Goal: Task Accomplishment & Management: Complete application form

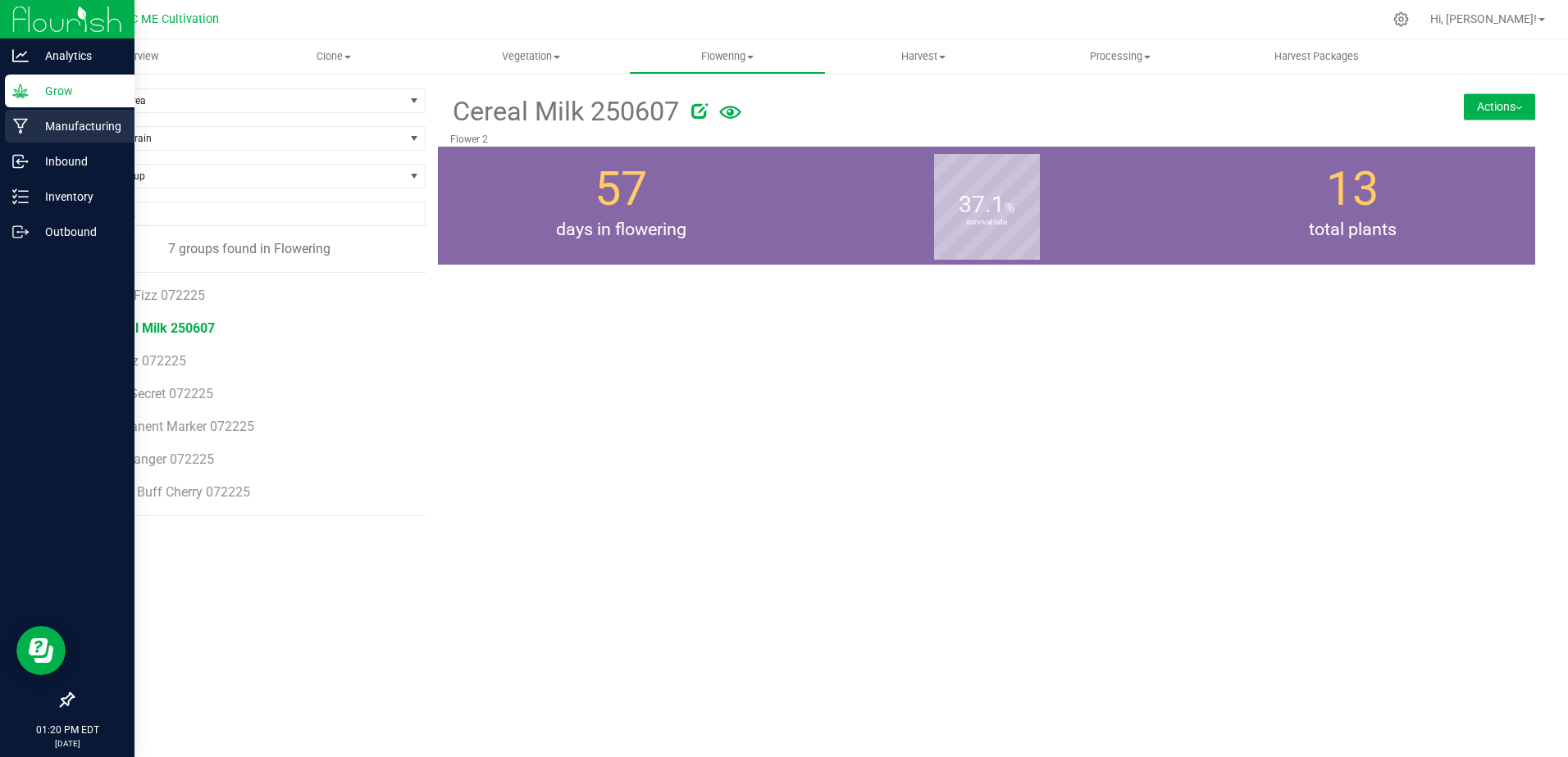
click at [46, 119] on p "Manufacturing" at bounding box center [78, 126] width 98 height 19
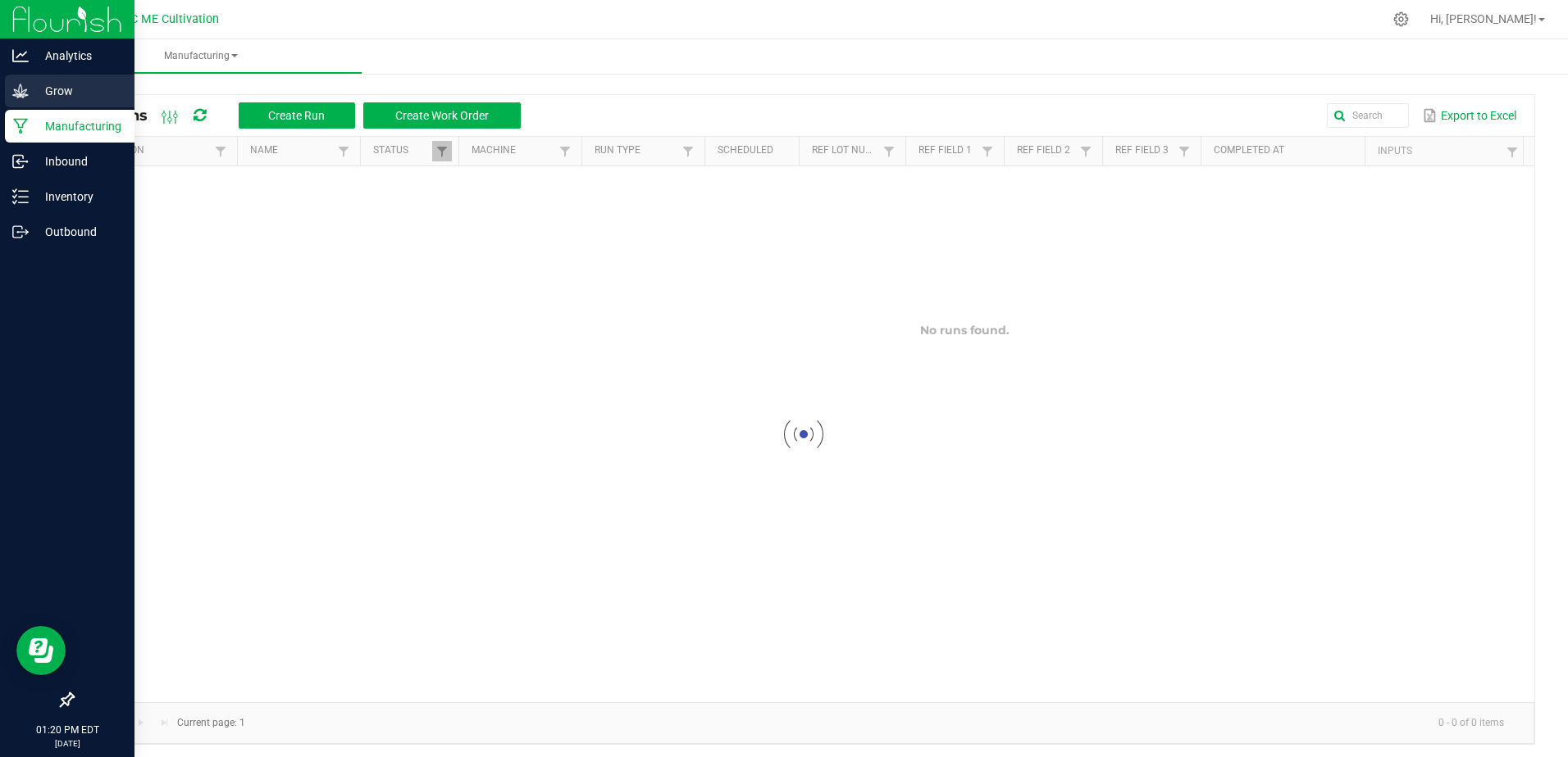
click at [57, 82] on p "Grow" at bounding box center [78, 91] width 98 height 19
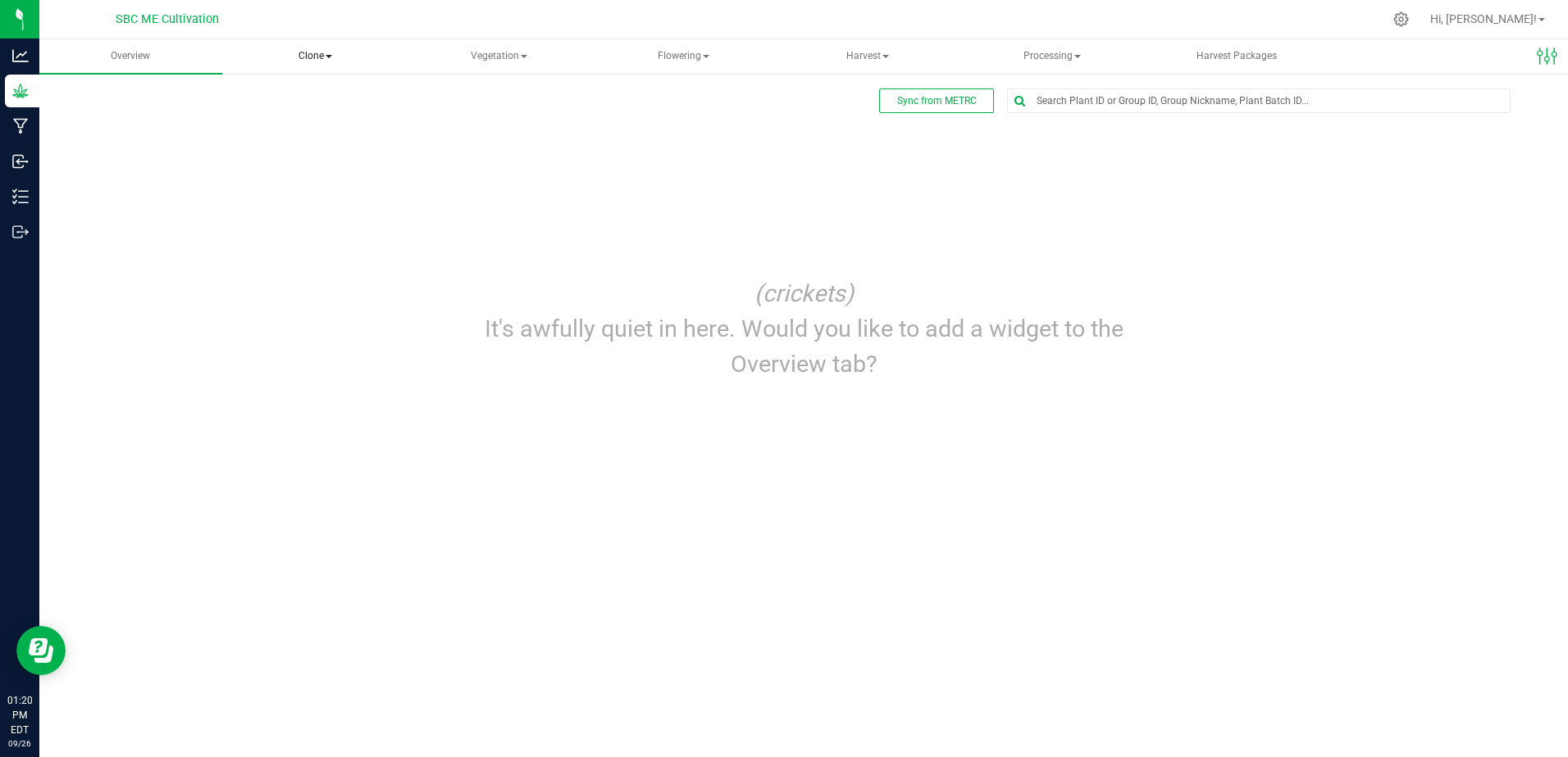
click at [300, 51] on span "Clone" at bounding box center [315, 56] width 181 height 32
click at [344, 123] on span "Cloning groups" at bounding box center [308, 117] width 124 height 14
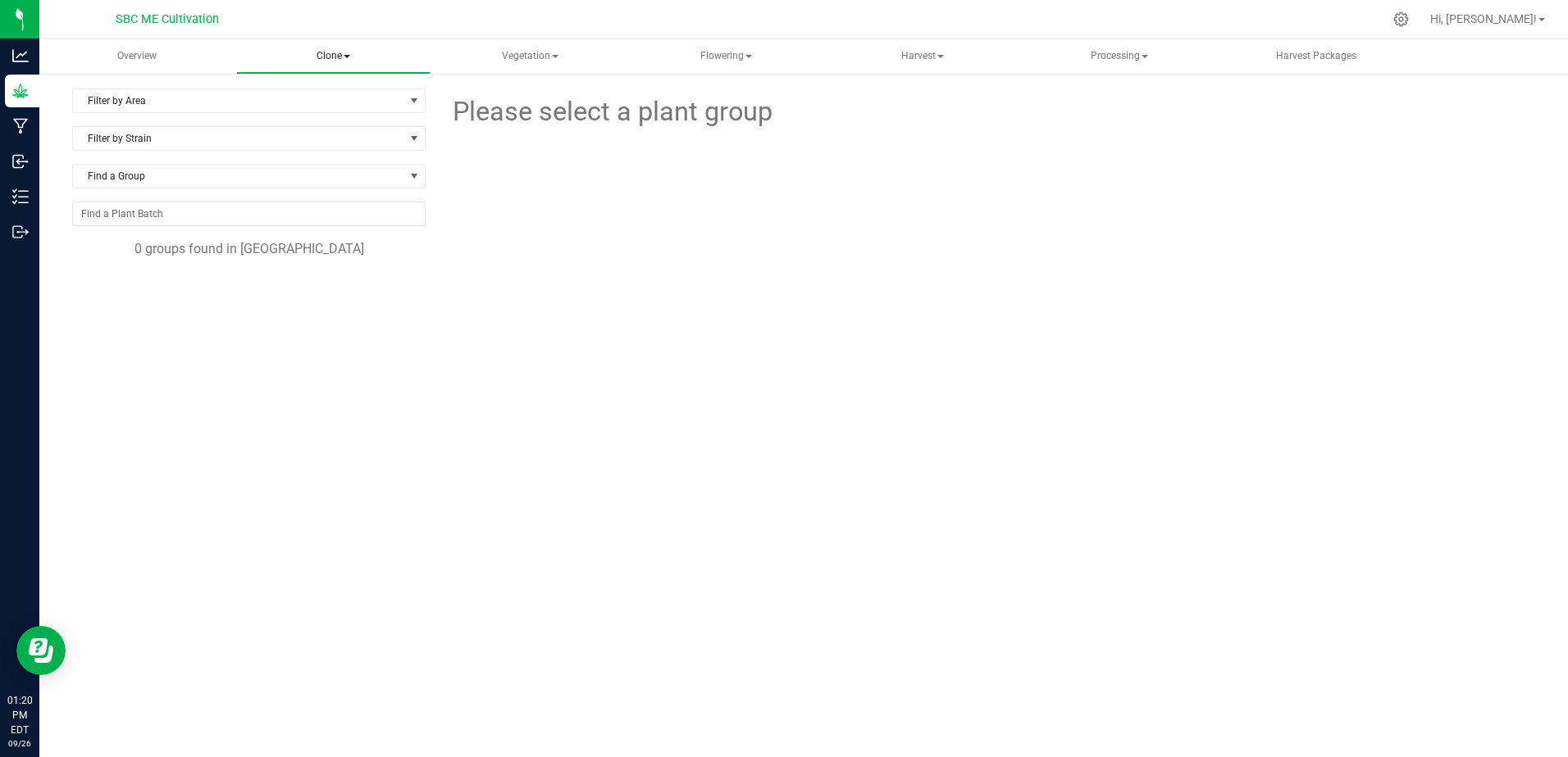
click at [327, 47] on span "Clone" at bounding box center [333, 56] width 194 height 32
click at [521, 50] on span "Vegetation" at bounding box center [529, 56] width 194 height 32
click at [519, 133] on span "Mother groups" at bounding box center [514, 138] width 122 height 14
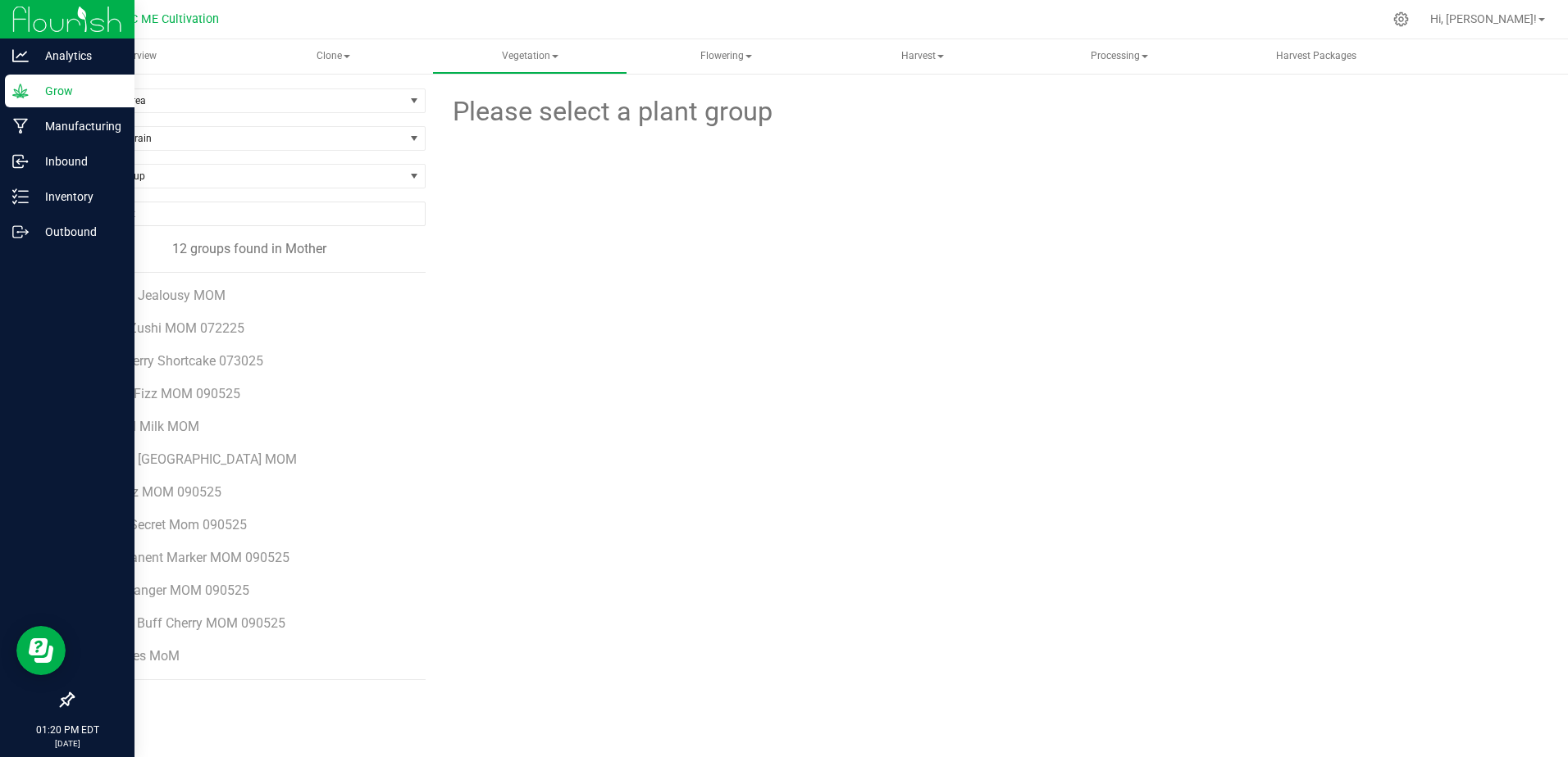
click at [46, 89] on p "Grow" at bounding box center [78, 91] width 98 height 19
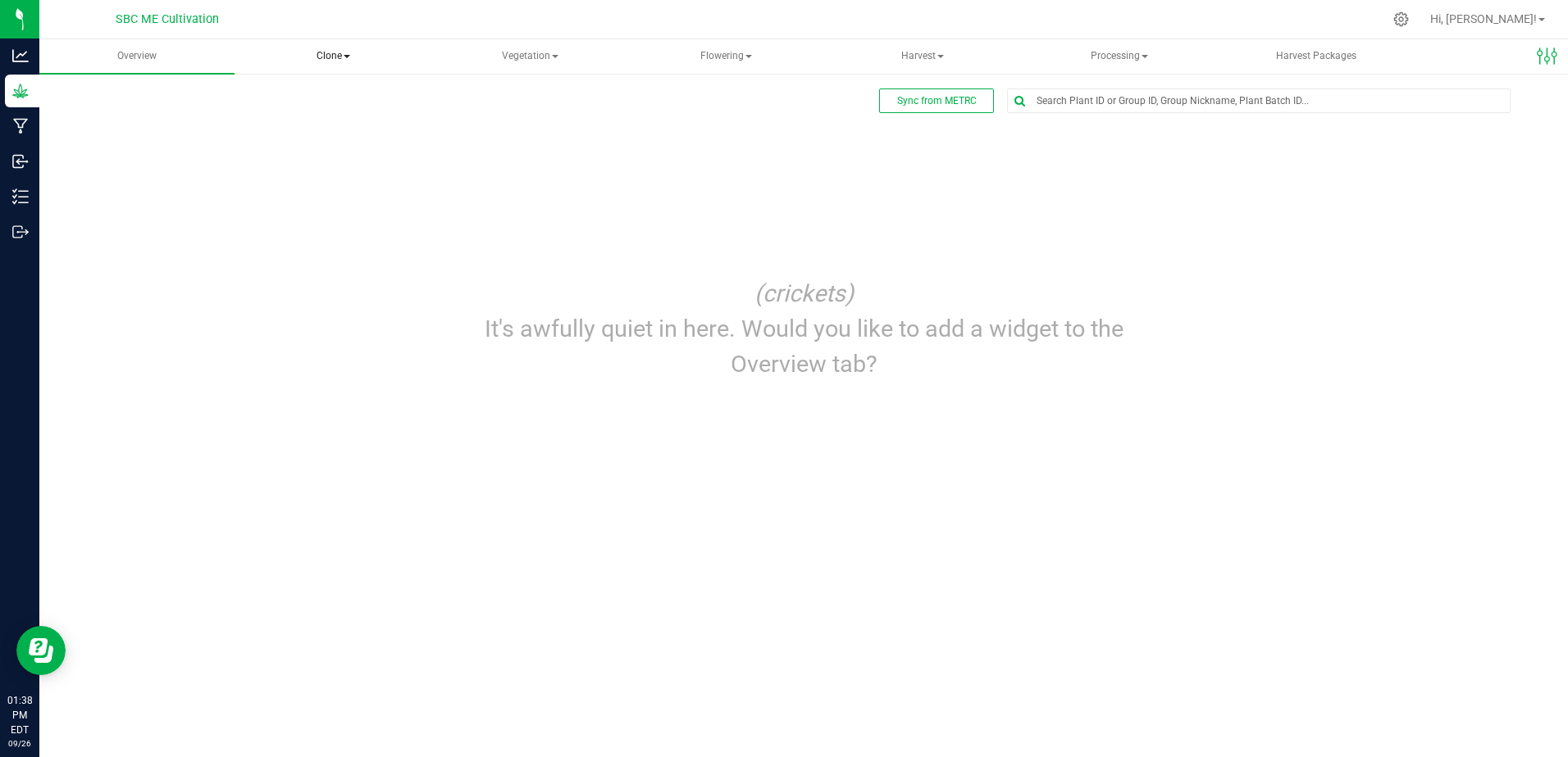
click at [324, 51] on span "Clone" at bounding box center [333, 56] width 194 height 32
click at [341, 95] on span "Create plants" at bounding box center [316, 98] width 116 height 14
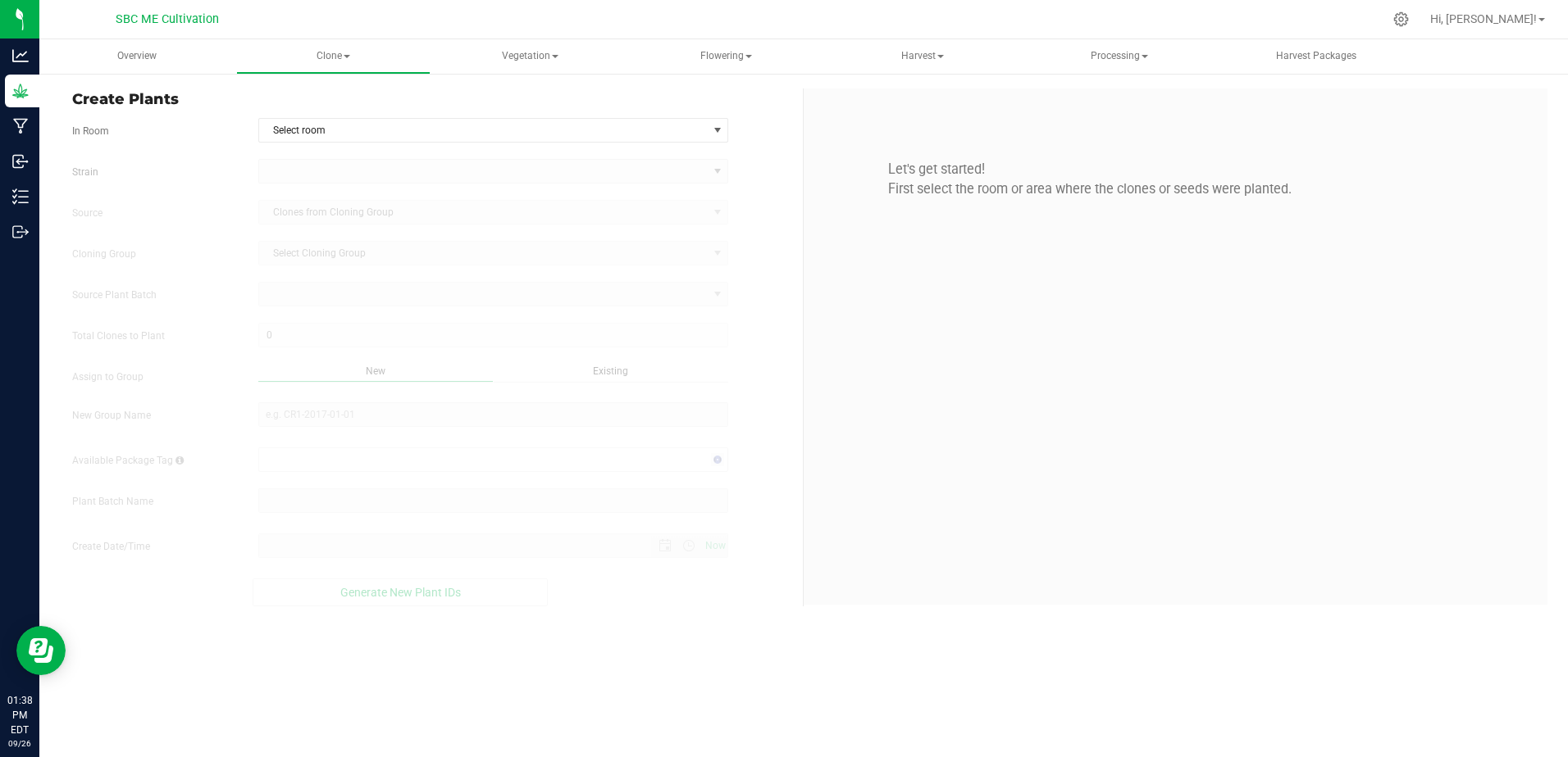
type input "[DATE] 1:38 PM"
click at [542, 124] on span "Select room" at bounding box center [484, 131] width 449 height 23
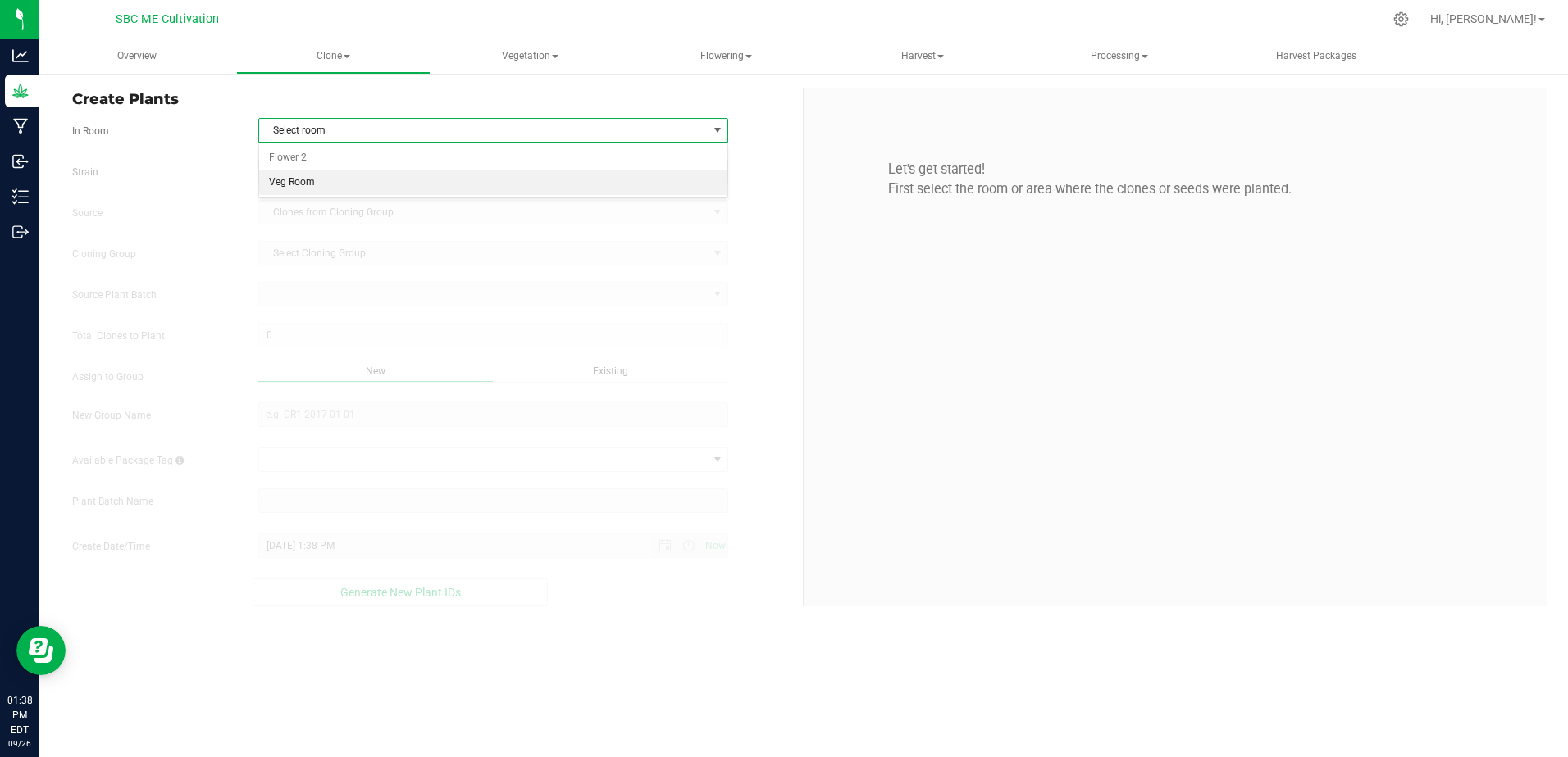
click at [420, 180] on li "Veg Room" at bounding box center [493, 183] width 469 height 25
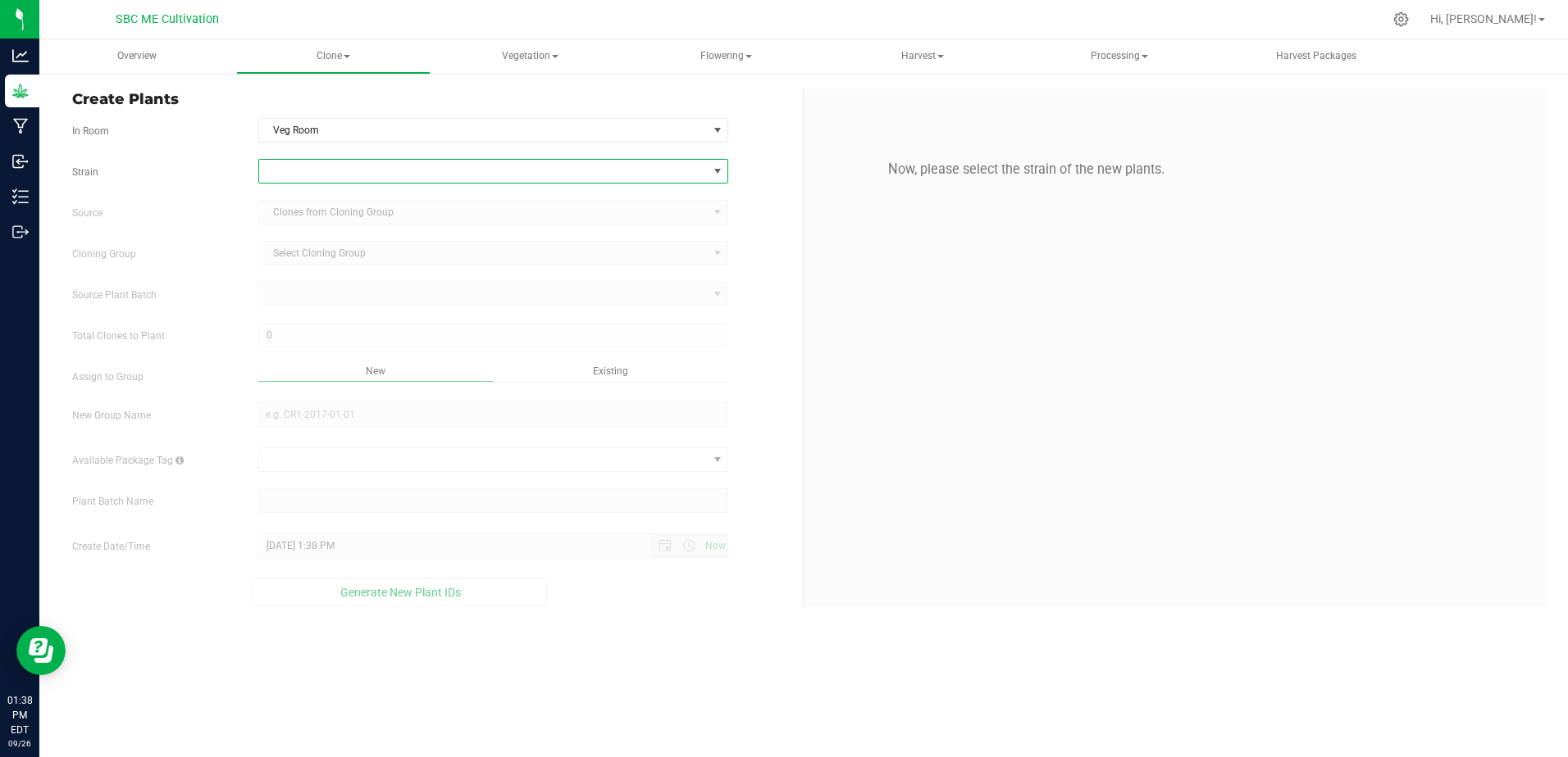
click at [692, 166] on span at bounding box center [484, 171] width 449 height 23
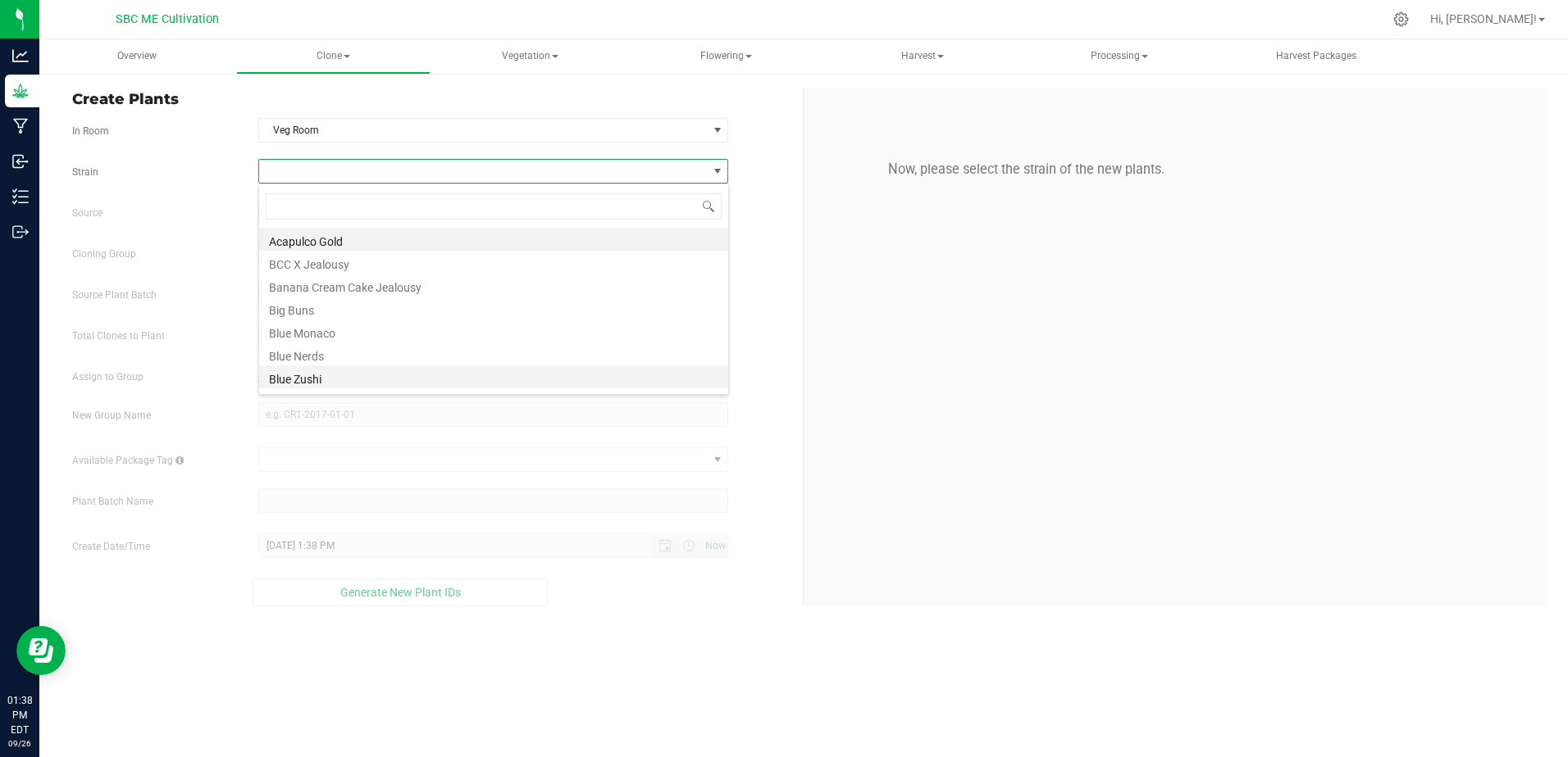
click at [298, 385] on li "Blue Zushi" at bounding box center [493, 377] width 469 height 23
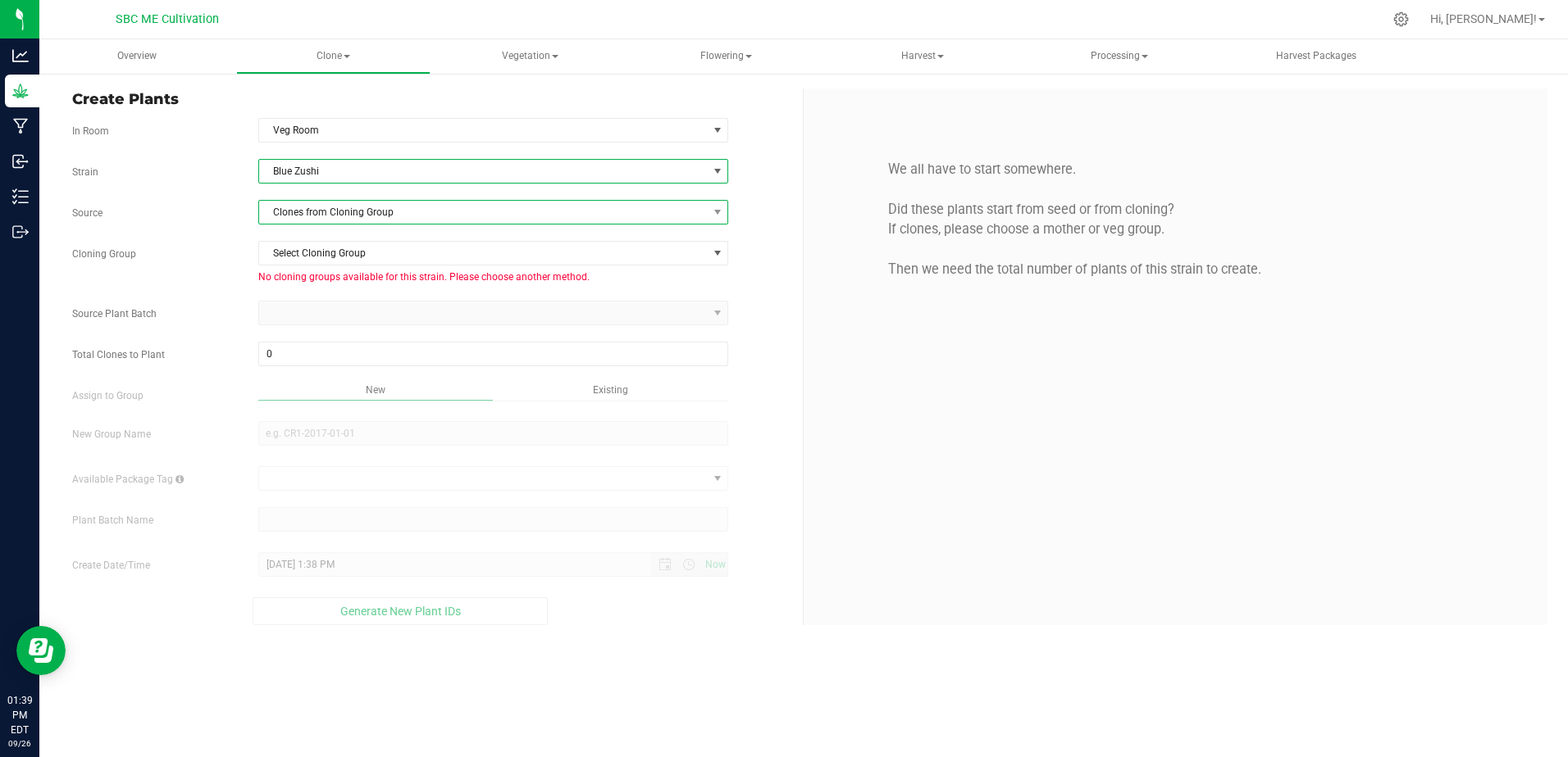
click at [475, 210] on span "Clones from Cloning Group" at bounding box center [484, 212] width 449 height 23
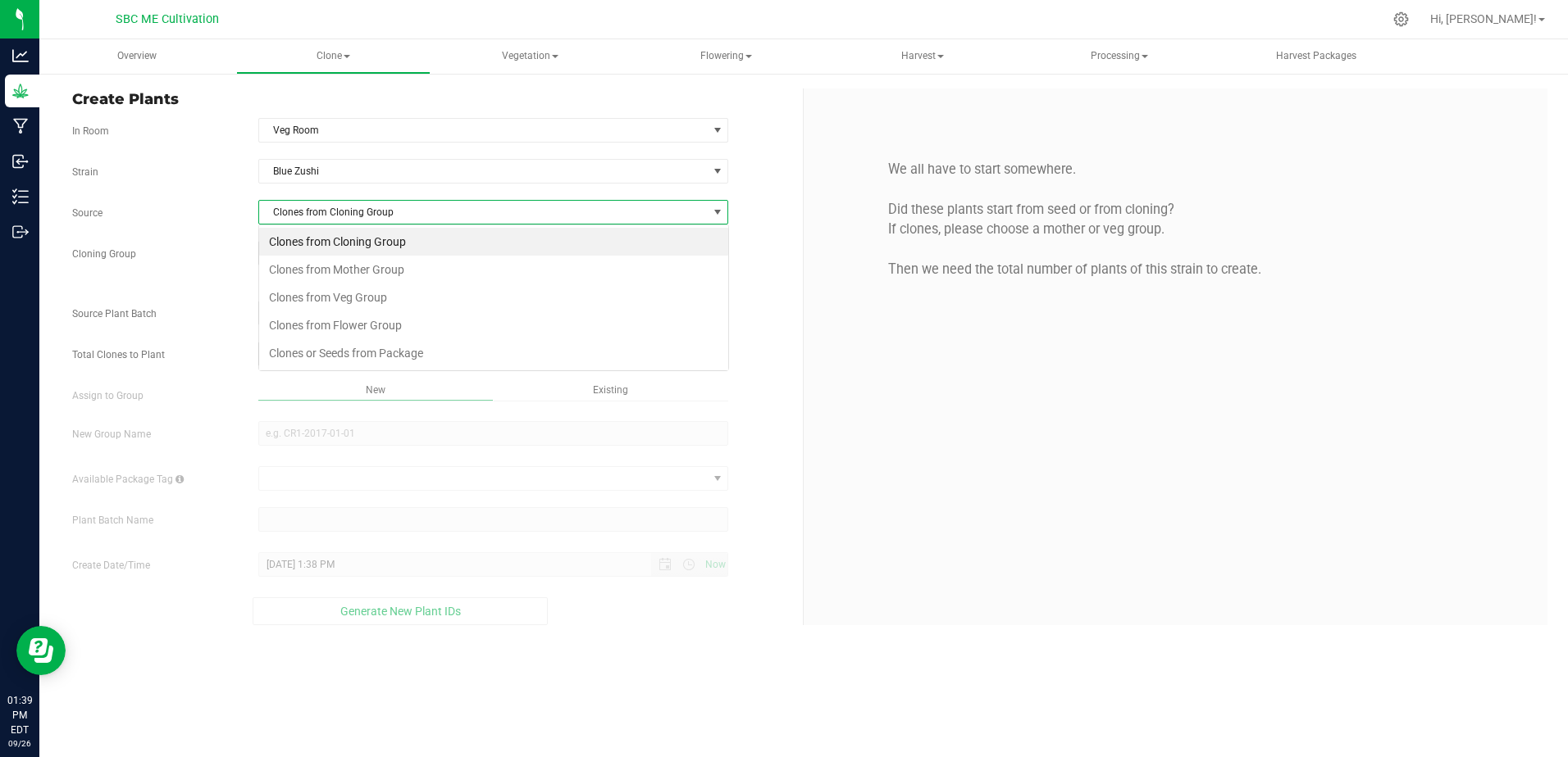
scroll to position [25, 471]
click at [360, 272] on li "Clones from Mother Group" at bounding box center [493, 270] width 469 height 28
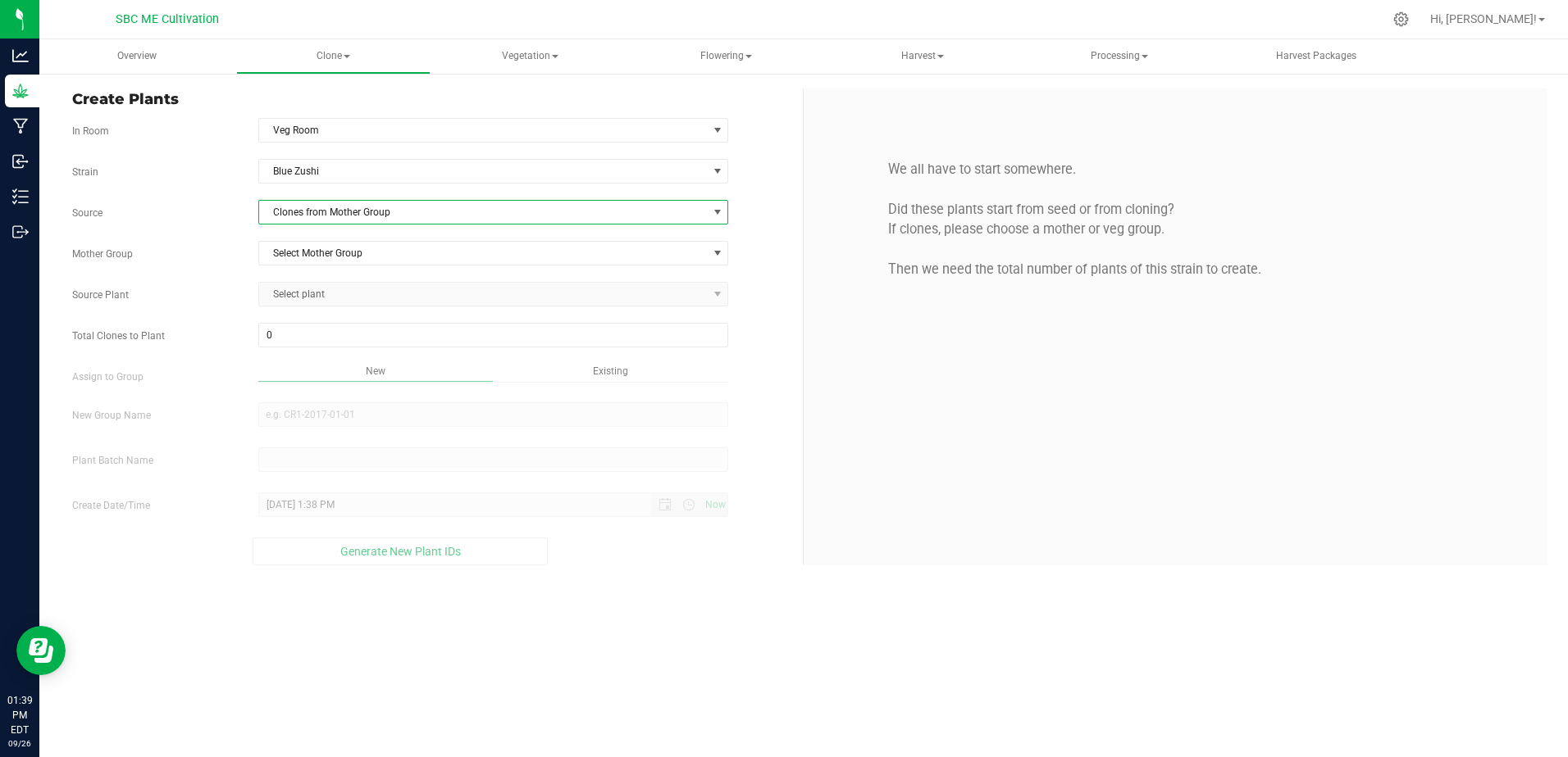
click at [681, 291] on span "Select plant" at bounding box center [493, 294] width 471 height 25
click at [722, 296] on span "Select plant" at bounding box center [493, 294] width 471 height 25
click at [372, 254] on span "Select Mother Group" at bounding box center [484, 253] width 449 height 23
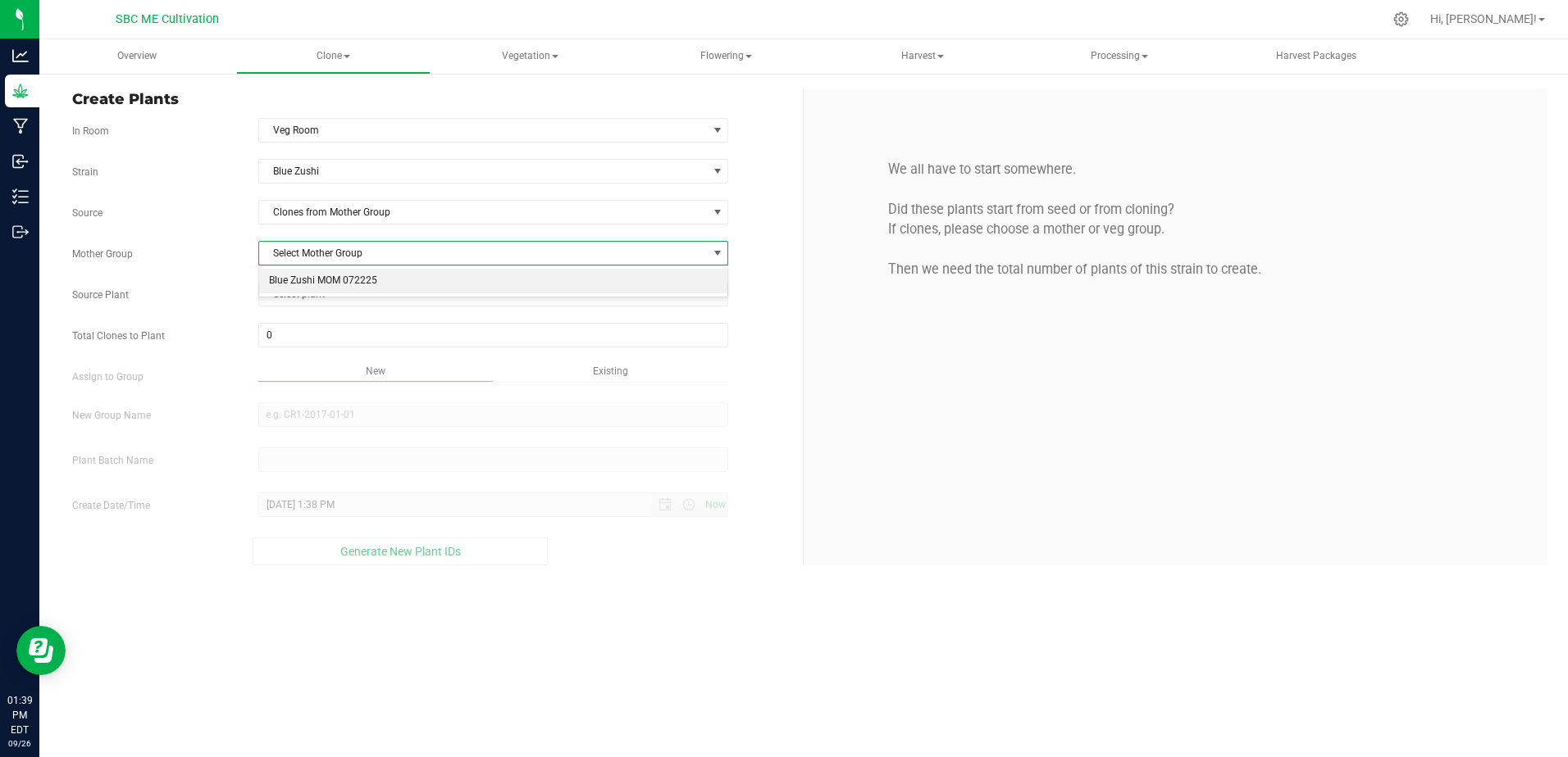
click at [358, 279] on li "Blue Zushi MOM 072225" at bounding box center [493, 281] width 469 height 25
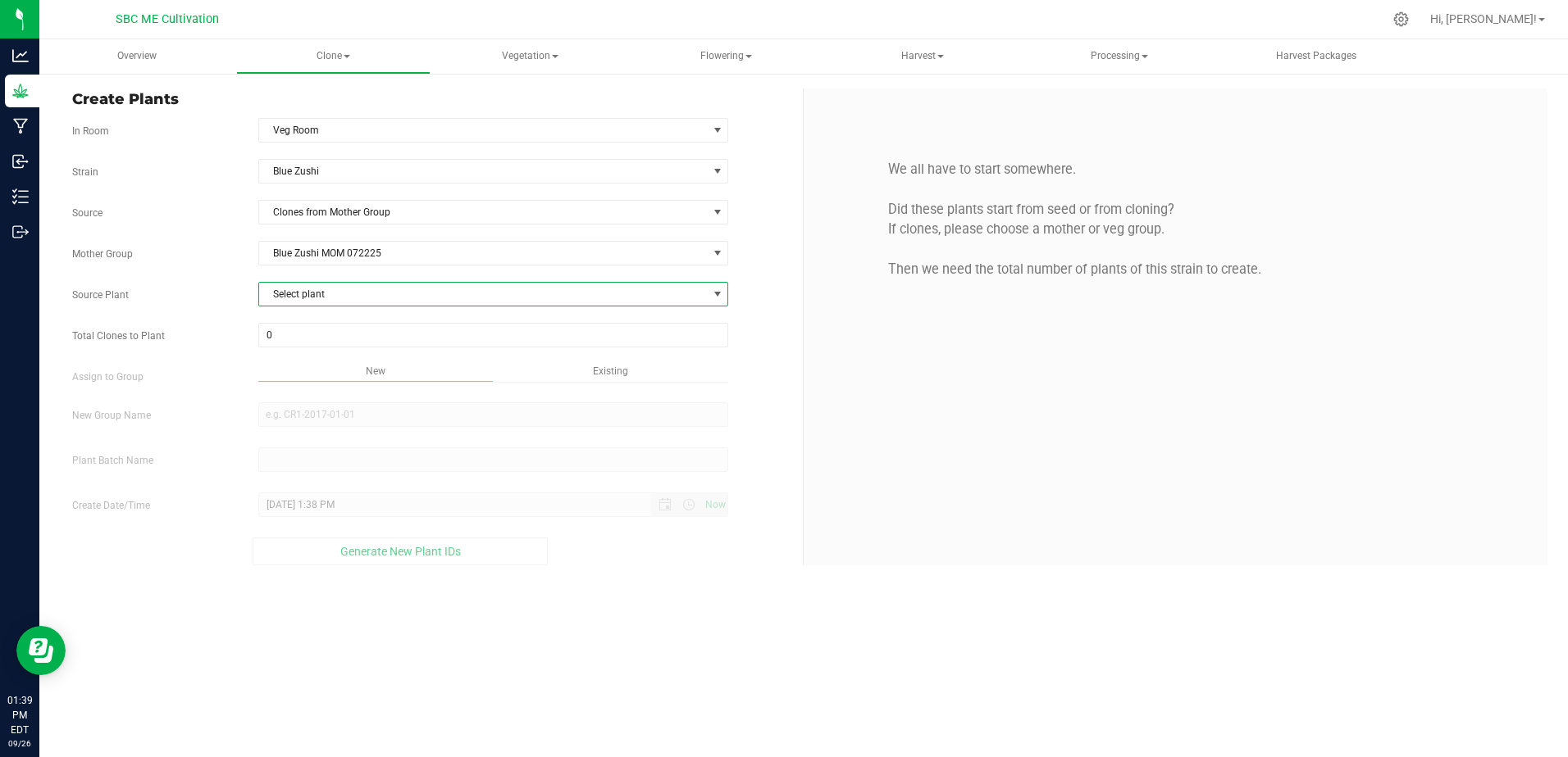
click at [354, 290] on span "Select plant" at bounding box center [484, 294] width 449 height 23
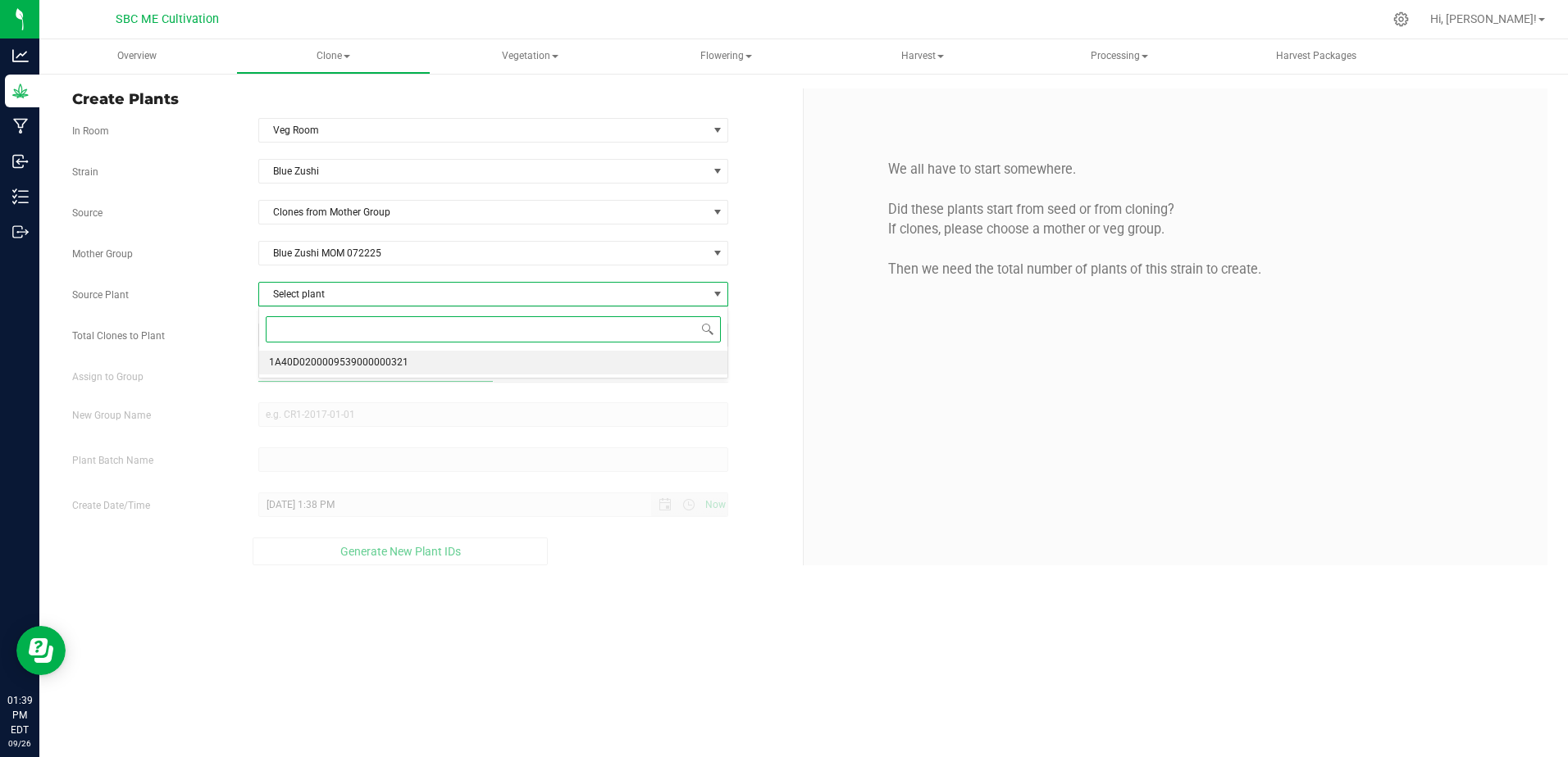
click at [342, 358] on span "1A40D0200009539000000321" at bounding box center [338, 363] width 139 height 21
click at [337, 340] on span at bounding box center [493, 336] width 471 height 25
type input "18"
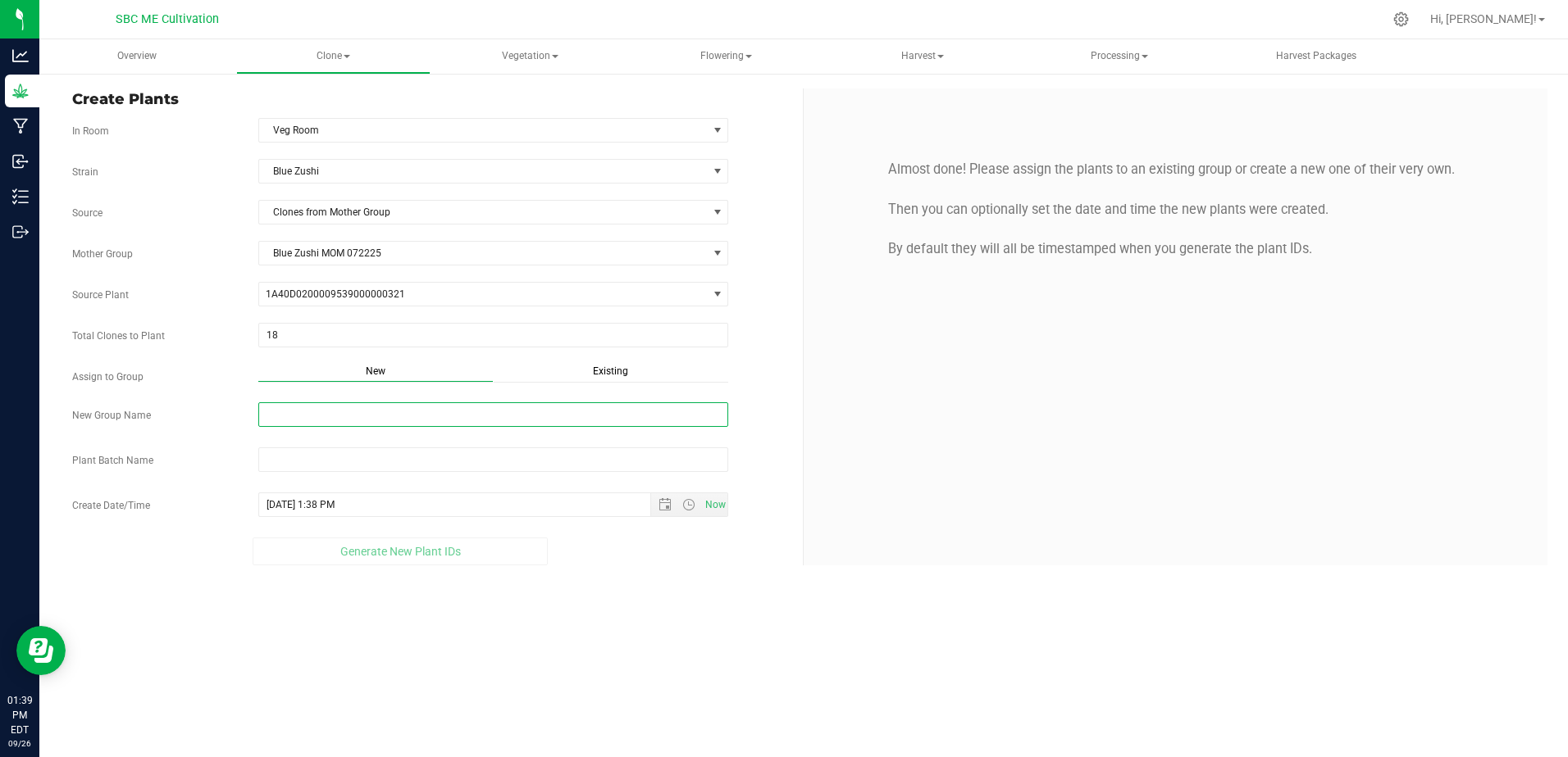
click at [387, 415] on input "New Group Name" at bounding box center [493, 414] width 471 height 25
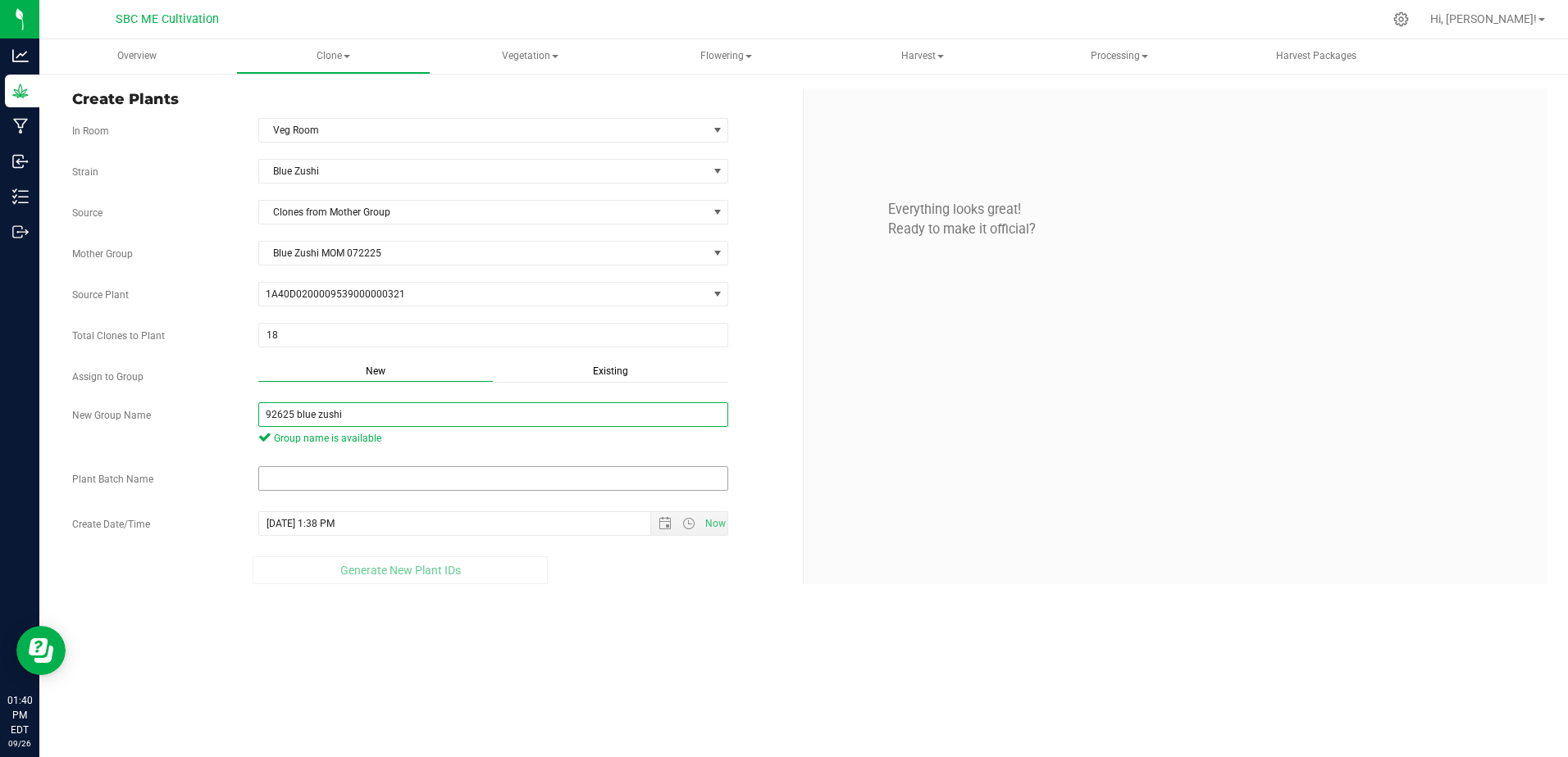
type input "92625 blue zushi"
click at [327, 481] on input "text" at bounding box center [493, 478] width 471 height 25
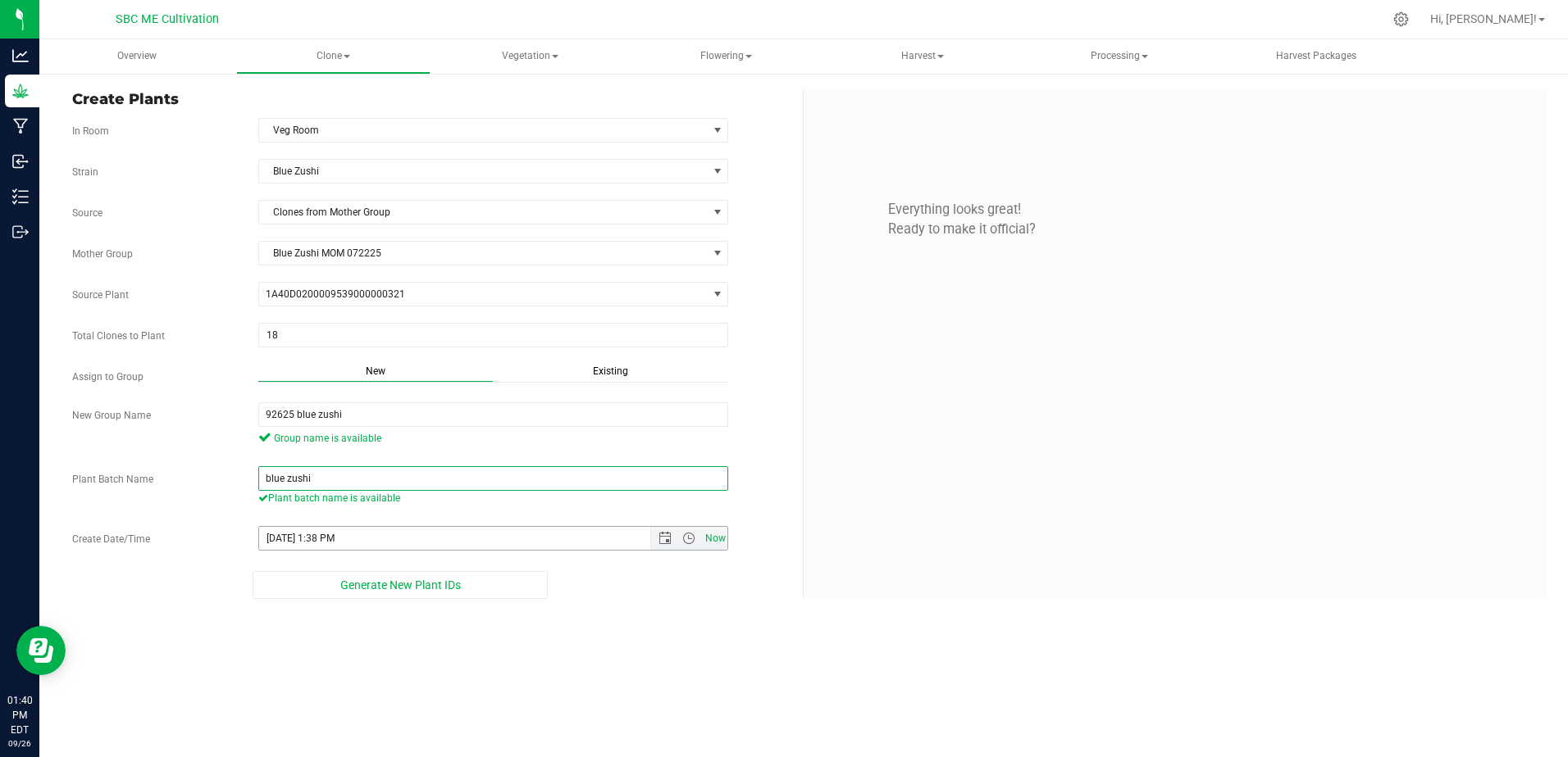
type input "blue zushi"
click at [718, 536] on span "Now" at bounding box center [715, 539] width 28 height 24
type input "[DATE] 1:40 PM"
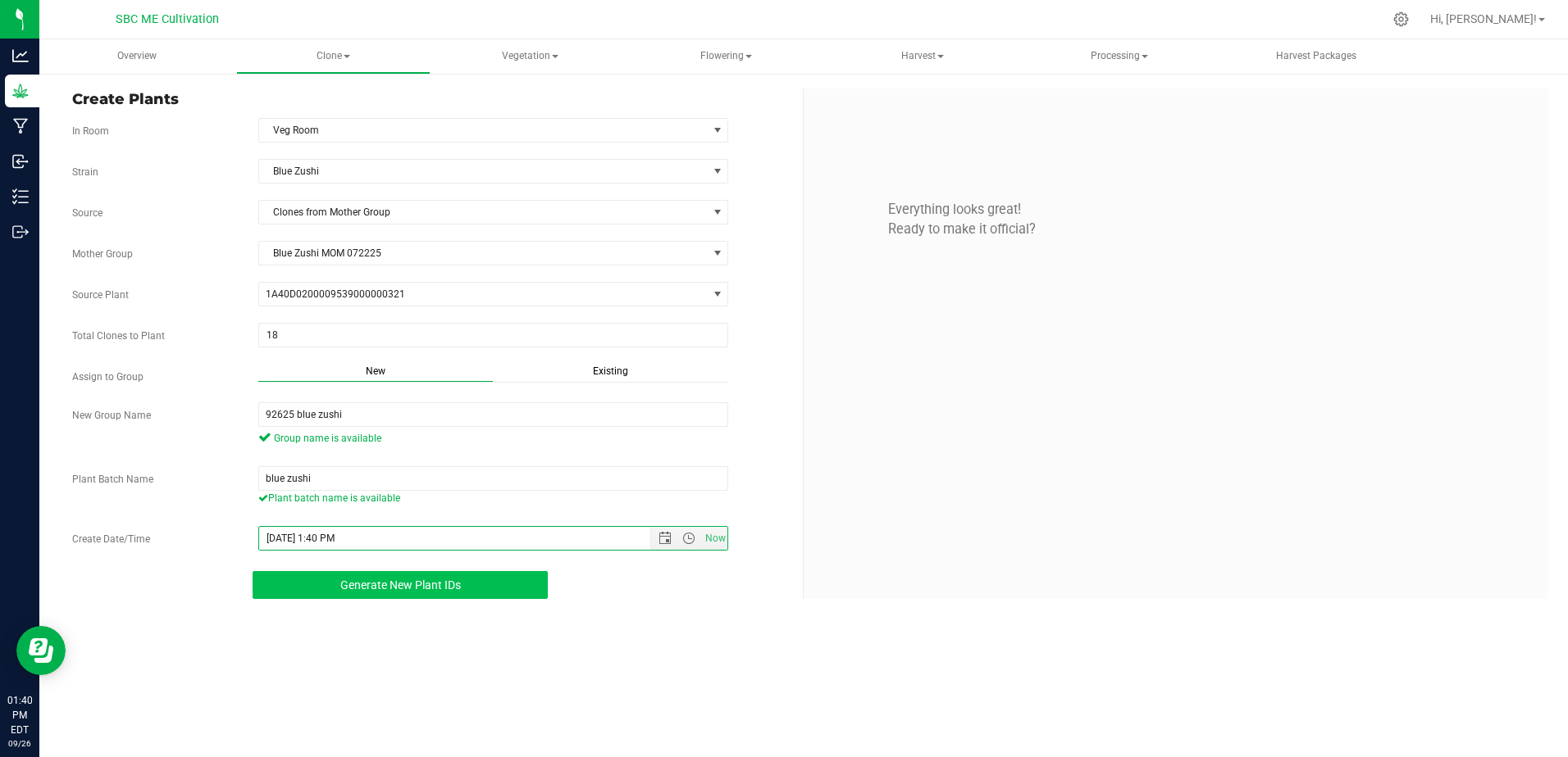
click at [459, 590] on span "Generate New Plant IDs" at bounding box center [401, 585] width 121 height 13
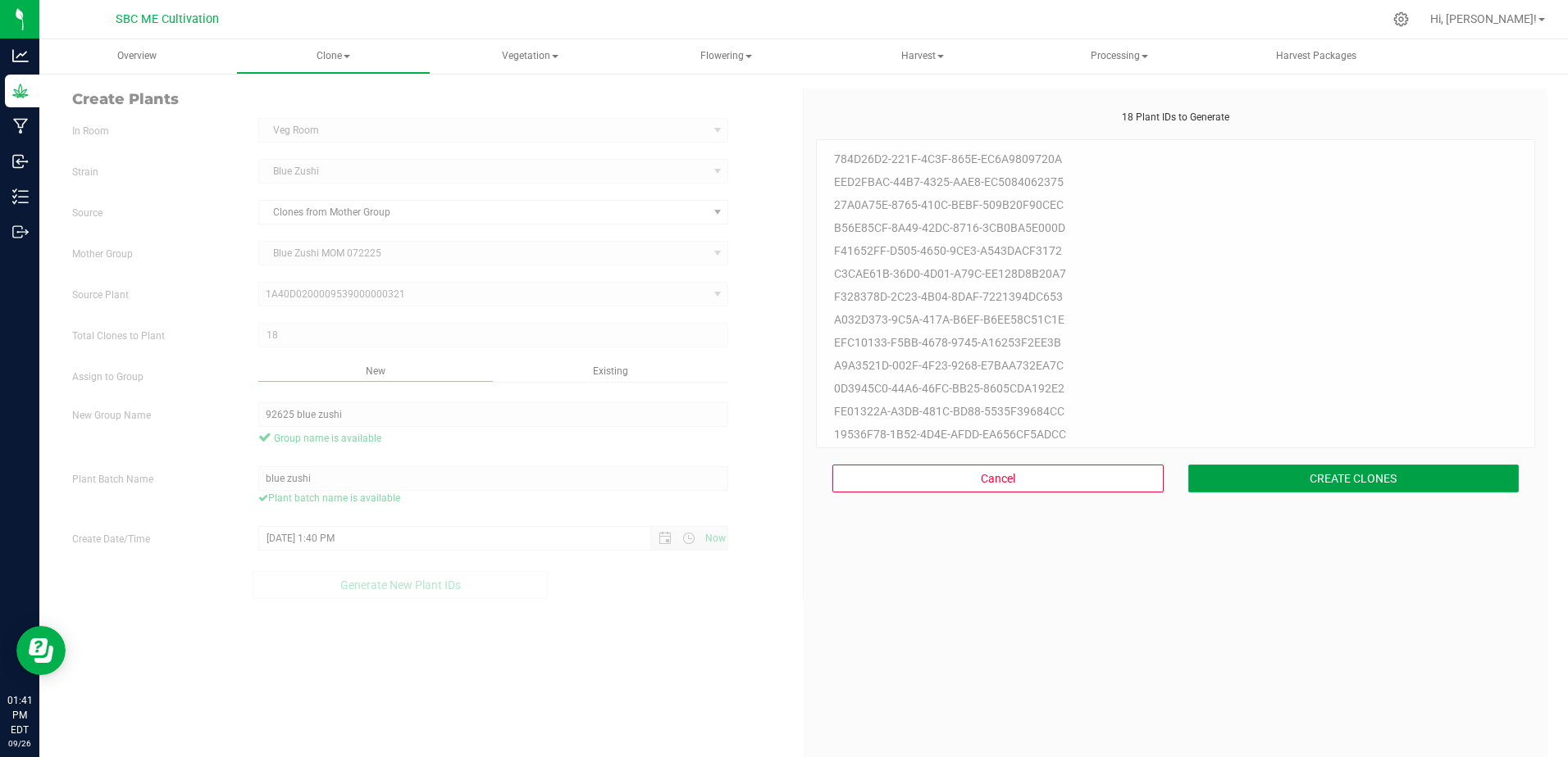
click at [1309, 470] on button "CREATE CLONES" at bounding box center [1354, 478] width 331 height 28
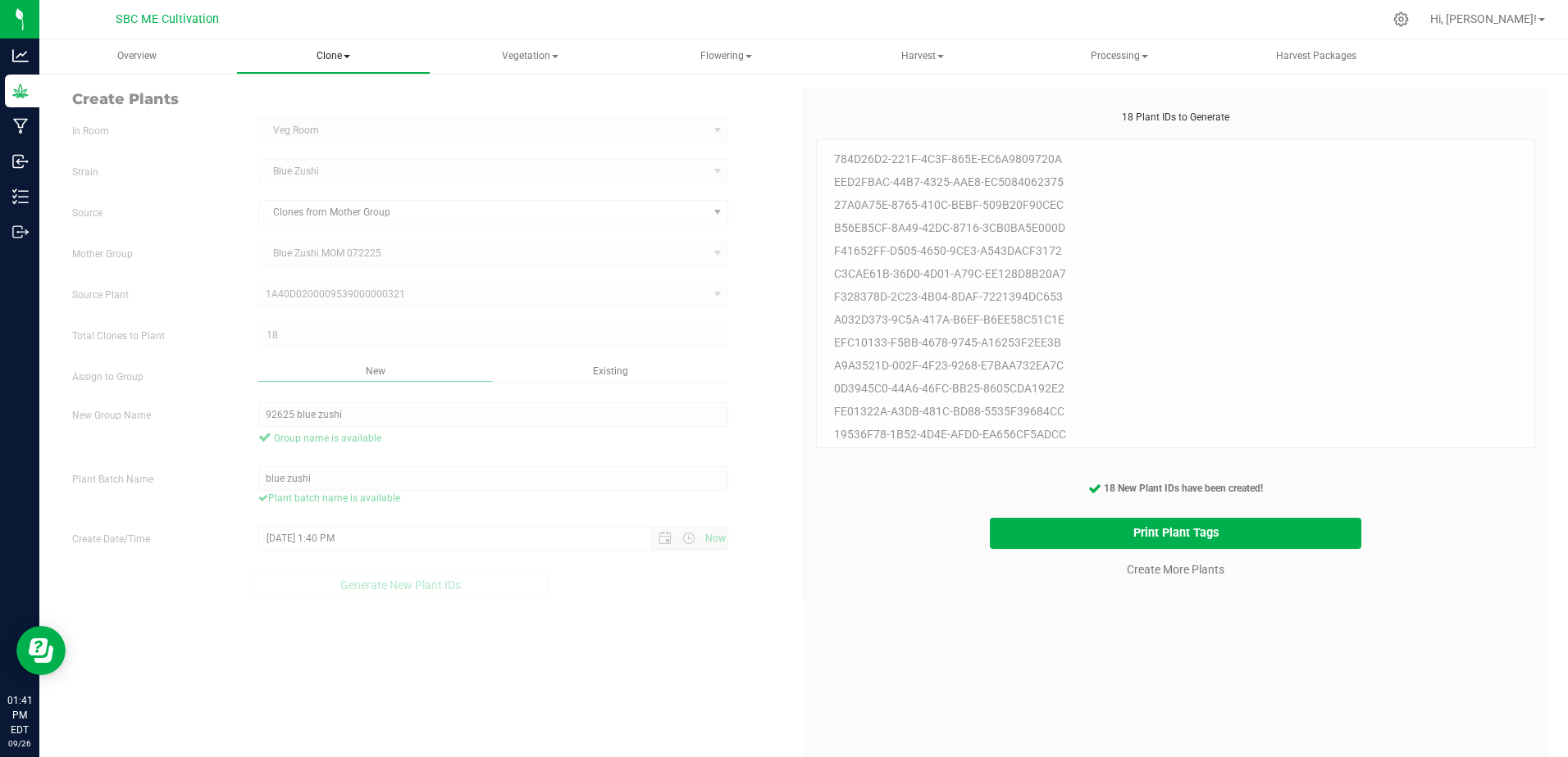
click at [346, 48] on span "Clone" at bounding box center [333, 56] width 194 height 32
click at [324, 118] on span "Cloning groups" at bounding box center [320, 117] width 124 height 14
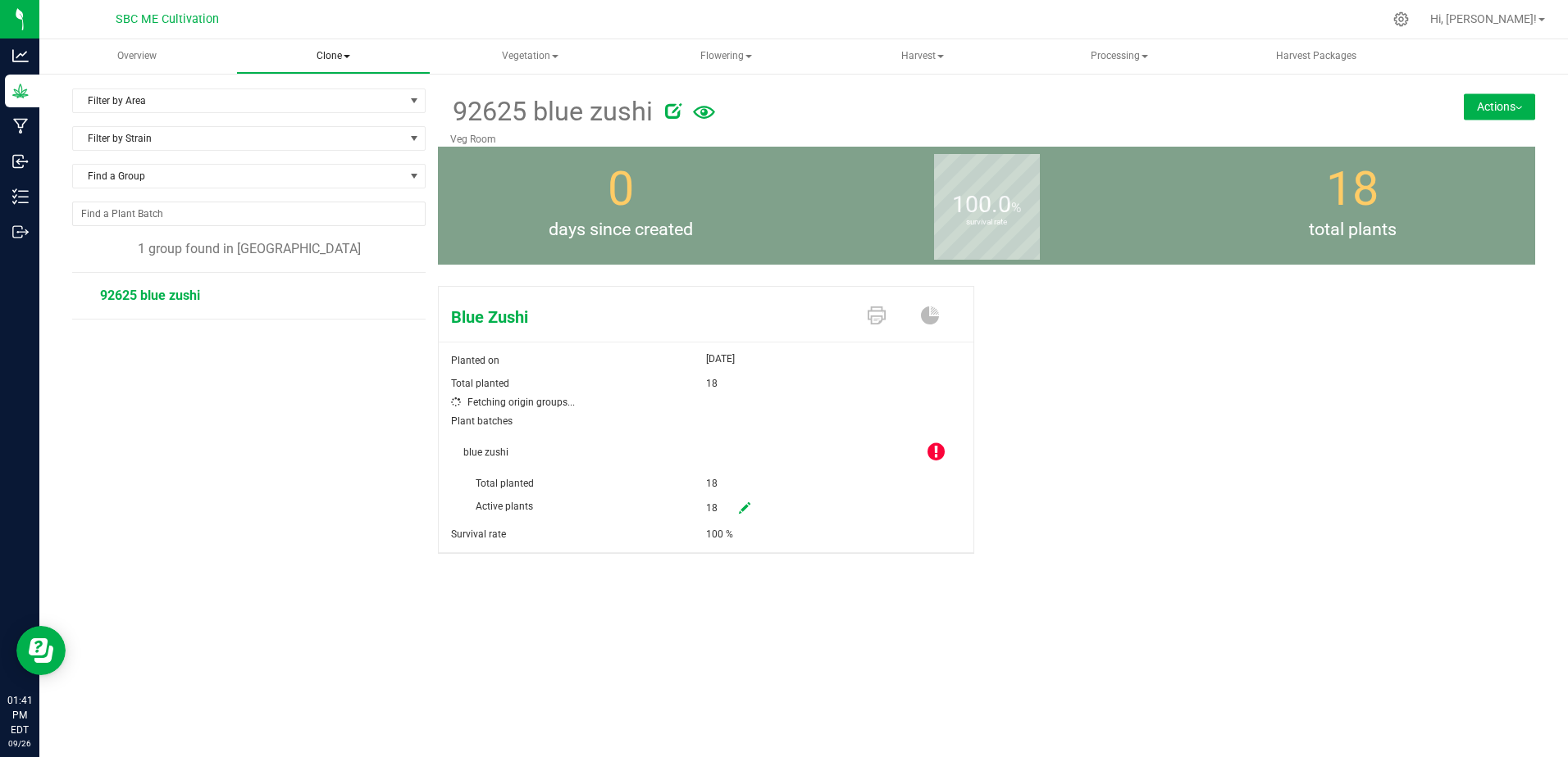
click at [338, 52] on span "Clone" at bounding box center [333, 56] width 194 height 32
click at [324, 98] on span "Create plants" at bounding box center [316, 98] width 116 height 14
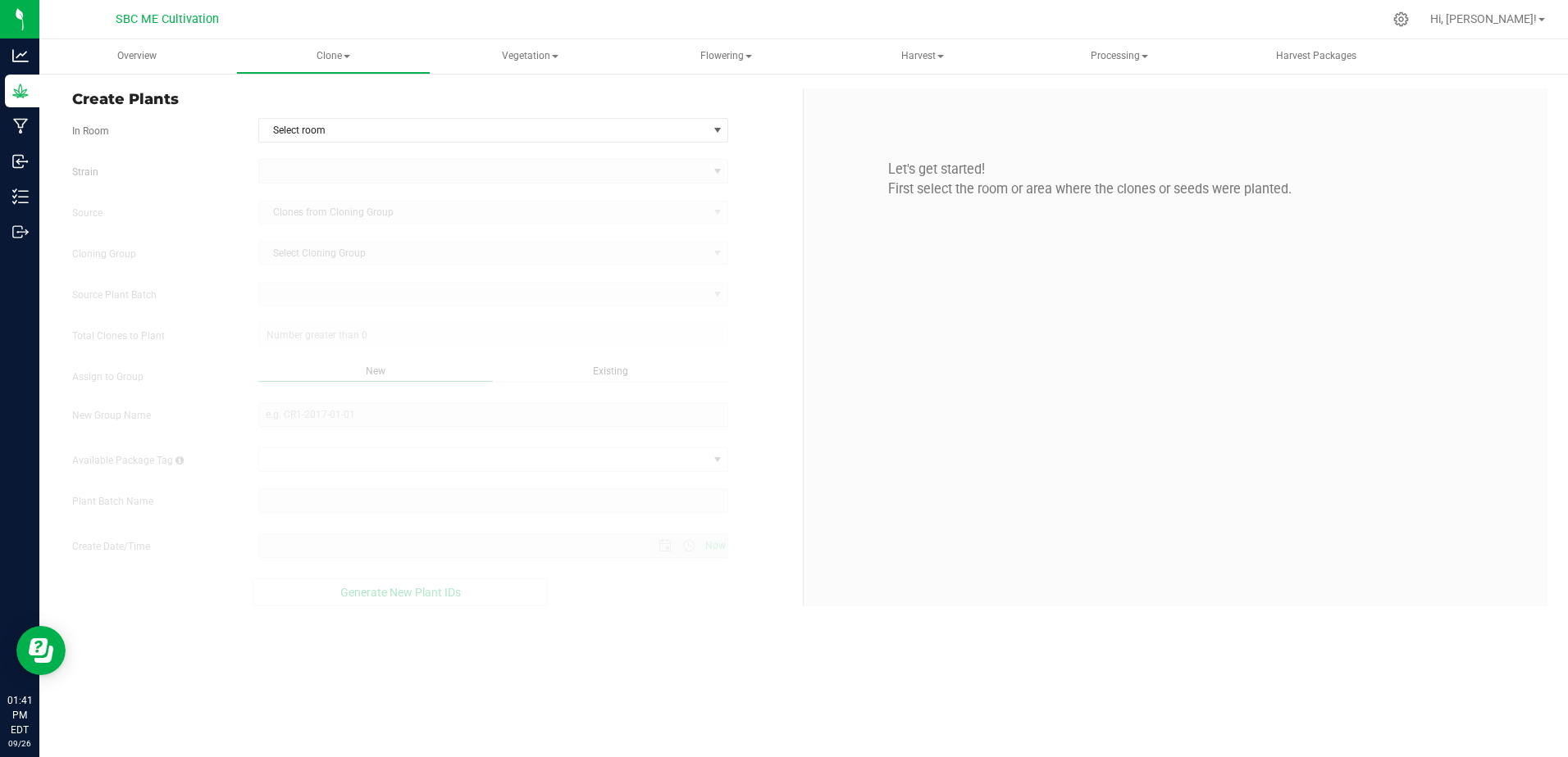
type input "[DATE] 1:41 PM"
click at [940, 403] on div "Let's get started! First select the room or area where the clones or seeds were…" at bounding box center [1175, 347] width 744 height 518
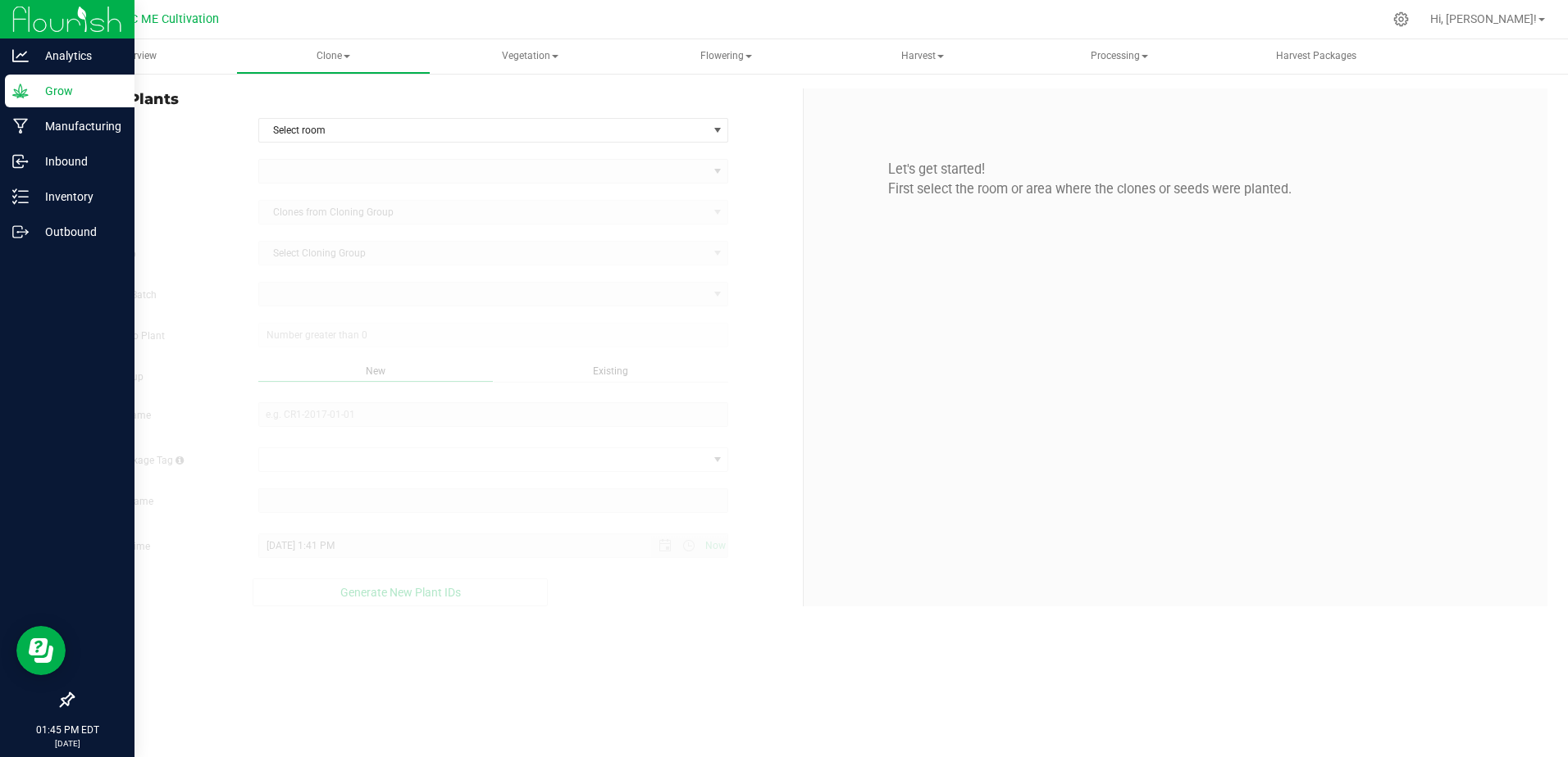
click at [57, 90] on p "Grow" at bounding box center [78, 91] width 98 height 19
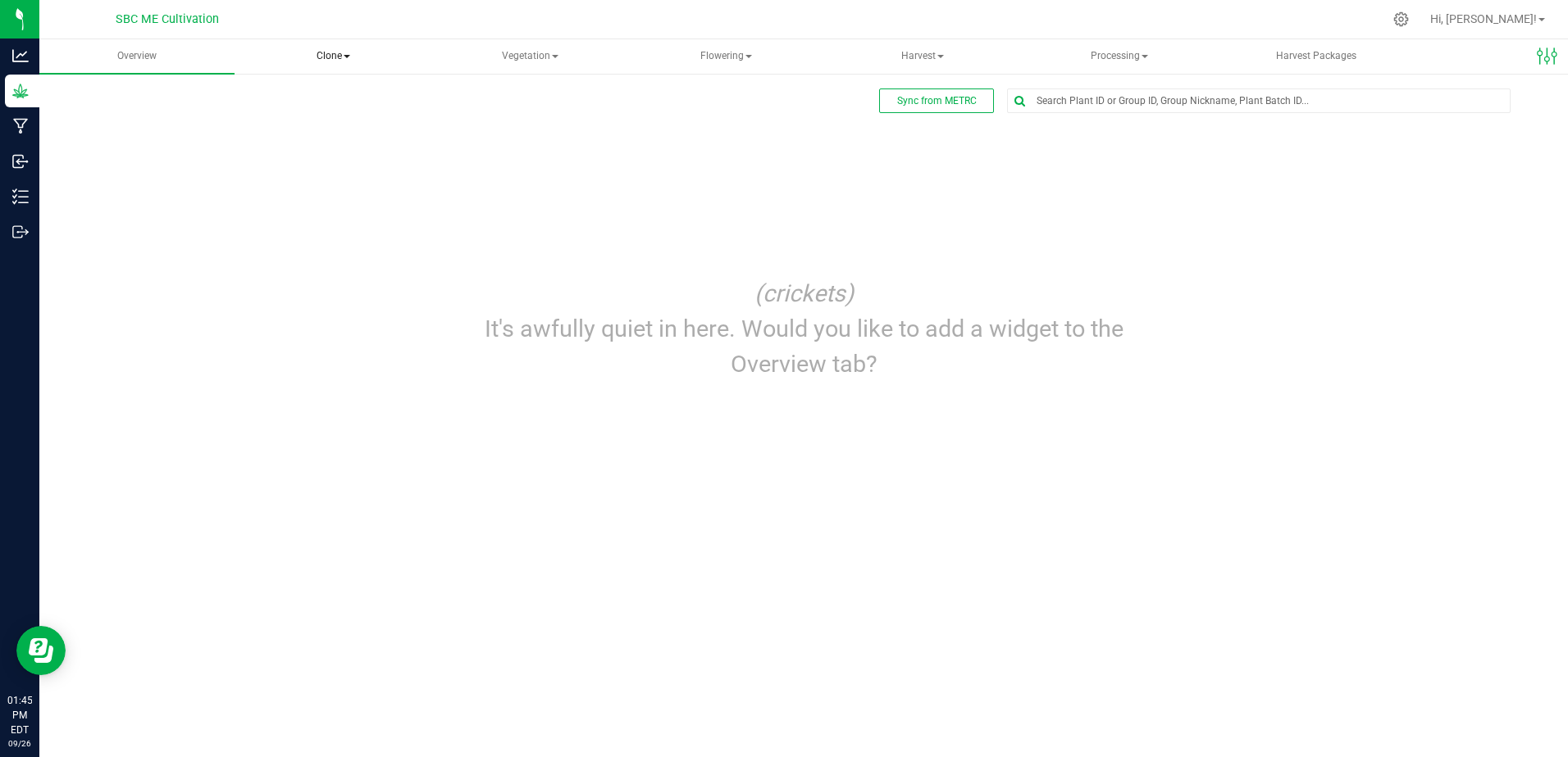
click at [329, 49] on span "Clone" at bounding box center [333, 56] width 194 height 32
click at [320, 99] on span "Create plants" at bounding box center [316, 98] width 116 height 14
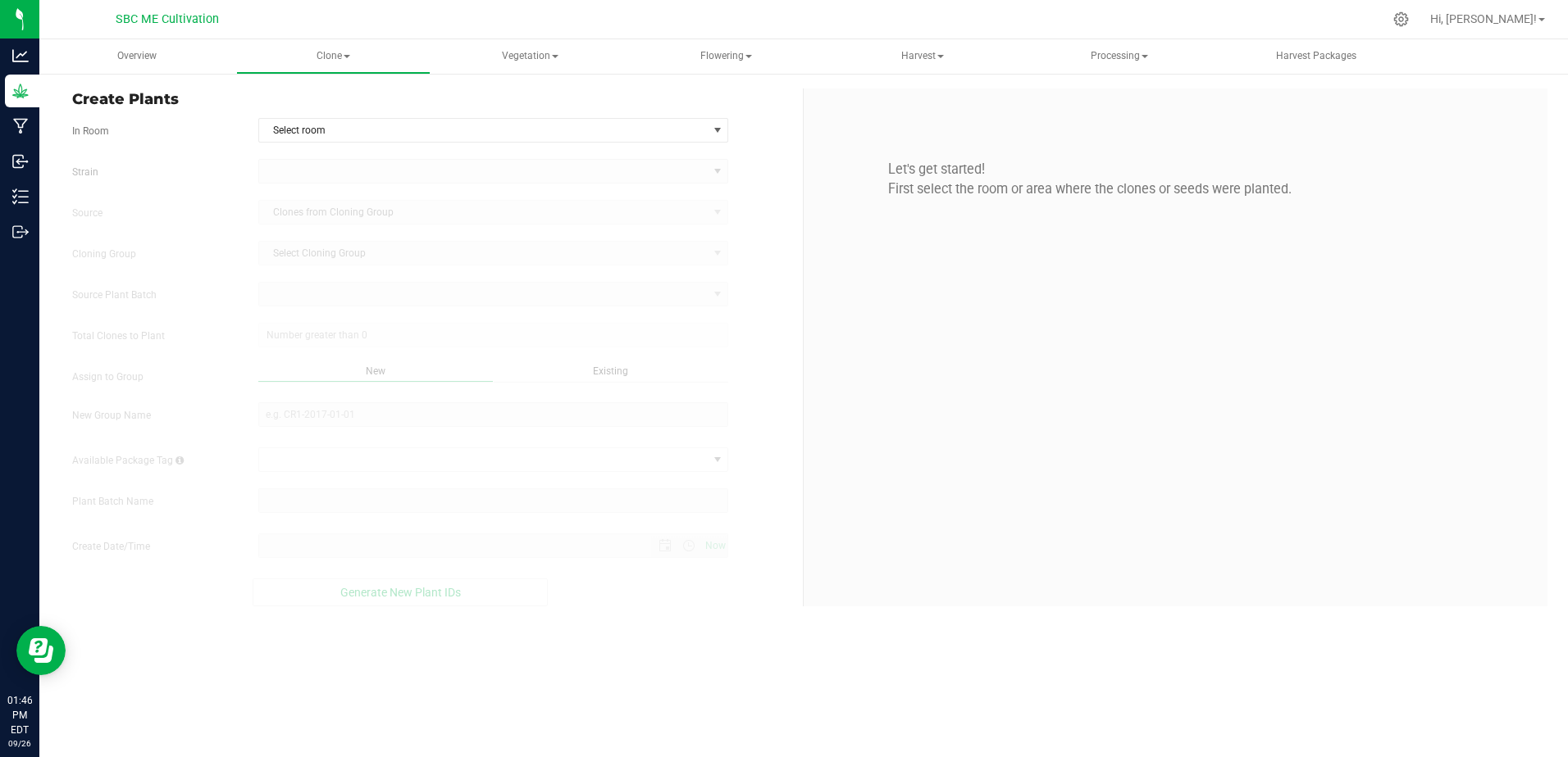
type input "[DATE] 1:46 PM"
click at [648, 124] on span "Select room" at bounding box center [484, 131] width 449 height 23
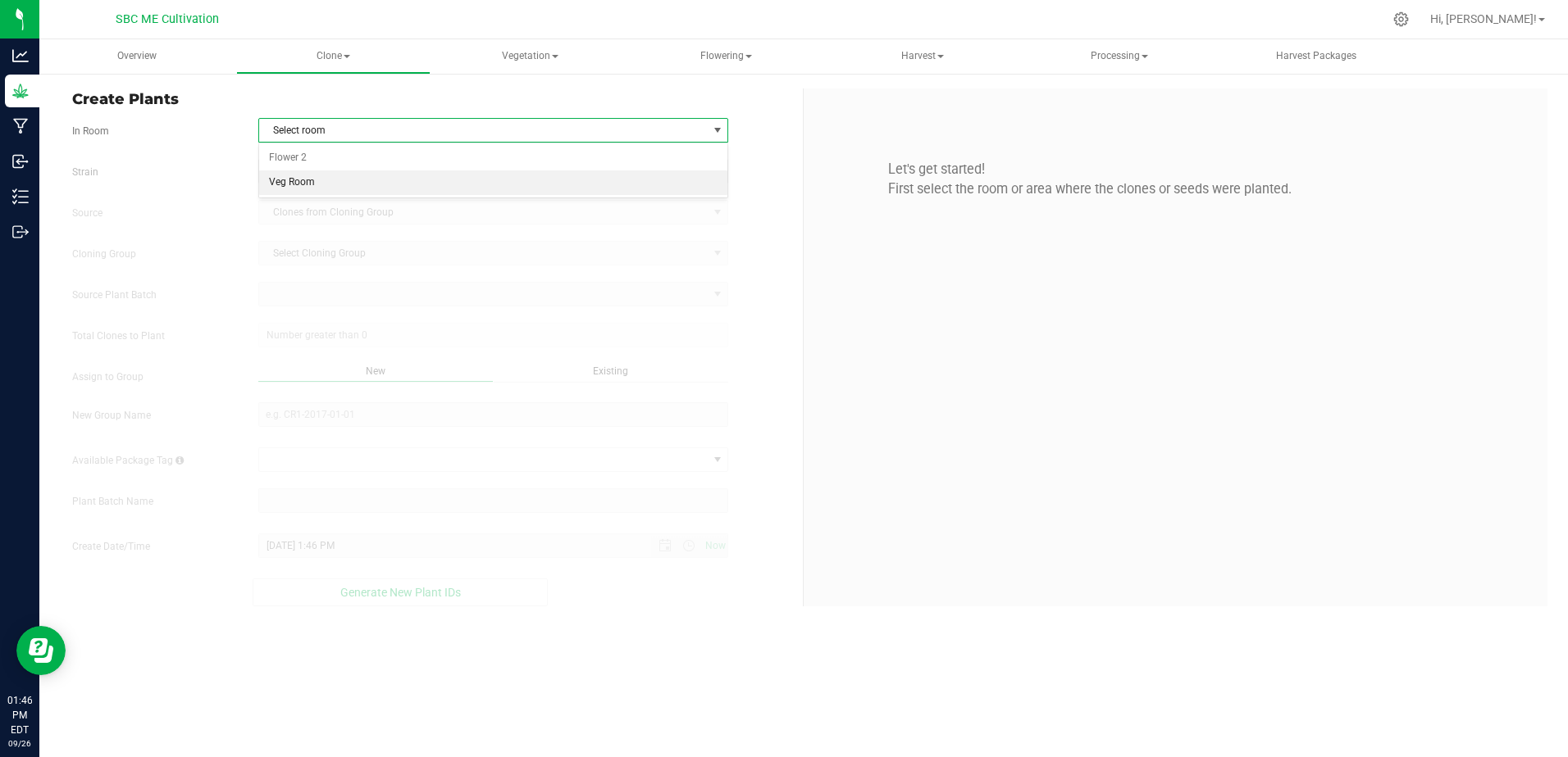
click at [403, 182] on li "Veg Room" at bounding box center [493, 183] width 469 height 25
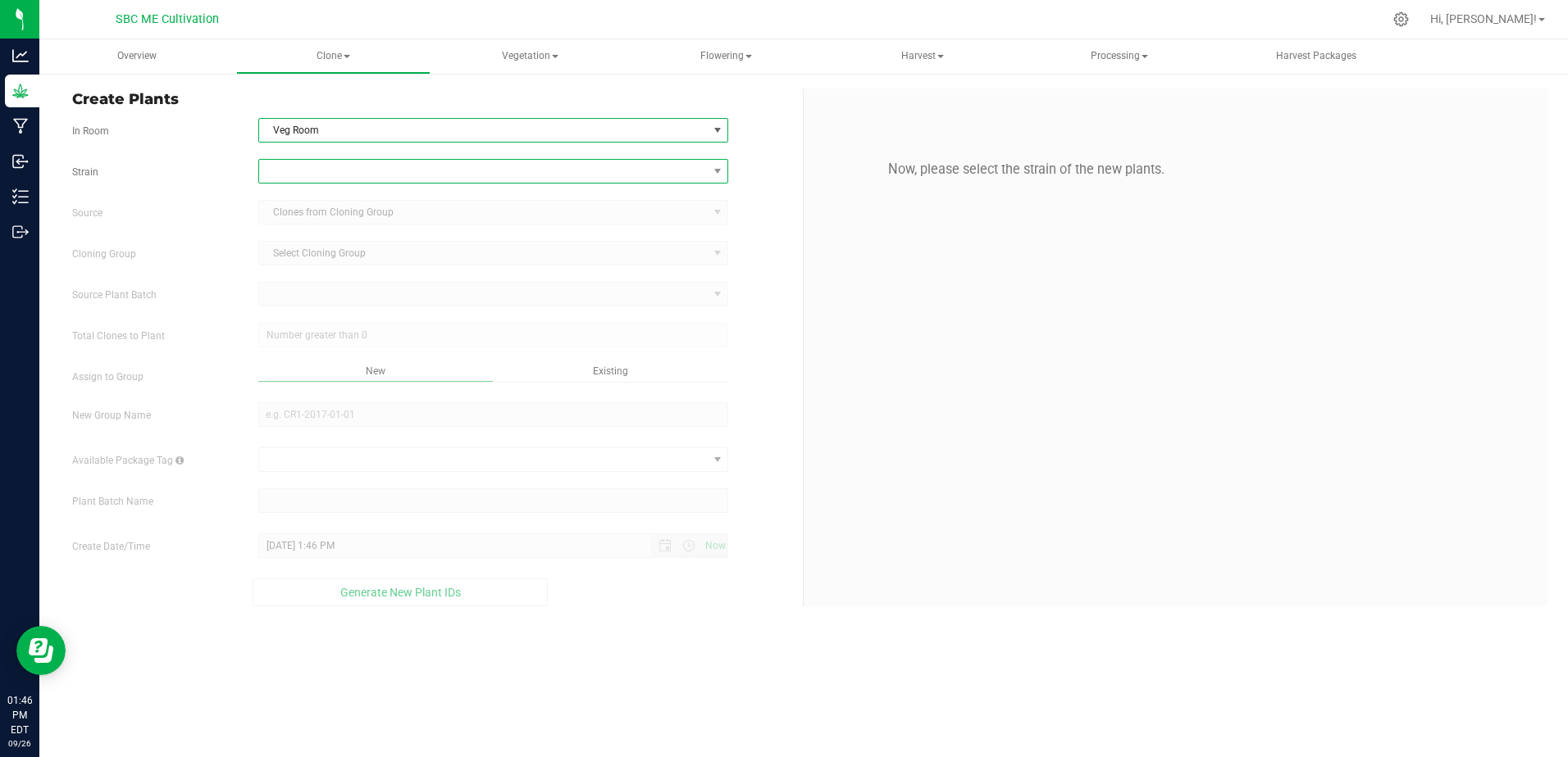
click at [441, 180] on span at bounding box center [484, 171] width 449 height 23
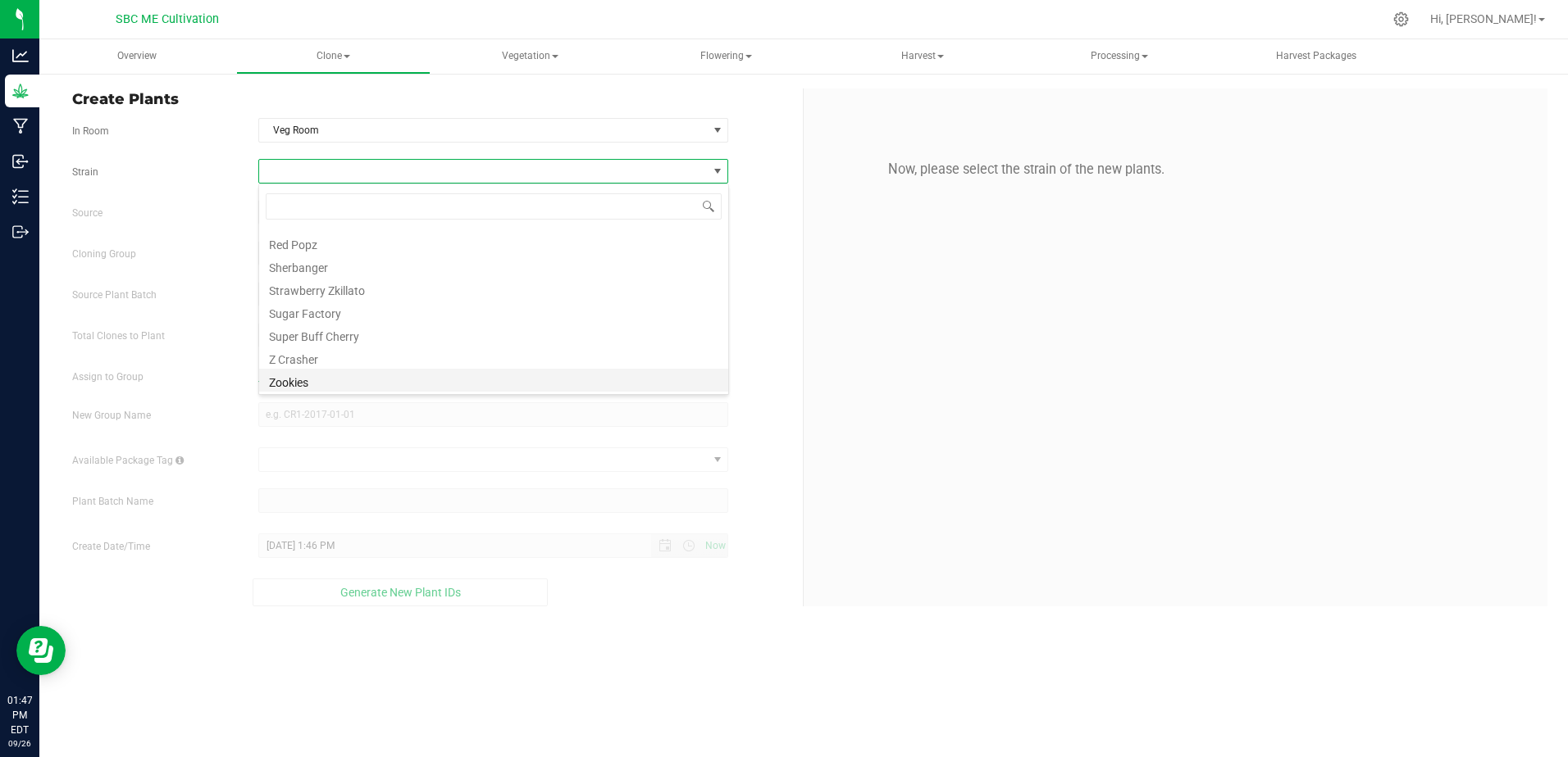
click at [301, 380] on li "Zookies" at bounding box center [493, 380] width 469 height 23
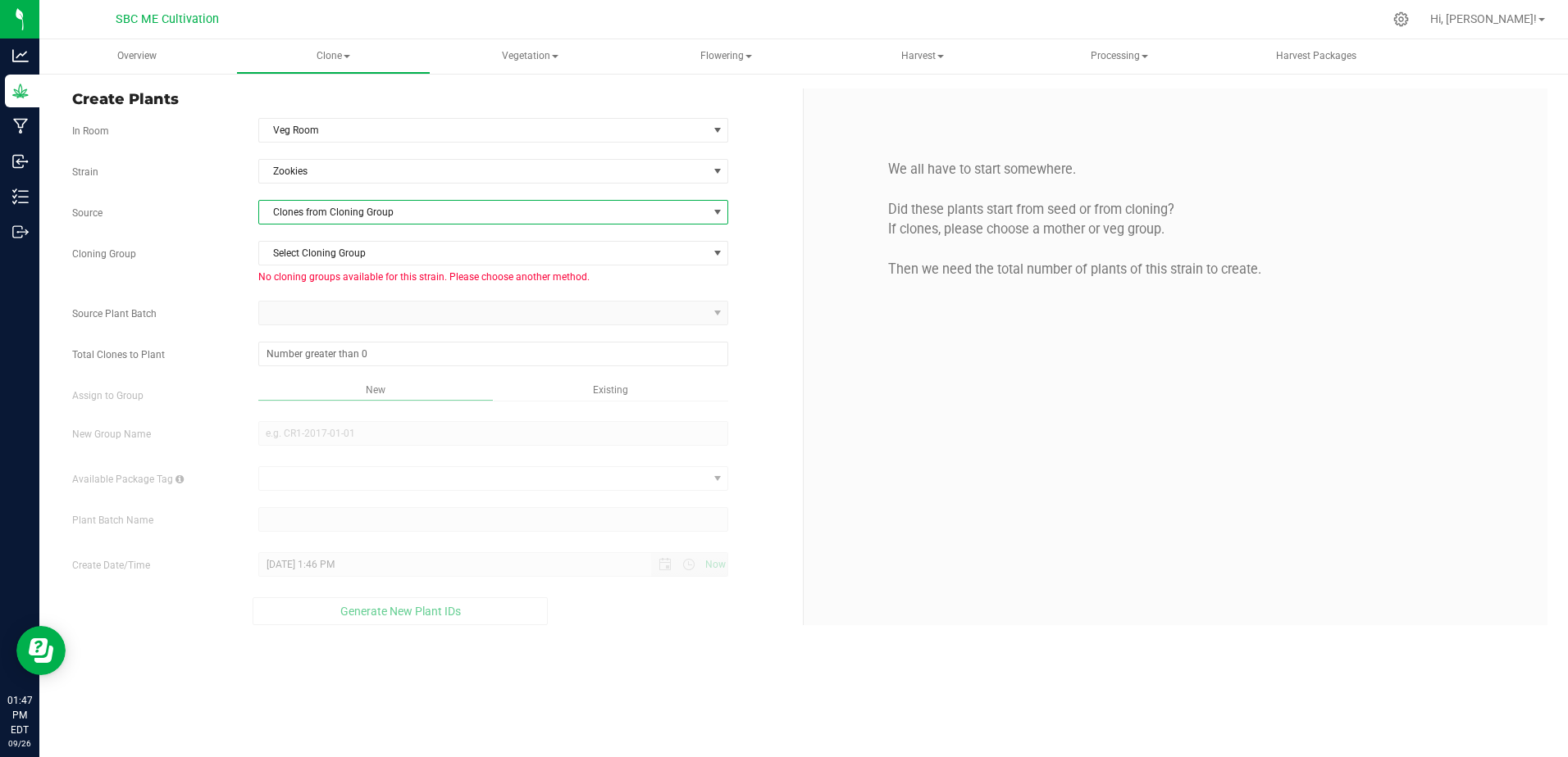
click at [717, 213] on span at bounding box center [717, 212] width 13 height 13
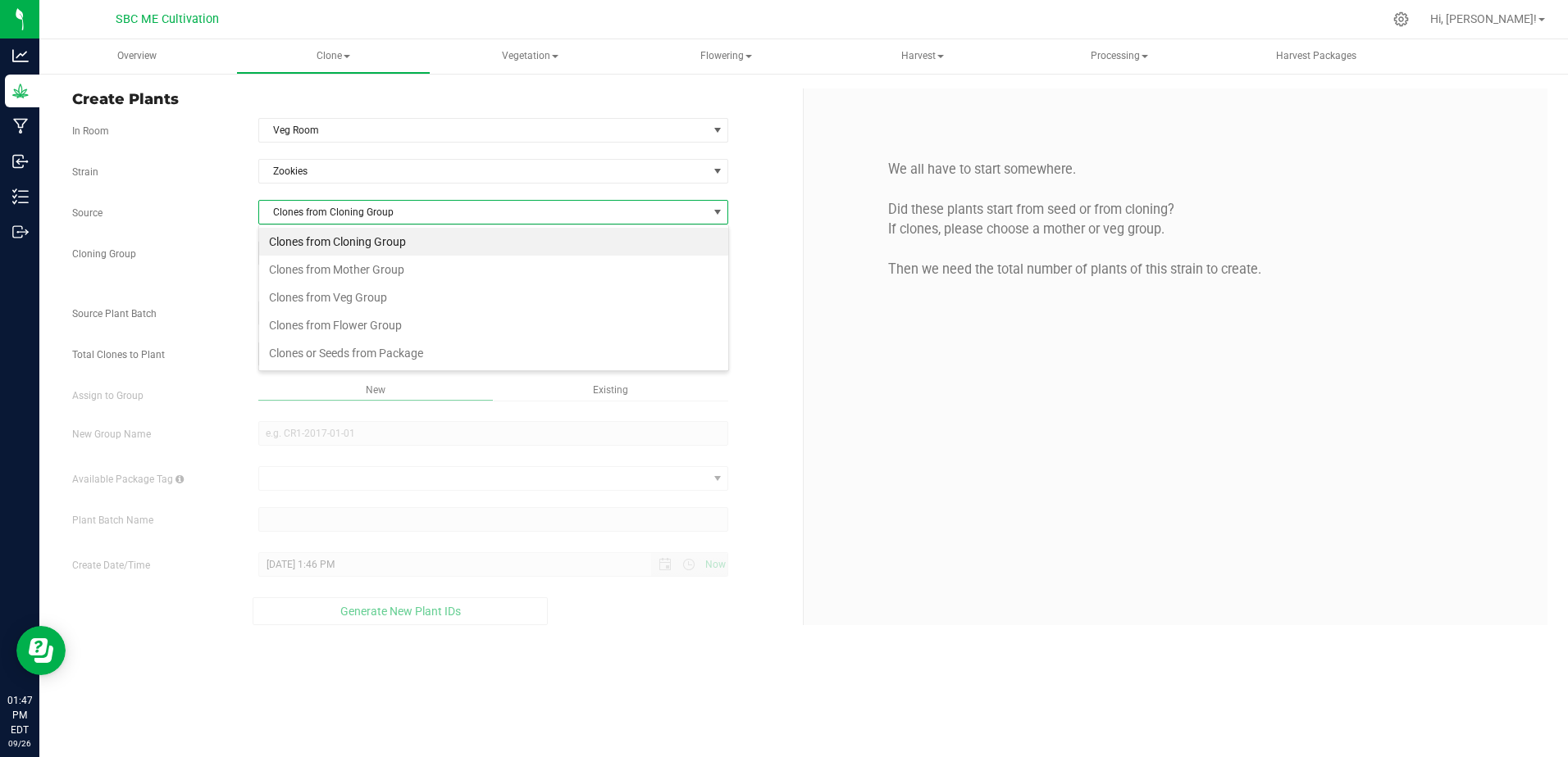
scroll to position [25, 471]
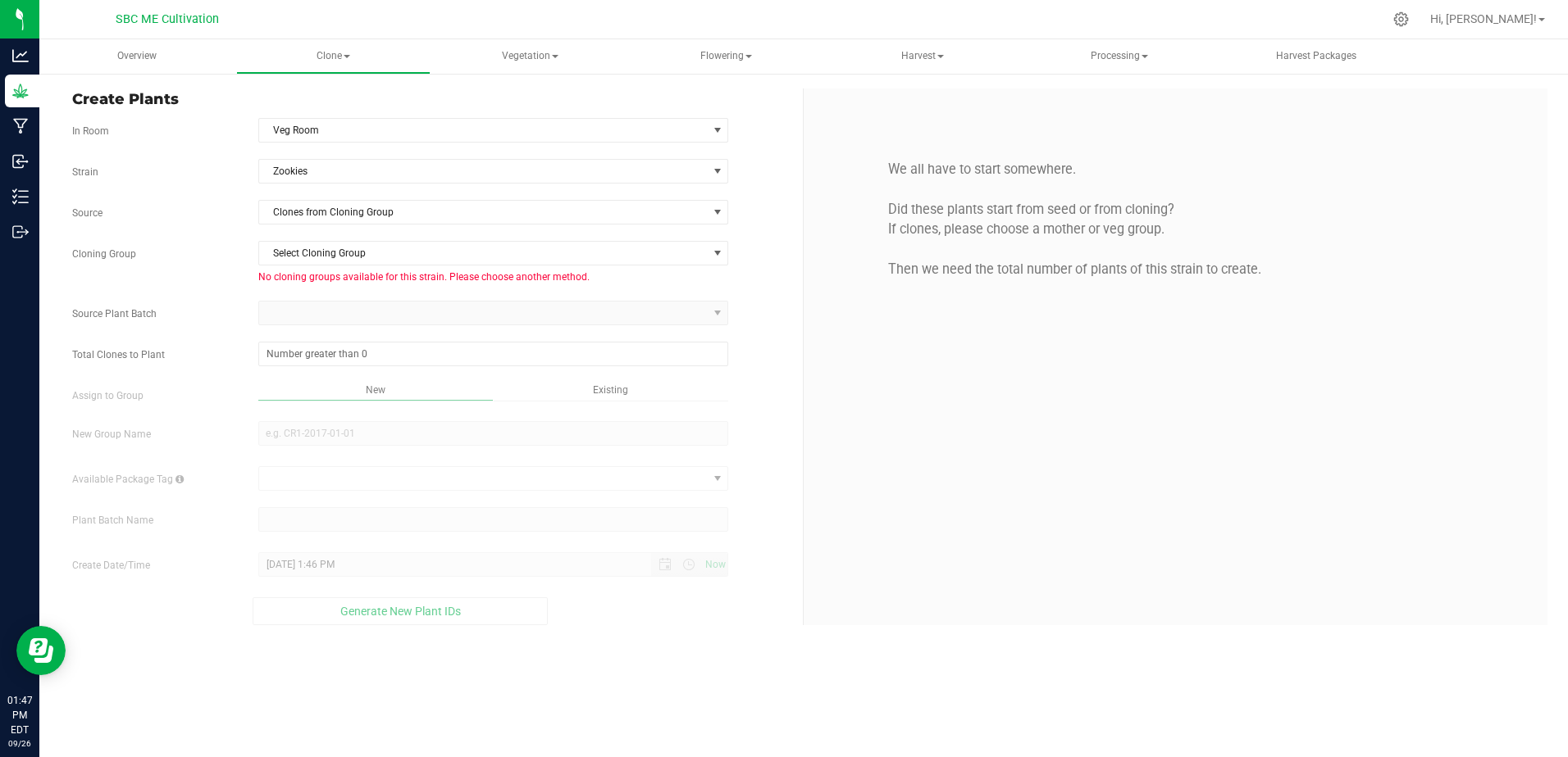
drag, startPoint x: 174, startPoint y: 264, endPoint x: 118, endPoint y: 285, distance: 59.8
click at [118, 285] on div "Strain Zookies Source Clones from Cloning Group Cloning Group Select Cloning Gr…" at bounding box center [431, 393] width 719 height 466
click at [663, 259] on span "Select Cloning Group" at bounding box center [484, 253] width 449 height 23
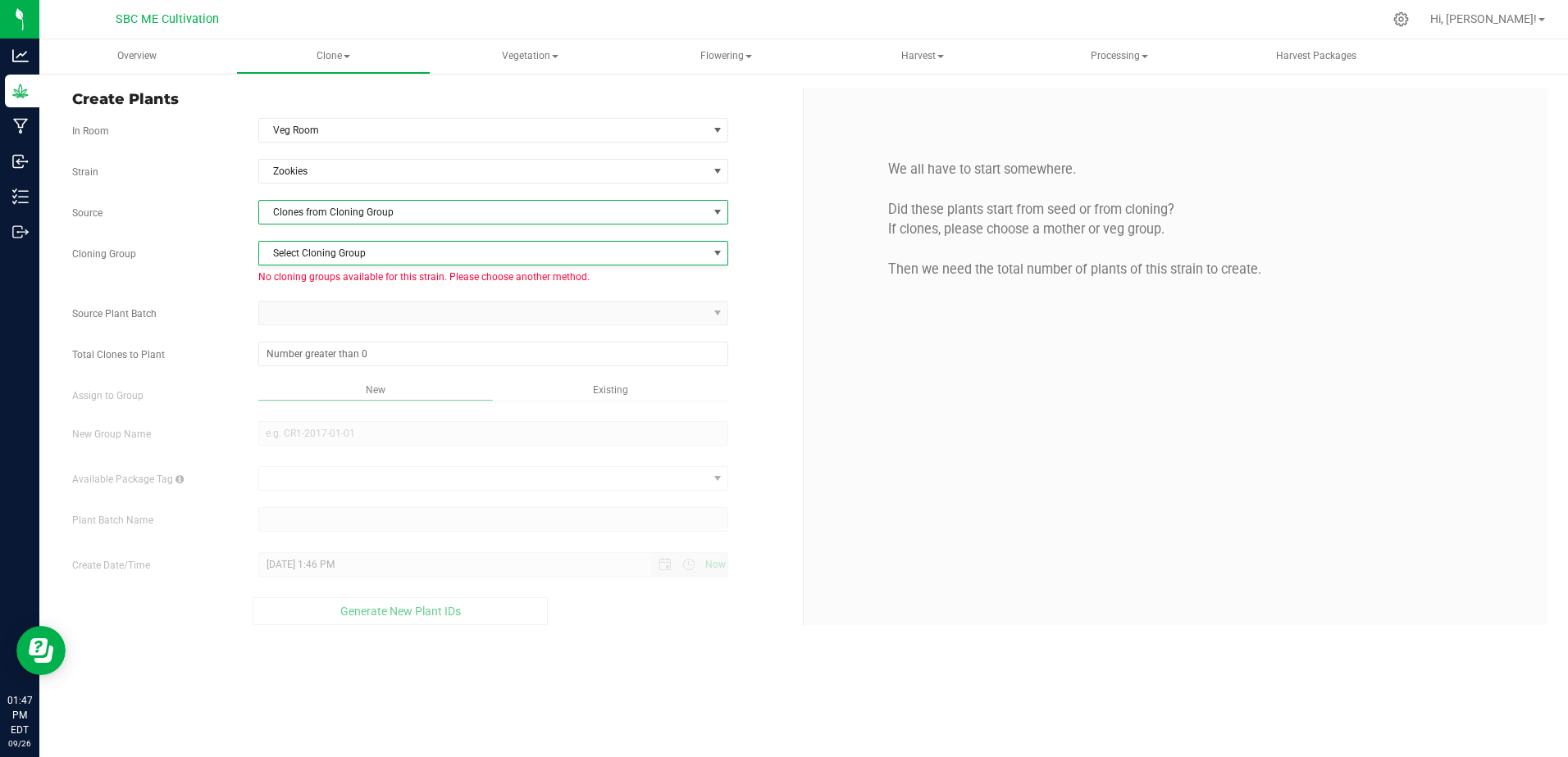
click at [616, 209] on span "Clones from Cloning Group" at bounding box center [484, 212] width 449 height 23
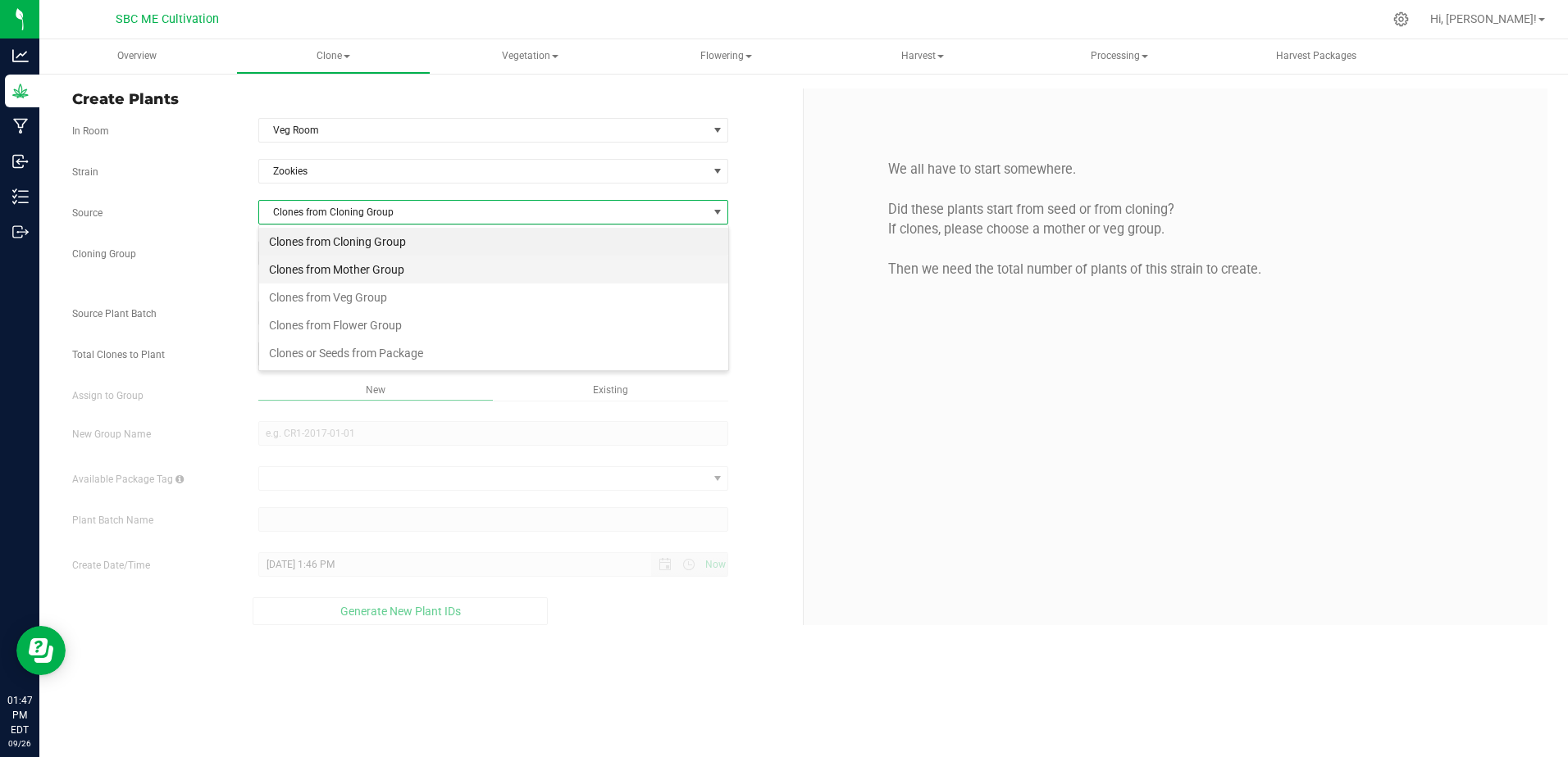
click at [357, 264] on li "Clones from Mother Group" at bounding box center [493, 270] width 469 height 28
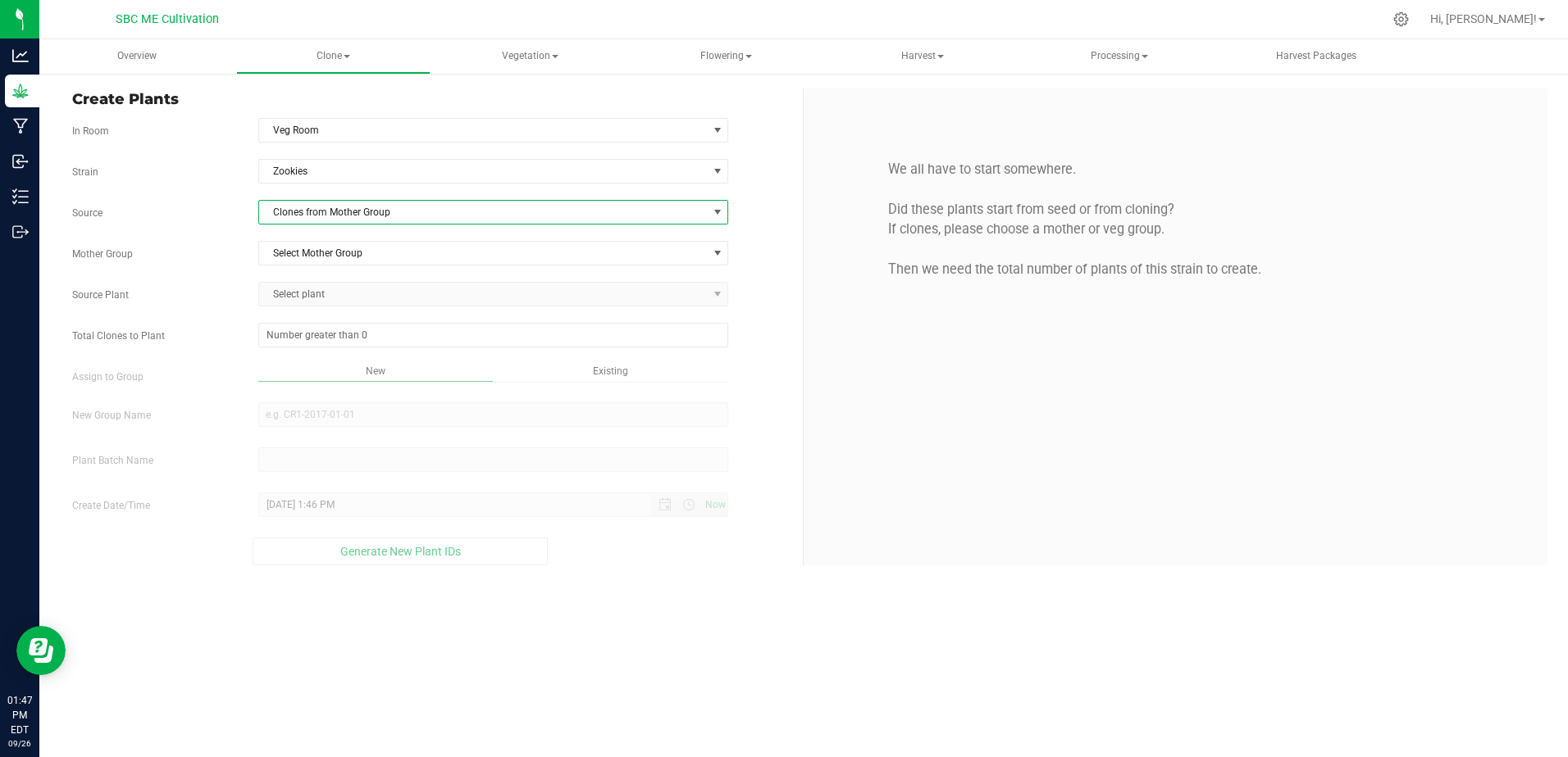
click at [709, 297] on span "Select plant" at bounding box center [493, 294] width 471 height 25
click at [642, 217] on span "Clones from Mother Group" at bounding box center [484, 212] width 449 height 23
click at [498, 265] on li "Clones from Mother Group" at bounding box center [493, 270] width 469 height 28
click at [488, 295] on span "Select plant" at bounding box center [493, 294] width 471 height 25
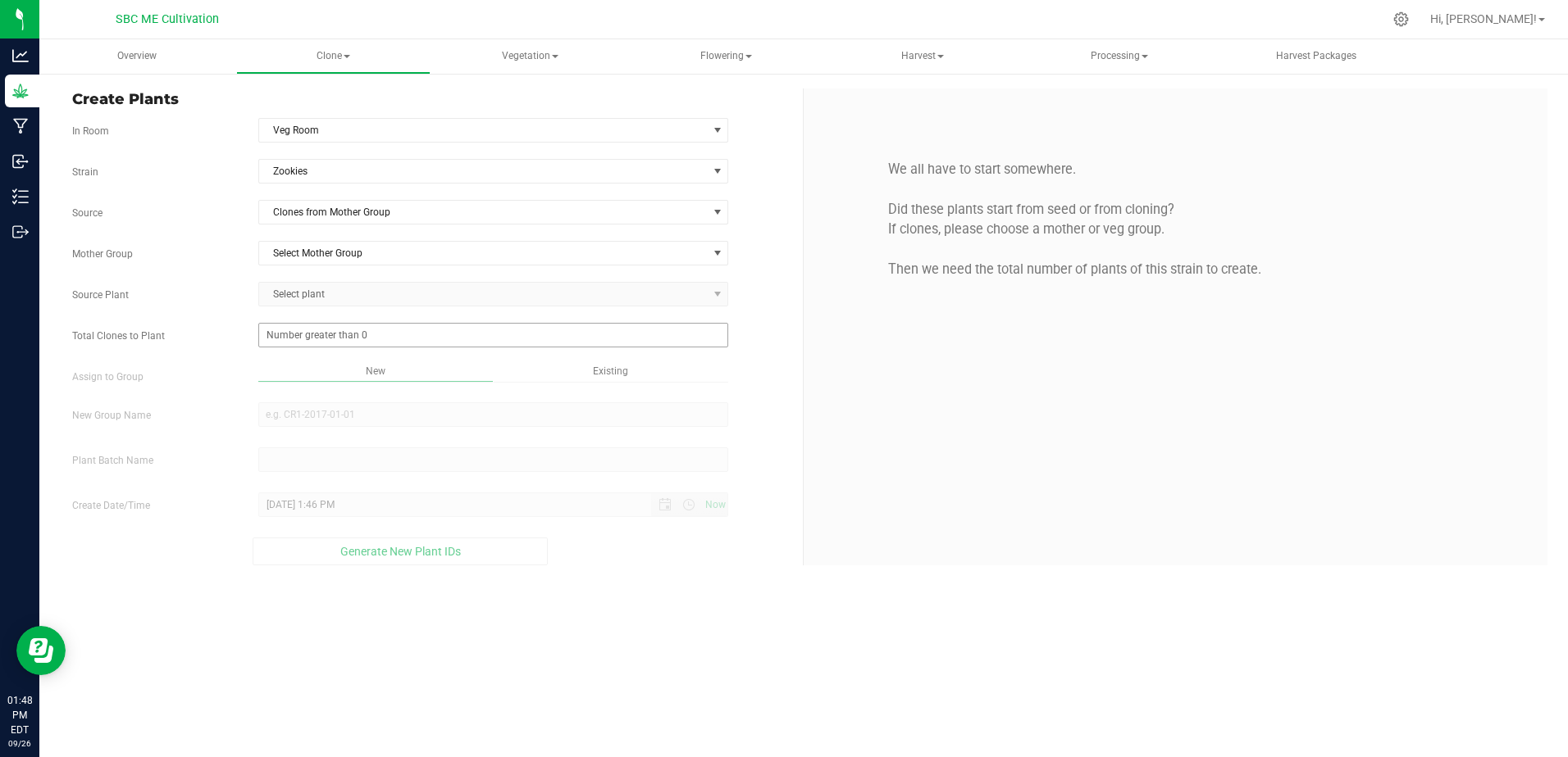
click at [467, 336] on span at bounding box center [493, 336] width 471 height 25
type input "0"
click at [727, 297] on span "Select plant" at bounding box center [493, 294] width 471 height 25
click at [587, 339] on span at bounding box center [493, 336] width 471 height 25
type input "18"
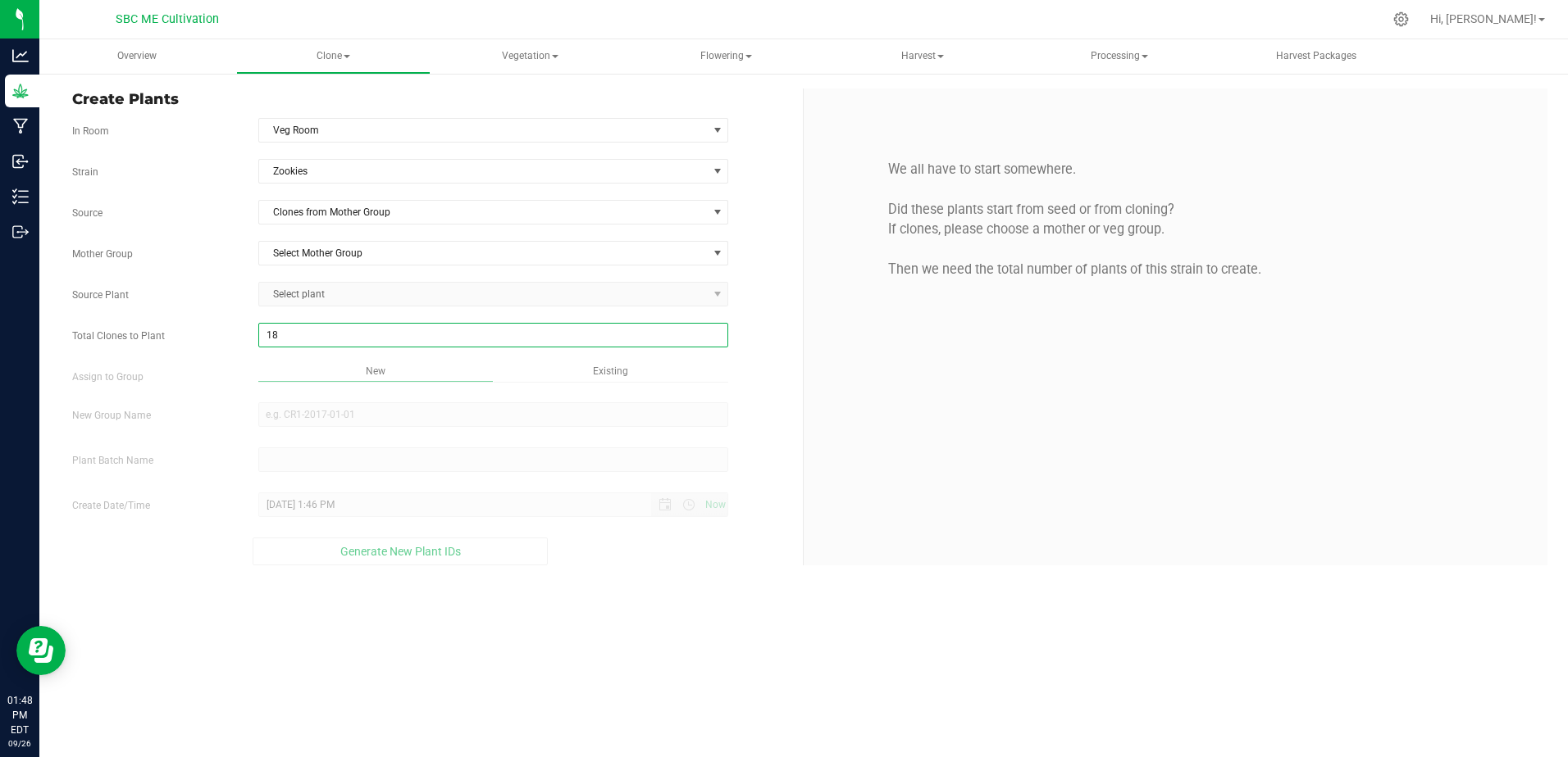
type input "18"
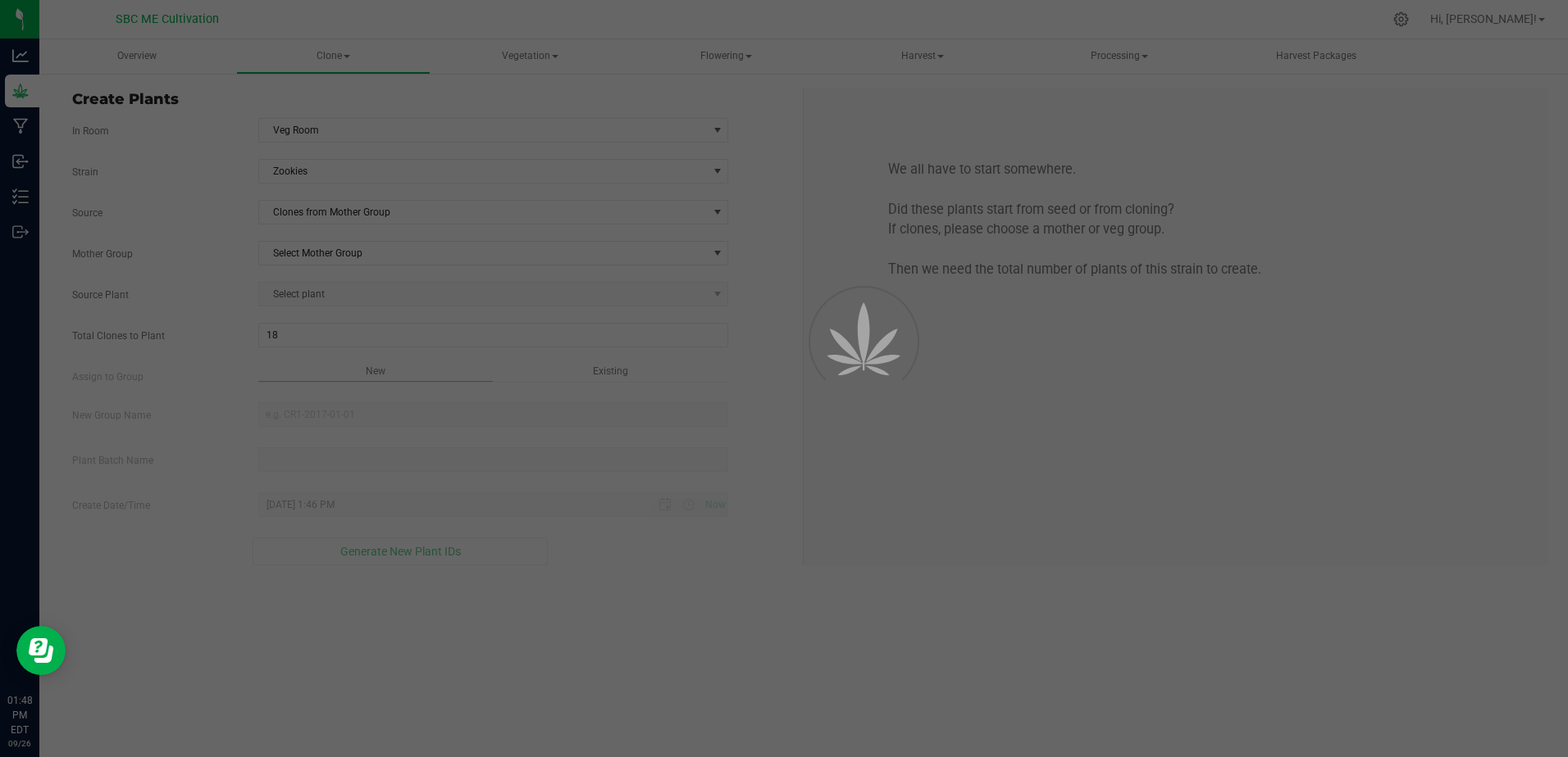
click at [698, 293] on span "Select plant" at bounding box center [493, 294] width 471 height 25
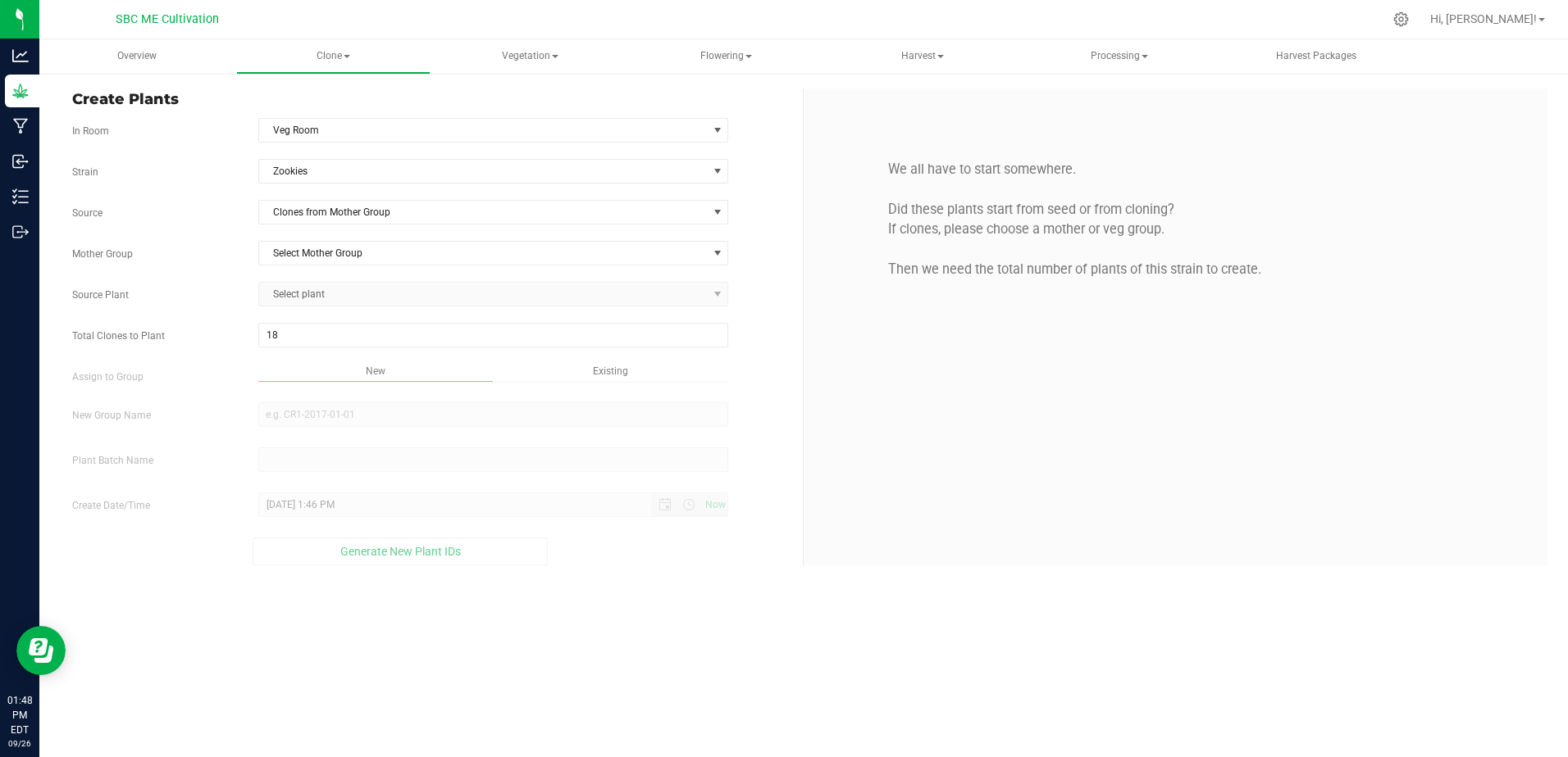
click at [698, 293] on span "Select plant" at bounding box center [493, 294] width 471 height 25
click at [398, 258] on span "Select Mother Group" at bounding box center [484, 253] width 449 height 23
click at [362, 277] on li "Zookies MoM" at bounding box center [493, 281] width 469 height 25
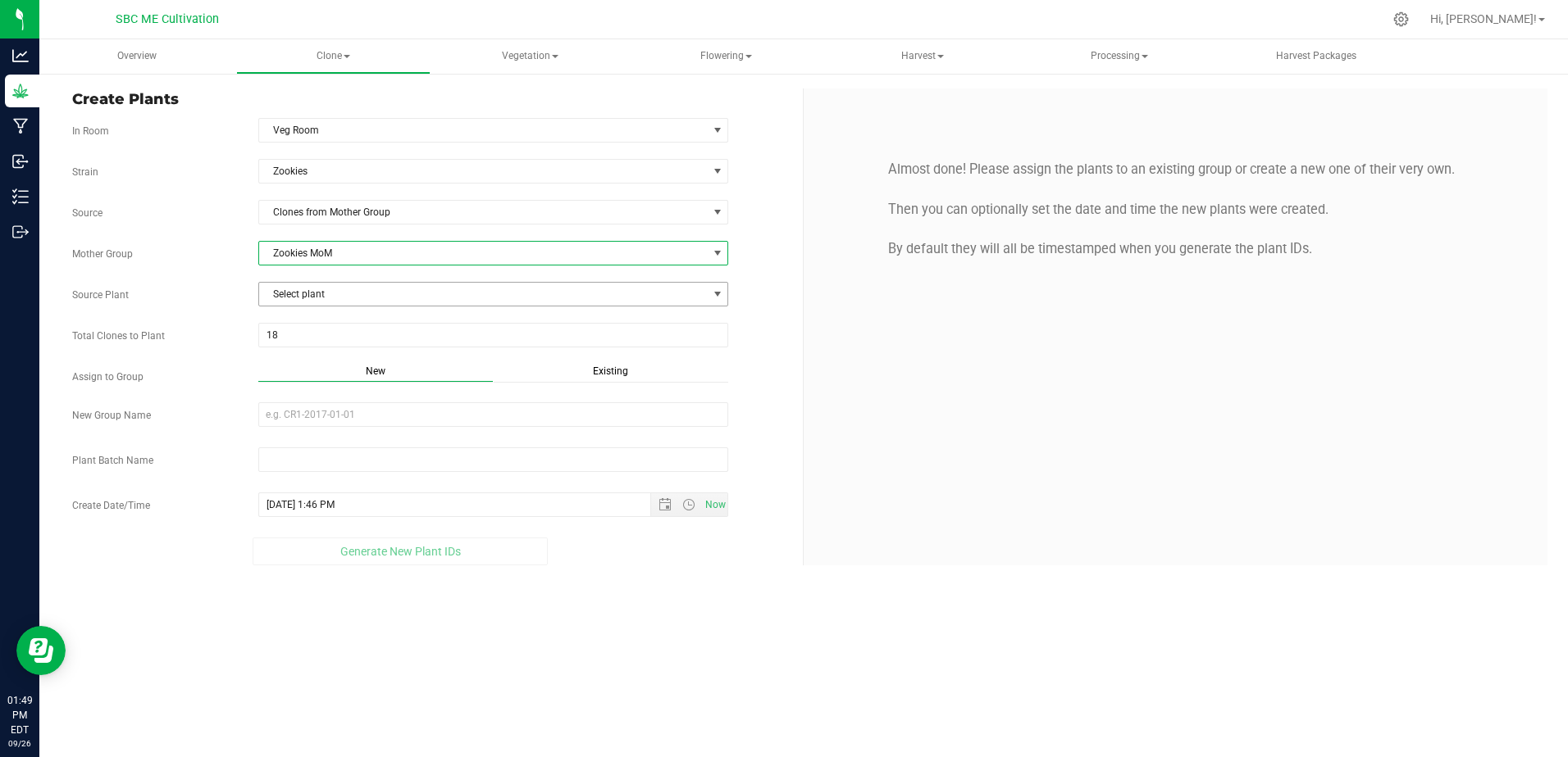
click at [354, 299] on span "Select plant" at bounding box center [484, 294] width 449 height 23
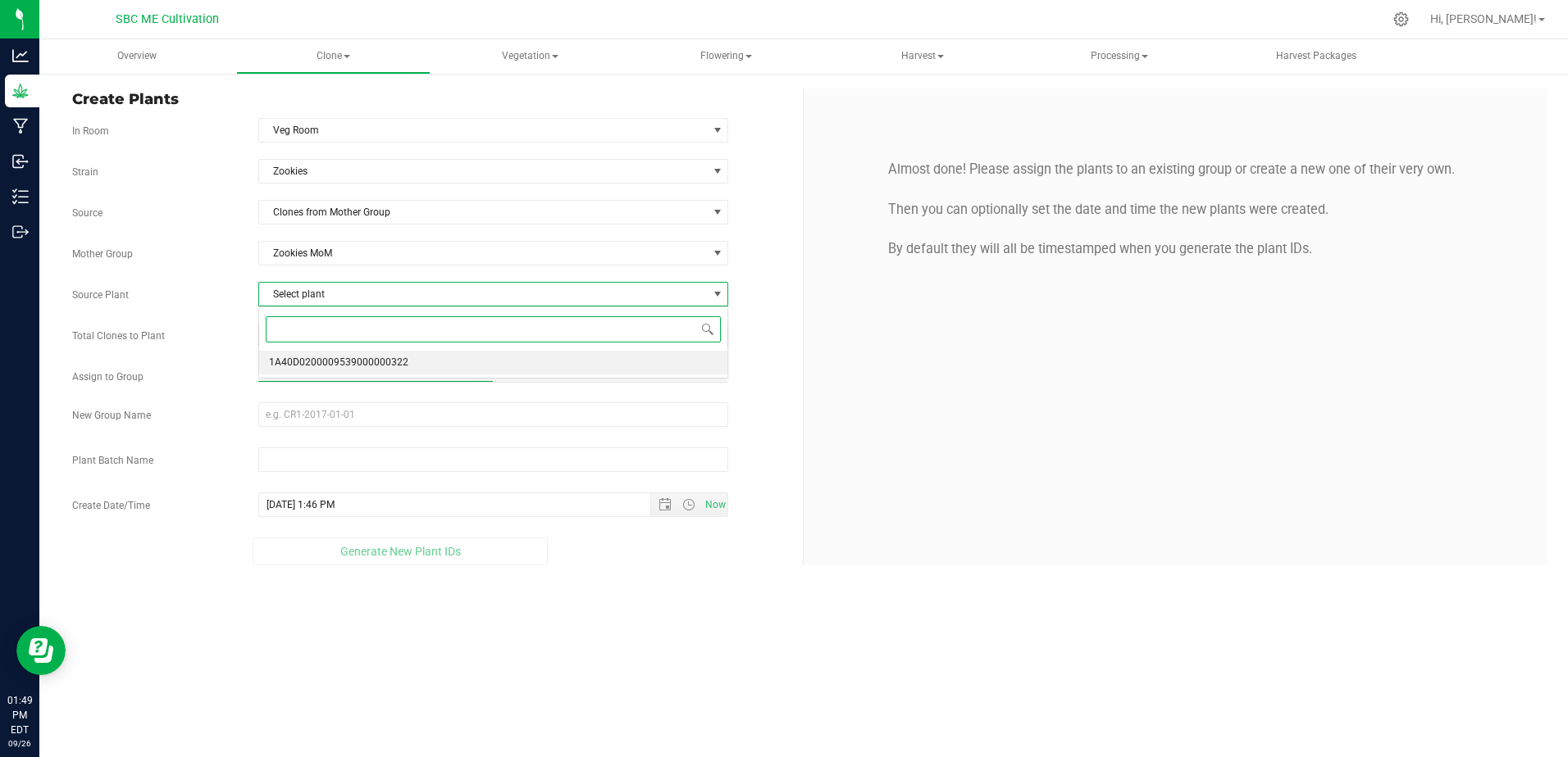
click at [348, 360] on span "1A40D0200009539000000322" at bounding box center [338, 363] width 139 height 21
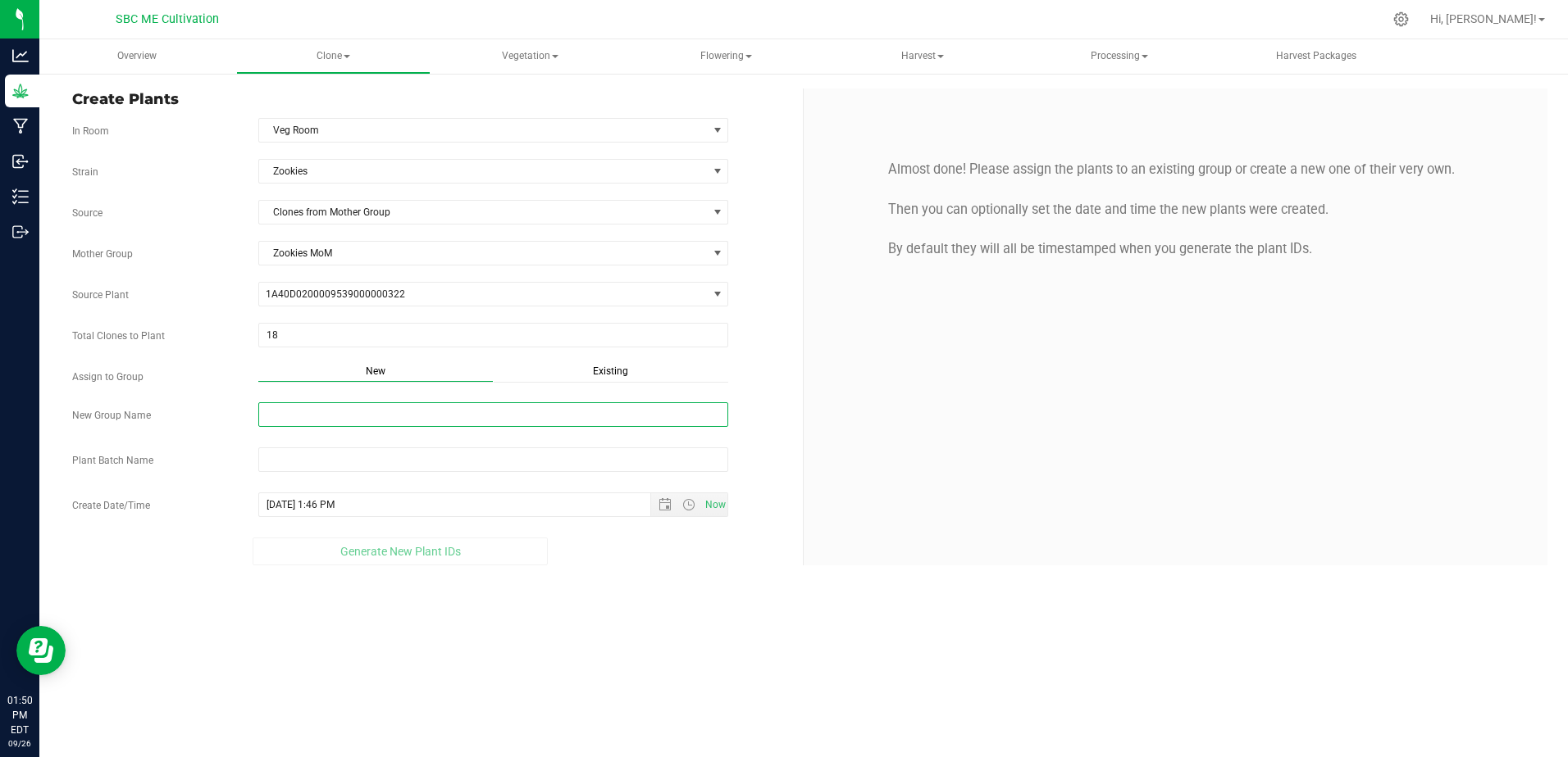
click at [424, 417] on input "New Group Name" at bounding box center [493, 414] width 471 height 25
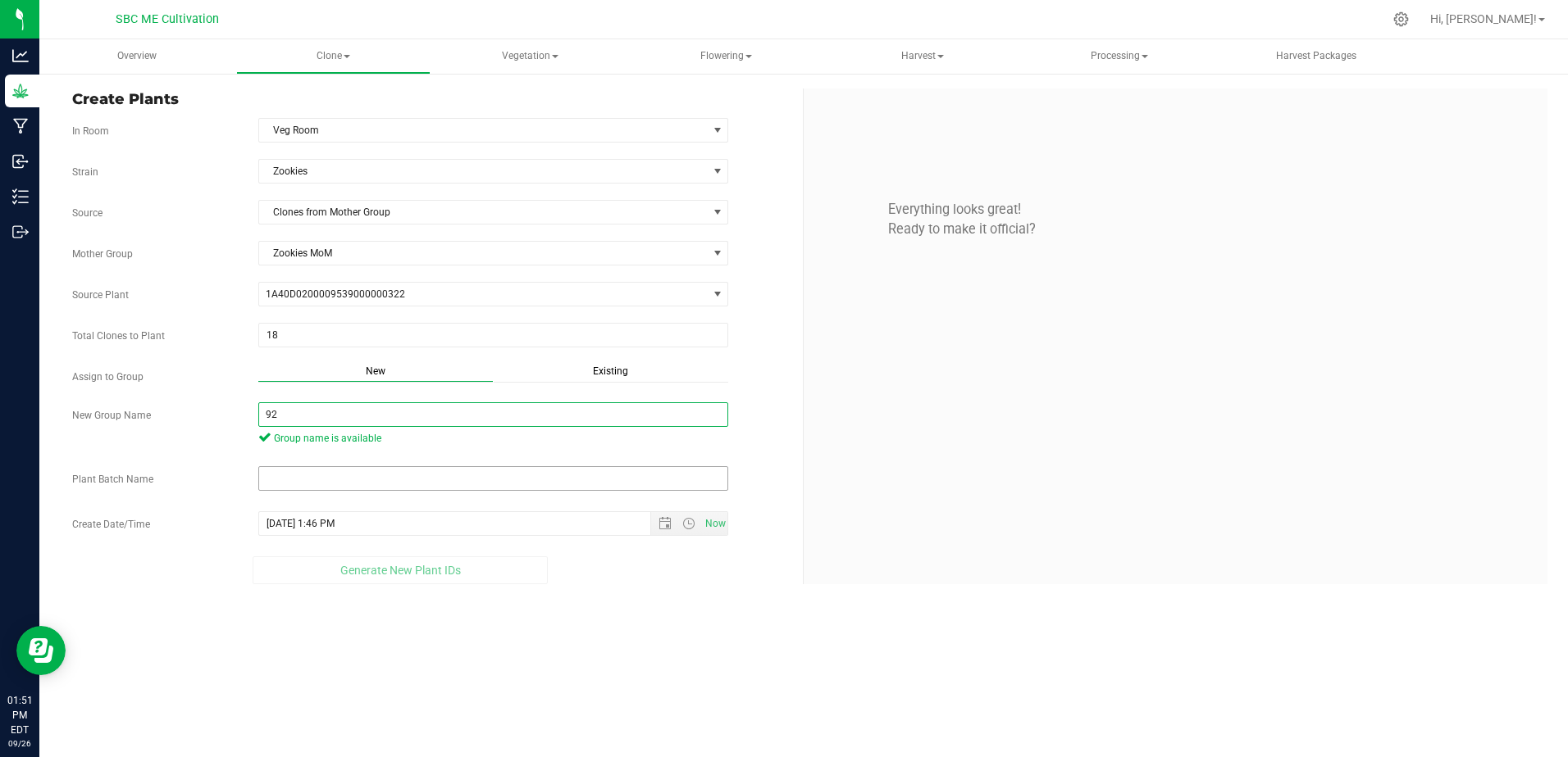
type input "9"
type input "zookies 92625"
click at [382, 486] on input "text" at bounding box center [493, 478] width 471 height 25
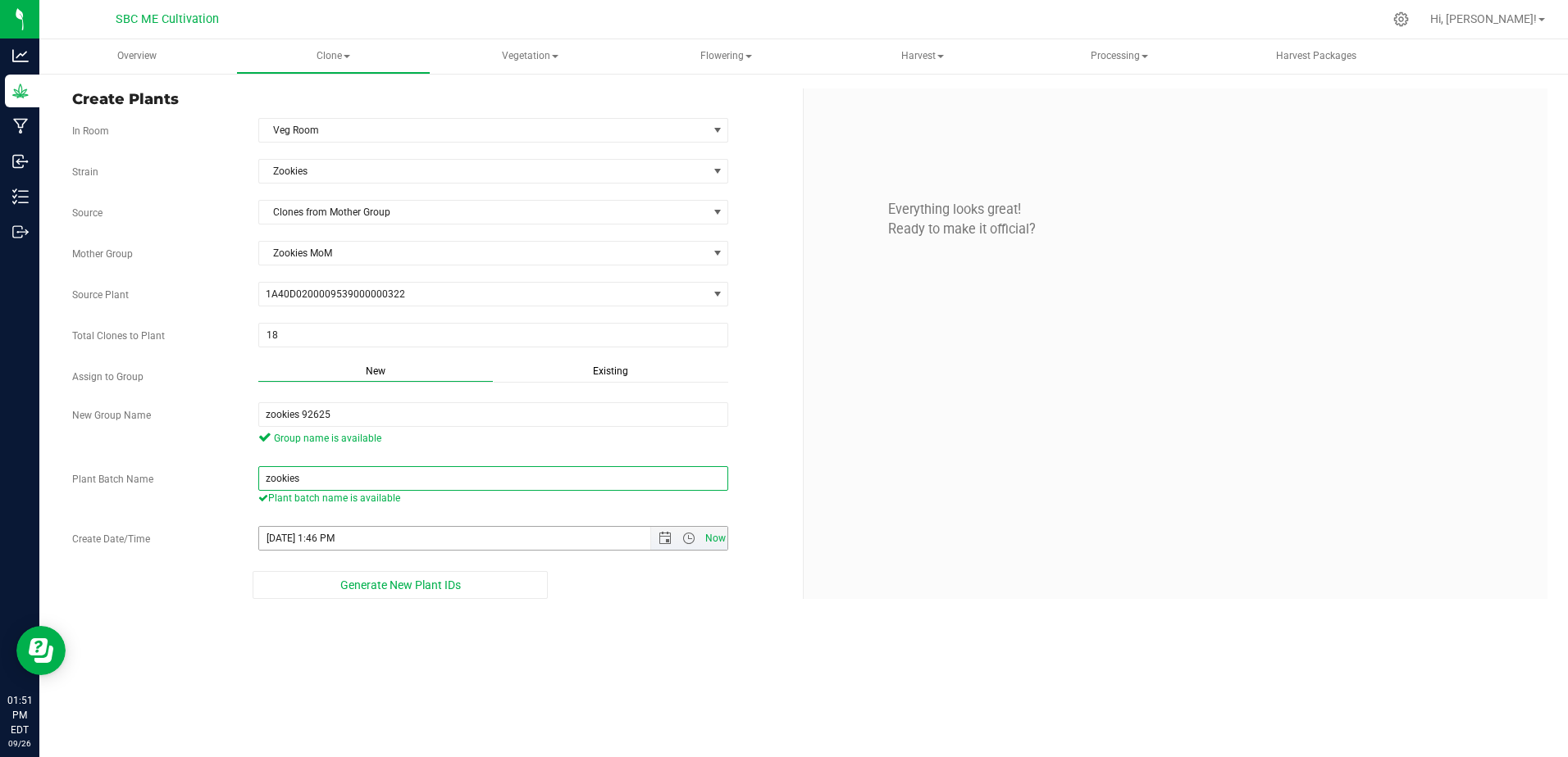
type input "zookies"
click at [716, 534] on span "Now" at bounding box center [715, 539] width 28 height 24
type input "[DATE] 1:51 PM"
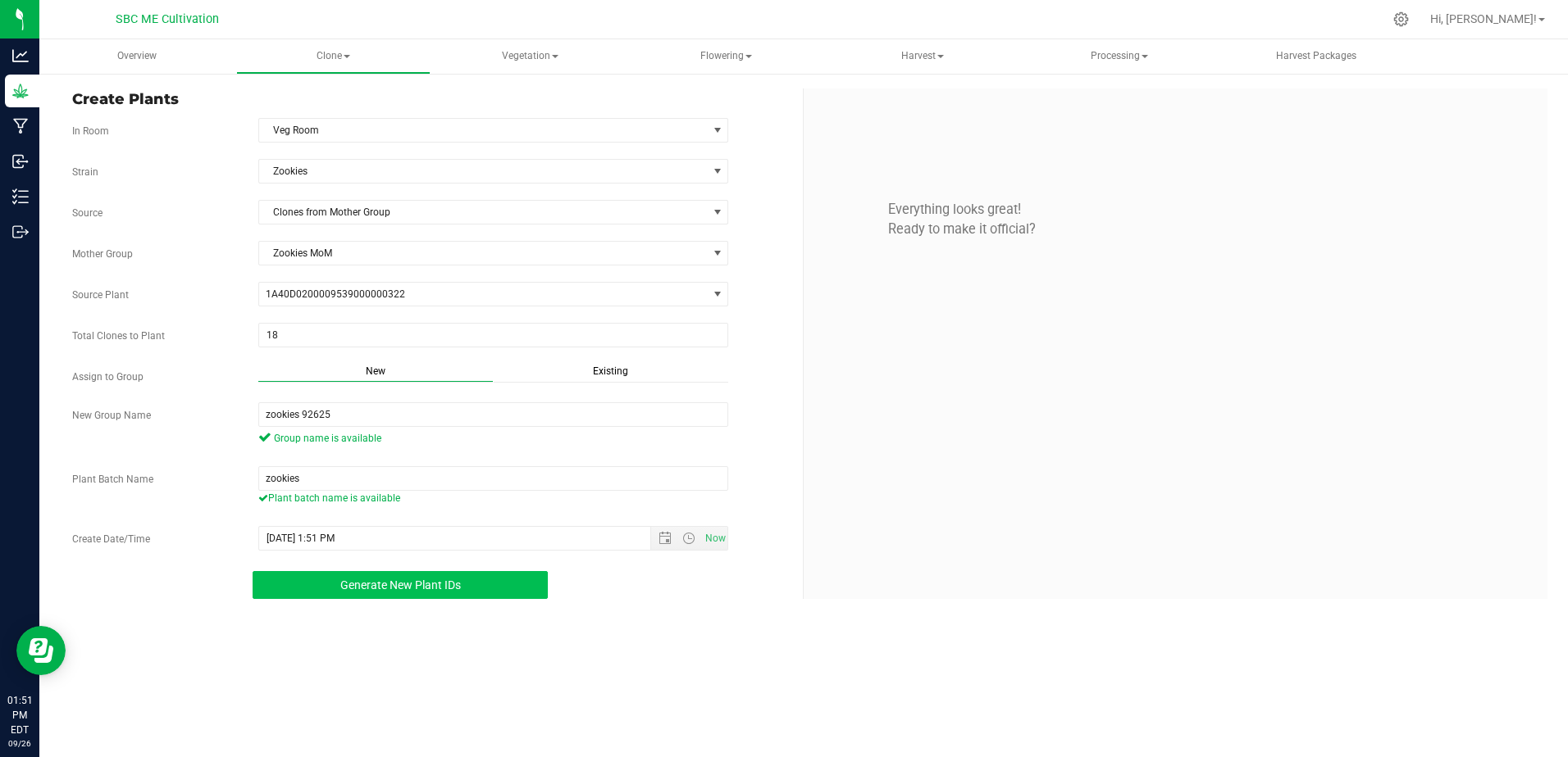
click at [407, 580] on span "Generate New Plant IDs" at bounding box center [401, 585] width 121 height 13
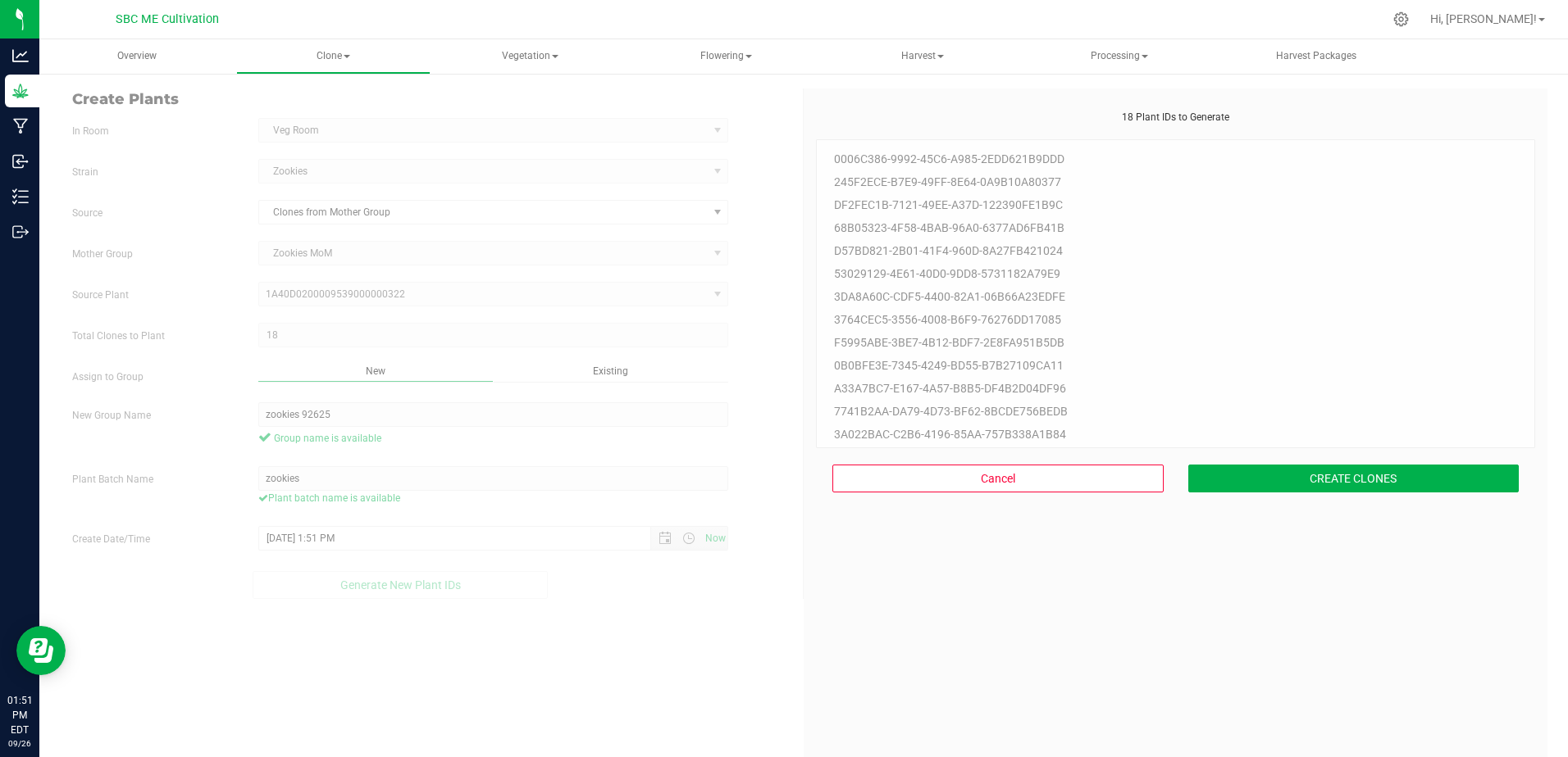
scroll to position [49, 0]
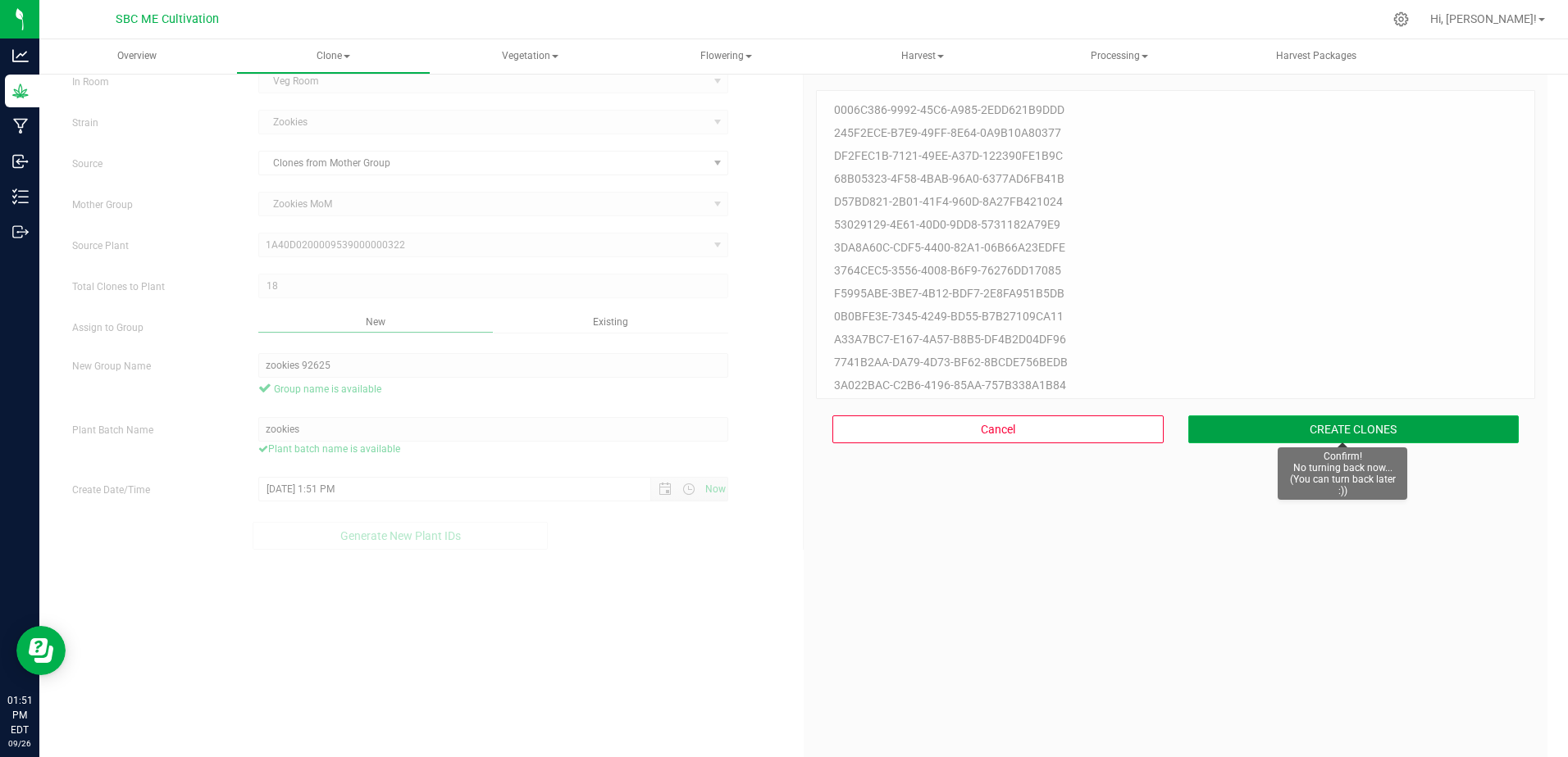
click at [1323, 427] on button "CREATE CLONES" at bounding box center [1354, 429] width 331 height 28
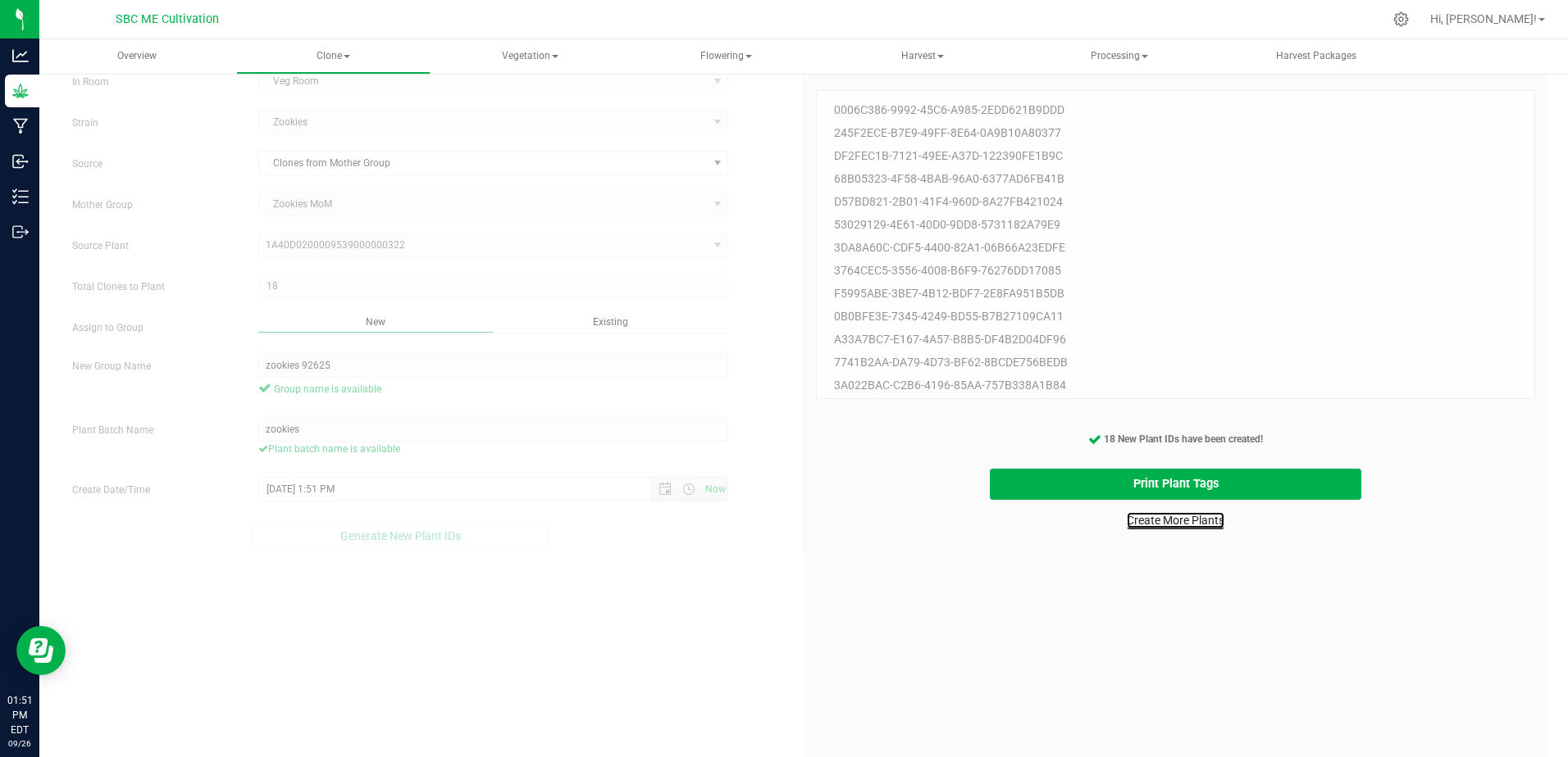
click at [1159, 520] on link "Create More Plants" at bounding box center [1174, 520] width 97 height 17
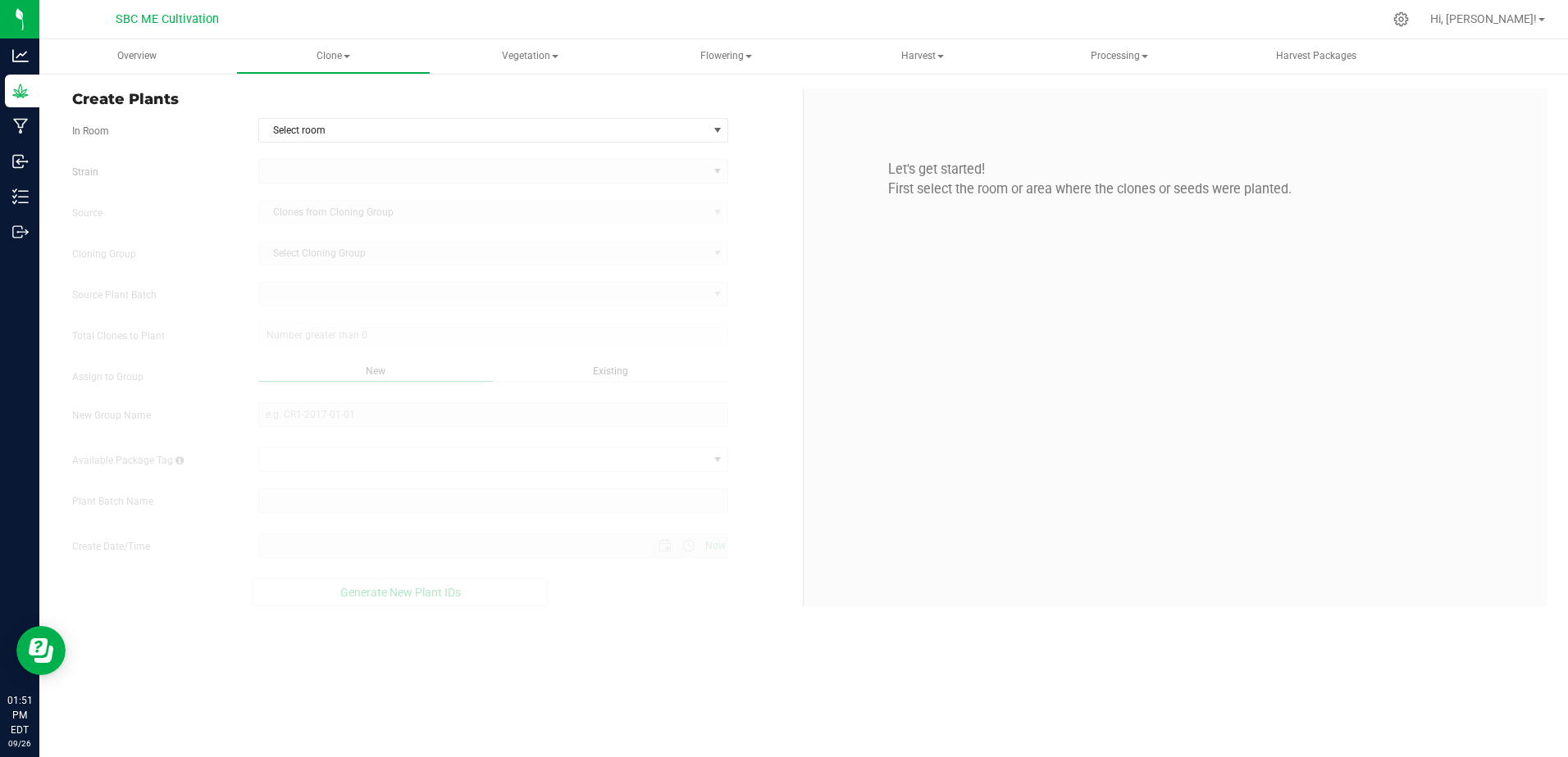
type input "[DATE] 1:51 PM"
click at [713, 125] on span "select" at bounding box center [717, 130] width 13 height 13
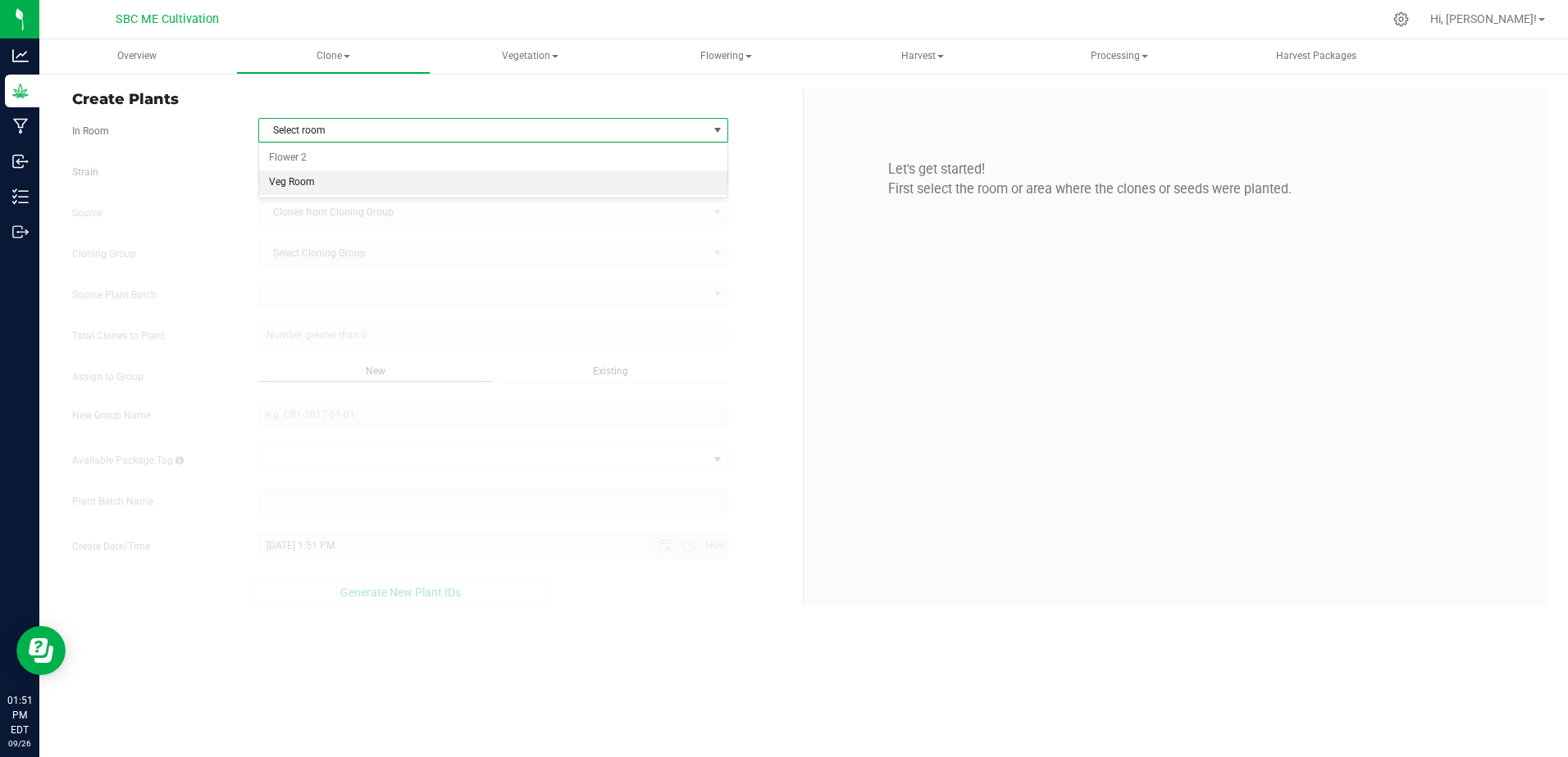
click at [471, 187] on li "Veg Room" at bounding box center [493, 183] width 469 height 25
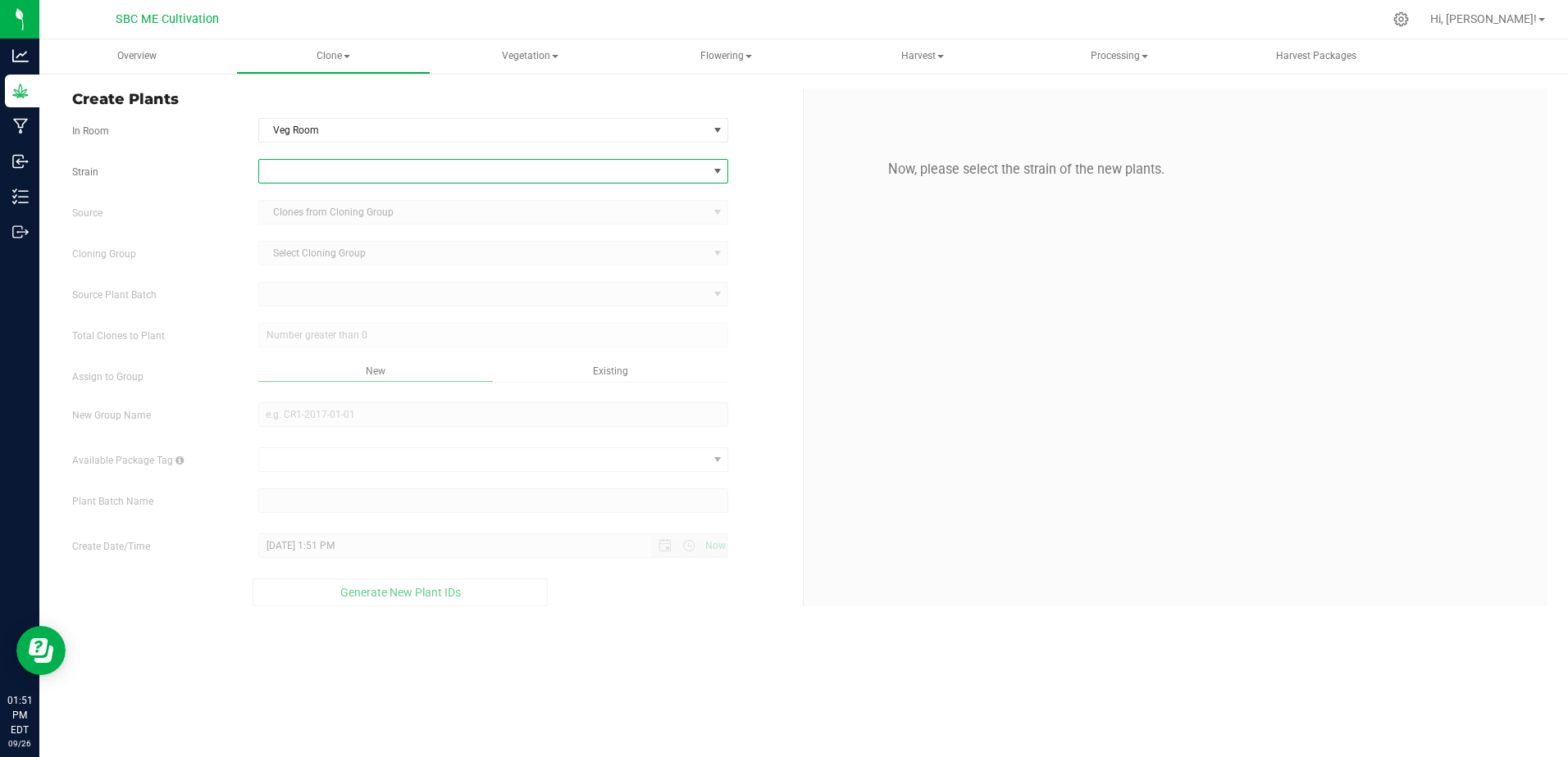
click at [687, 170] on span at bounding box center [484, 171] width 449 height 23
click at [311, 299] on li "Cereal Milk" at bounding box center [493, 305] width 469 height 23
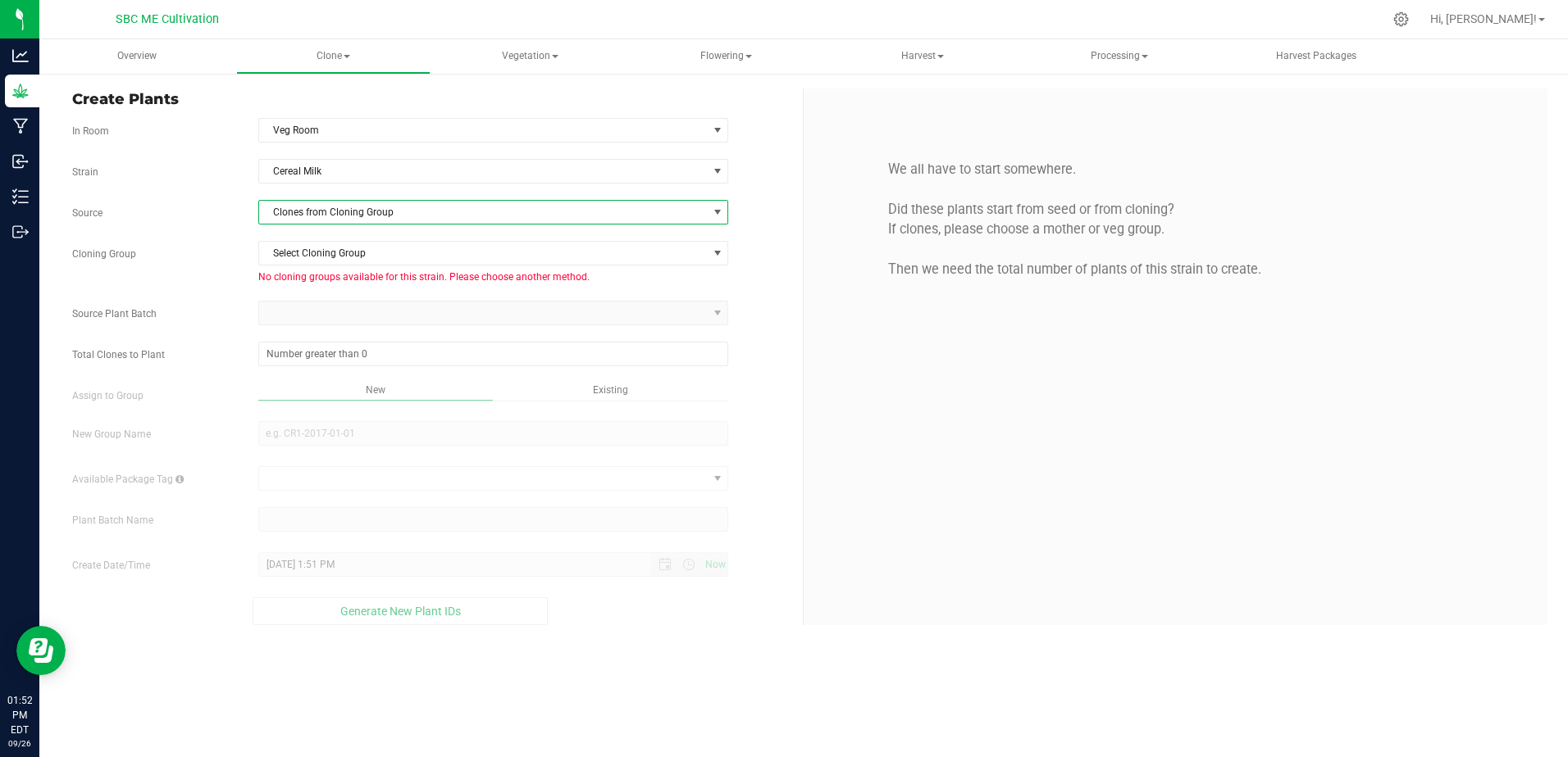
click at [513, 216] on span "Clones from Cloning Group" at bounding box center [484, 212] width 449 height 23
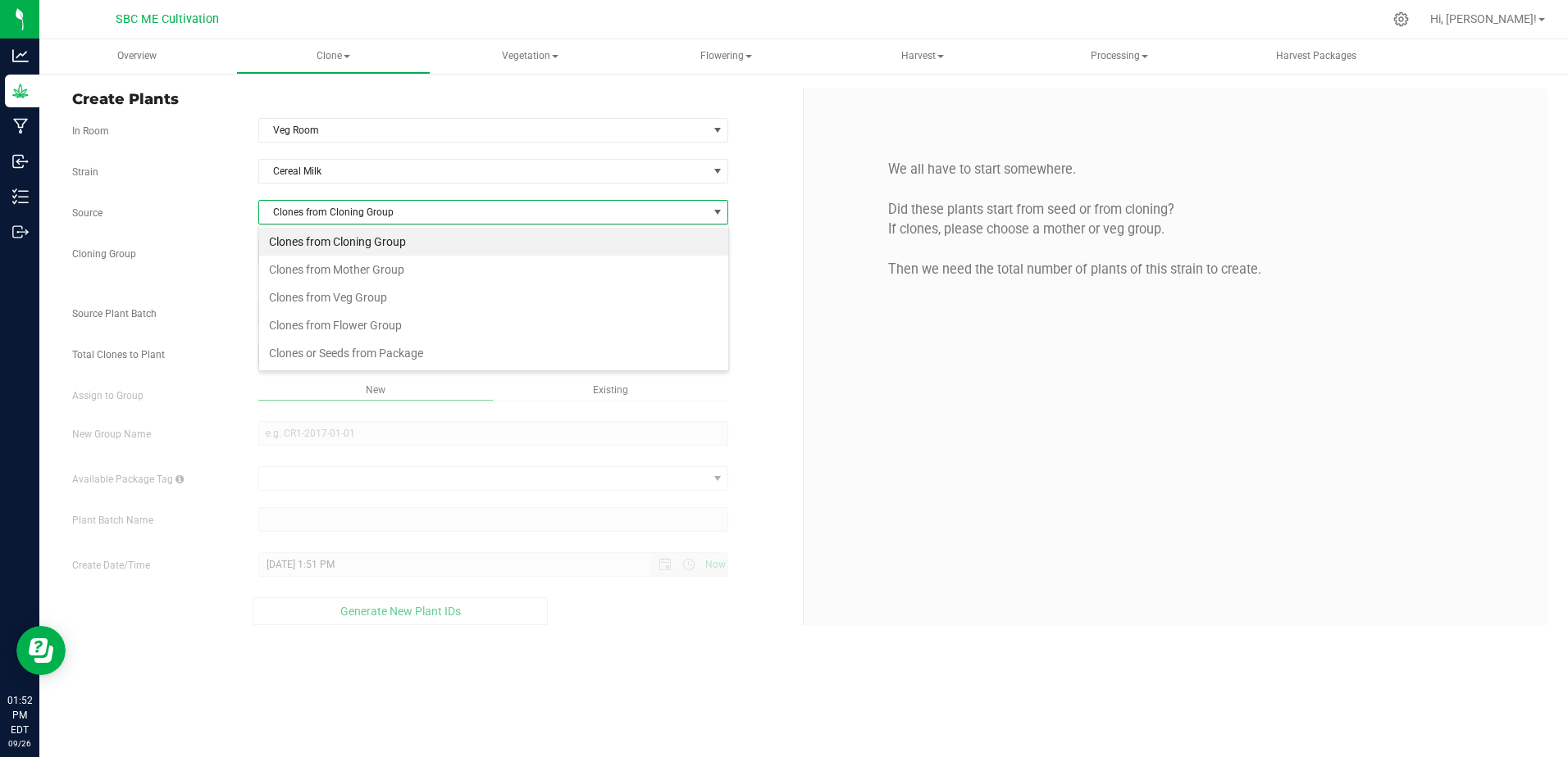
scroll to position [25, 471]
click at [388, 262] on li "Clones from Mother Group" at bounding box center [493, 270] width 469 height 28
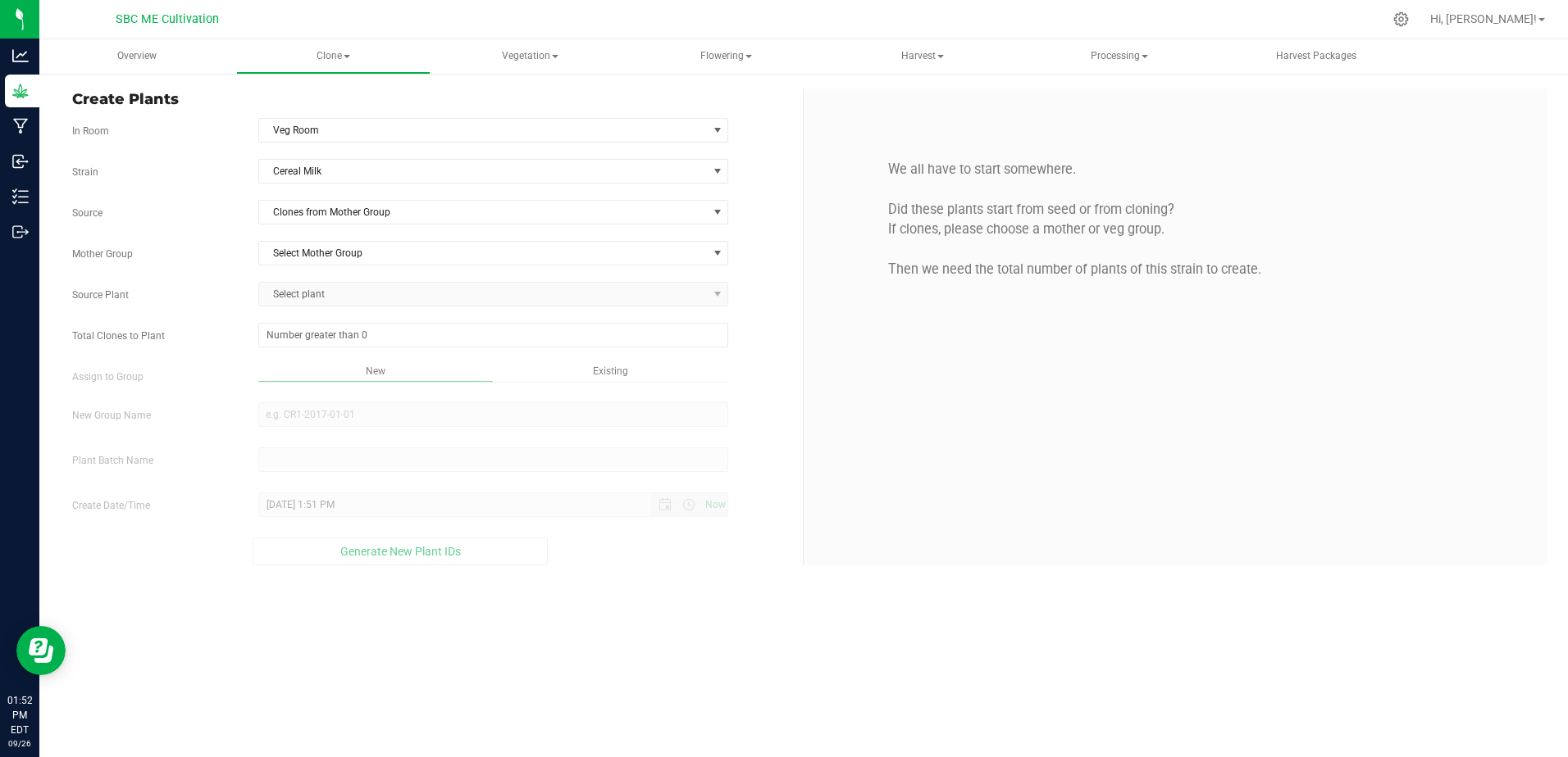
click at [394, 298] on span "Select plant" at bounding box center [493, 294] width 471 height 25
click at [593, 334] on span at bounding box center [493, 336] width 471 height 25
type input "18"
click at [491, 292] on span "Select plant" at bounding box center [493, 294] width 471 height 25
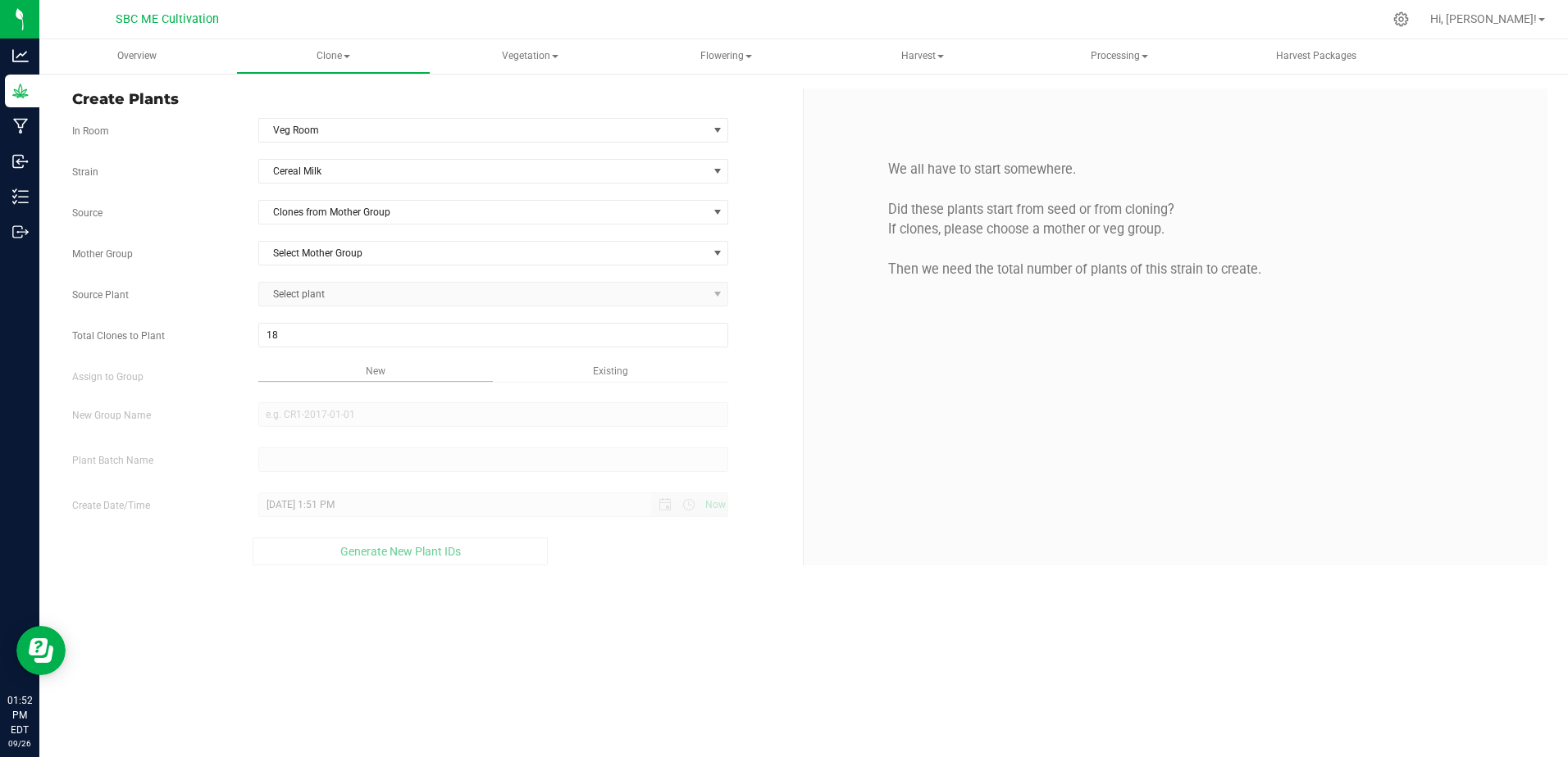
click at [491, 292] on span "Select plant" at bounding box center [493, 294] width 471 height 25
drag, startPoint x: 491, startPoint y: 292, endPoint x: 712, endPoint y: 295, distance: 221.0
click at [712, 295] on span "Select plant" at bounding box center [493, 294] width 471 height 25
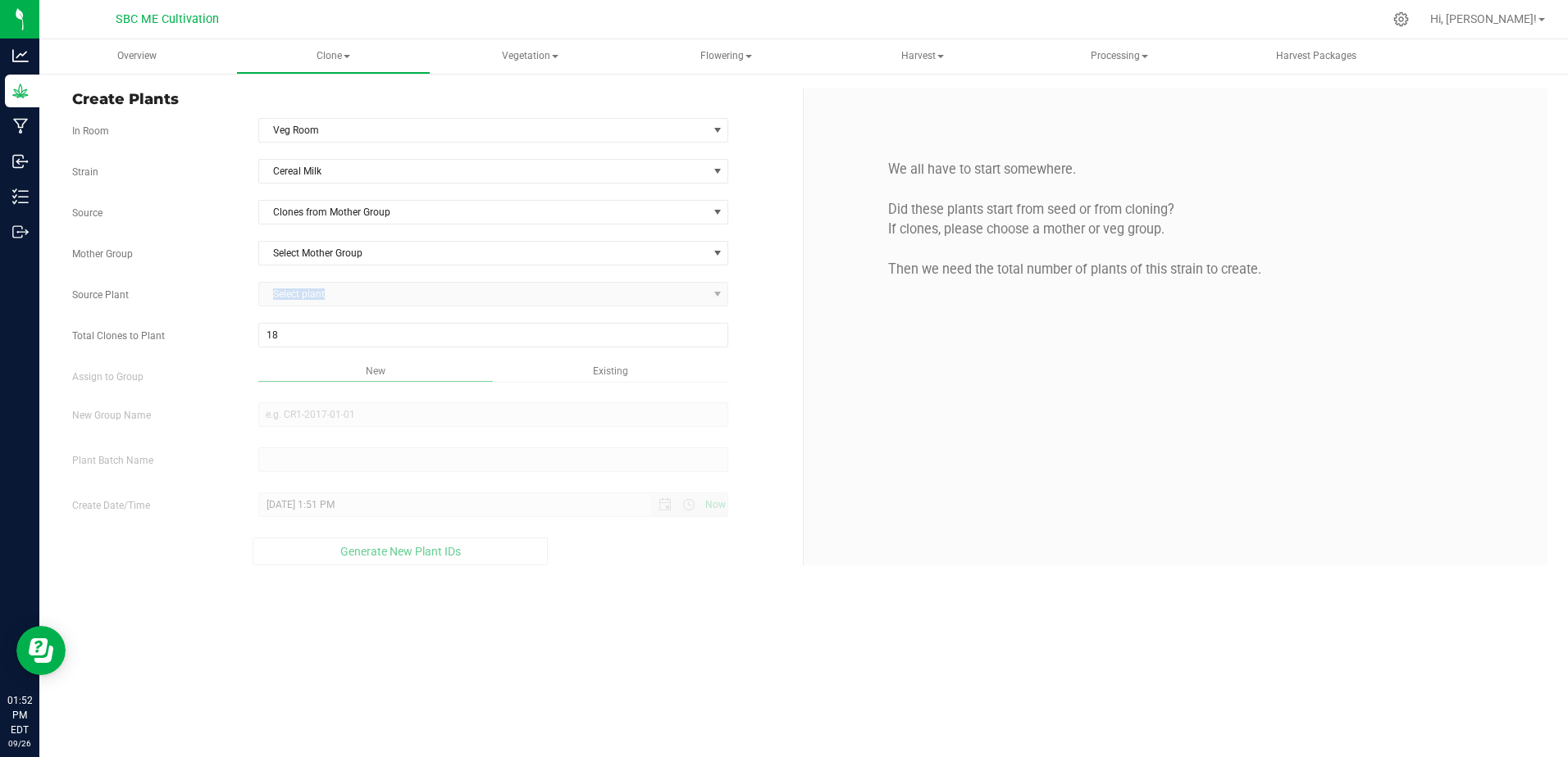
click at [713, 295] on span "Select plant" at bounding box center [493, 294] width 471 height 25
drag, startPoint x: 713, startPoint y: 295, endPoint x: 681, endPoint y: 294, distance: 32.0
click at [694, 295] on span "Select plant" at bounding box center [493, 294] width 471 height 25
click at [483, 300] on span "Select plant" at bounding box center [493, 294] width 471 height 25
click at [321, 295] on span "Select plant" at bounding box center [493, 294] width 471 height 25
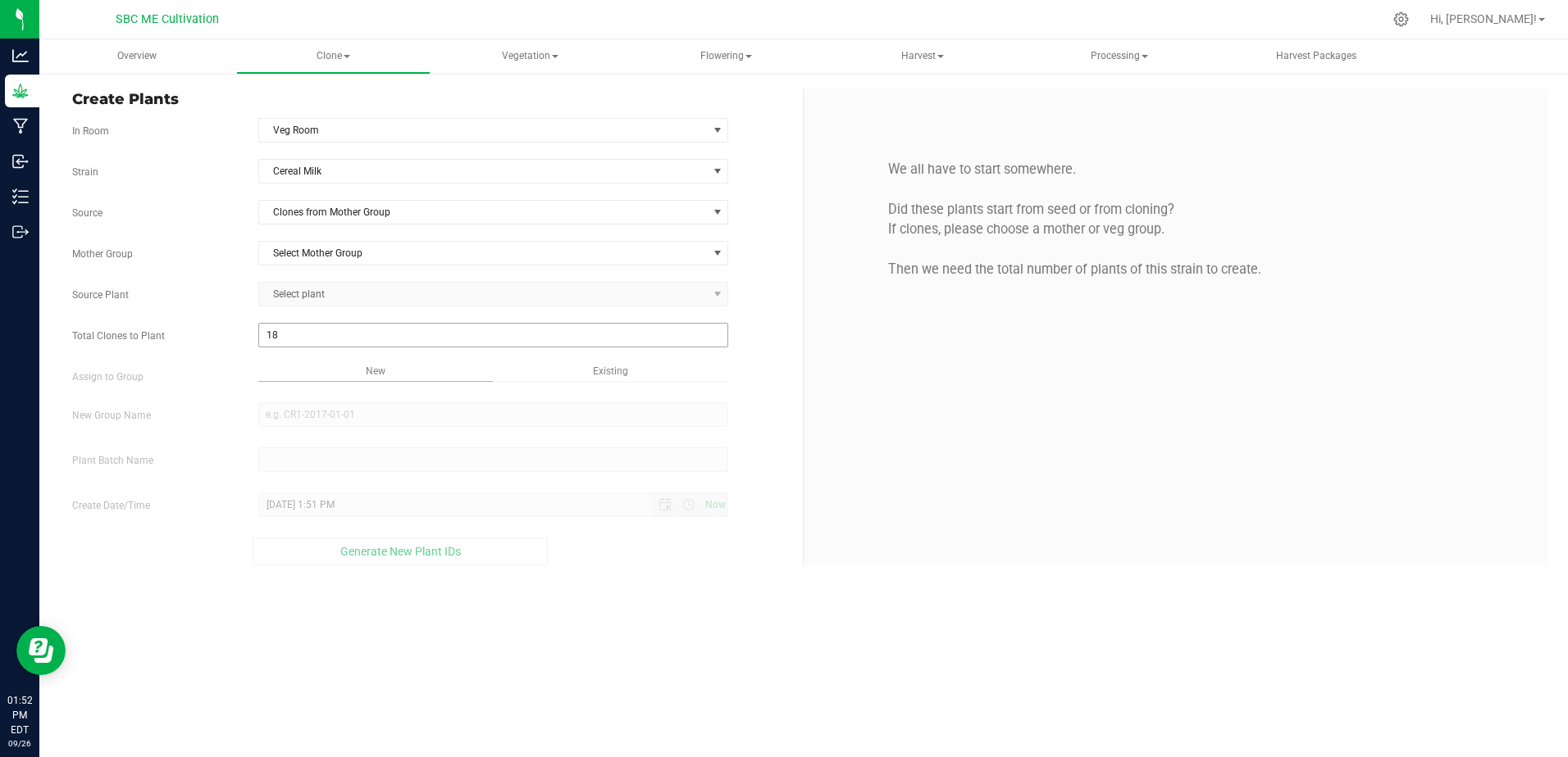
click at [562, 324] on span "18 18" at bounding box center [493, 336] width 471 height 25
click at [577, 291] on span "Select plant" at bounding box center [493, 294] width 471 height 25
click at [717, 294] on span "Select plant" at bounding box center [493, 294] width 471 height 25
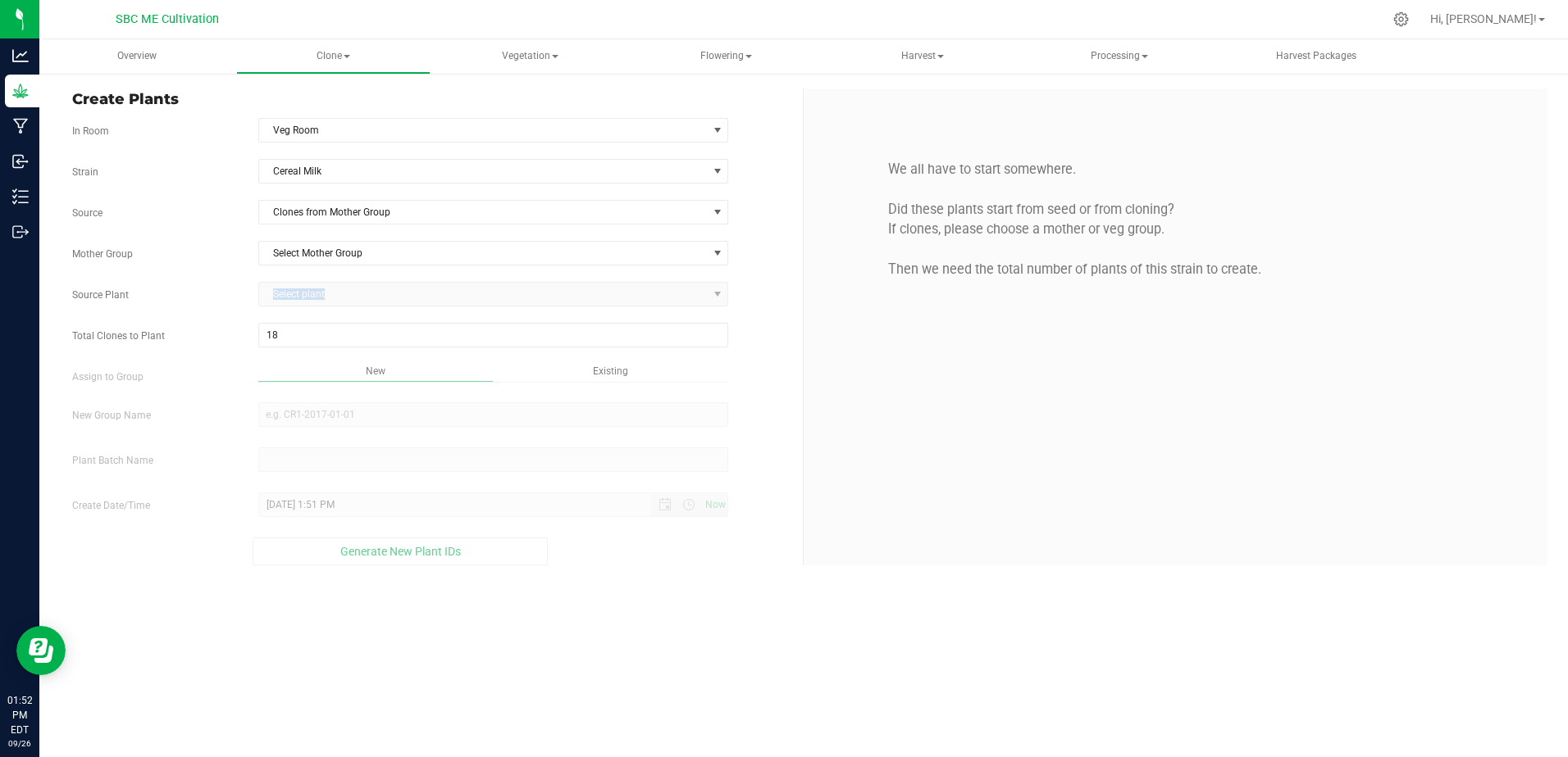
click at [717, 294] on span "Select plant" at bounding box center [493, 294] width 471 height 25
drag, startPoint x: 717, startPoint y: 294, endPoint x: 719, endPoint y: 254, distance: 40.0
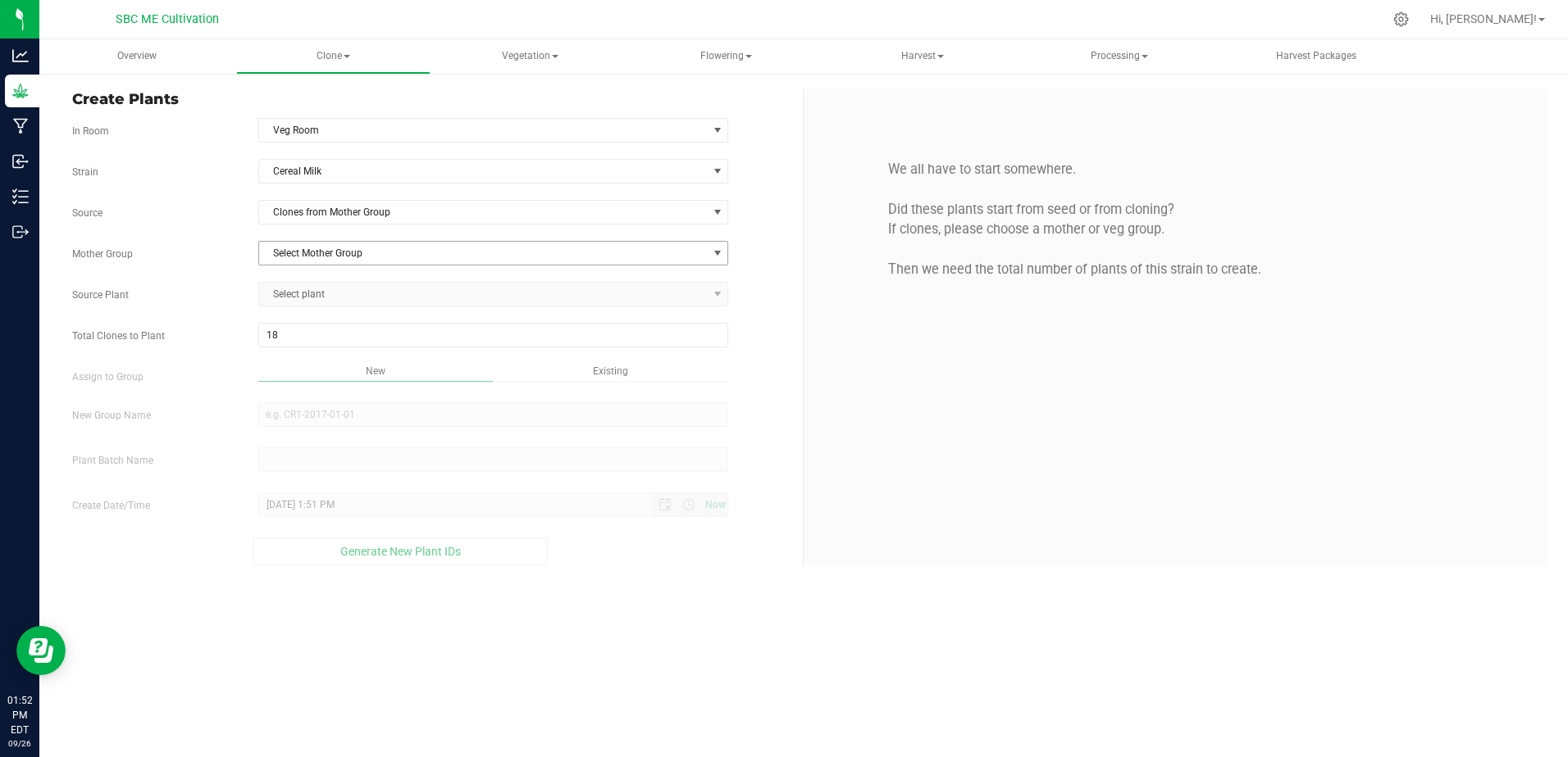
click at [719, 254] on span "select" at bounding box center [717, 253] width 13 height 13
click at [403, 278] on li "Cereal Milk MOM" at bounding box center [493, 281] width 469 height 25
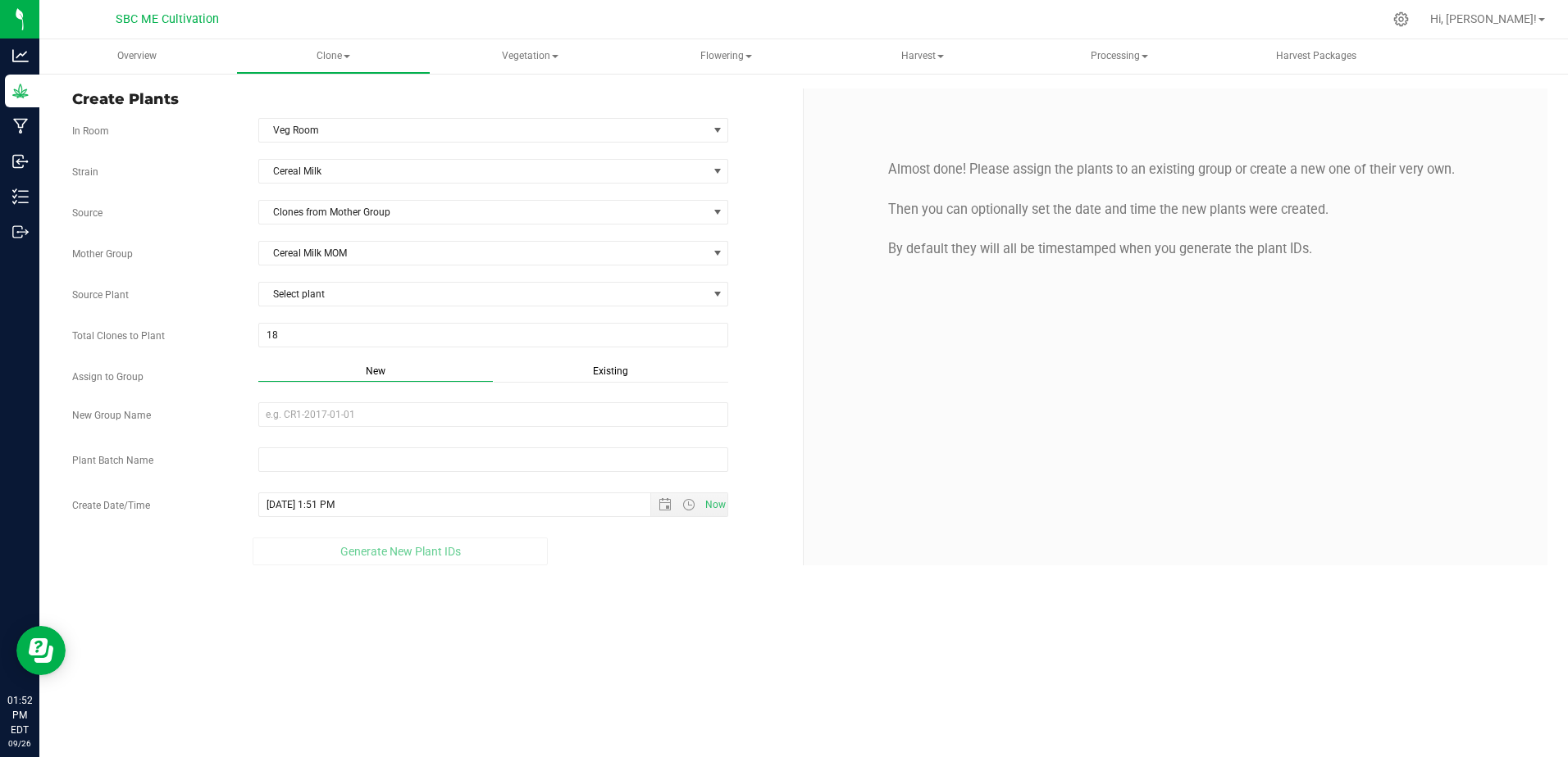
click at [729, 289] on div "Select plant 1A40D0200009539000000474" at bounding box center [493, 294] width 495 height 25
click at [720, 292] on span "select" at bounding box center [717, 294] width 13 height 13
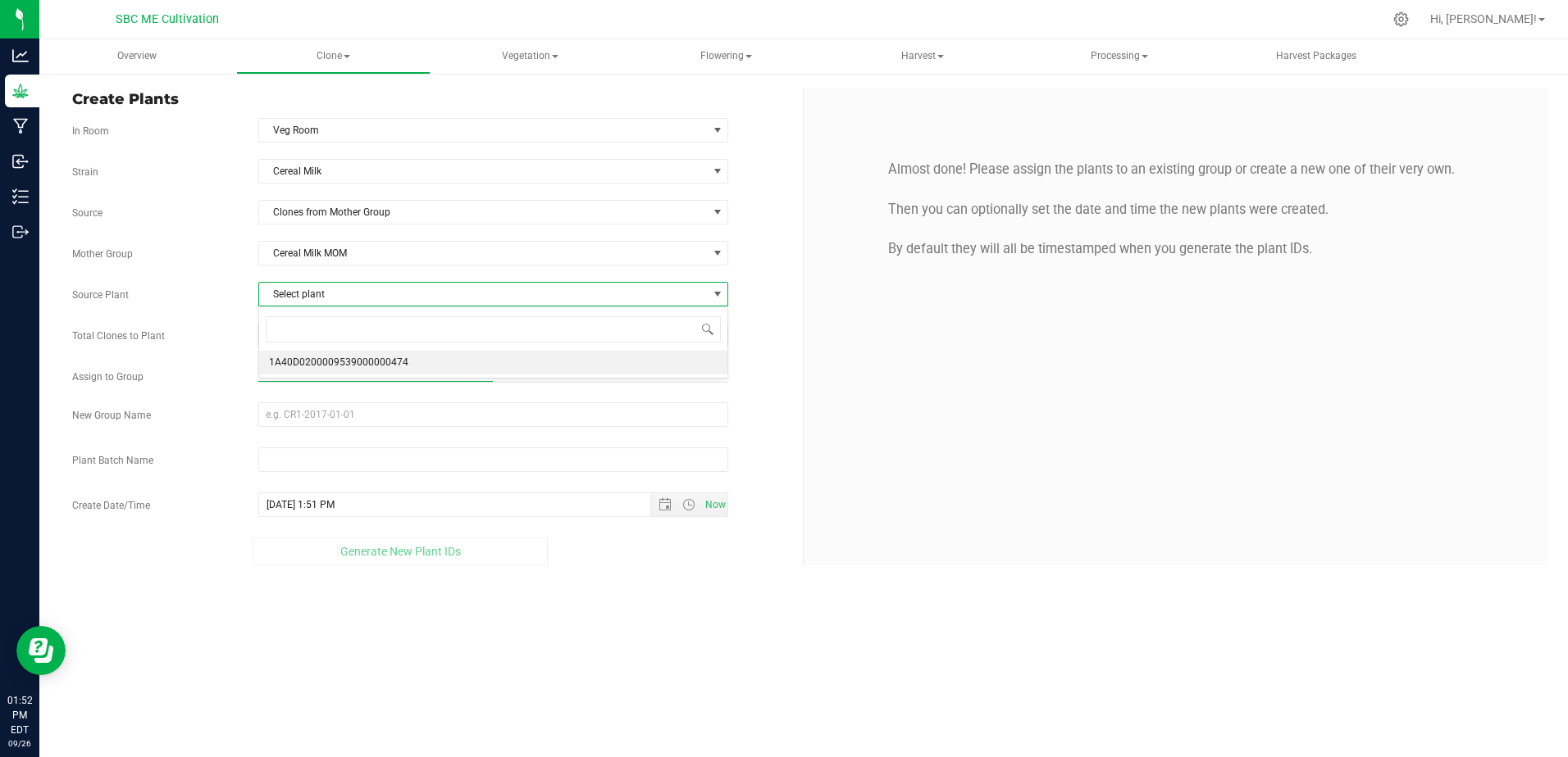
click at [493, 359] on li "1A40D0200009539000000474" at bounding box center [493, 363] width 469 height 25
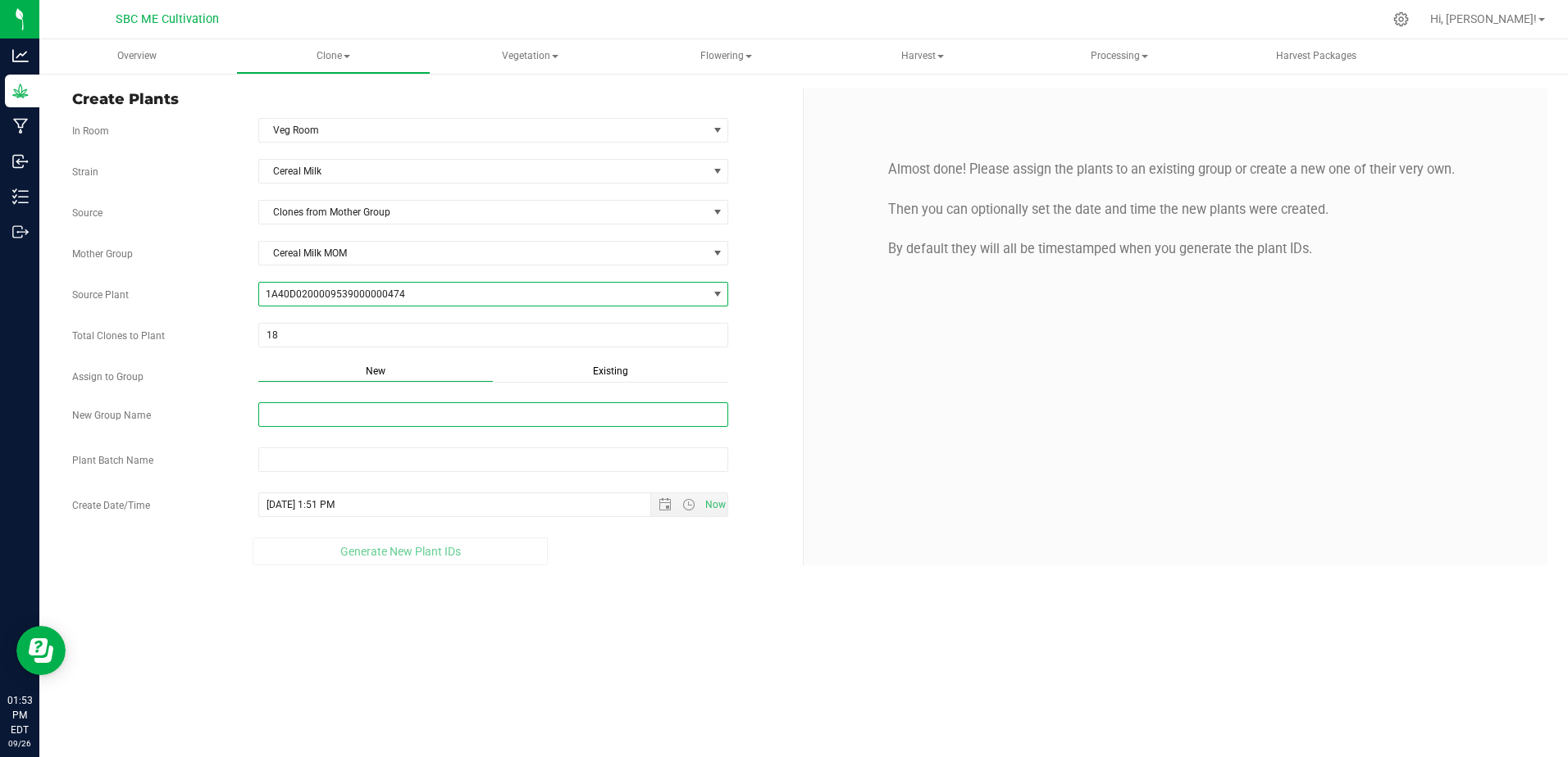
click at [549, 411] on input "New Group Name" at bounding box center [493, 414] width 471 height 25
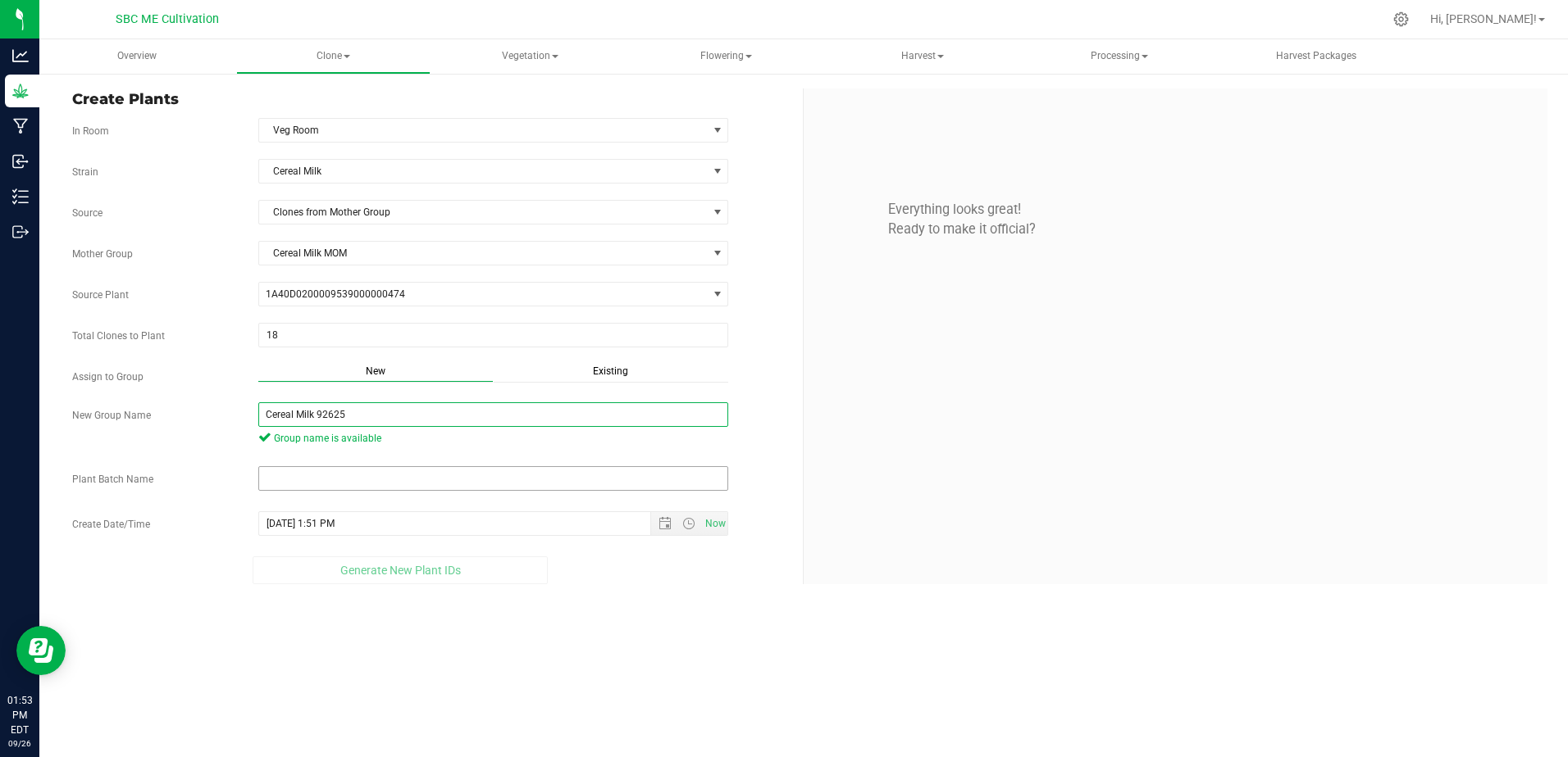
type input "Cereal Milk 92625"
click at [346, 478] on input "text" at bounding box center [493, 478] width 471 height 25
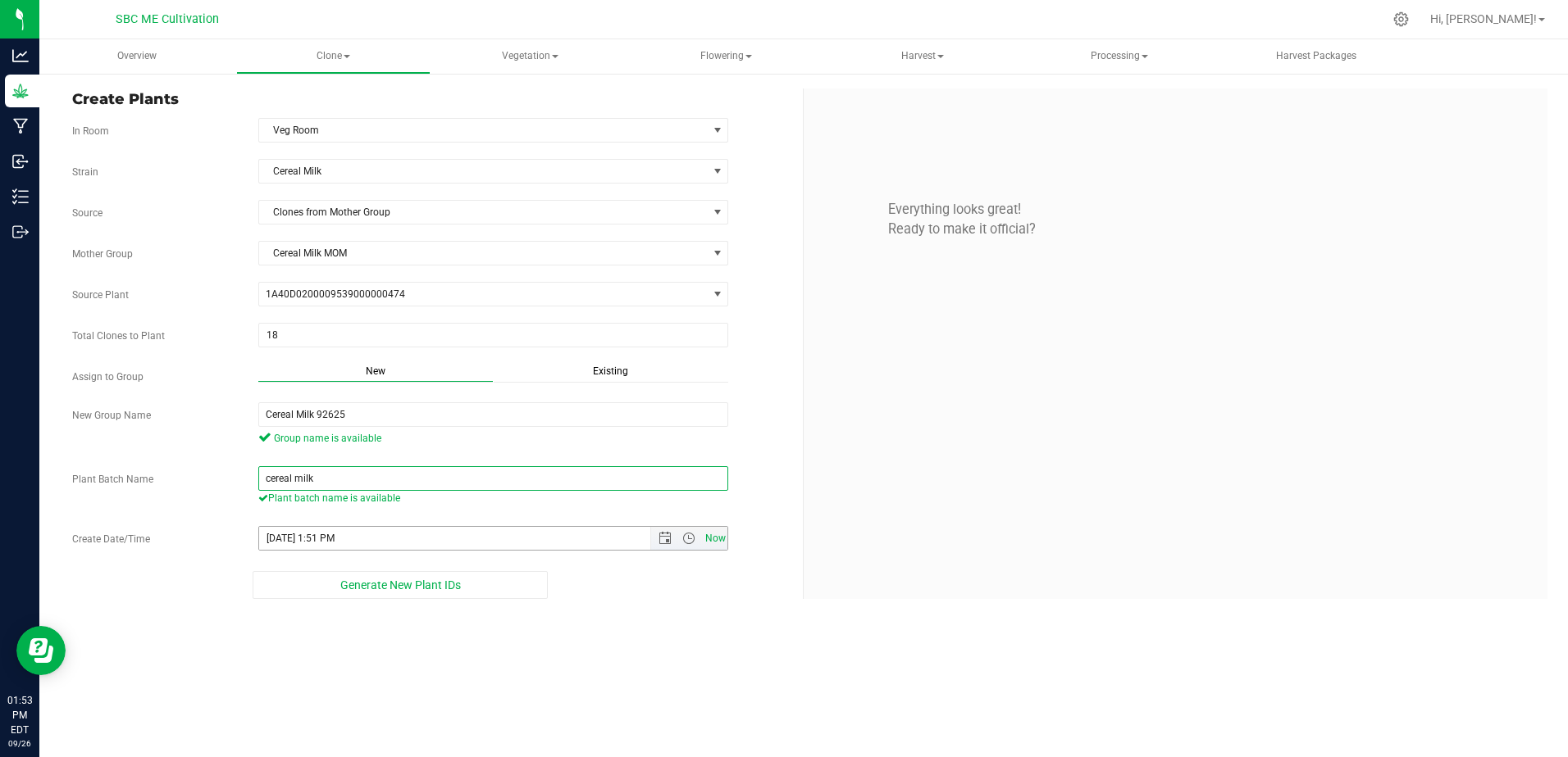
type input "cereal milk"
click at [719, 540] on span "Now" at bounding box center [715, 539] width 28 height 24
type input "[DATE] 1:53 PM"
click at [711, 541] on span "Now" at bounding box center [715, 539] width 28 height 24
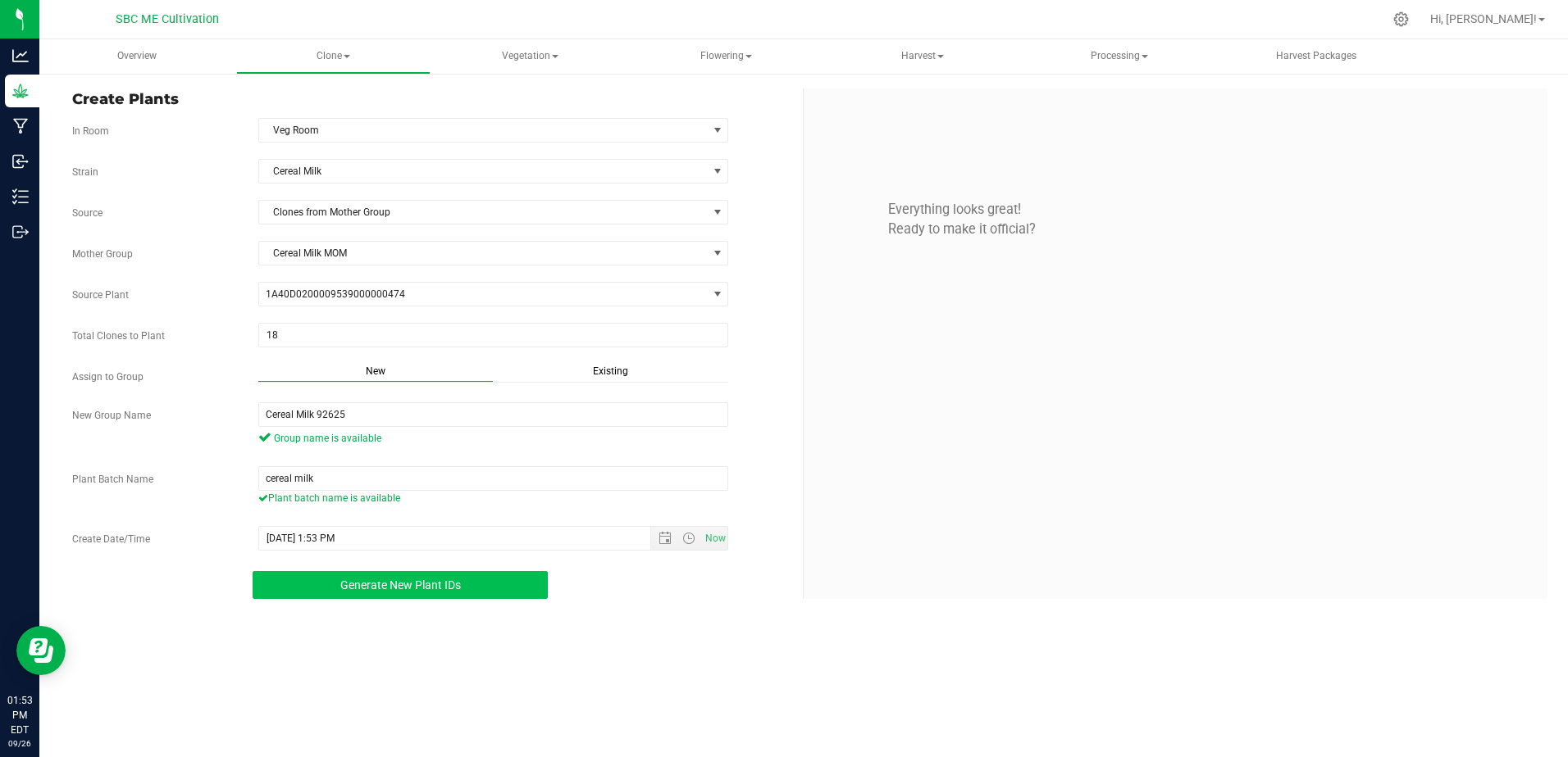
click at [451, 579] on span "Generate New Plant IDs" at bounding box center [401, 585] width 121 height 13
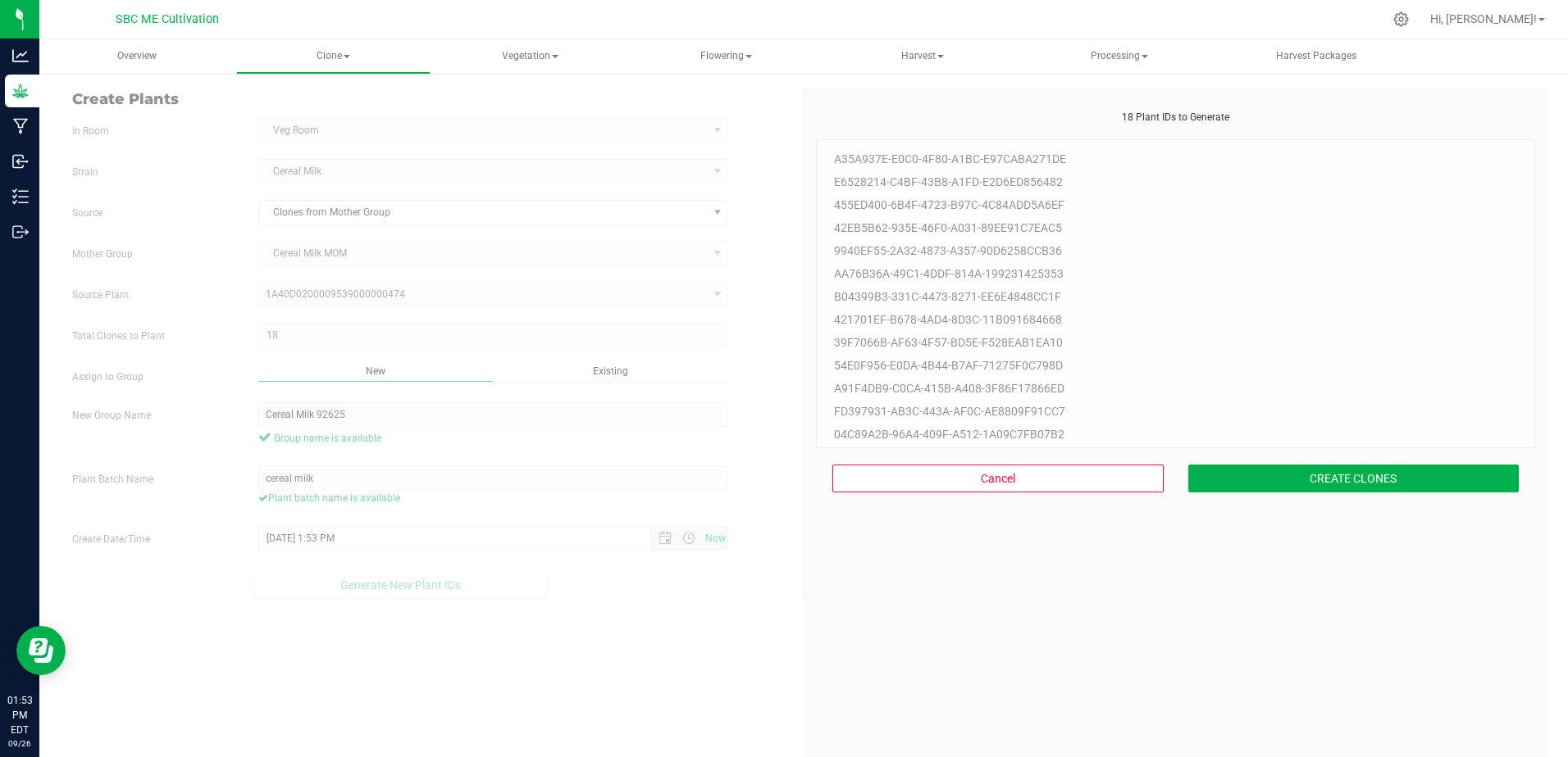
scroll to position [49, 0]
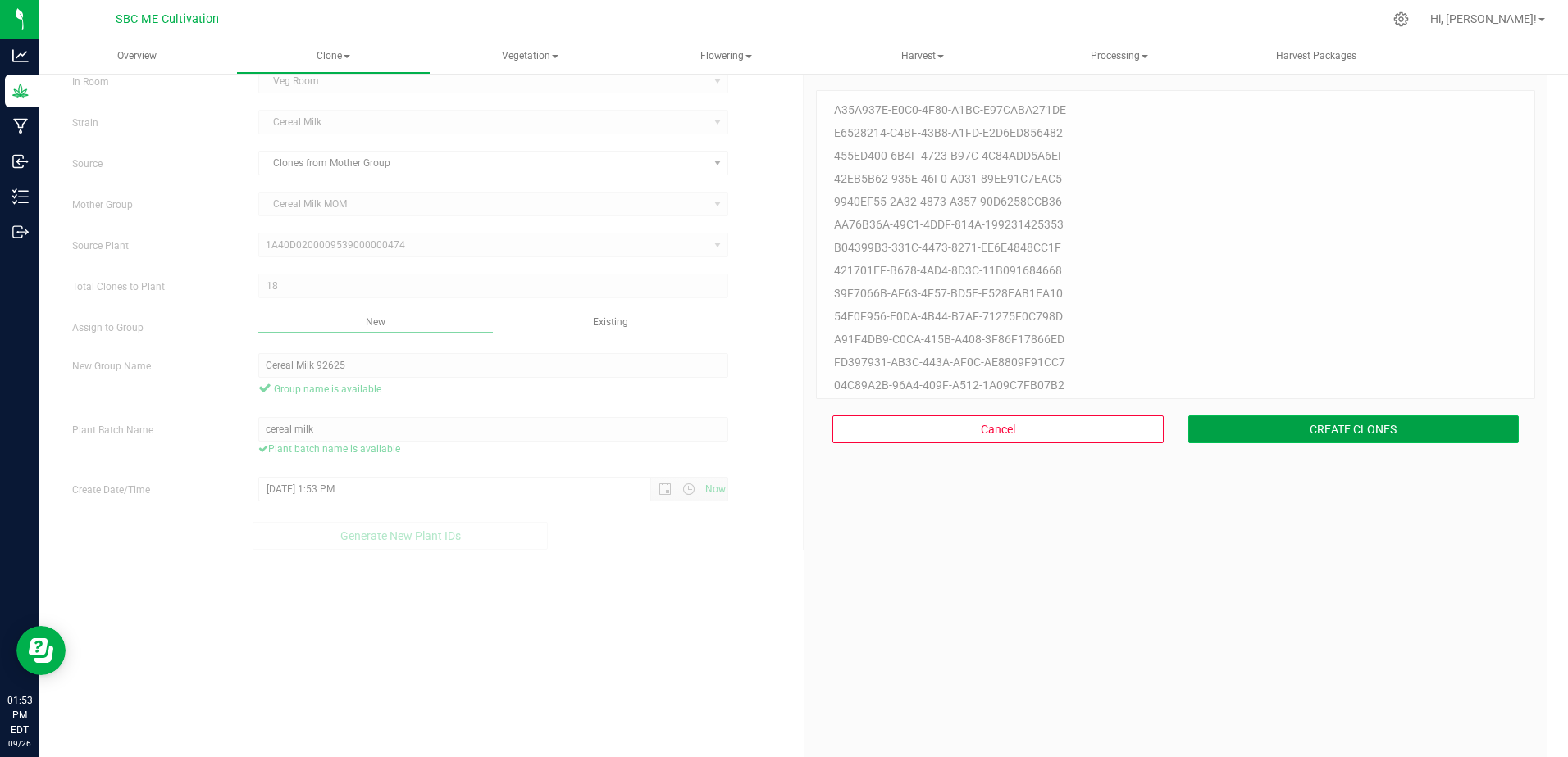
click at [1347, 427] on button "CREATE CLONES" at bounding box center [1354, 429] width 331 height 28
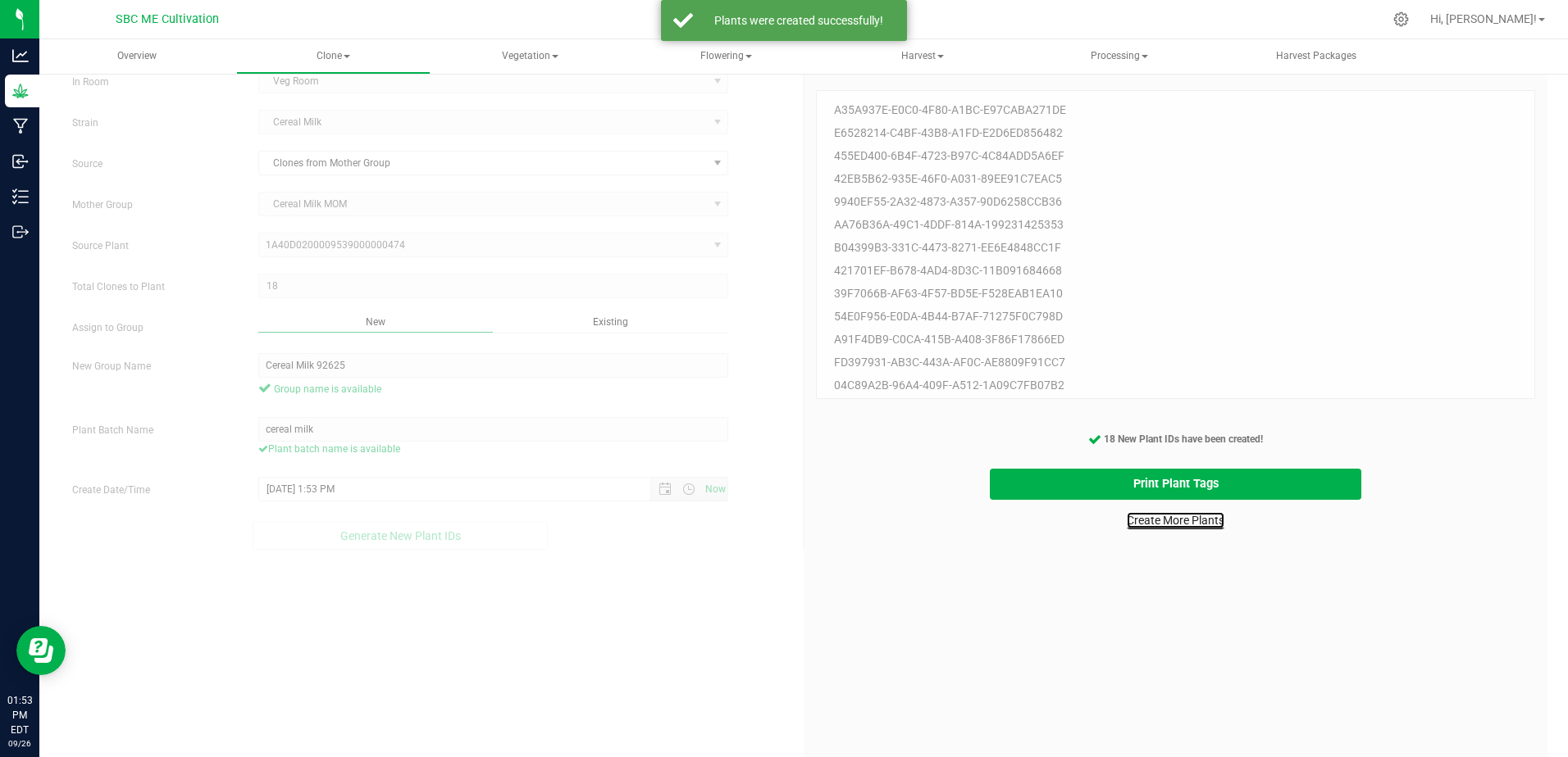
click at [1198, 524] on link "Create More Plants" at bounding box center [1174, 520] width 97 height 17
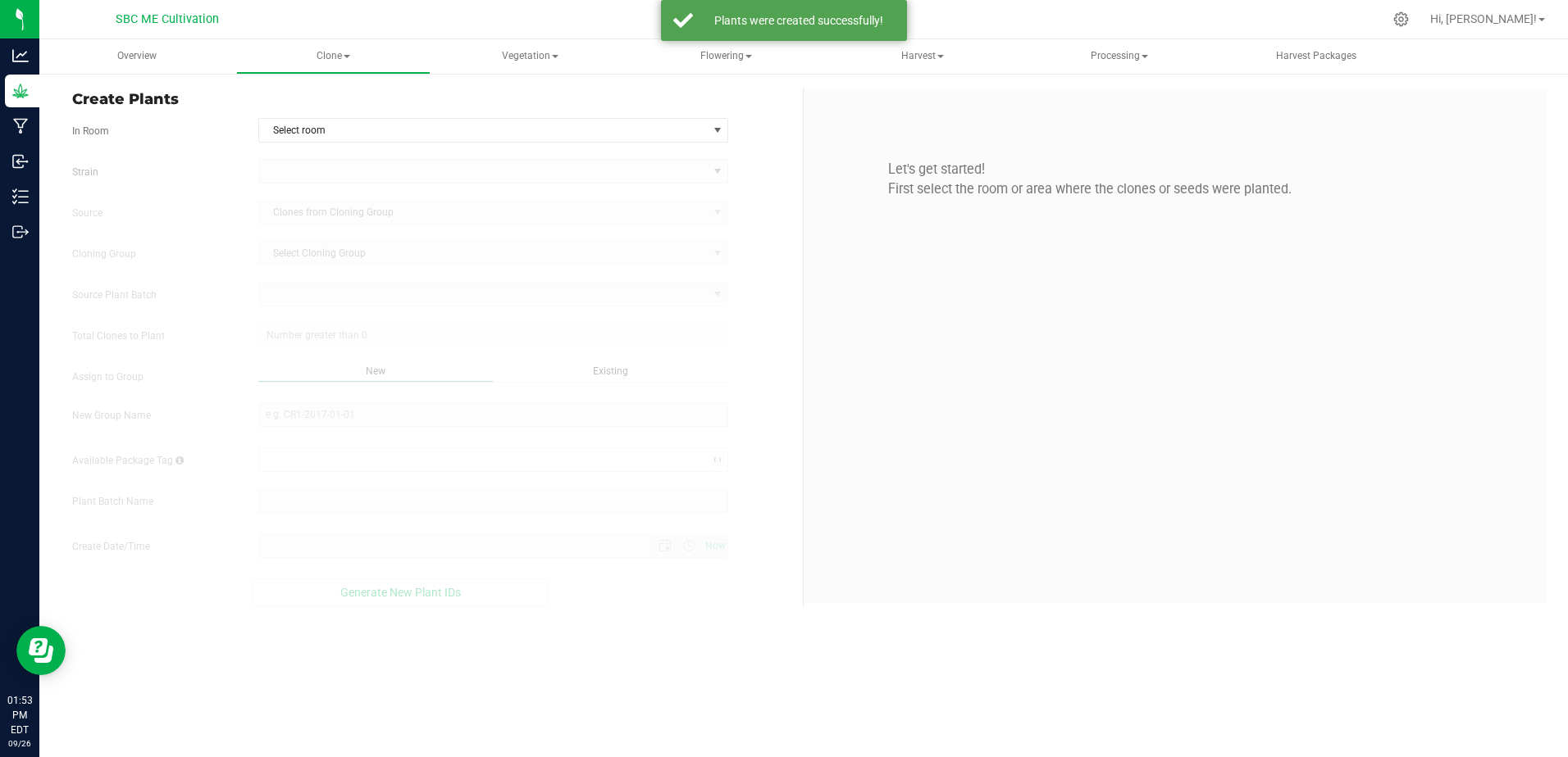
type input "[DATE] 1:53 PM"
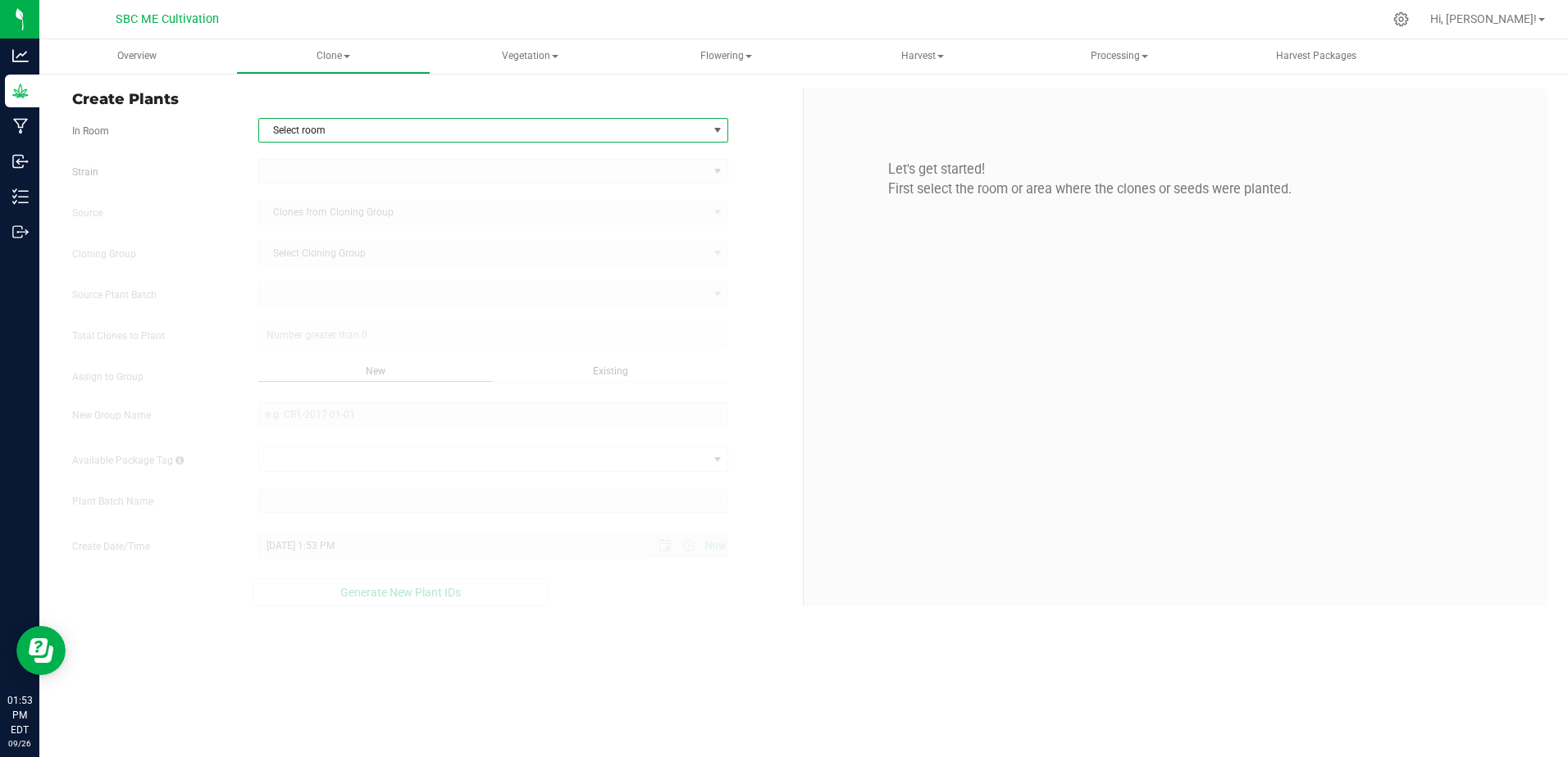
click at [403, 138] on span "Select room" at bounding box center [484, 131] width 449 height 23
click at [374, 175] on li "Veg Room" at bounding box center [493, 183] width 469 height 25
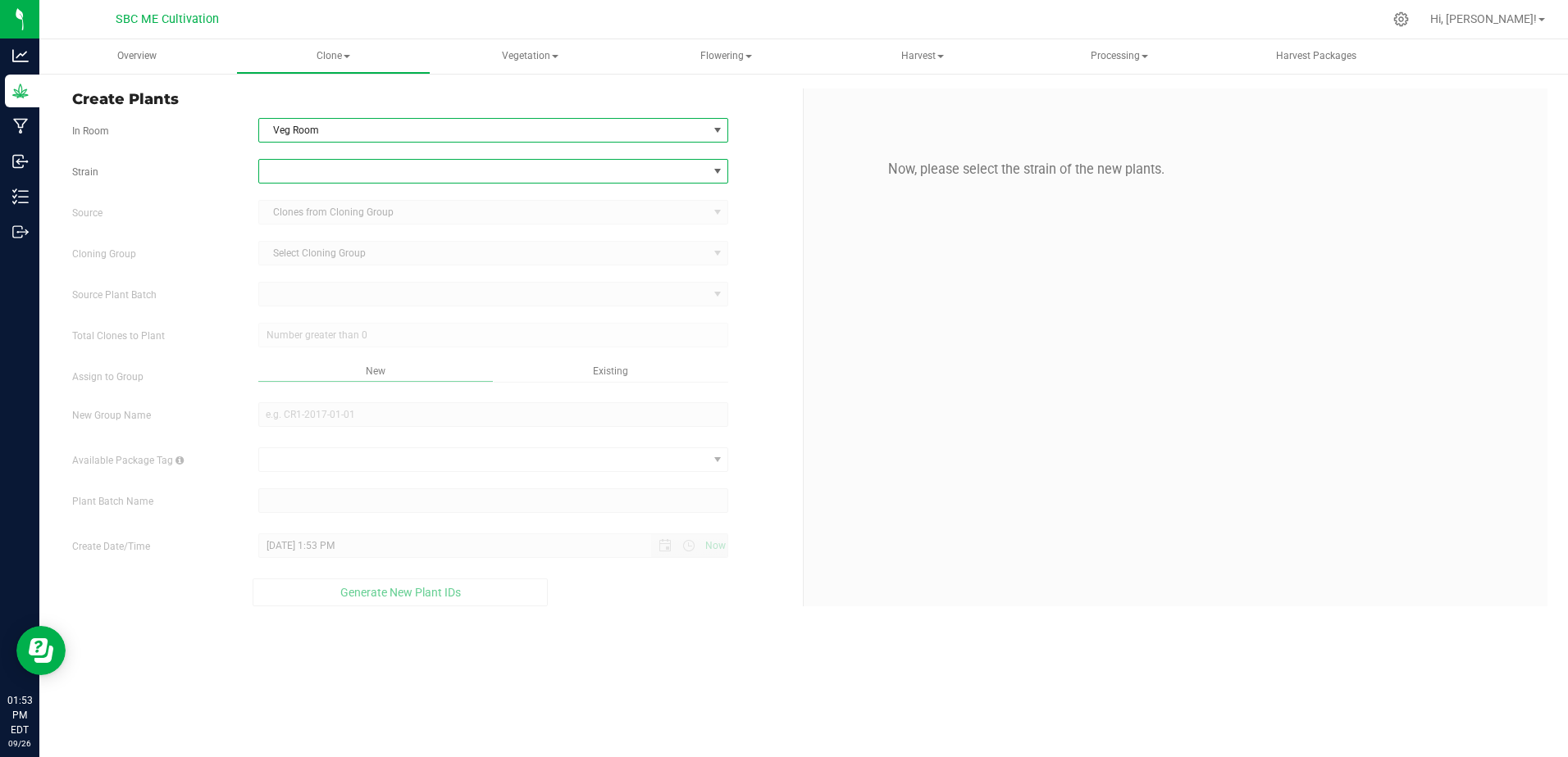
click at [711, 171] on span at bounding box center [717, 171] width 13 height 13
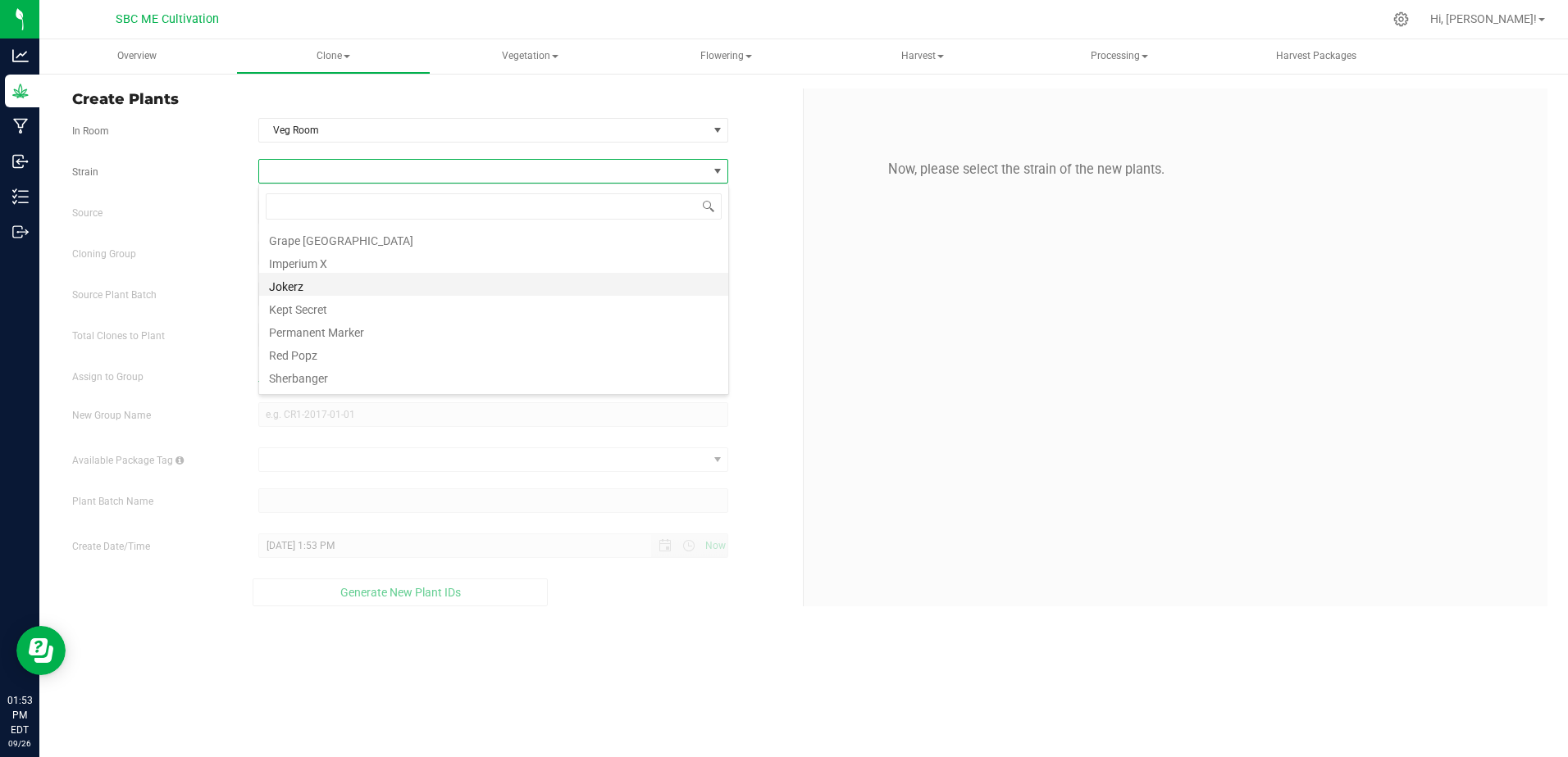
scroll to position [305, 0]
click at [301, 271] on li "Kept Secret" at bounding box center [493, 279] width 469 height 23
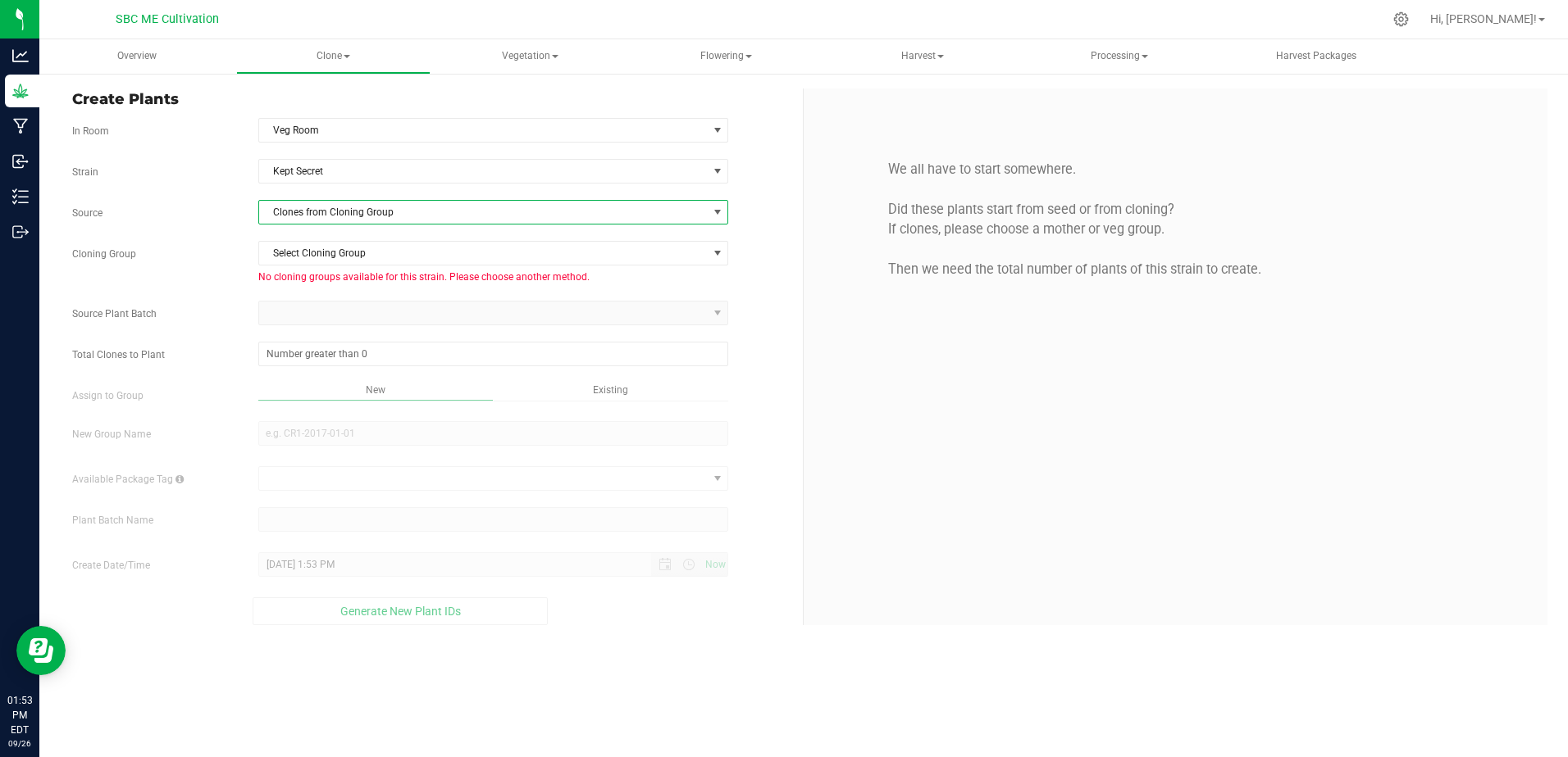
click at [510, 209] on span "Clones from Cloning Group" at bounding box center [484, 212] width 449 height 23
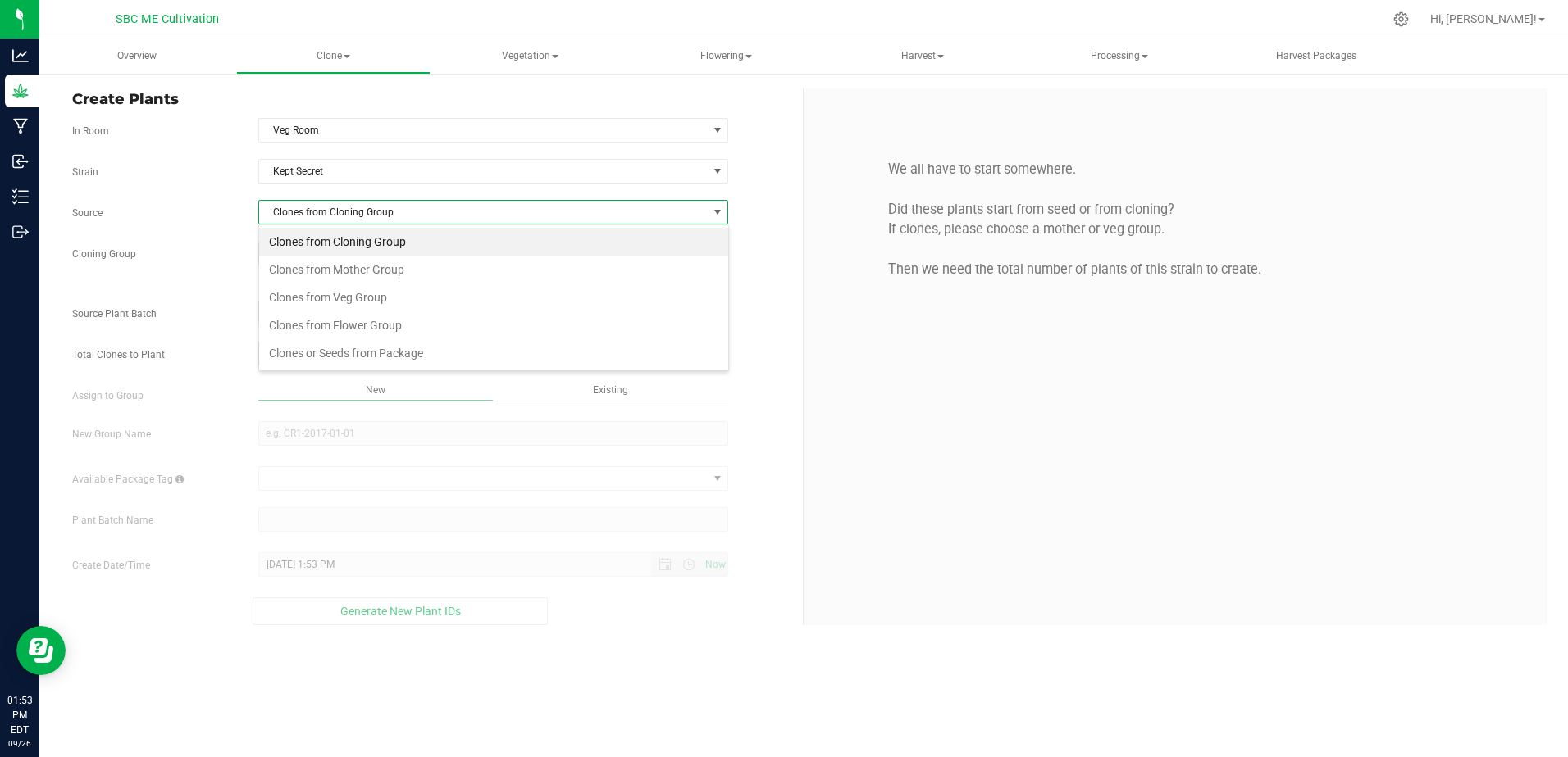
scroll to position [25, 471]
click at [414, 268] on li "Clones from Mother Group" at bounding box center [493, 270] width 469 height 28
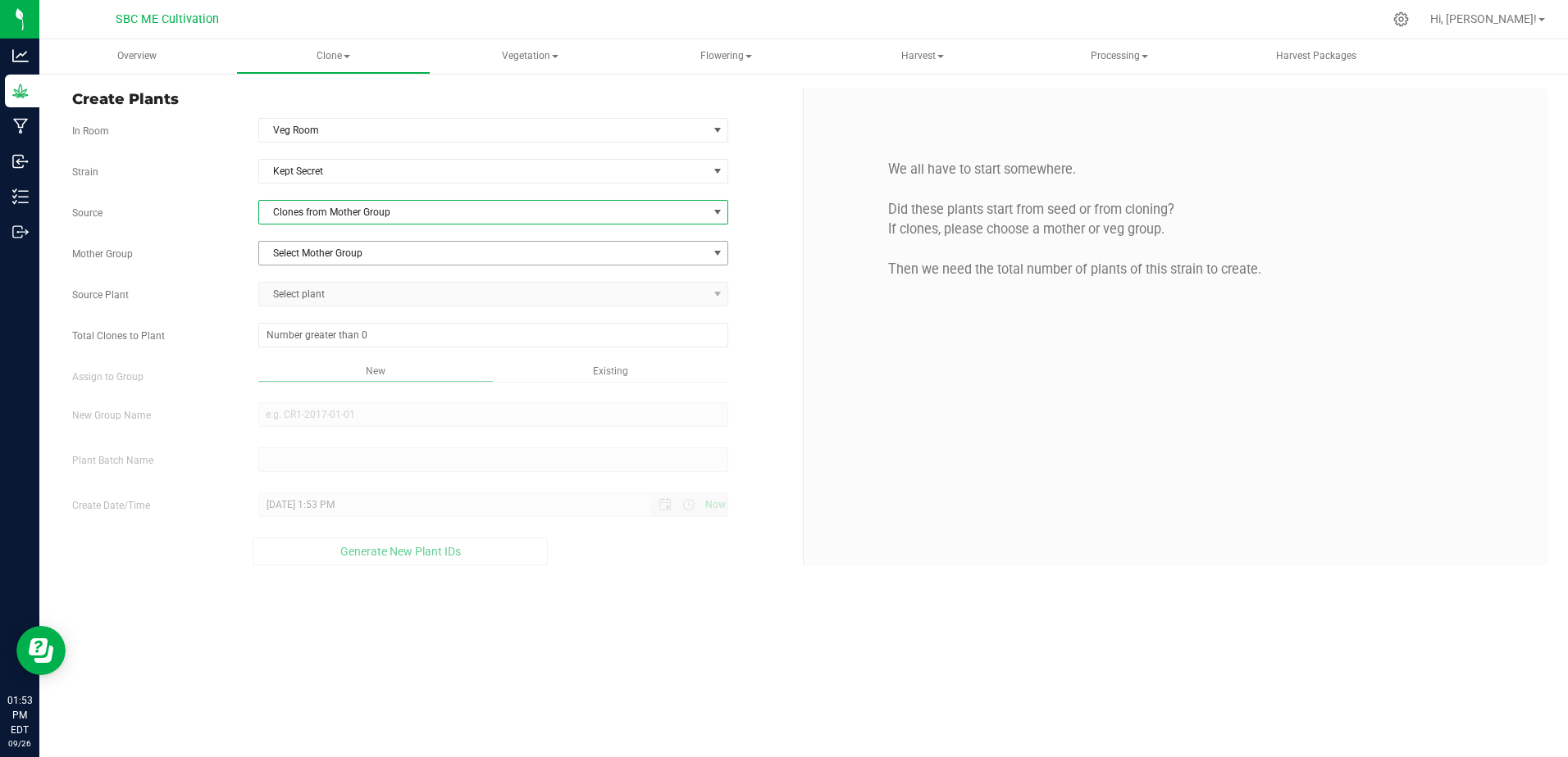
click at [422, 253] on span "Select Mother Group" at bounding box center [484, 253] width 449 height 23
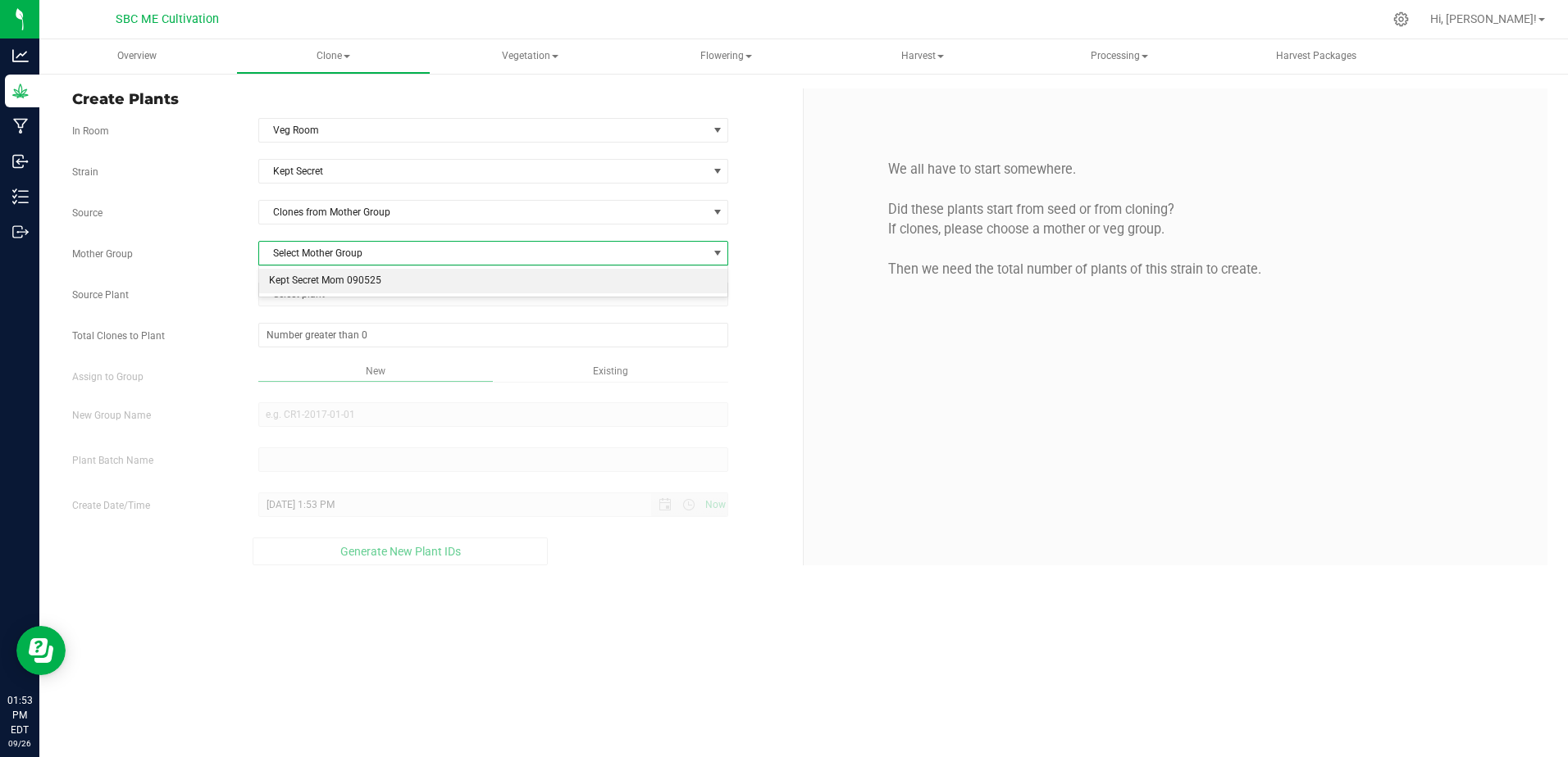
click at [412, 275] on li "Kept Secret Mom 090525" at bounding box center [493, 281] width 469 height 25
click at [612, 303] on span "Select plant" at bounding box center [484, 294] width 449 height 23
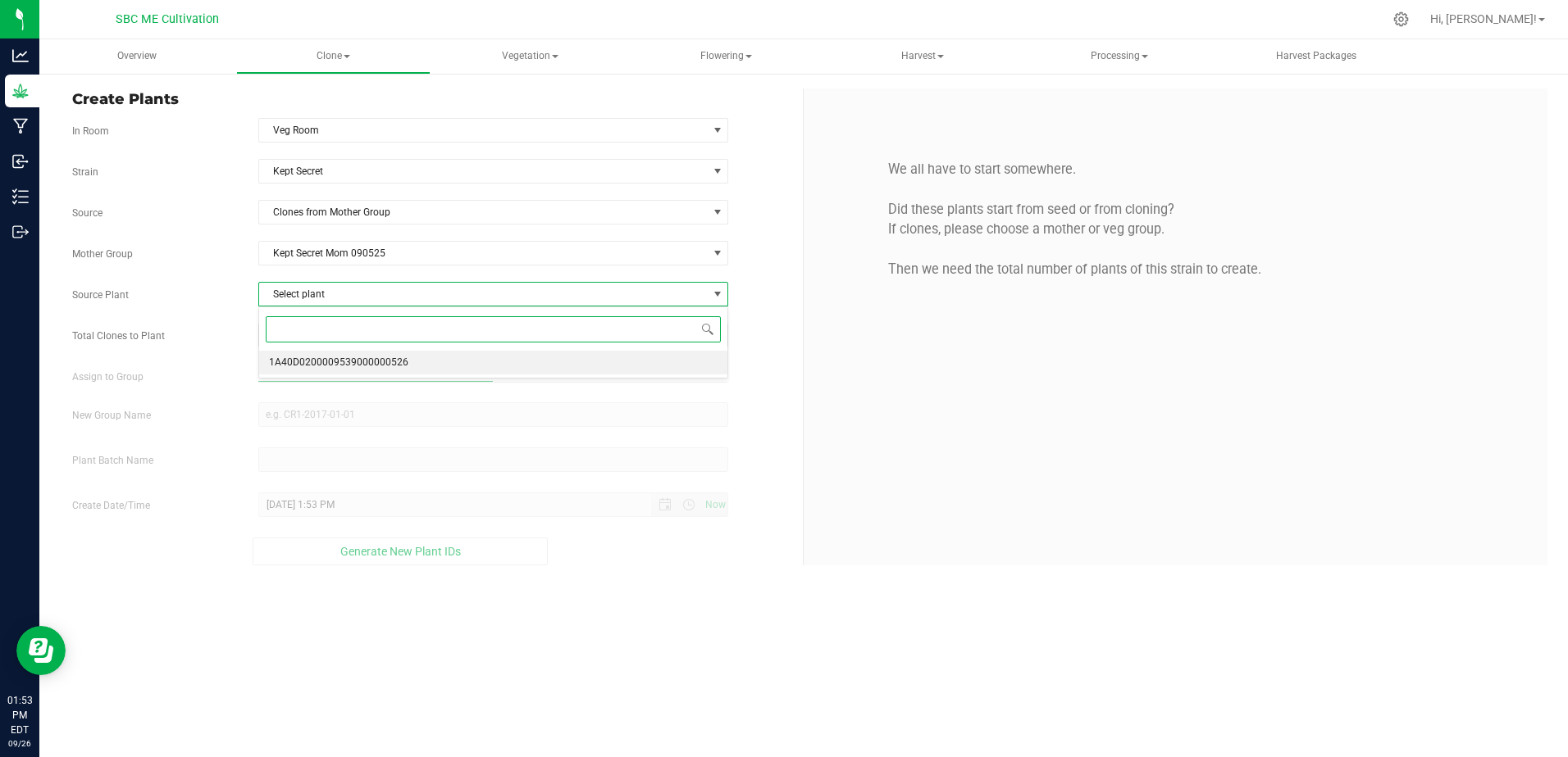
click at [527, 360] on li "1A40D0200009539000000526" at bounding box center [493, 363] width 469 height 25
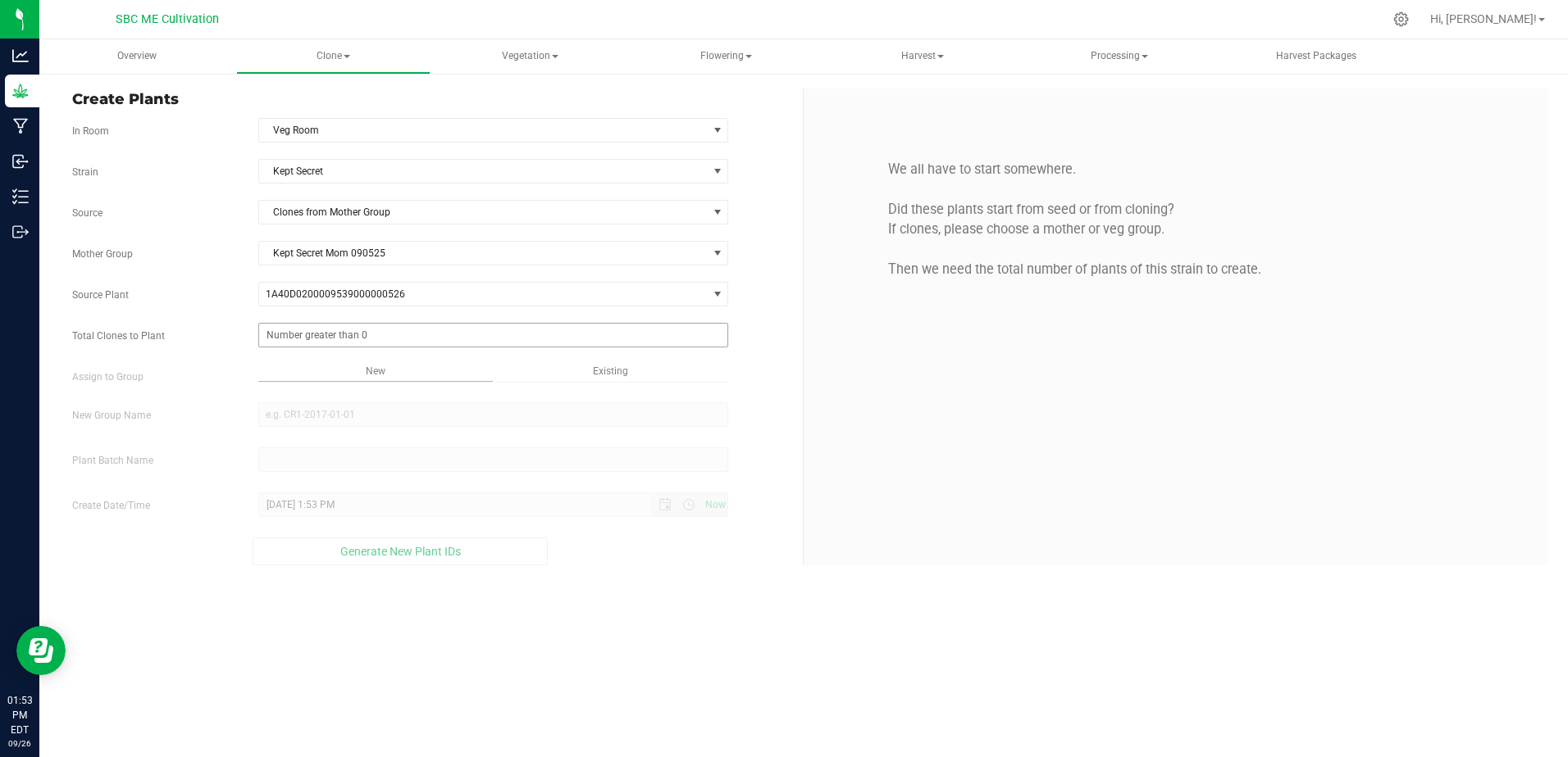
click at [500, 332] on span at bounding box center [493, 336] width 471 height 25
type input "18"
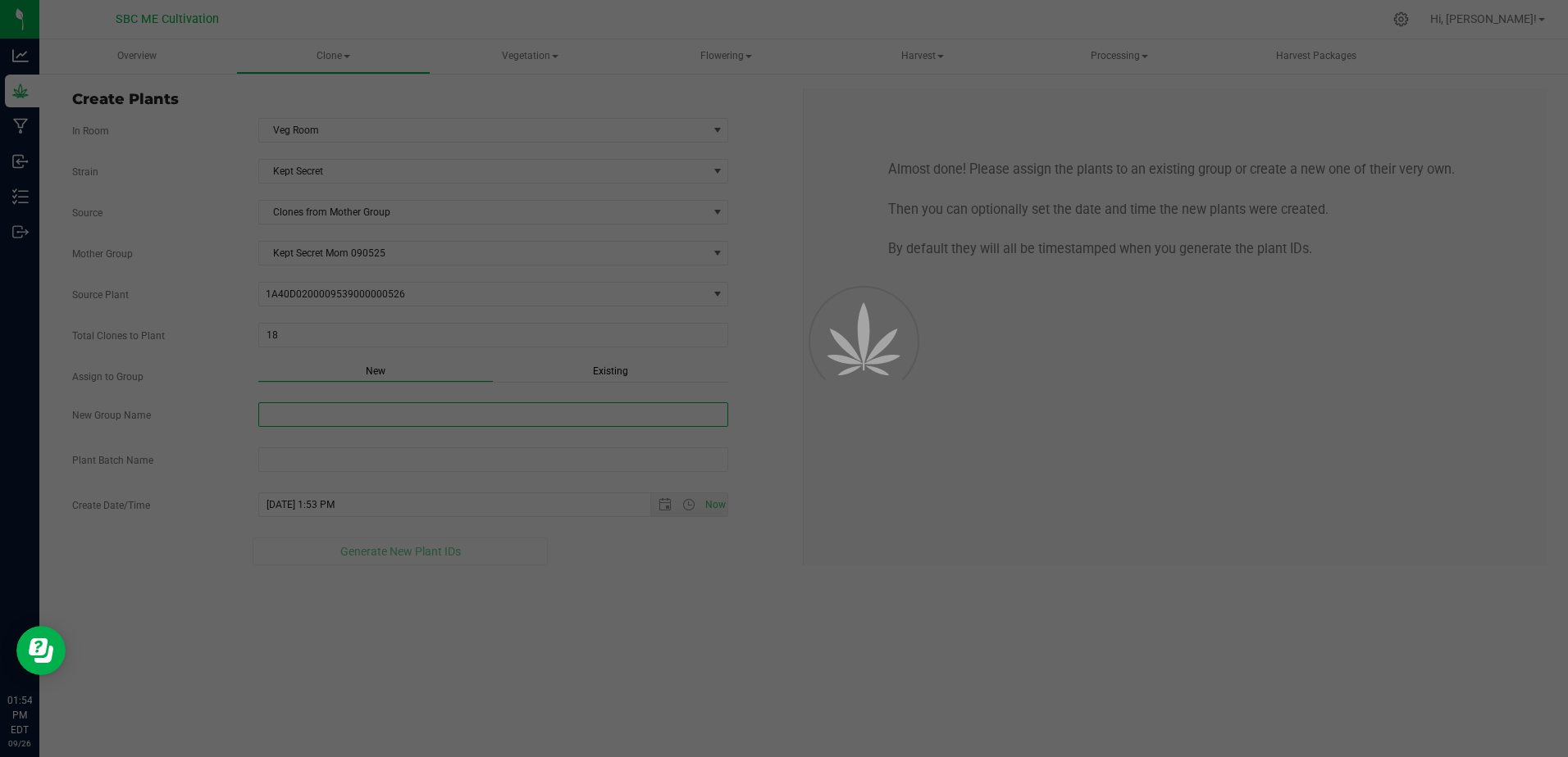
click at [592, 420] on div "Overview Clone Create plants Cloning groups Cloning plant batches Apply to plan…" at bounding box center [804, 399] width 1529 height 718
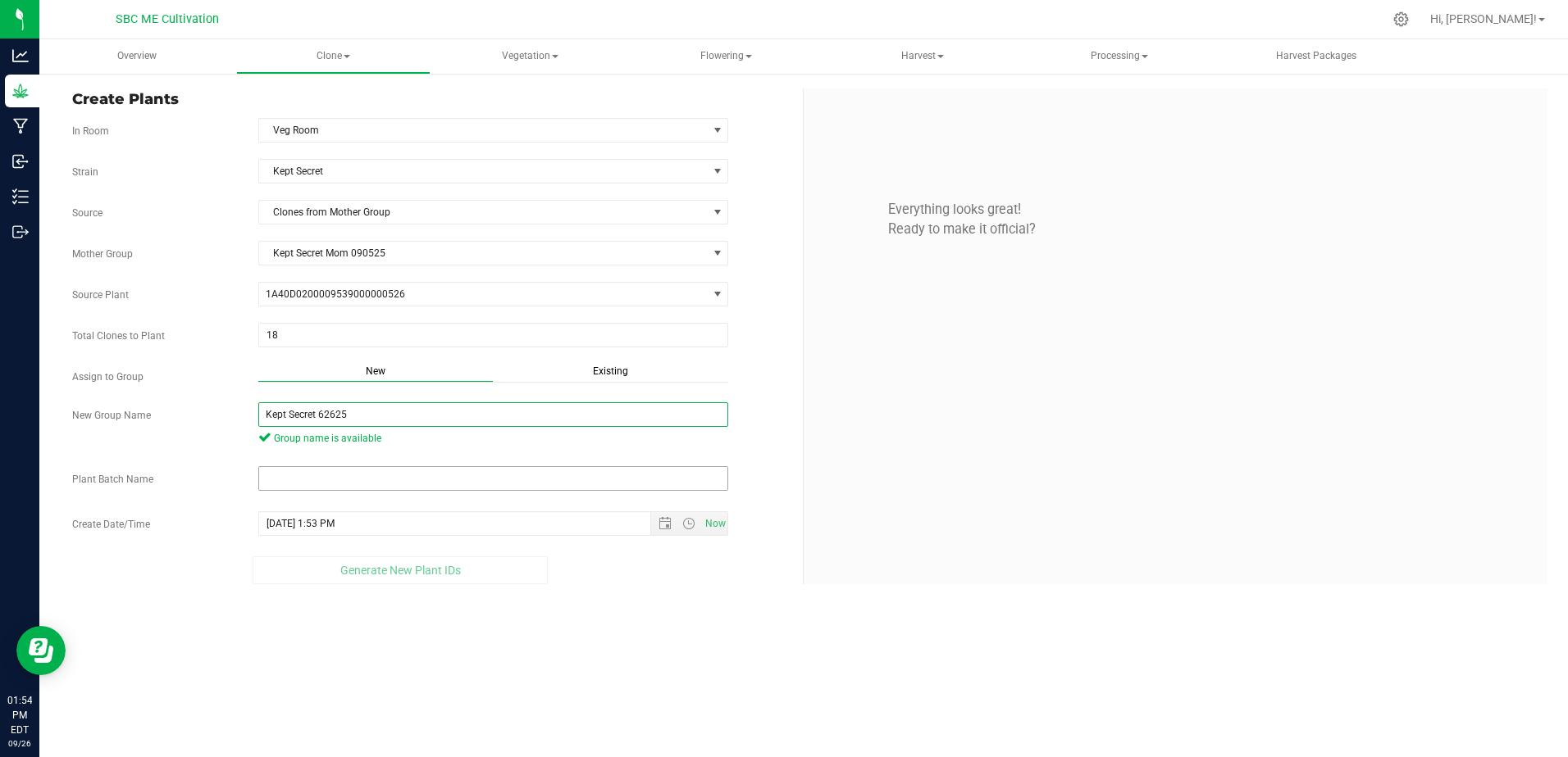
type input "Kept Secret 62625"
click at [353, 484] on input "text" at bounding box center [493, 478] width 471 height 25
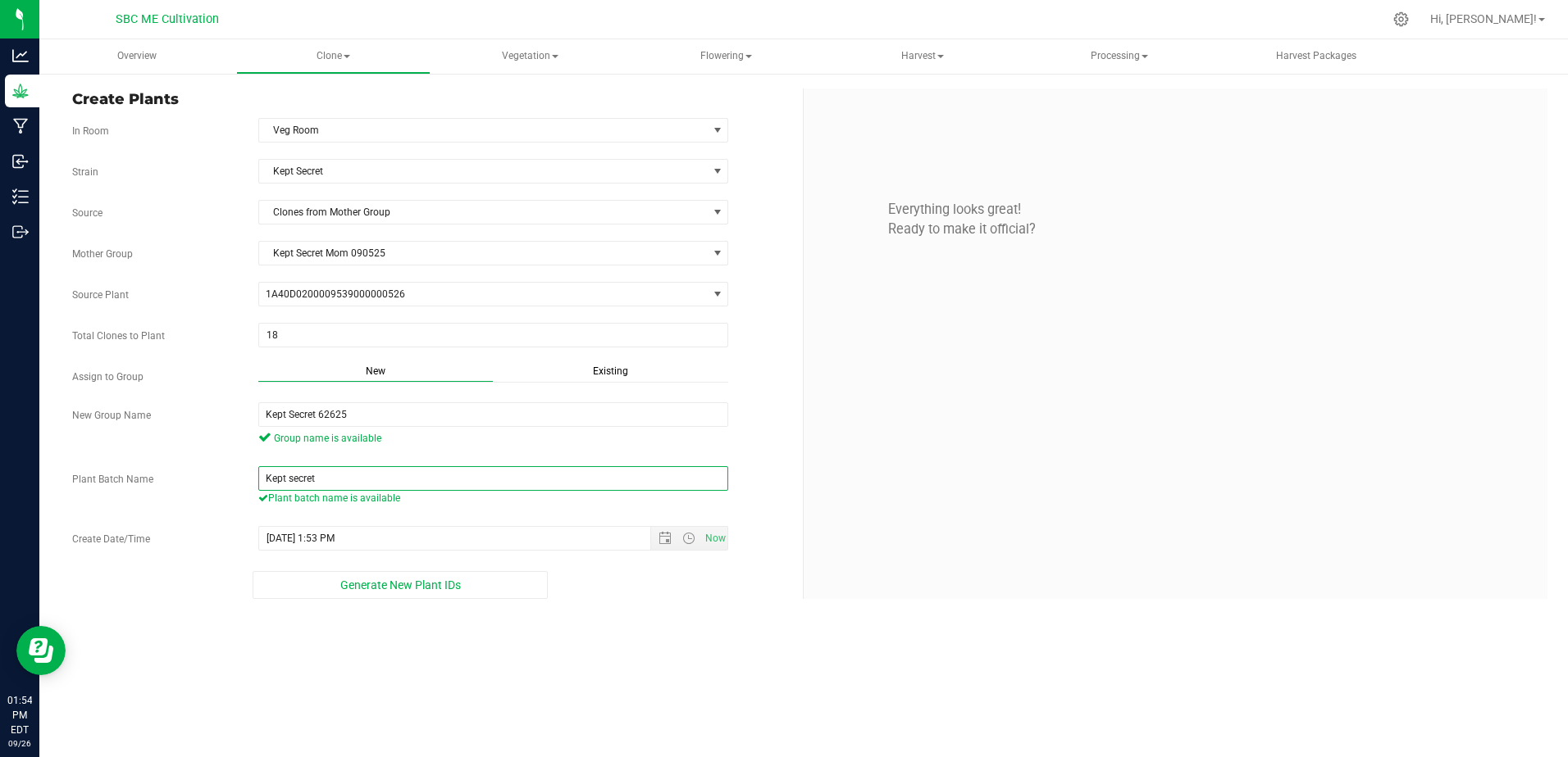
click at [293, 473] on input "Kept secret" at bounding box center [493, 478] width 471 height 25
type input "Kept Secret"
click at [711, 541] on span "Now" at bounding box center [715, 539] width 28 height 24
type input "[DATE] 1:54 PM"
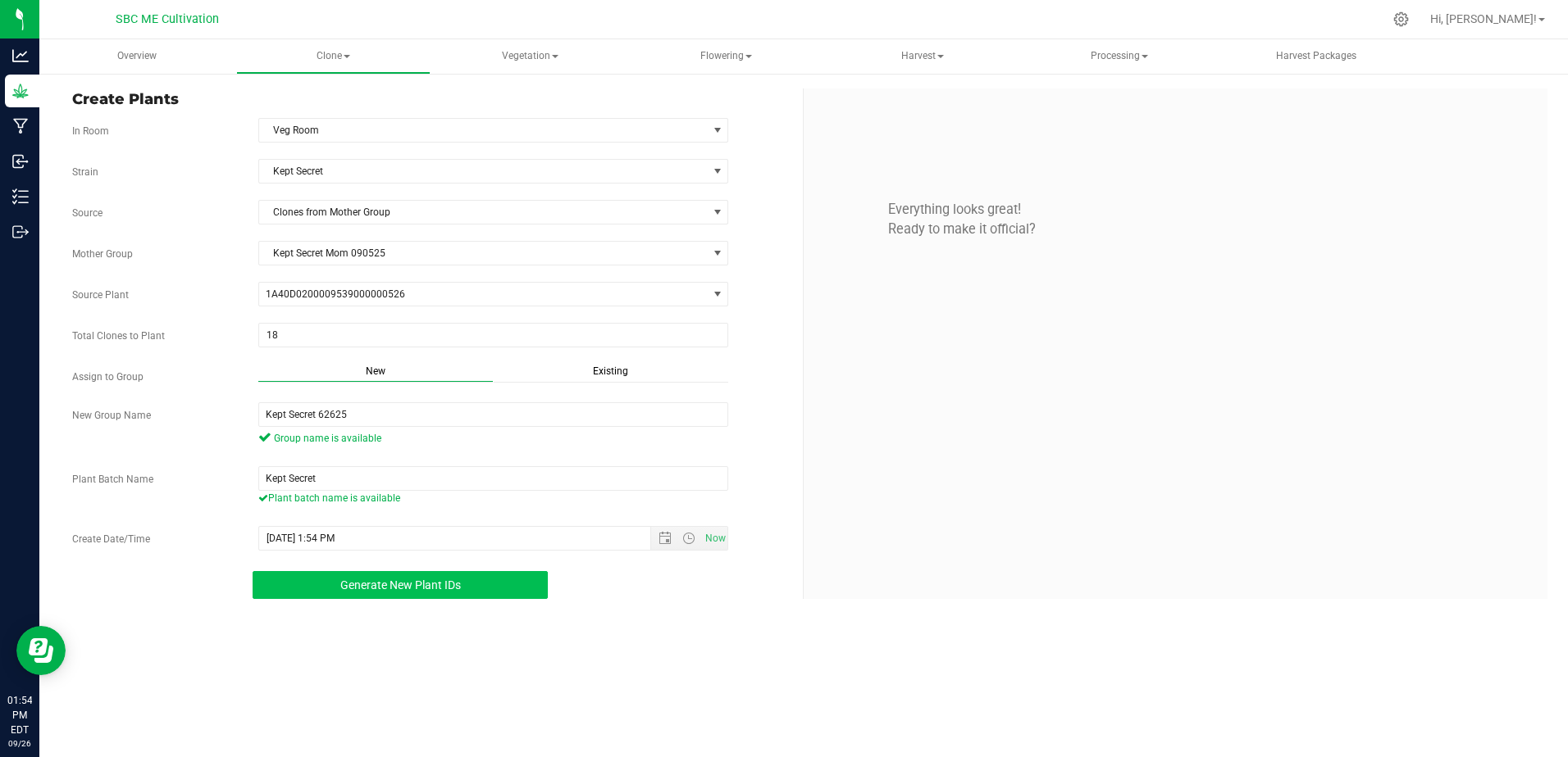
click at [472, 584] on button "Generate New Plant IDs" at bounding box center [400, 585] width 295 height 28
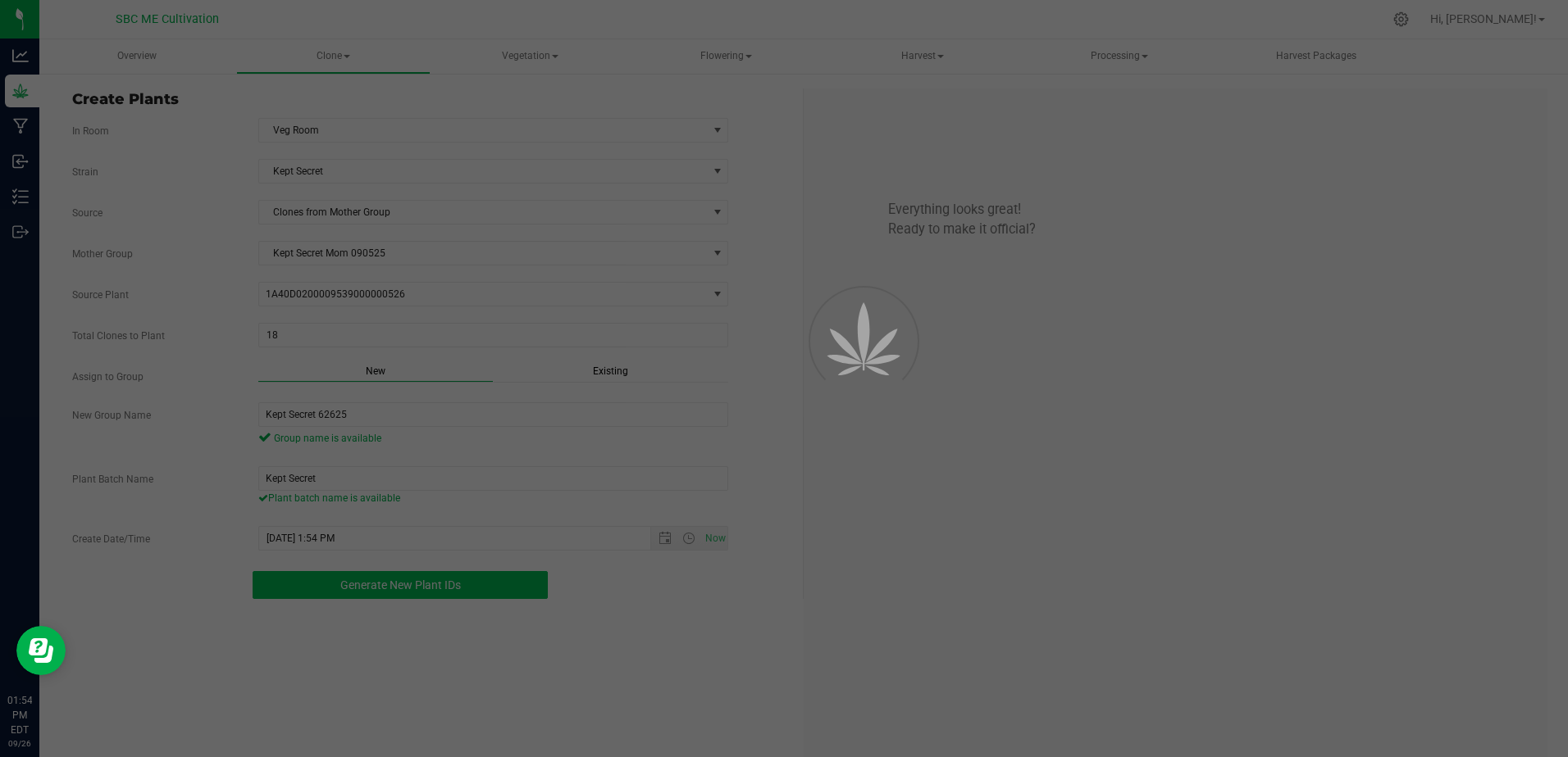
scroll to position [49, 0]
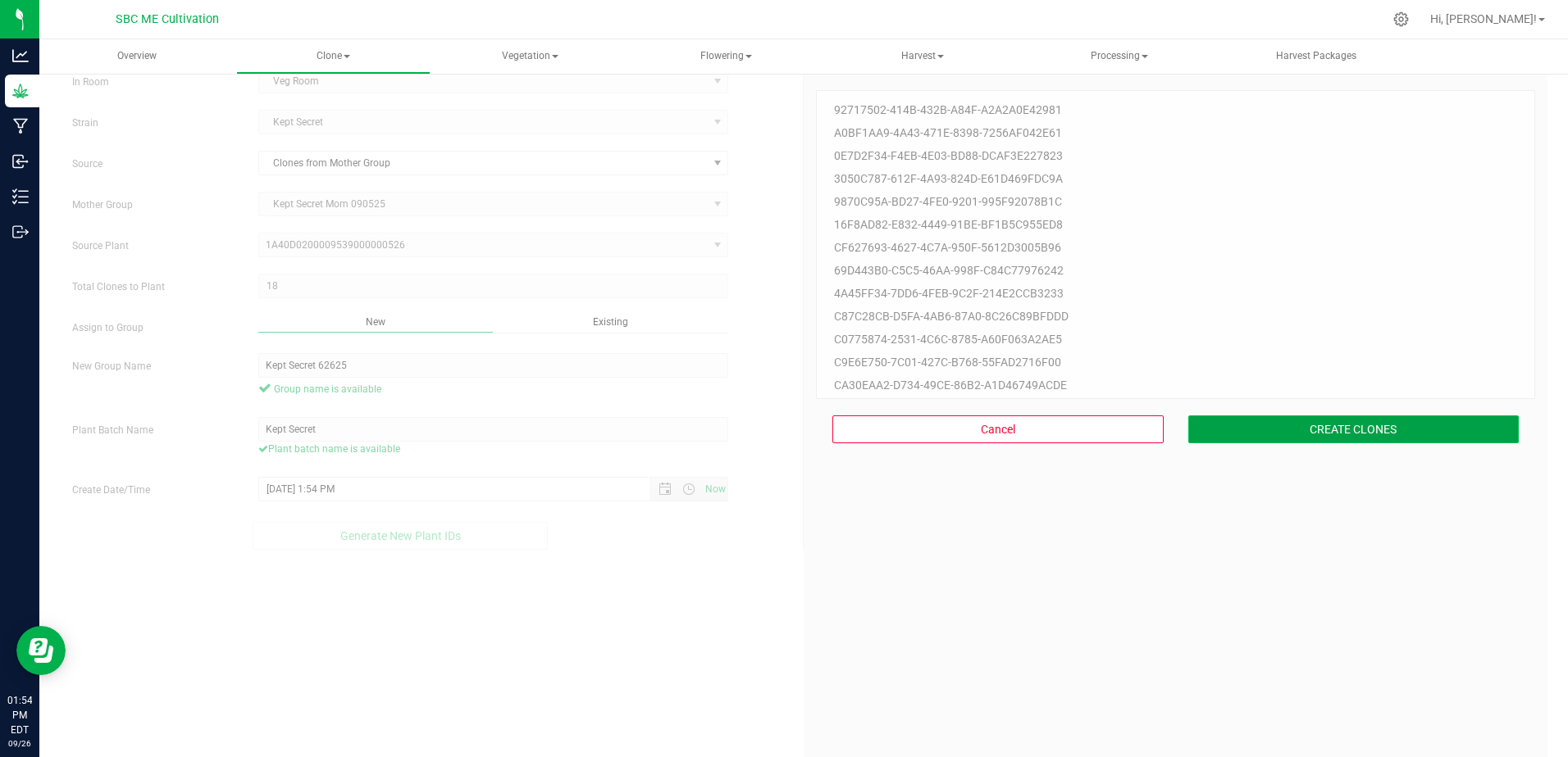
click at [1368, 422] on button "CREATE CLONES" at bounding box center [1354, 429] width 331 height 28
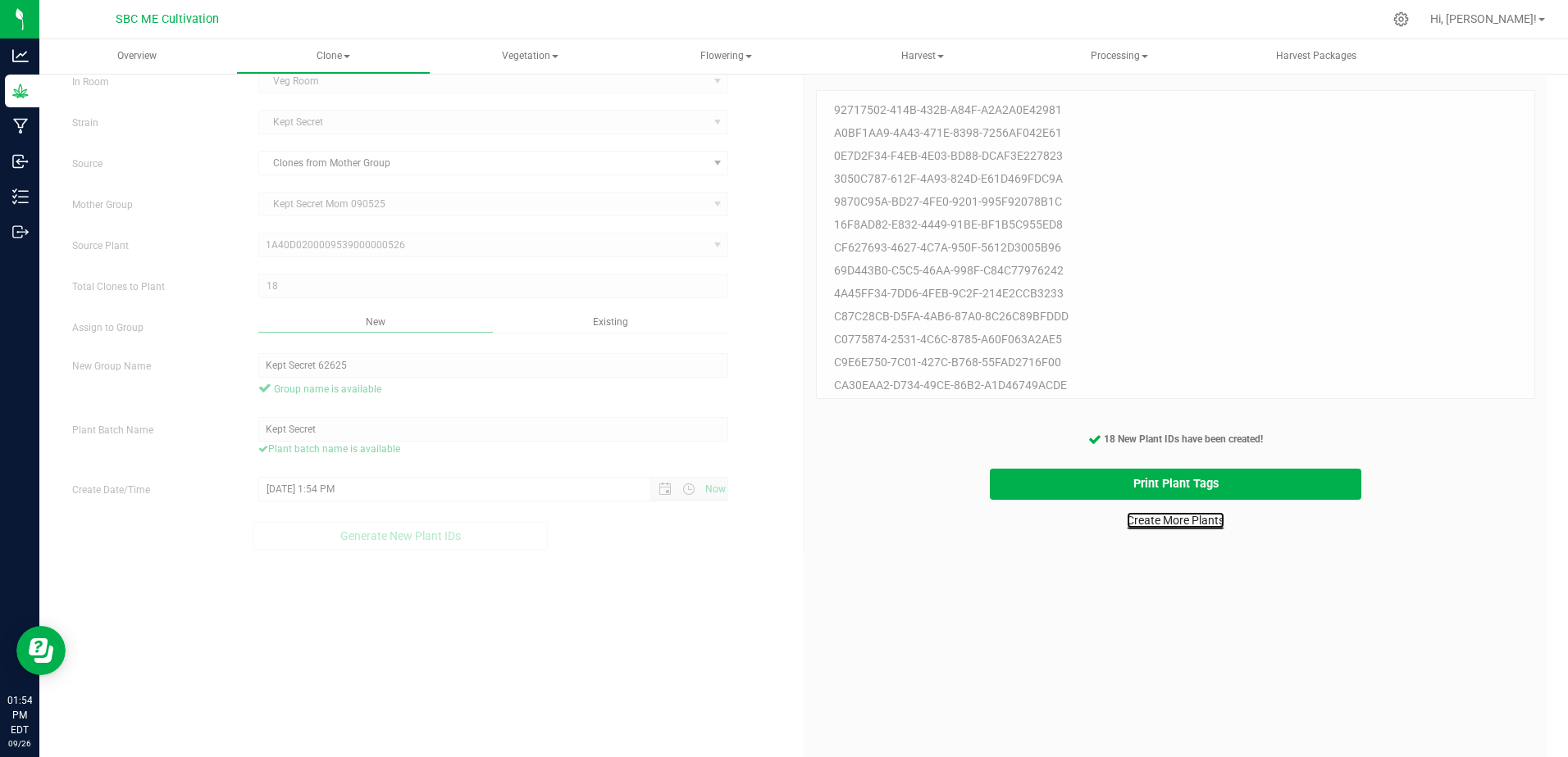
click at [1170, 525] on link "Create More Plants" at bounding box center [1174, 520] width 97 height 17
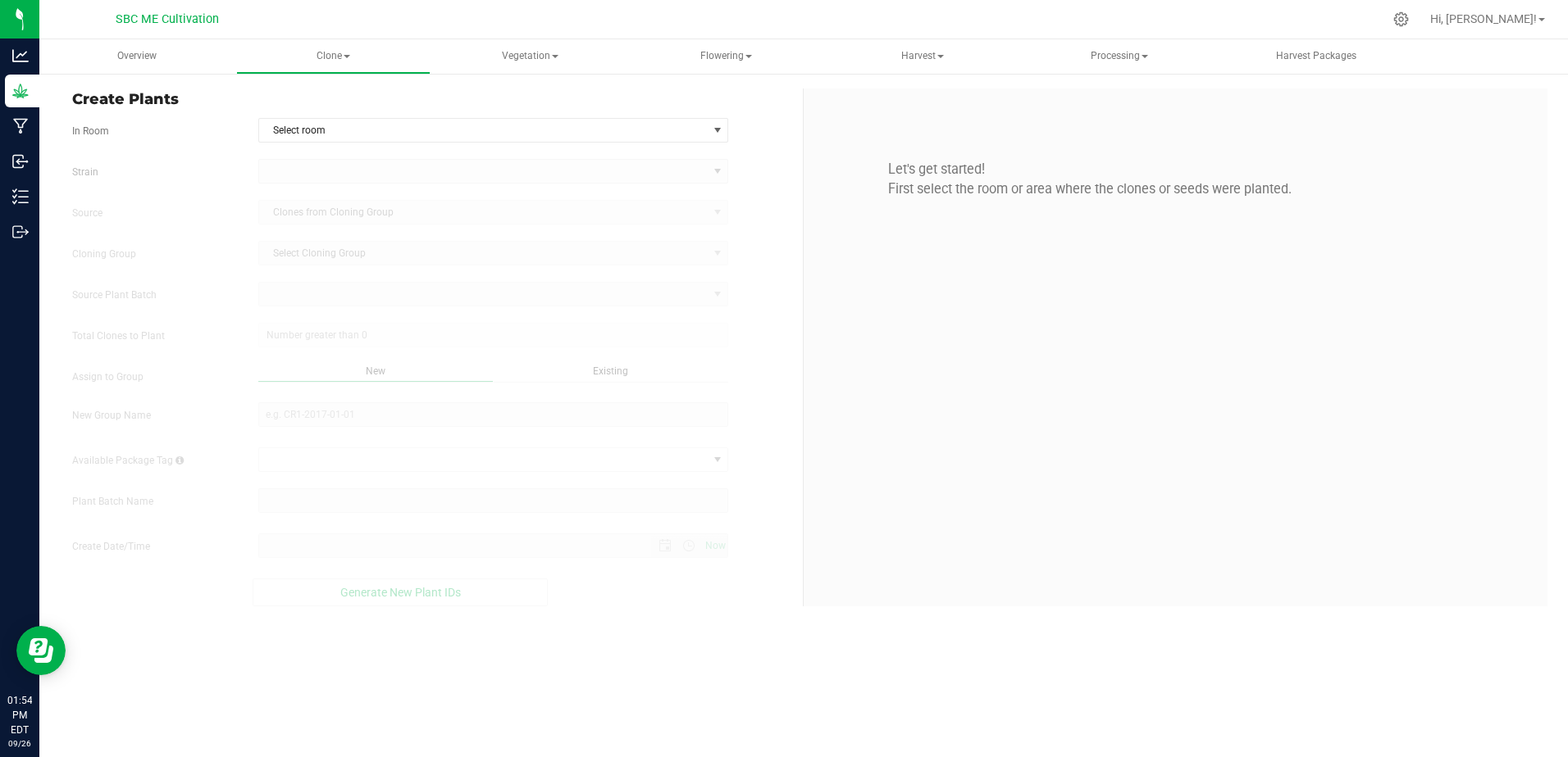
type input "[DATE] 1:54 PM"
click at [706, 127] on span "select" at bounding box center [716, 131] width 20 height 23
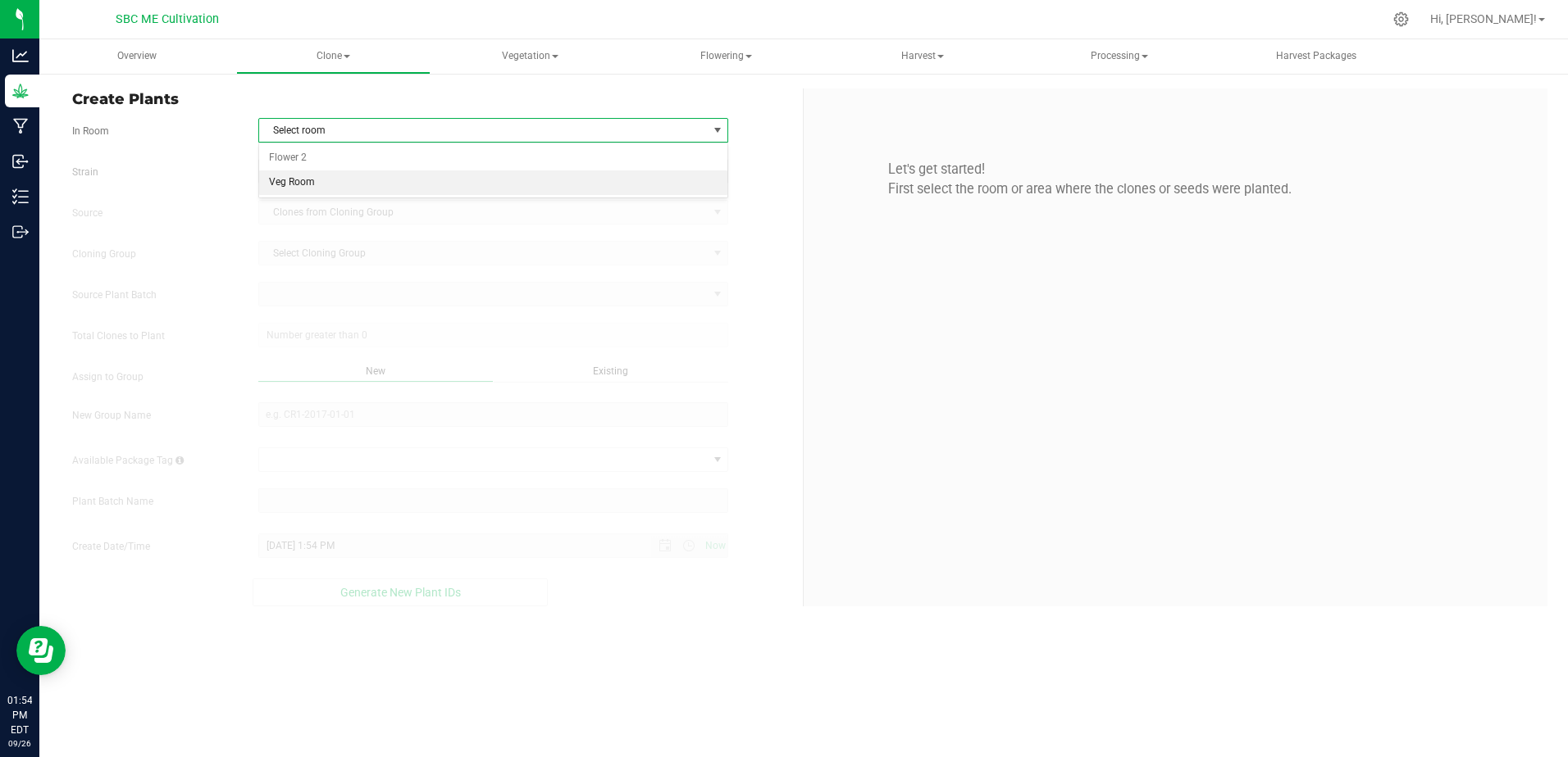
click at [547, 178] on li "Veg Room" at bounding box center [493, 183] width 469 height 25
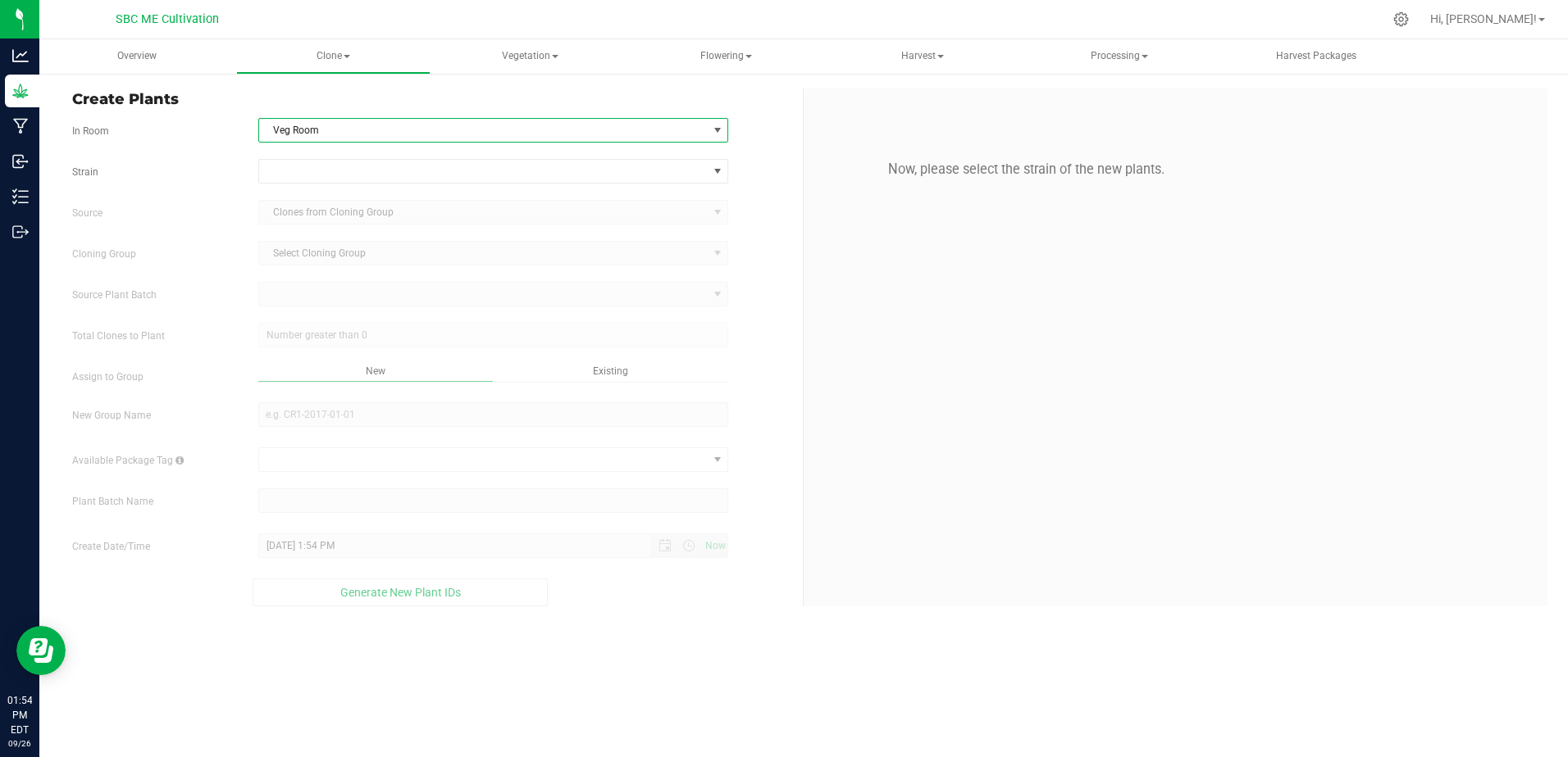
click at [542, 158] on form "In Room Veg Room Select room Flower 2 Veg Room [GEOGRAPHIC_DATA] Source Clones …" at bounding box center [431, 363] width 719 height 489
click at [543, 173] on span at bounding box center [484, 171] width 449 height 23
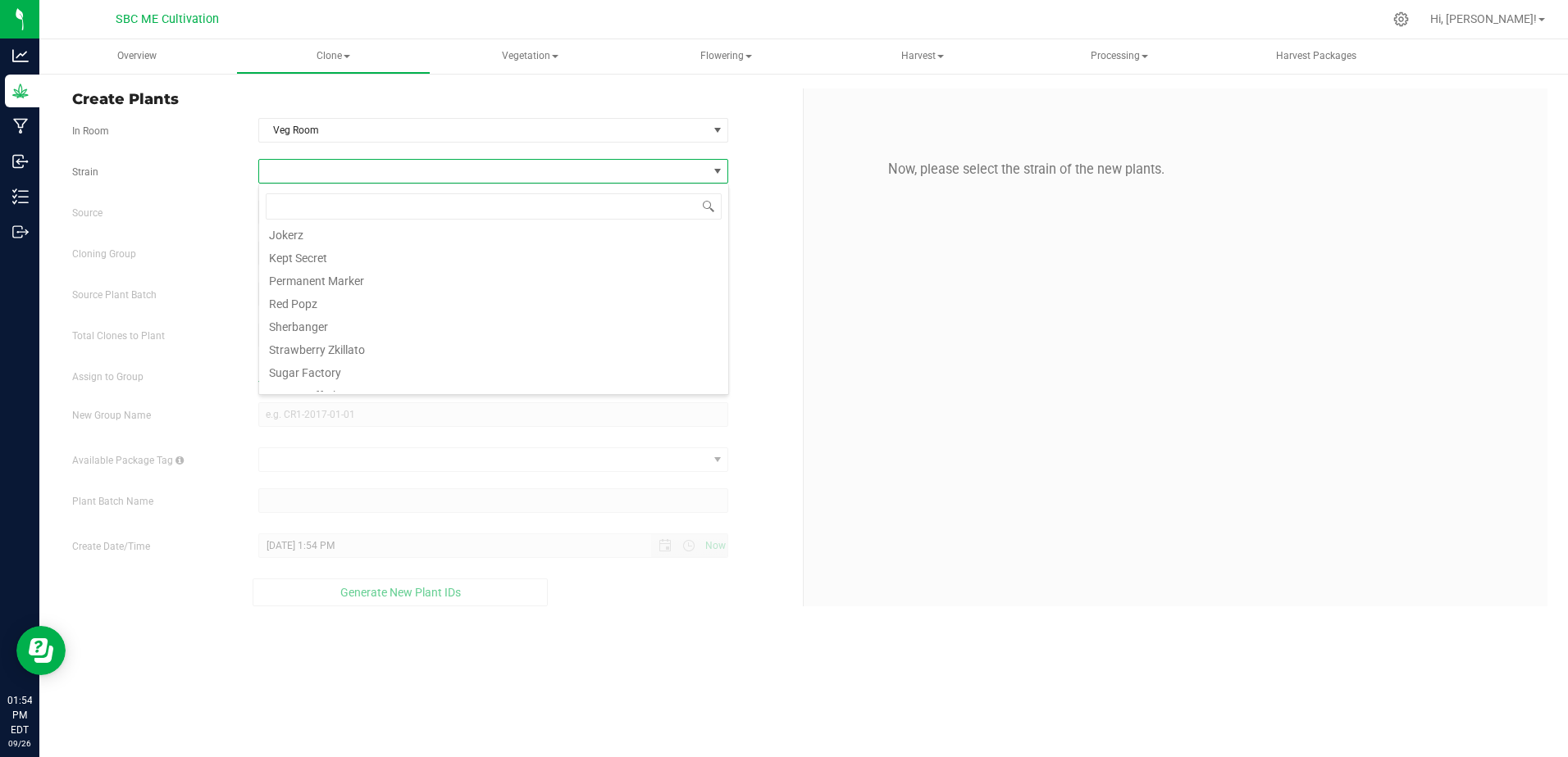
scroll to position [387, 0]
click at [290, 267] on li "Sherbanger" at bounding box center [493, 265] width 469 height 23
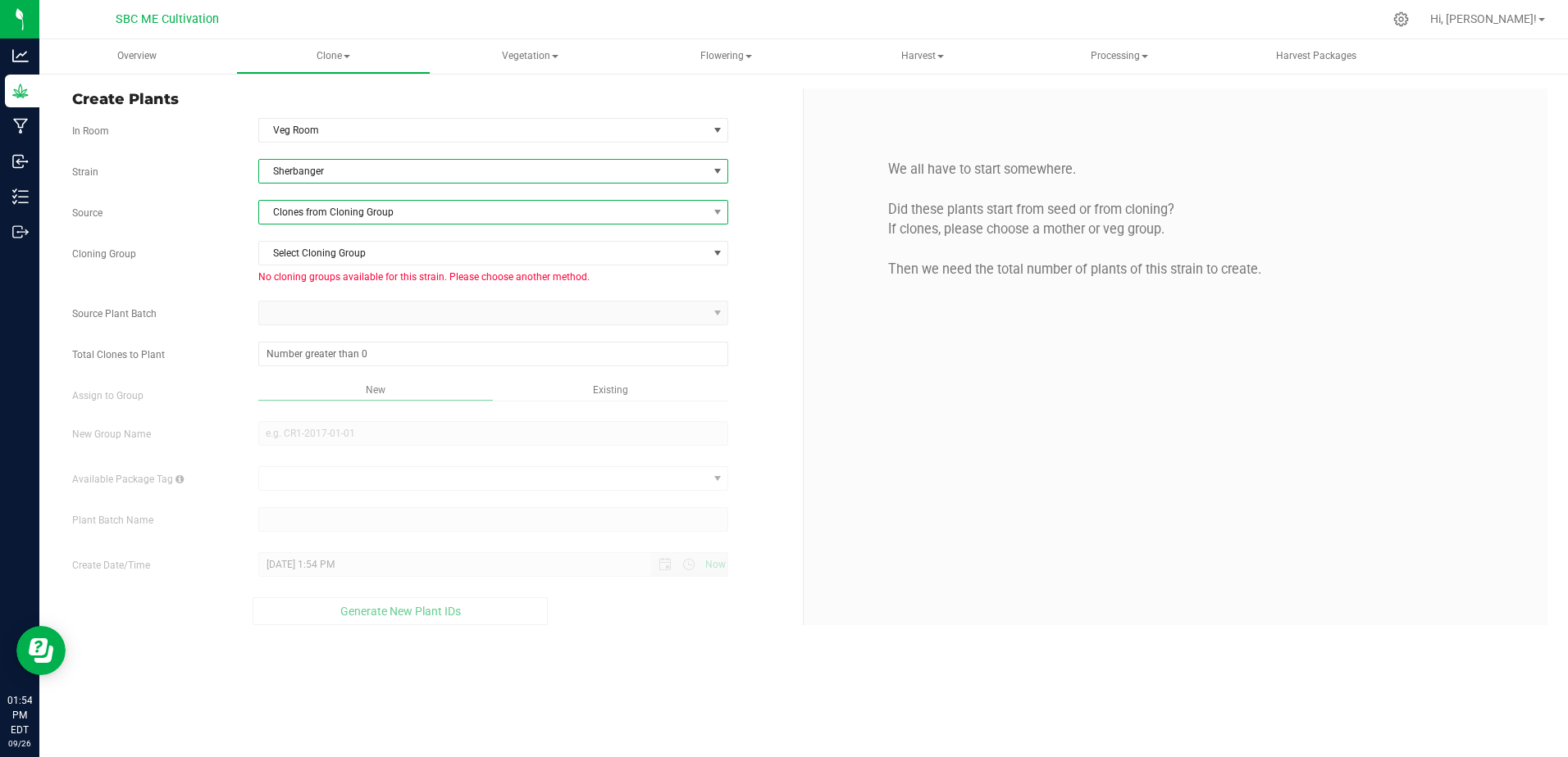
click at [482, 215] on span "Clones from Cloning Group" at bounding box center [484, 212] width 449 height 23
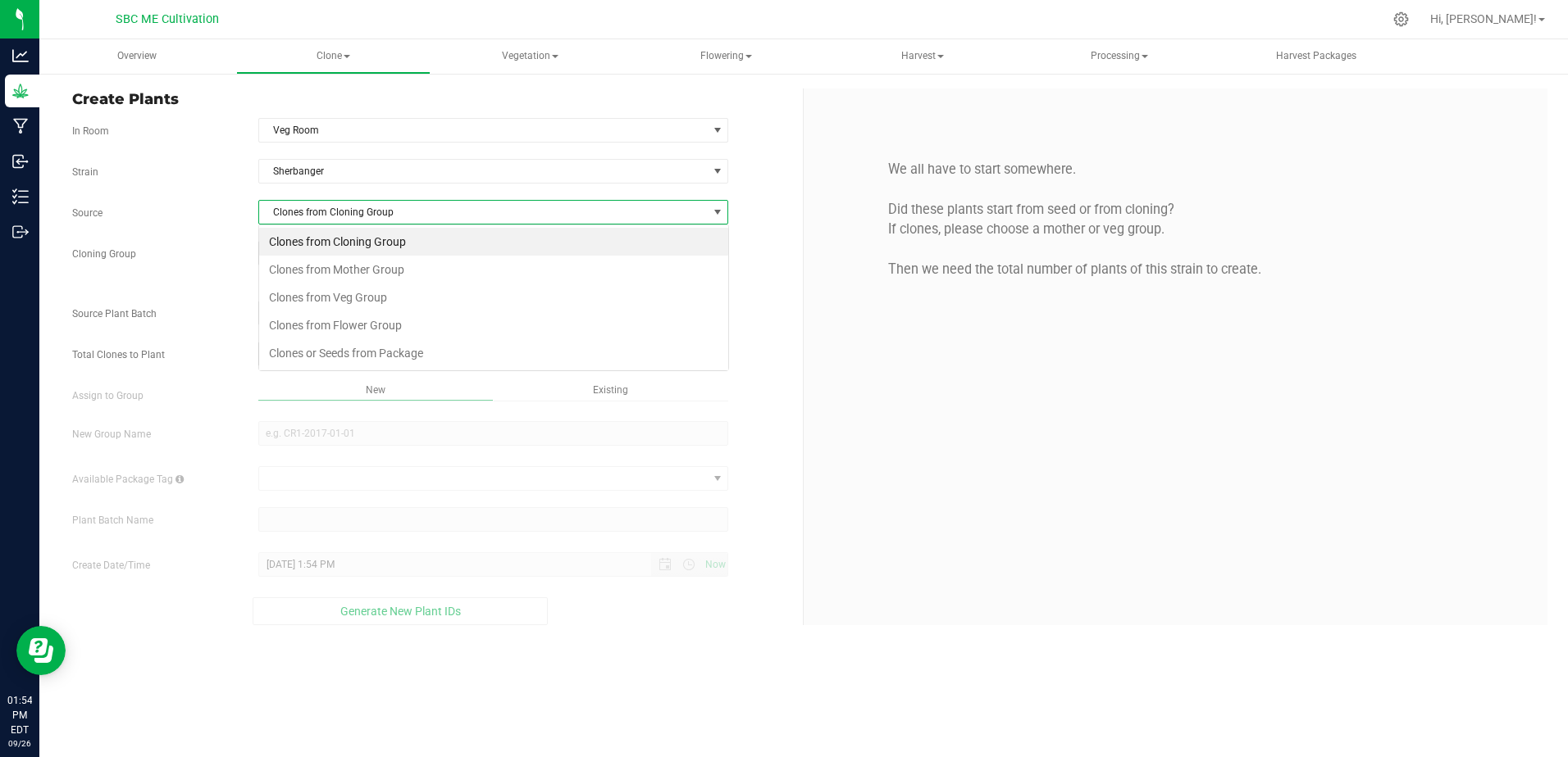
scroll to position [25, 471]
click at [396, 261] on li "Clones from Mother Group" at bounding box center [493, 270] width 469 height 28
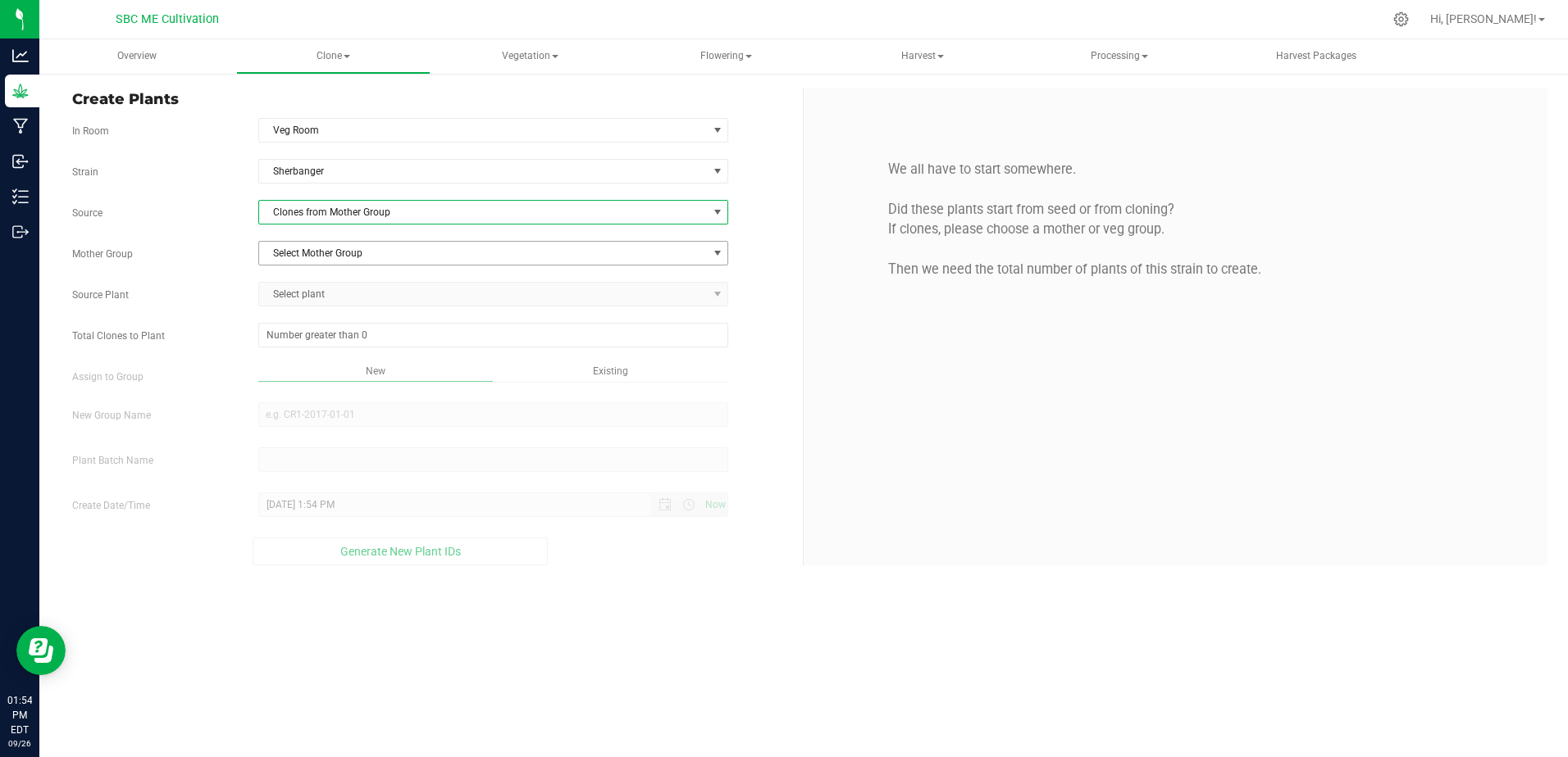
click at [406, 258] on span "Select Mother Group" at bounding box center [484, 253] width 449 height 23
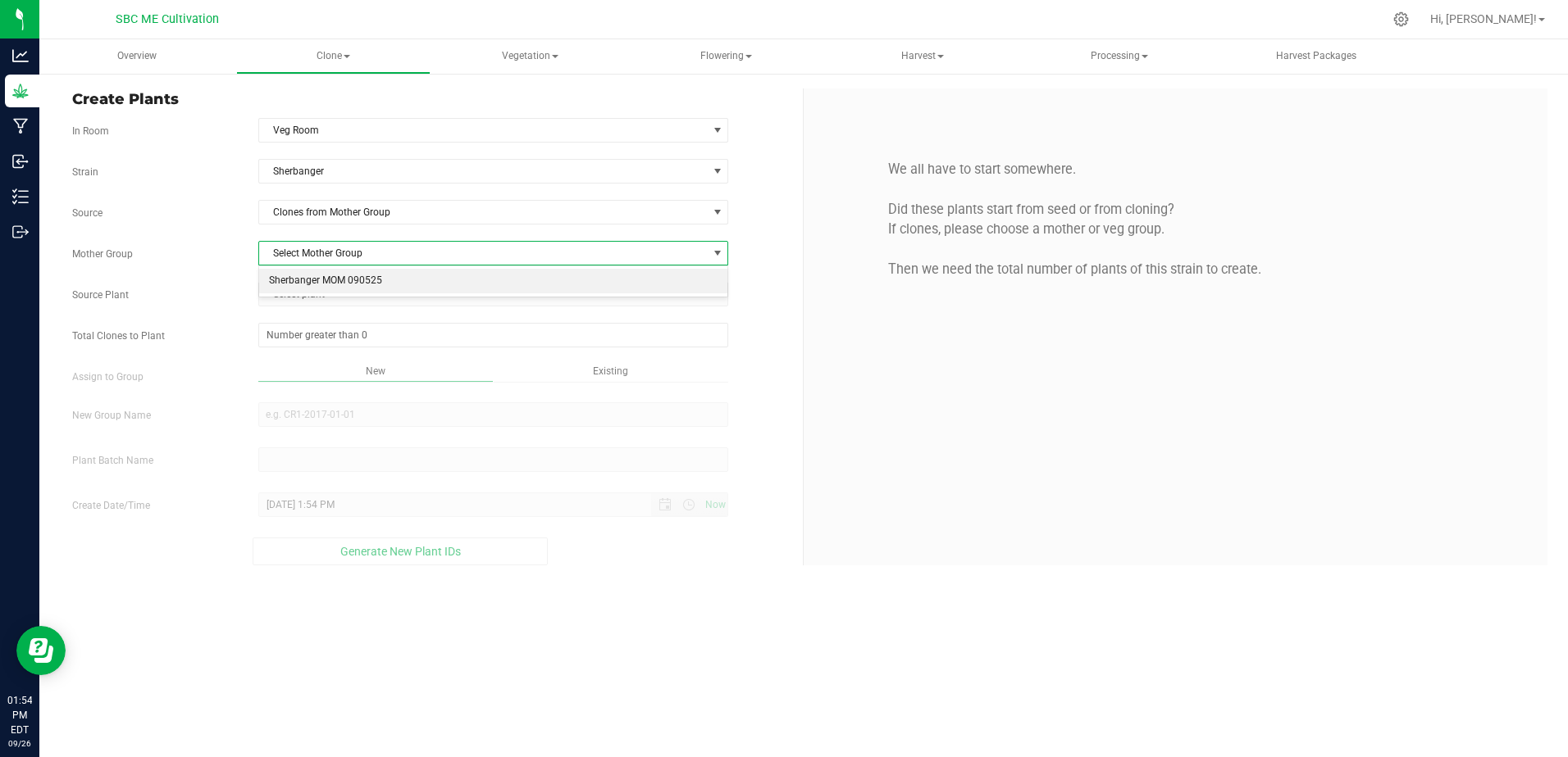
click at [398, 279] on li "Sherbanger MOM 090525" at bounding box center [493, 281] width 469 height 25
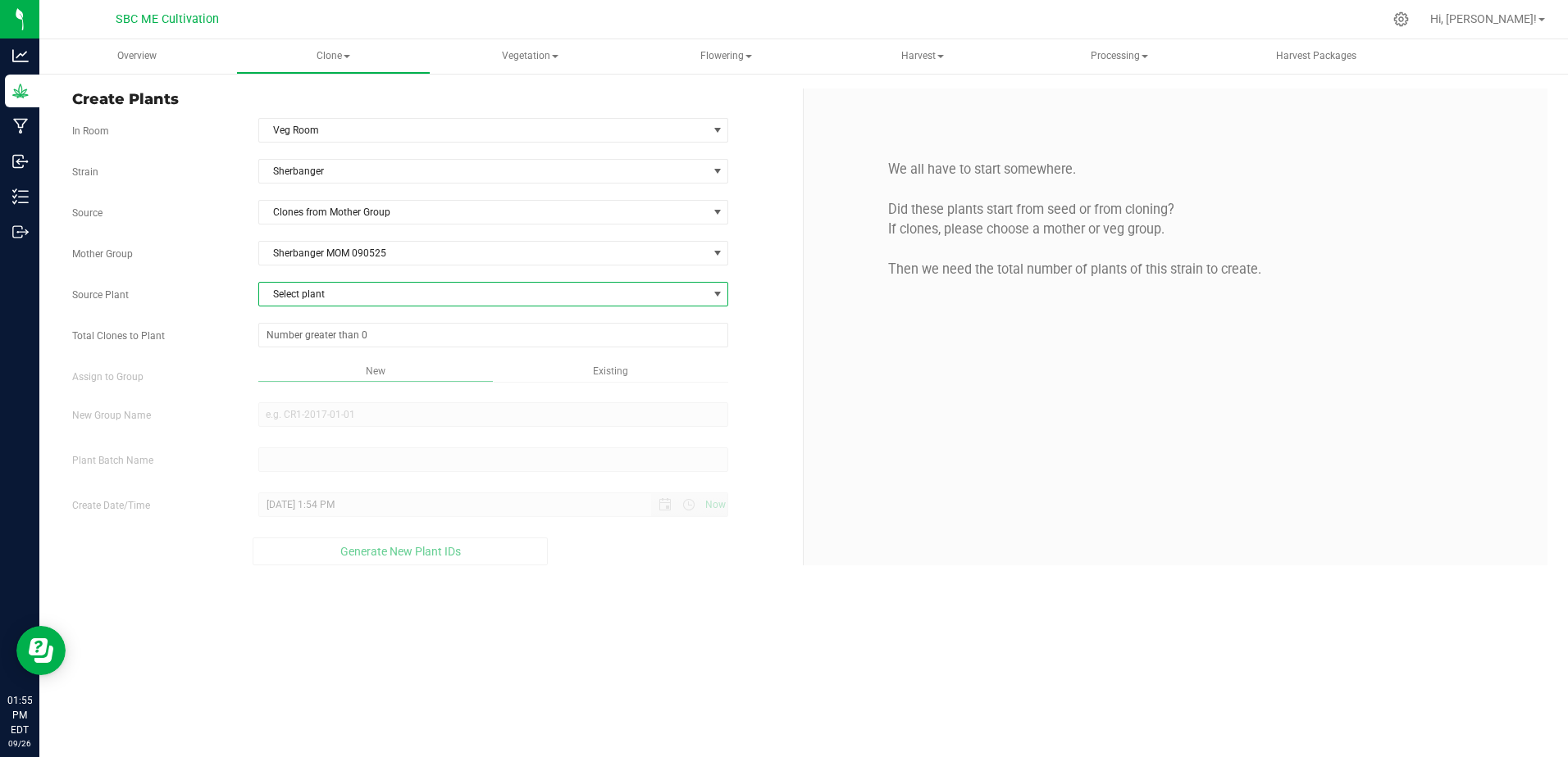
click at [694, 296] on span "Select plant" at bounding box center [484, 294] width 449 height 23
click at [308, 357] on span "1A40D0200009539000000552" at bounding box center [338, 363] width 139 height 21
click at [316, 341] on span at bounding box center [493, 336] width 471 height 25
type input "18"
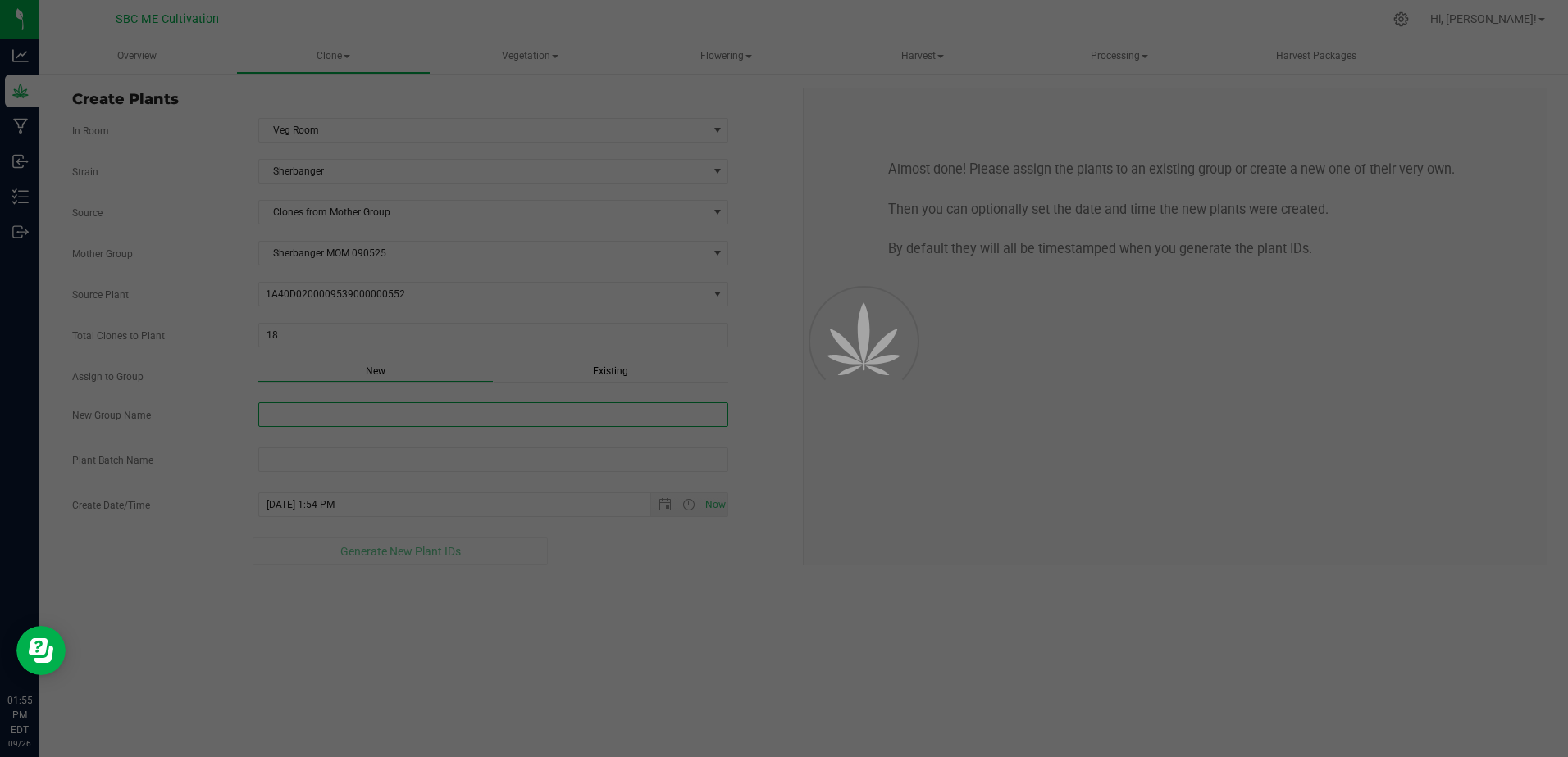
click at [355, 405] on input "New Group Name" at bounding box center [493, 414] width 471 height 25
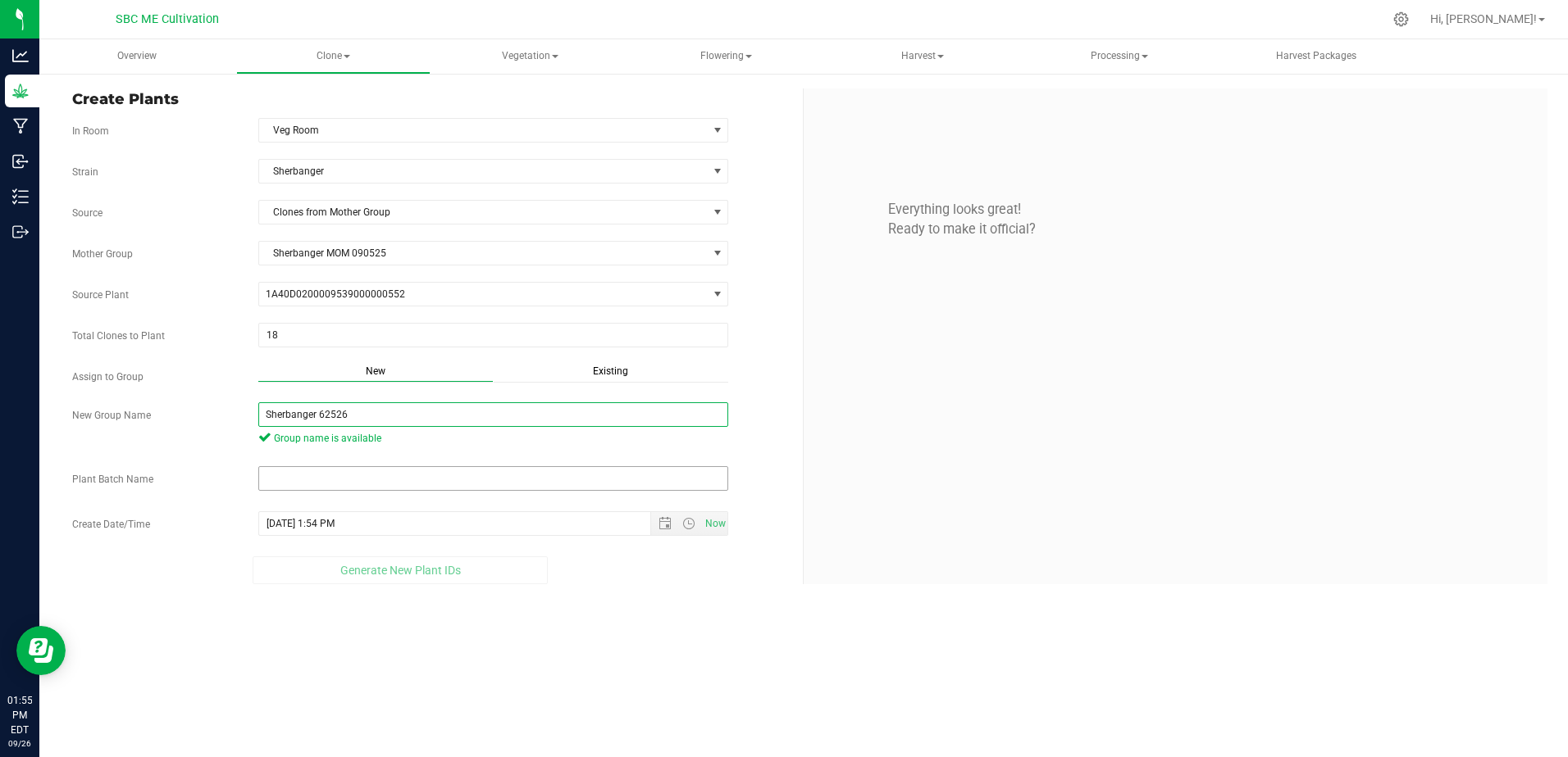
type input "Sherbanger 62526"
click at [371, 472] on input "text" at bounding box center [493, 478] width 471 height 25
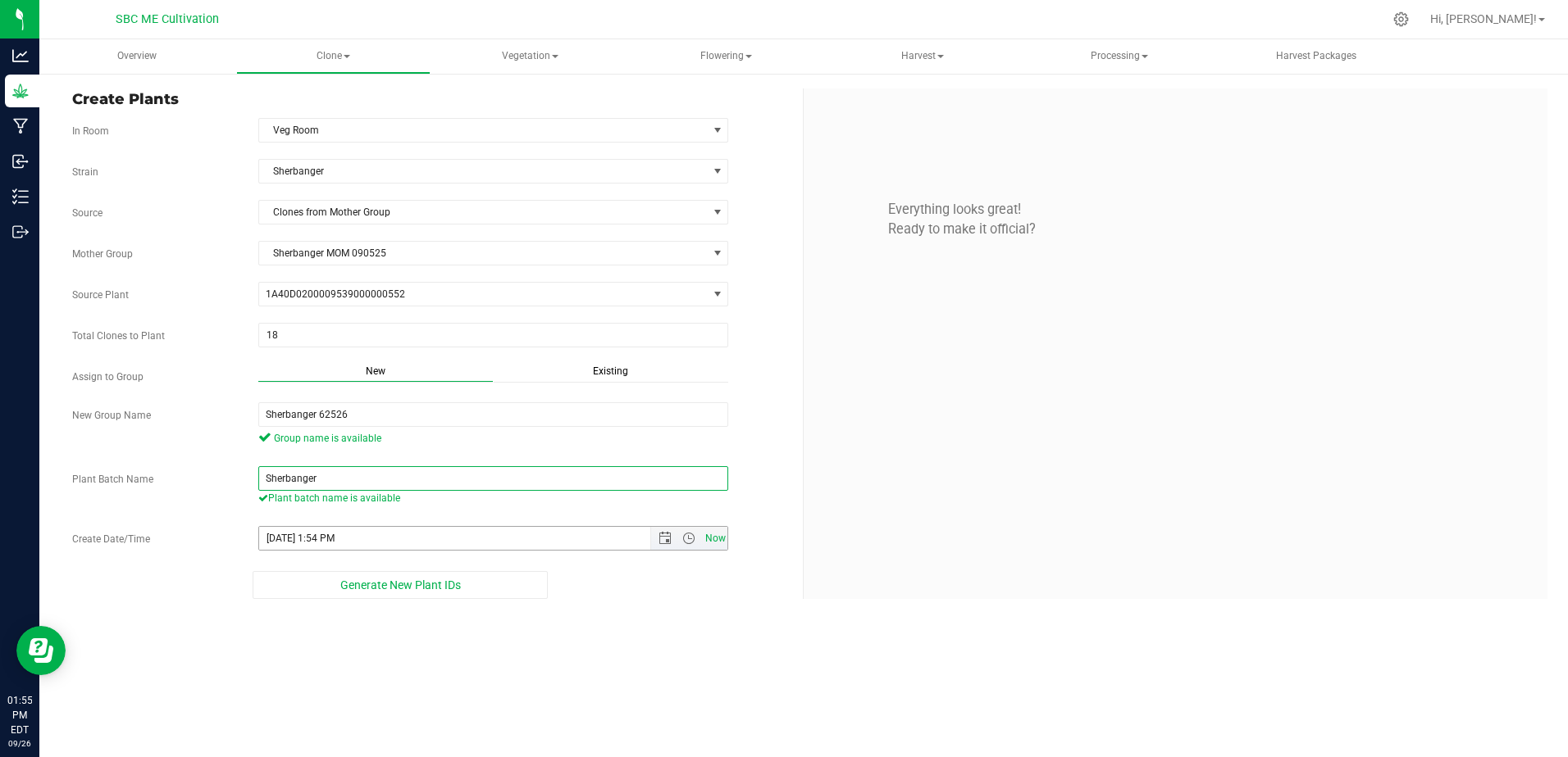
type input "Sherbanger"
click at [720, 541] on span "Now" at bounding box center [715, 539] width 28 height 24
type input "[DATE] 1:55 PM"
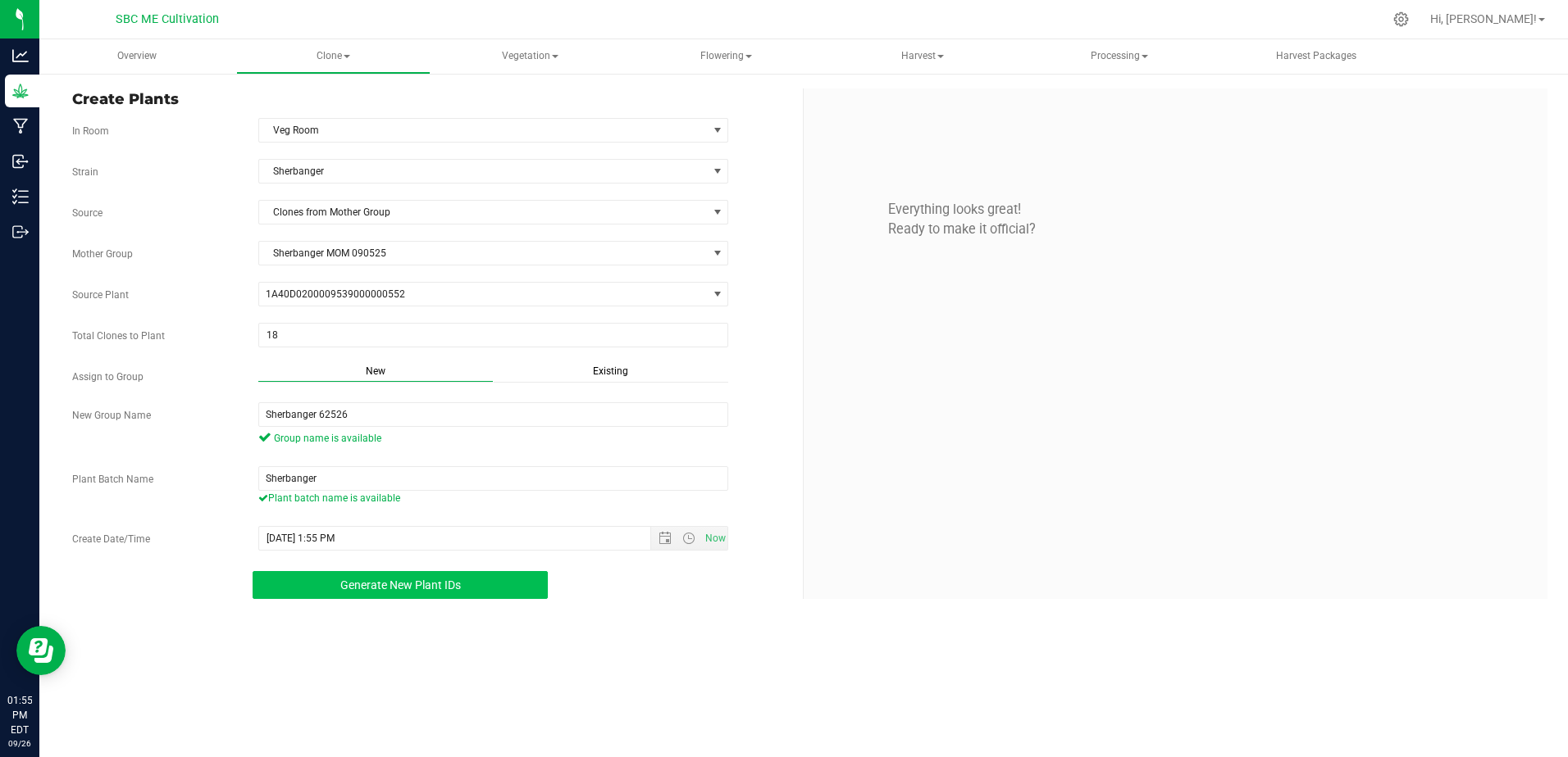
click at [452, 577] on button "Generate New Plant IDs" at bounding box center [400, 585] width 295 height 28
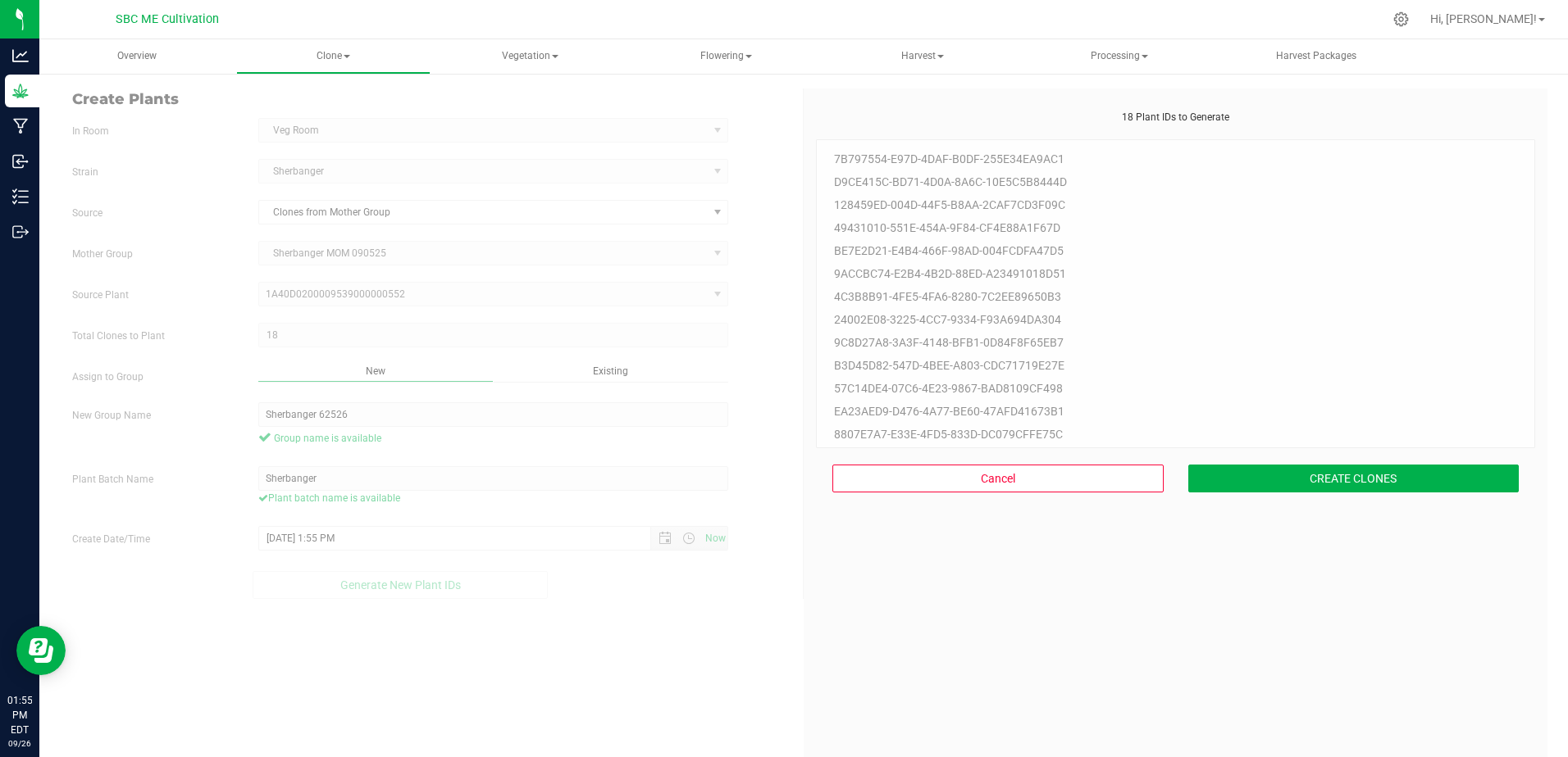
scroll to position [49, 0]
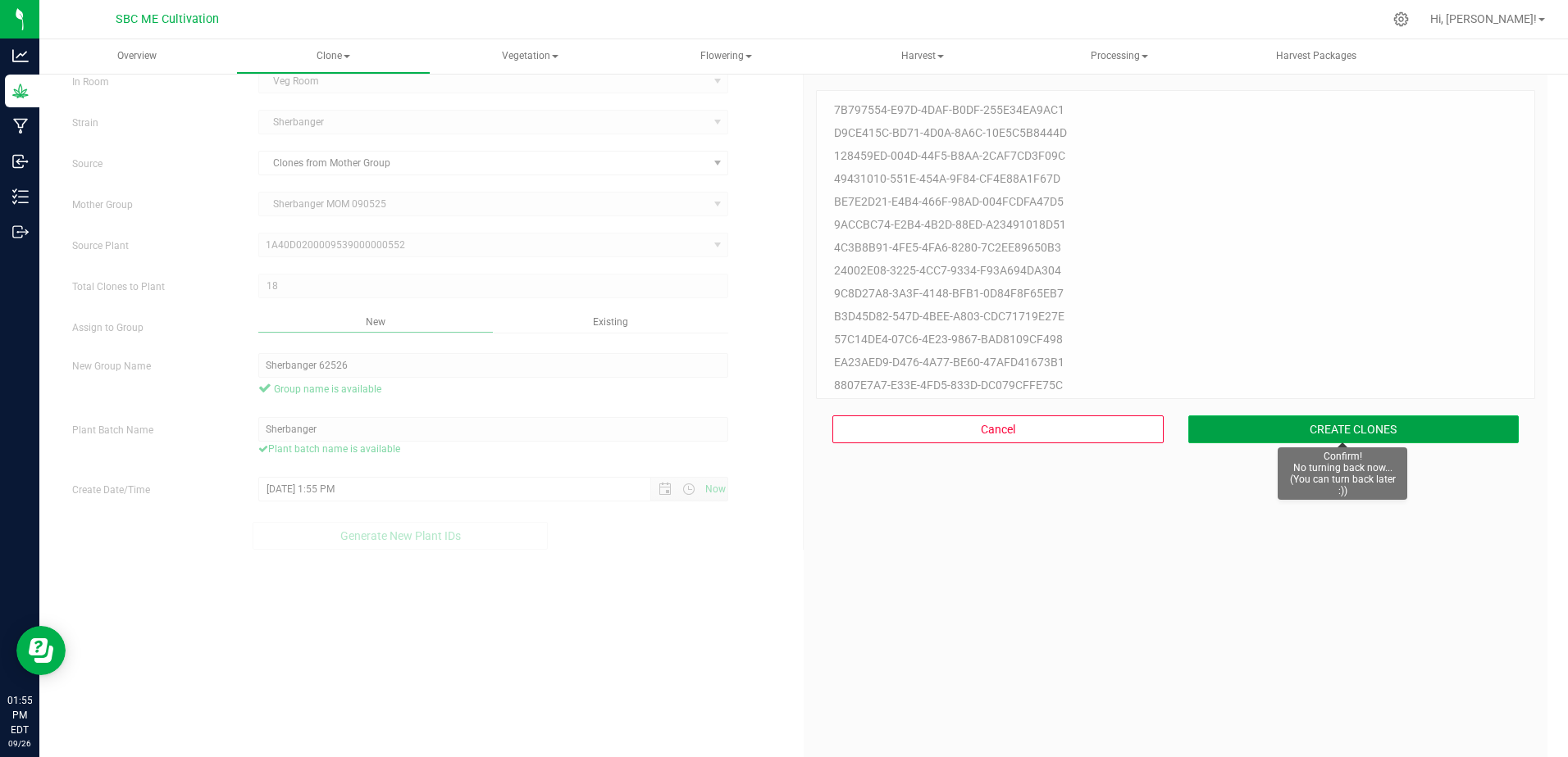
click at [1302, 423] on button "CREATE CLONES" at bounding box center [1354, 429] width 331 height 28
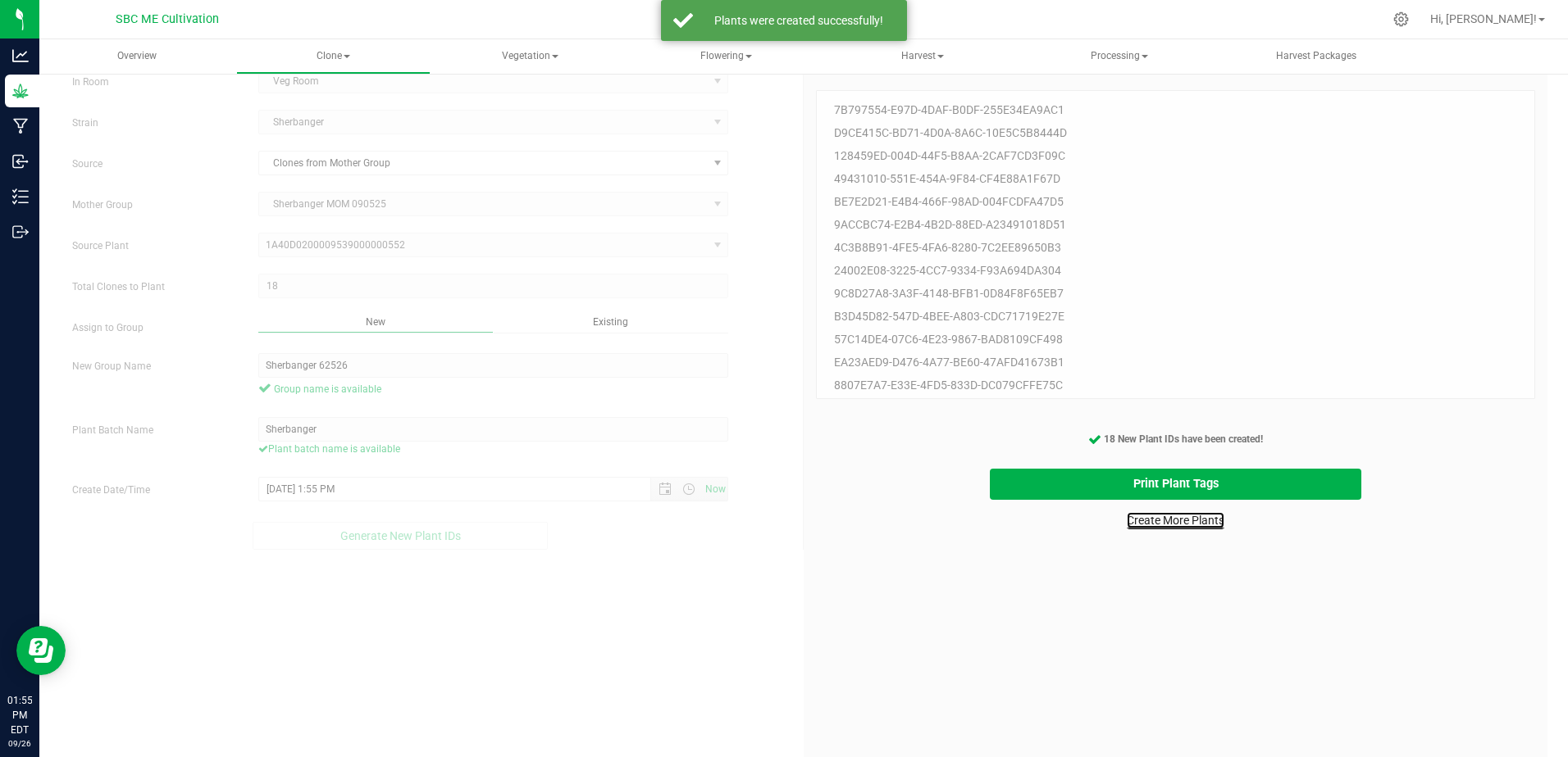
click at [1193, 515] on link "Create More Plants" at bounding box center [1174, 520] width 97 height 17
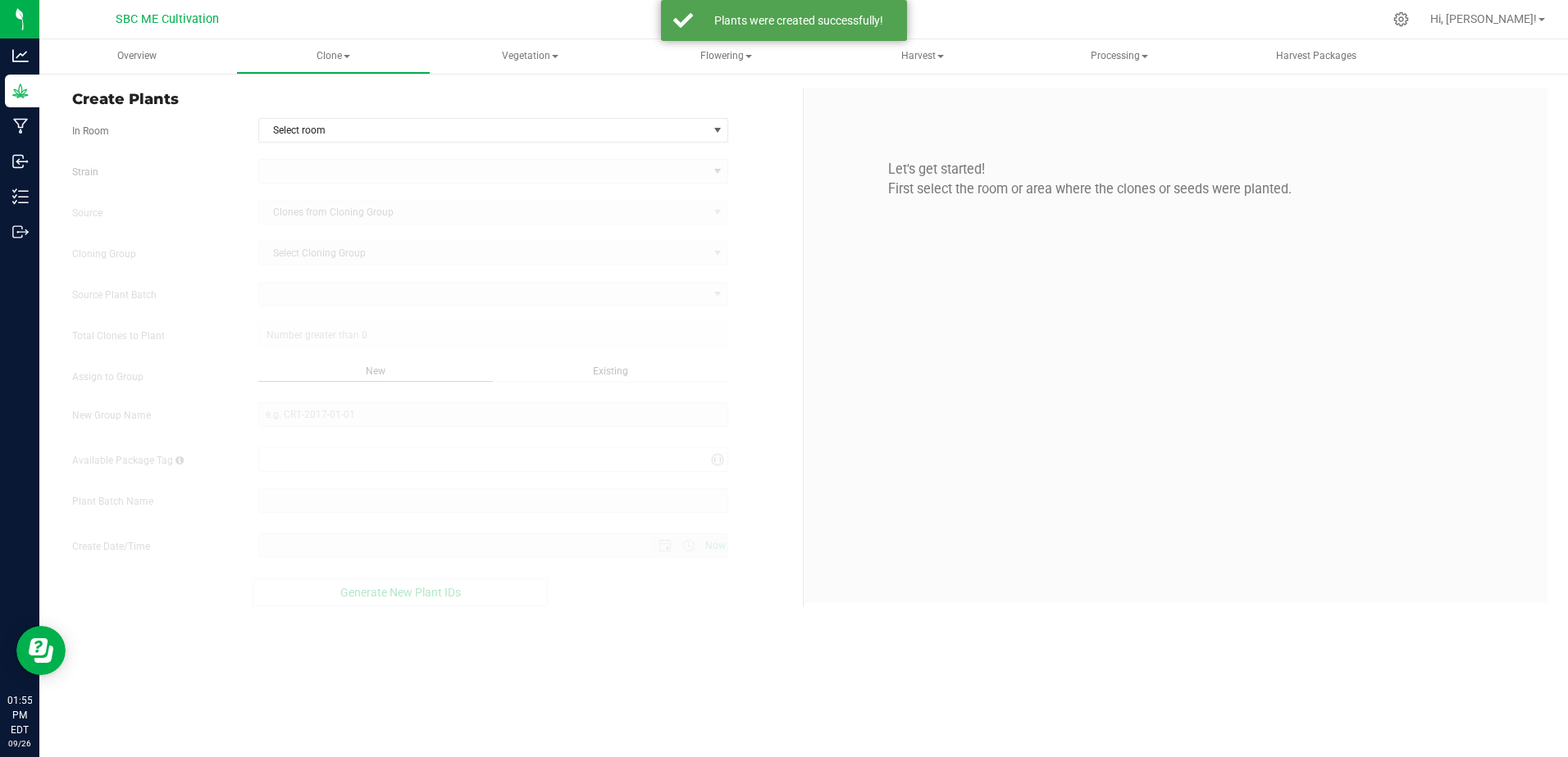
type input "[DATE] 1:55 PM"
click at [638, 131] on span "Select room" at bounding box center [484, 131] width 449 height 23
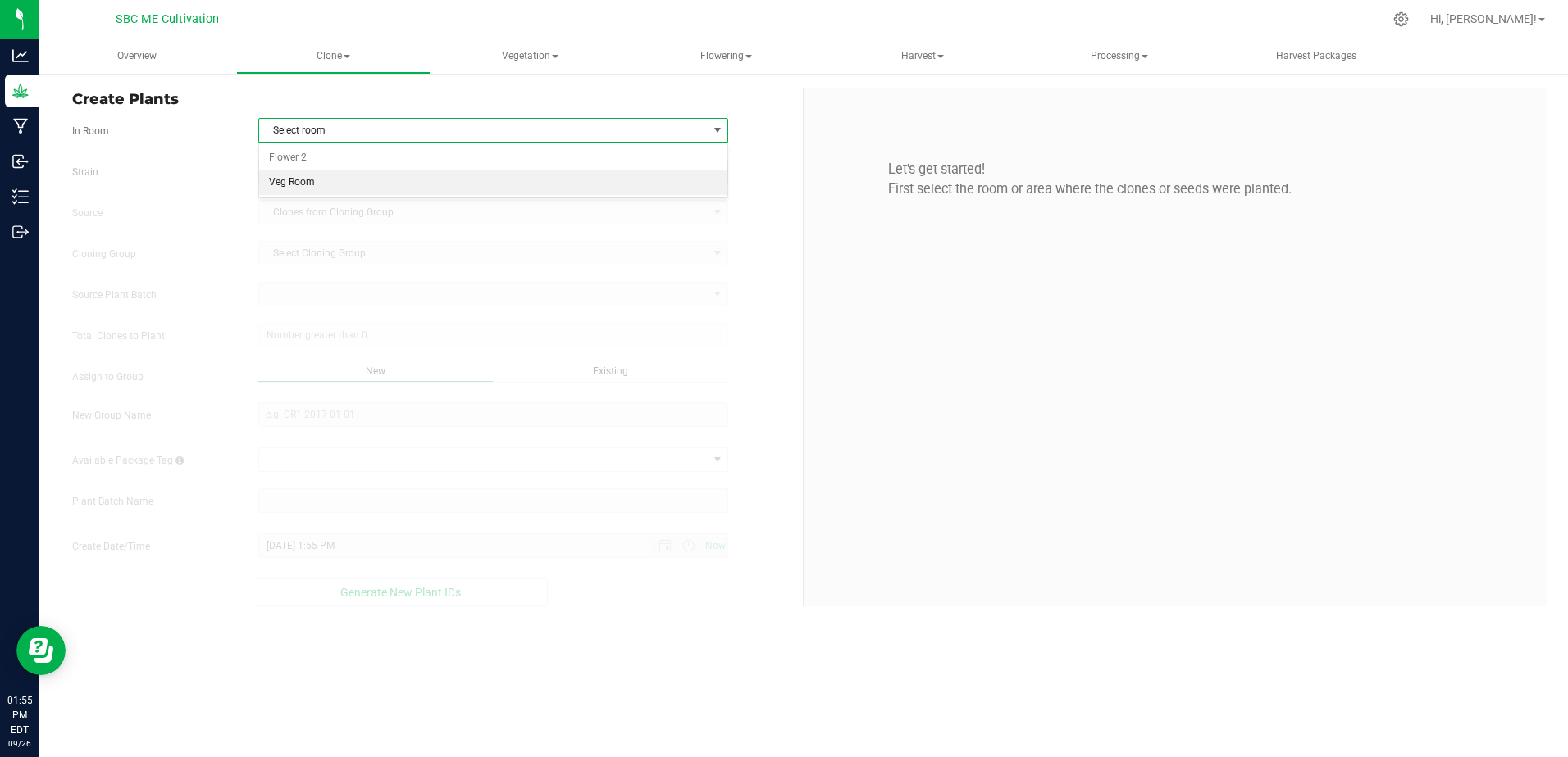
click at [558, 182] on li "Veg Room" at bounding box center [493, 183] width 469 height 25
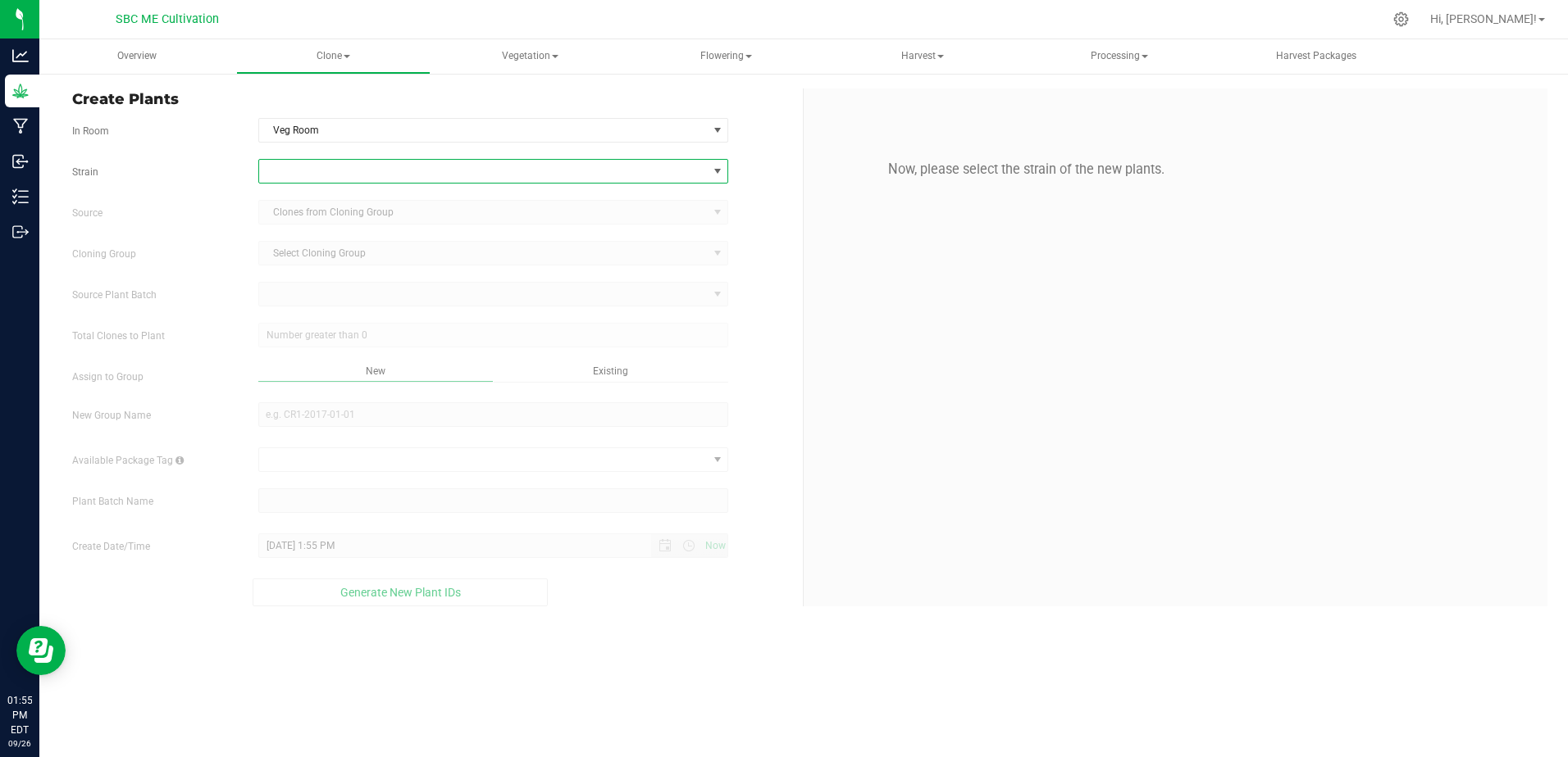
click at [713, 166] on span at bounding box center [717, 171] width 13 height 13
click at [312, 306] on li "Permanent Marker" at bounding box center [493, 301] width 469 height 23
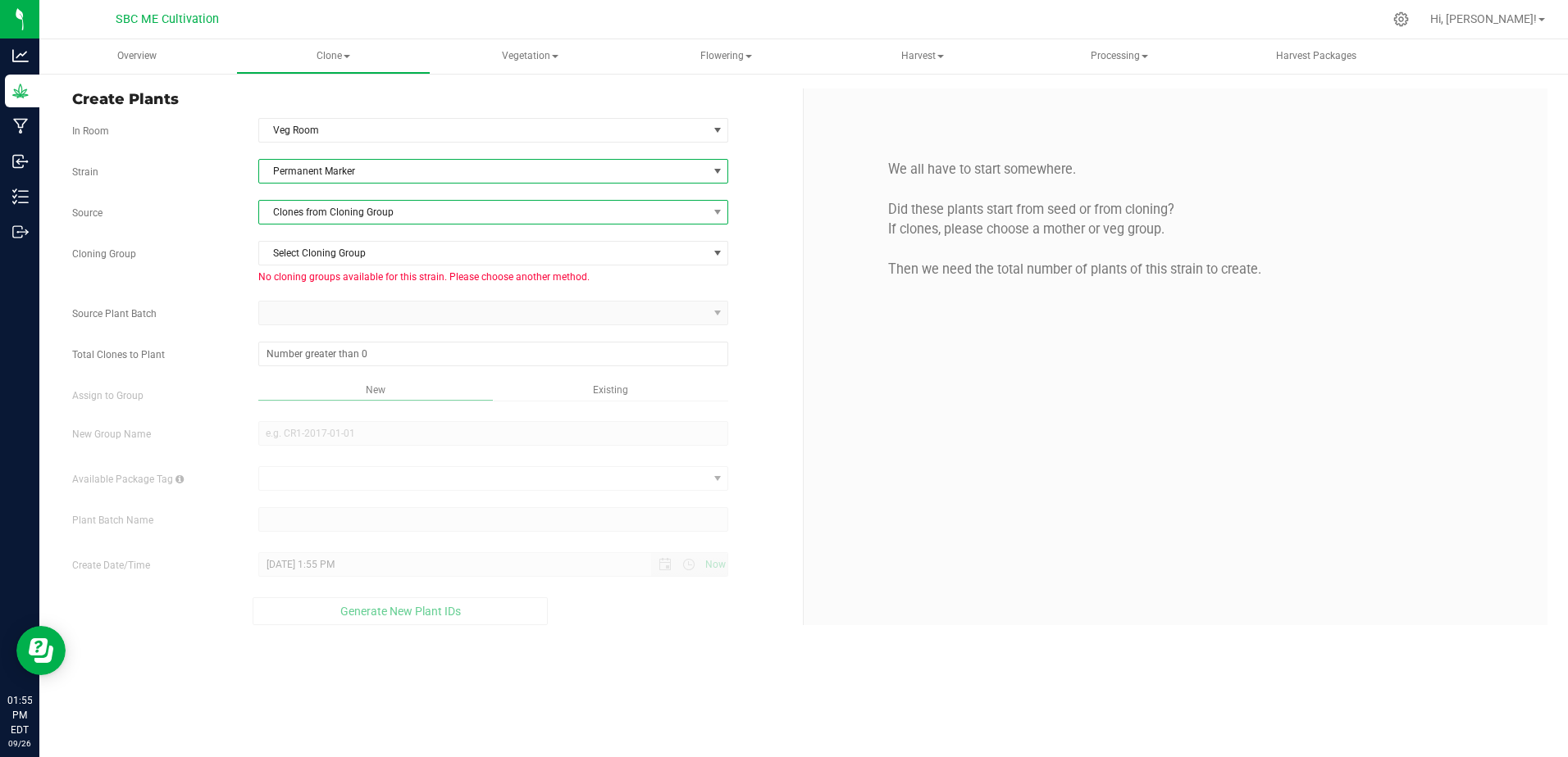
click at [703, 211] on span "Clones from Cloning Group" at bounding box center [484, 212] width 449 height 23
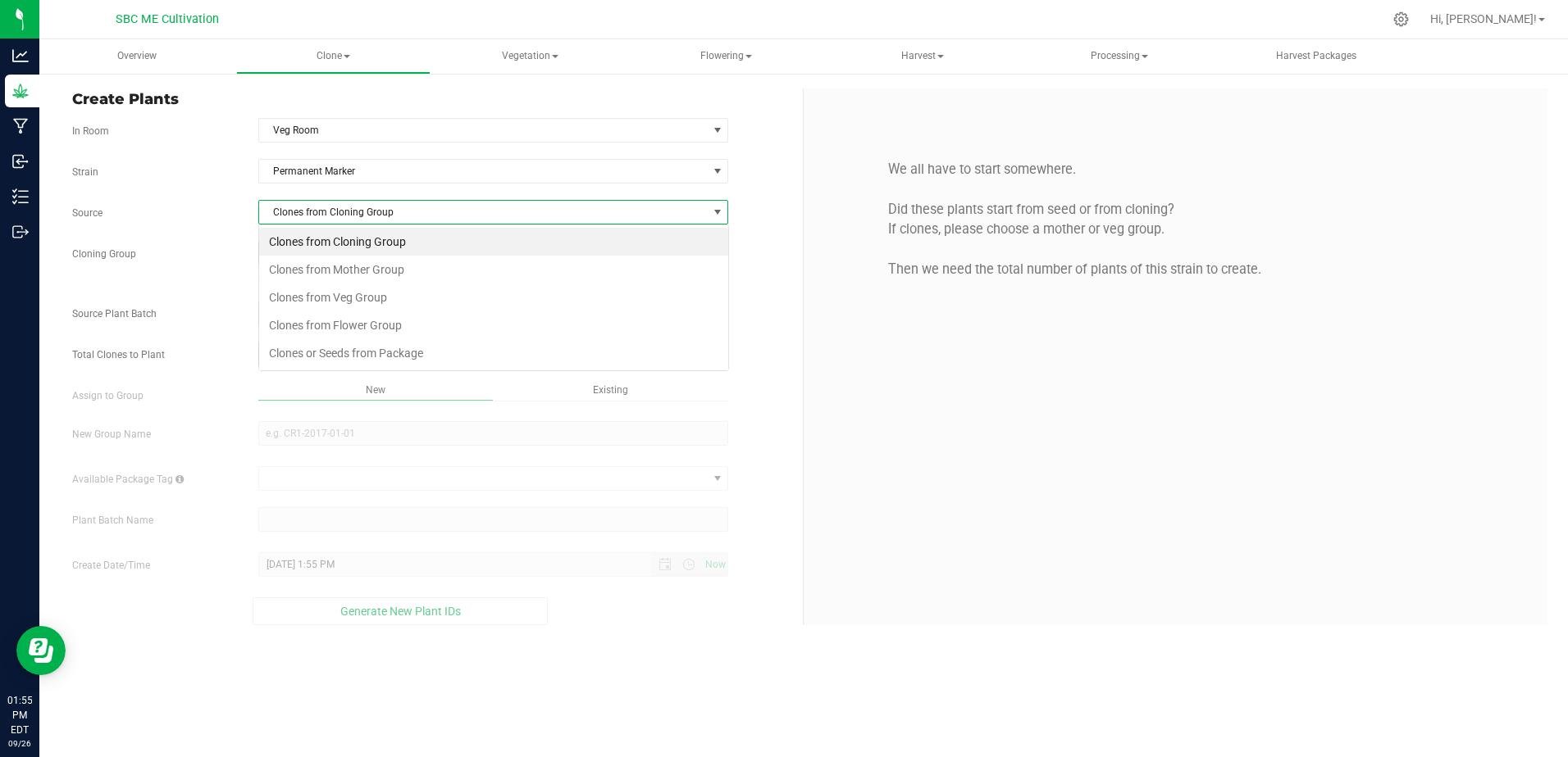
scroll to position [25, 471]
click at [348, 261] on li "Clones from Mother Group" at bounding box center [493, 270] width 469 height 28
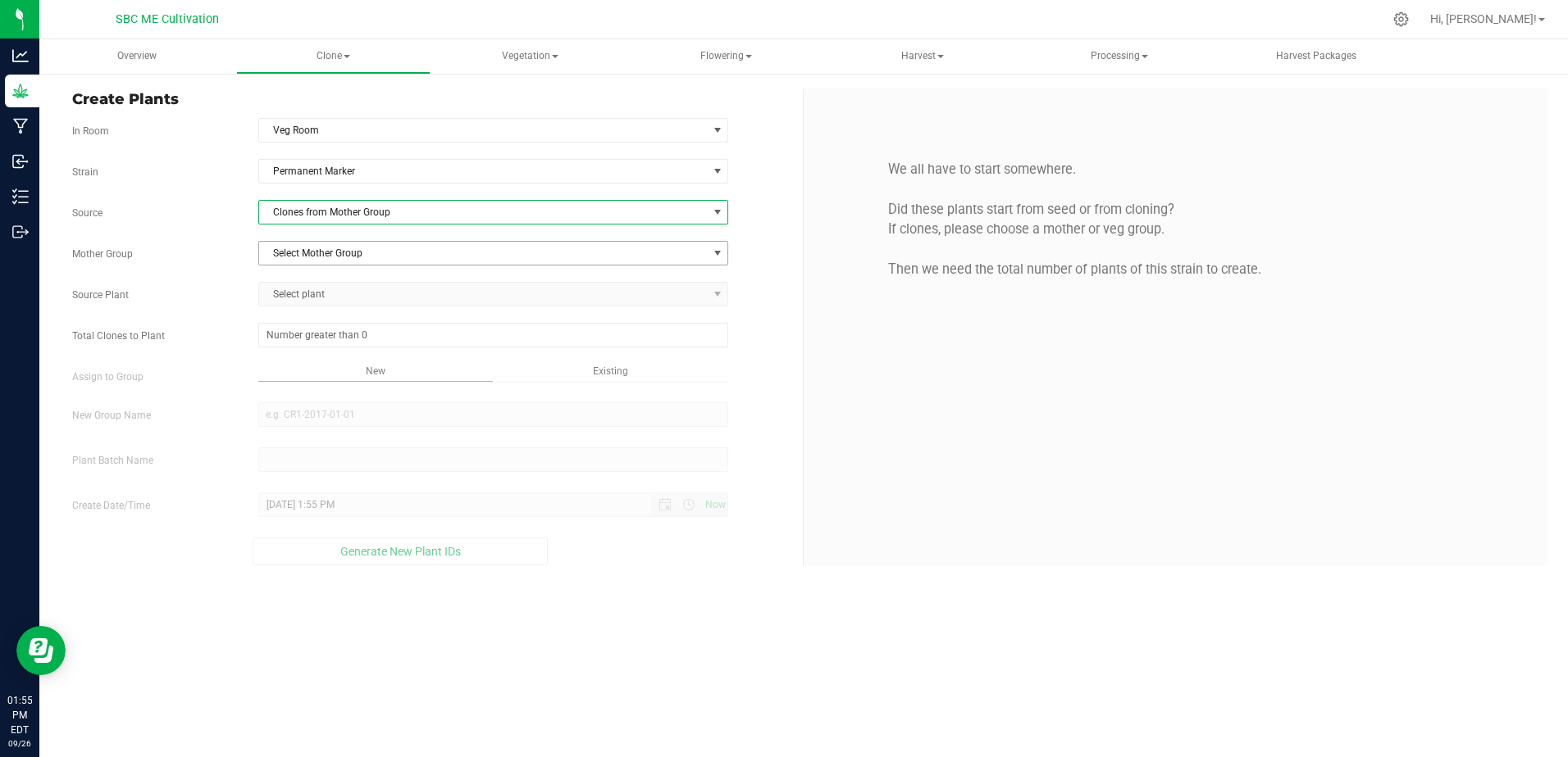
click at [709, 246] on span "select" at bounding box center [716, 253] width 20 height 23
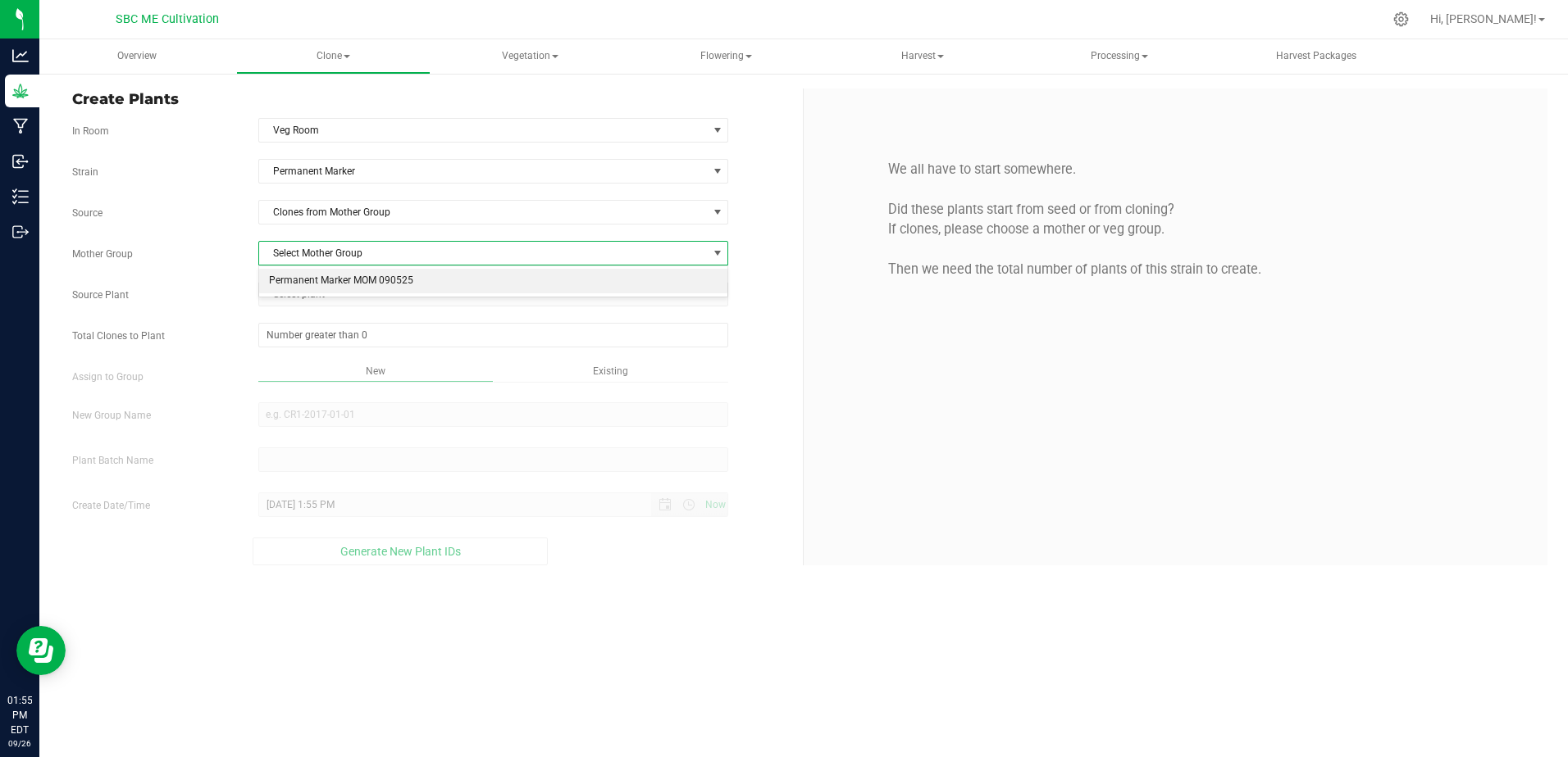
click at [566, 274] on li "Permanent Marker MOM 090525" at bounding box center [493, 281] width 469 height 25
click at [562, 291] on span "Select plant" at bounding box center [484, 294] width 449 height 23
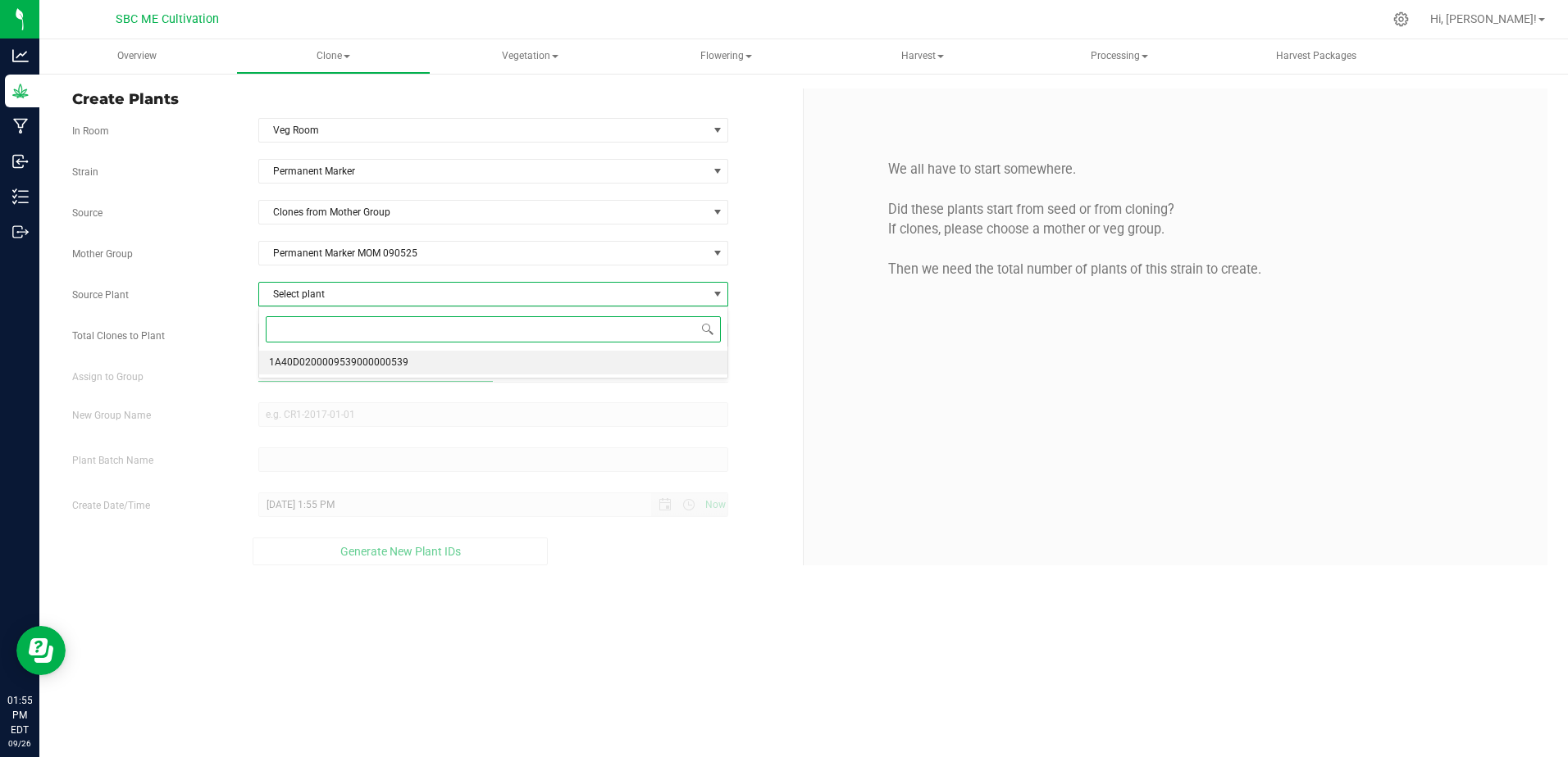
click at [487, 368] on li "1A40D0200009539000000539" at bounding box center [493, 363] width 469 height 25
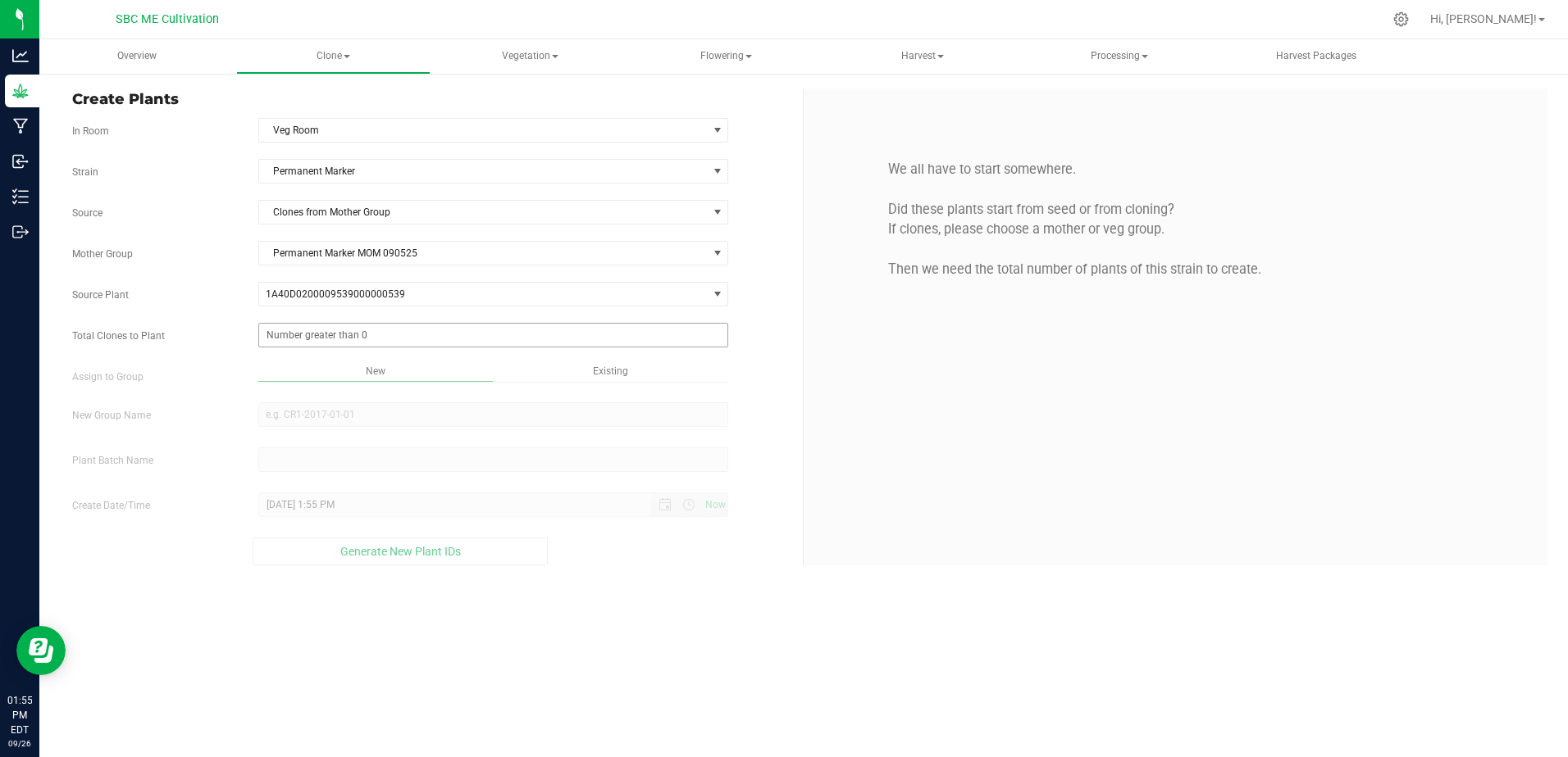
click at [489, 345] on span at bounding box center [493, 336] width 471 height 25
type input "18"
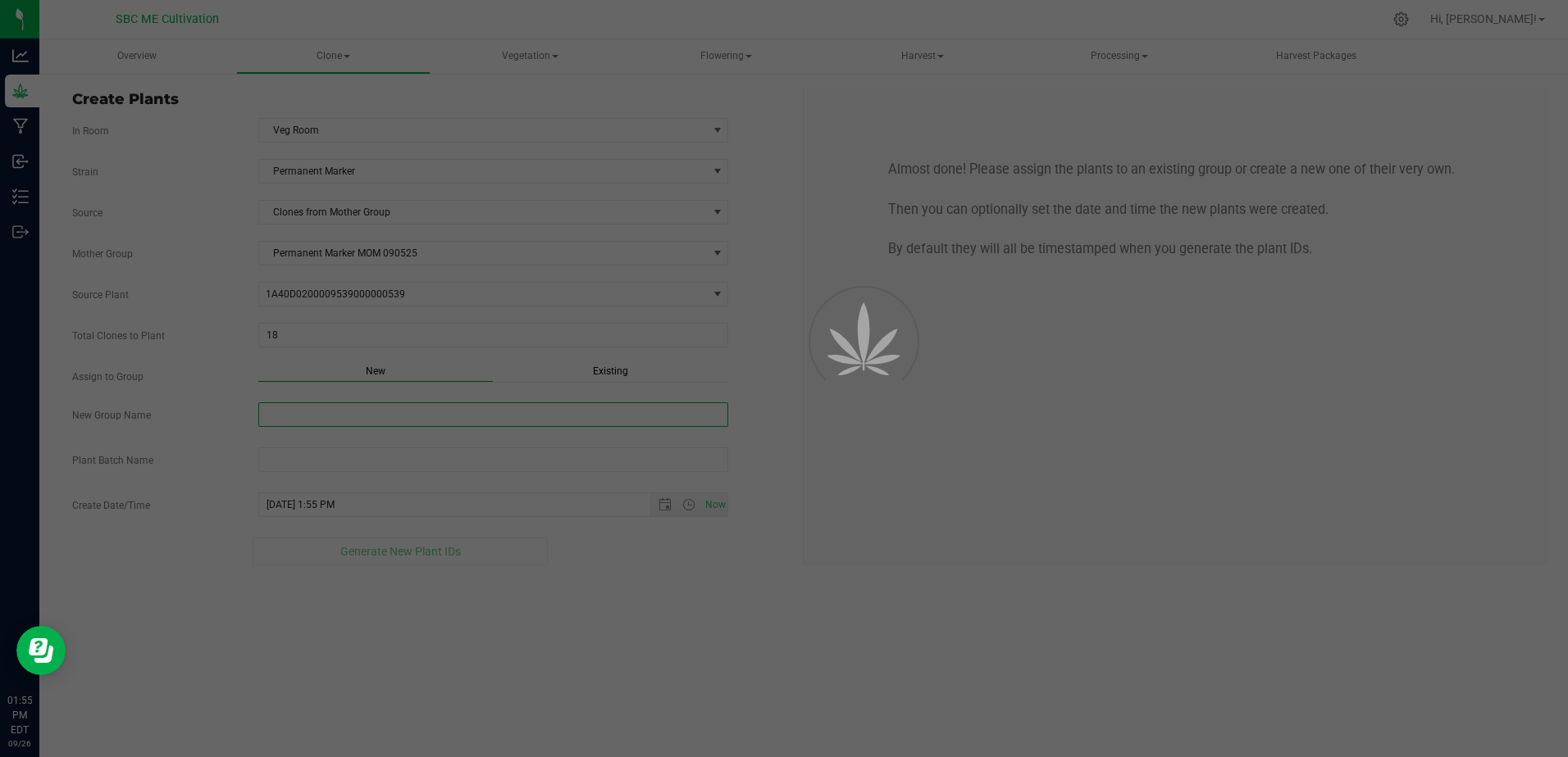
click at [471, 416] on input "New Group Name" at bounding box center [493, 414] width 471 height 25
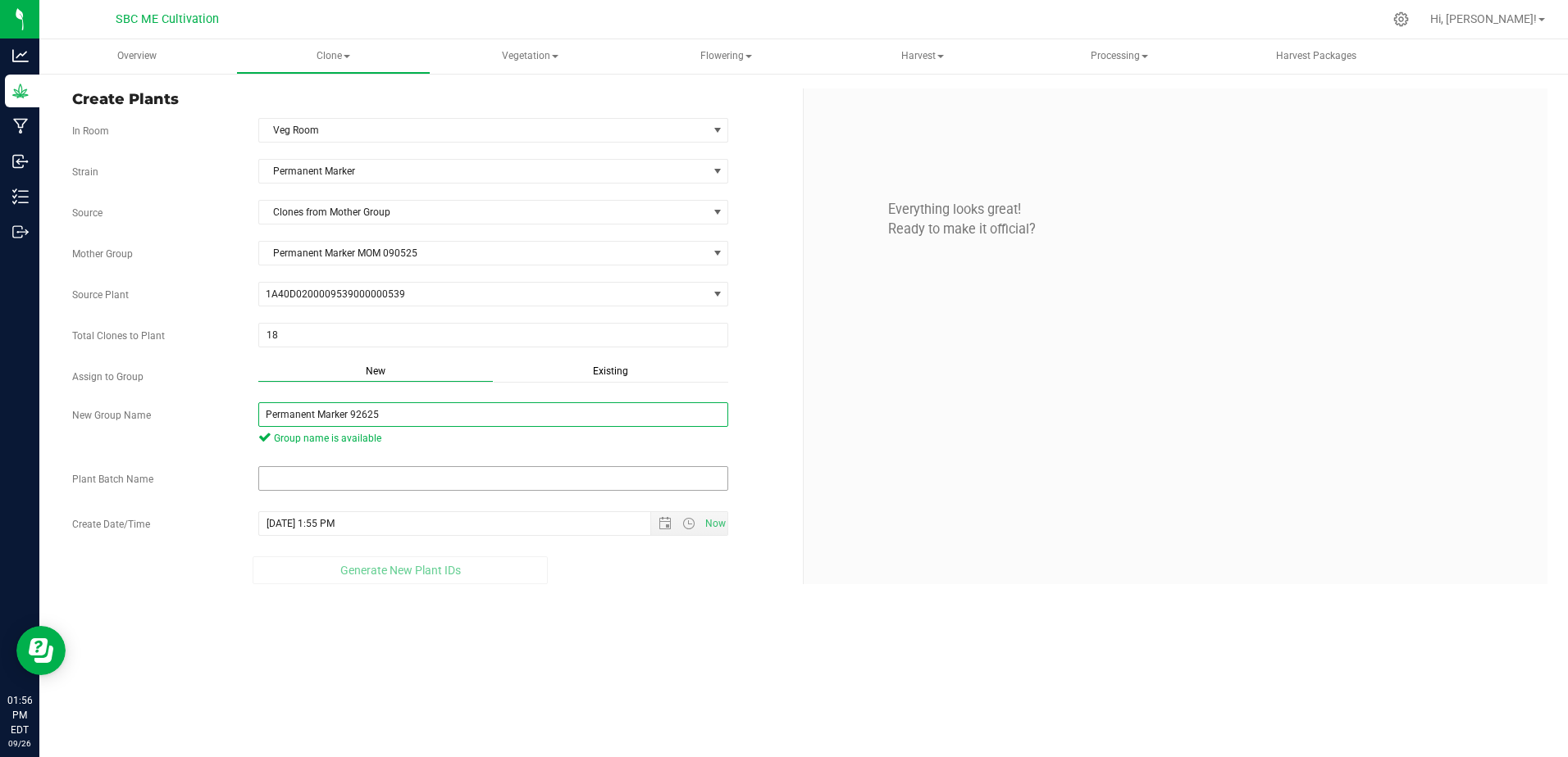
type input "Permanent Marker 92625"
click at [458, 478] on input "text" at bounding box center [493, 478] width 471 height 25
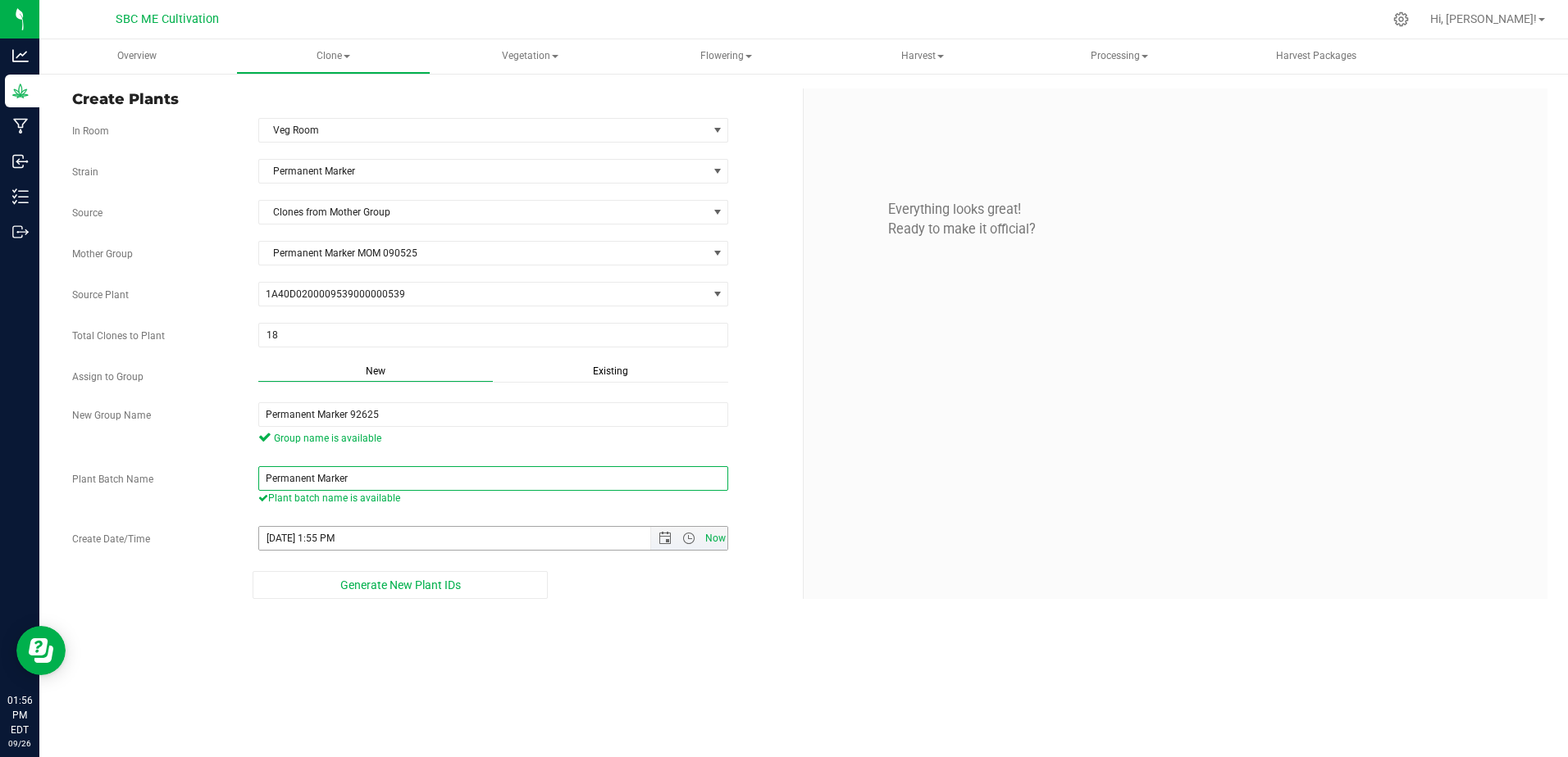
type input "Permanent Marker"
click at [717, 538] on span "Now" at bounding box center [715, 539] width 28 height 24
type input "[DATE] 1:56 PM"
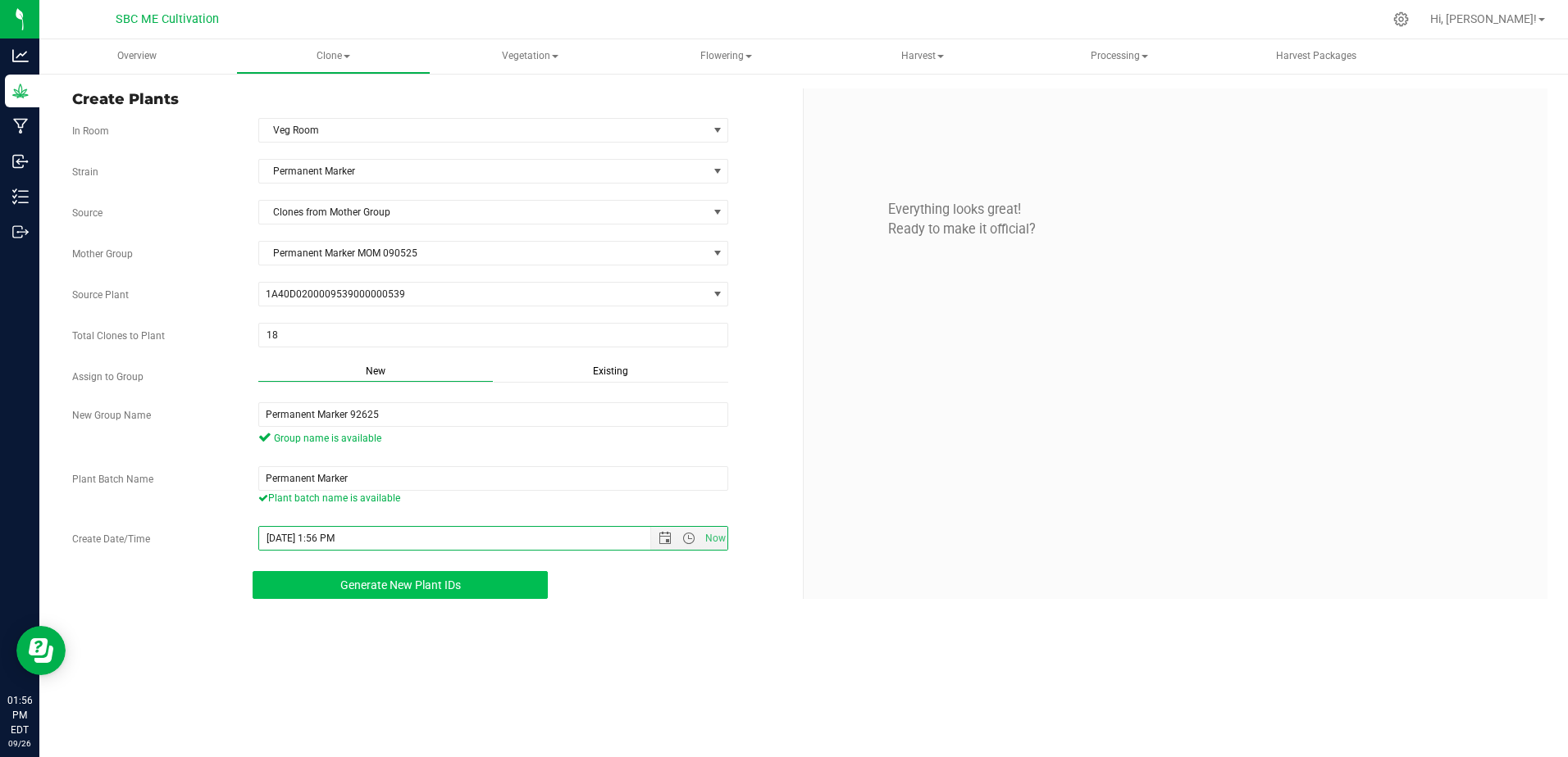
click at [440, 579] on span "Generate New Plant IDs" at bounding box center [401, 585] width 121 height 13
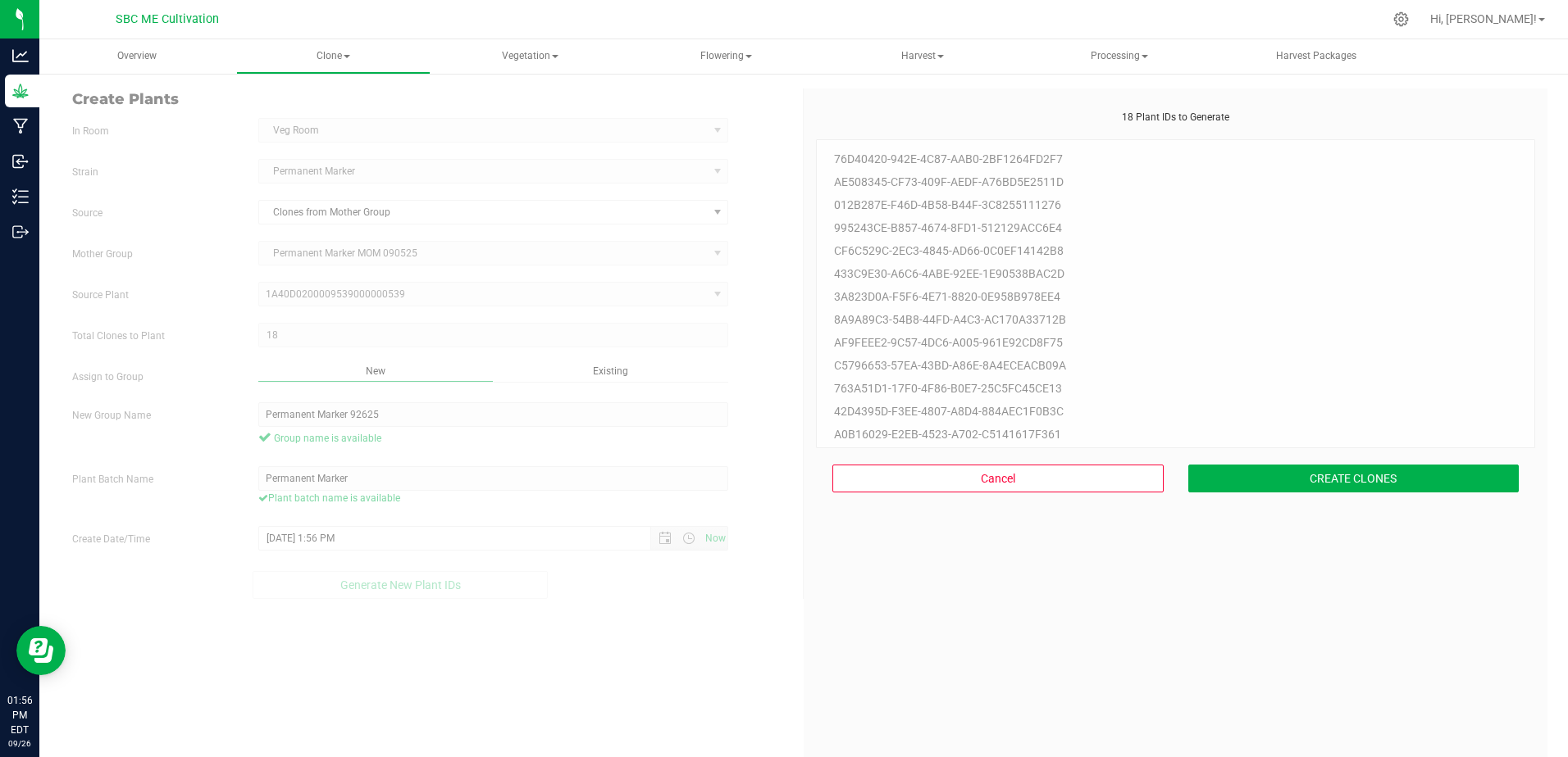
scroll to position [49, 0]
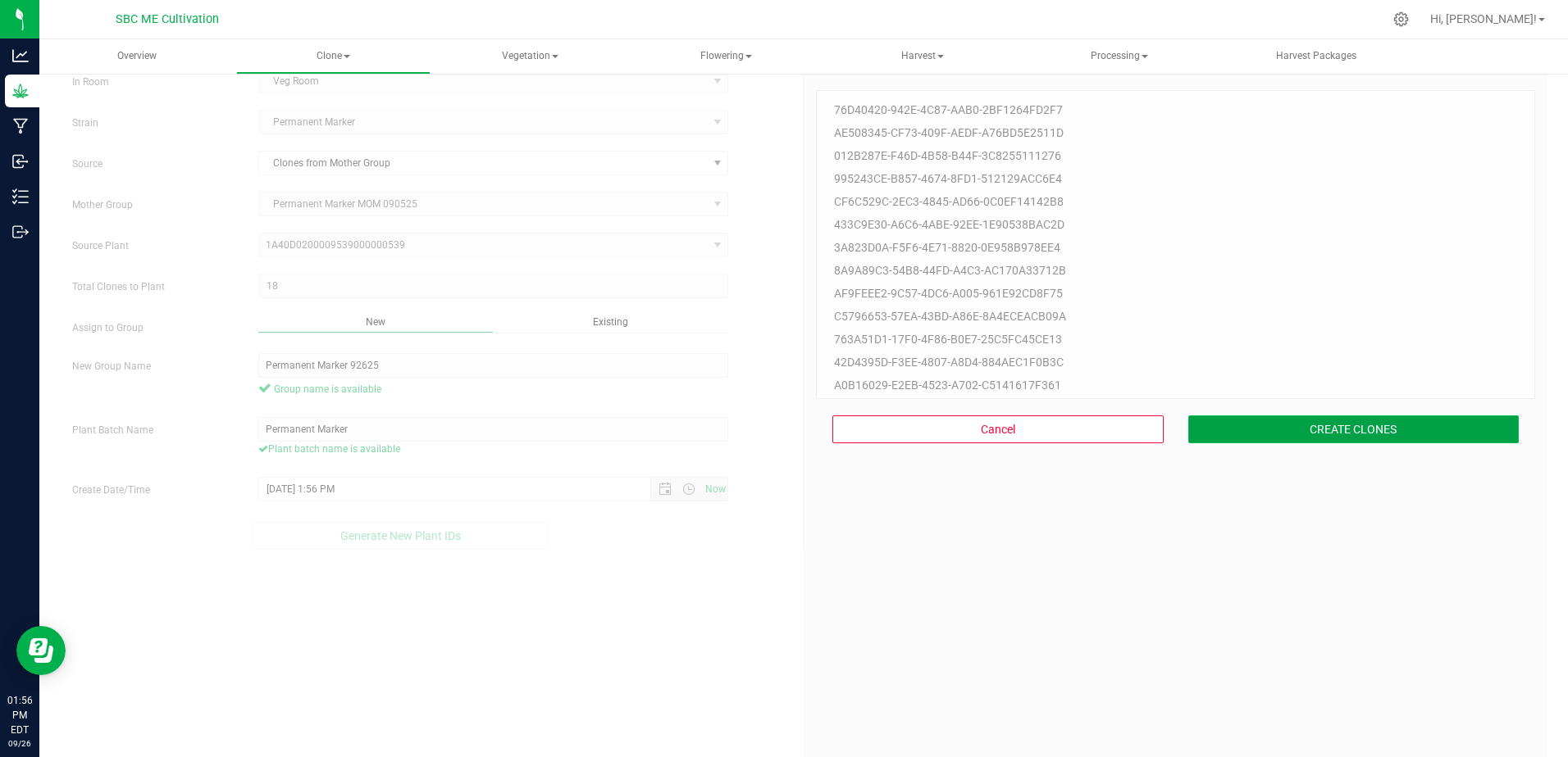
click at [1330, 431] on button "CREATE CLONES" at bounding box center [1354, 429] width 331 height 28
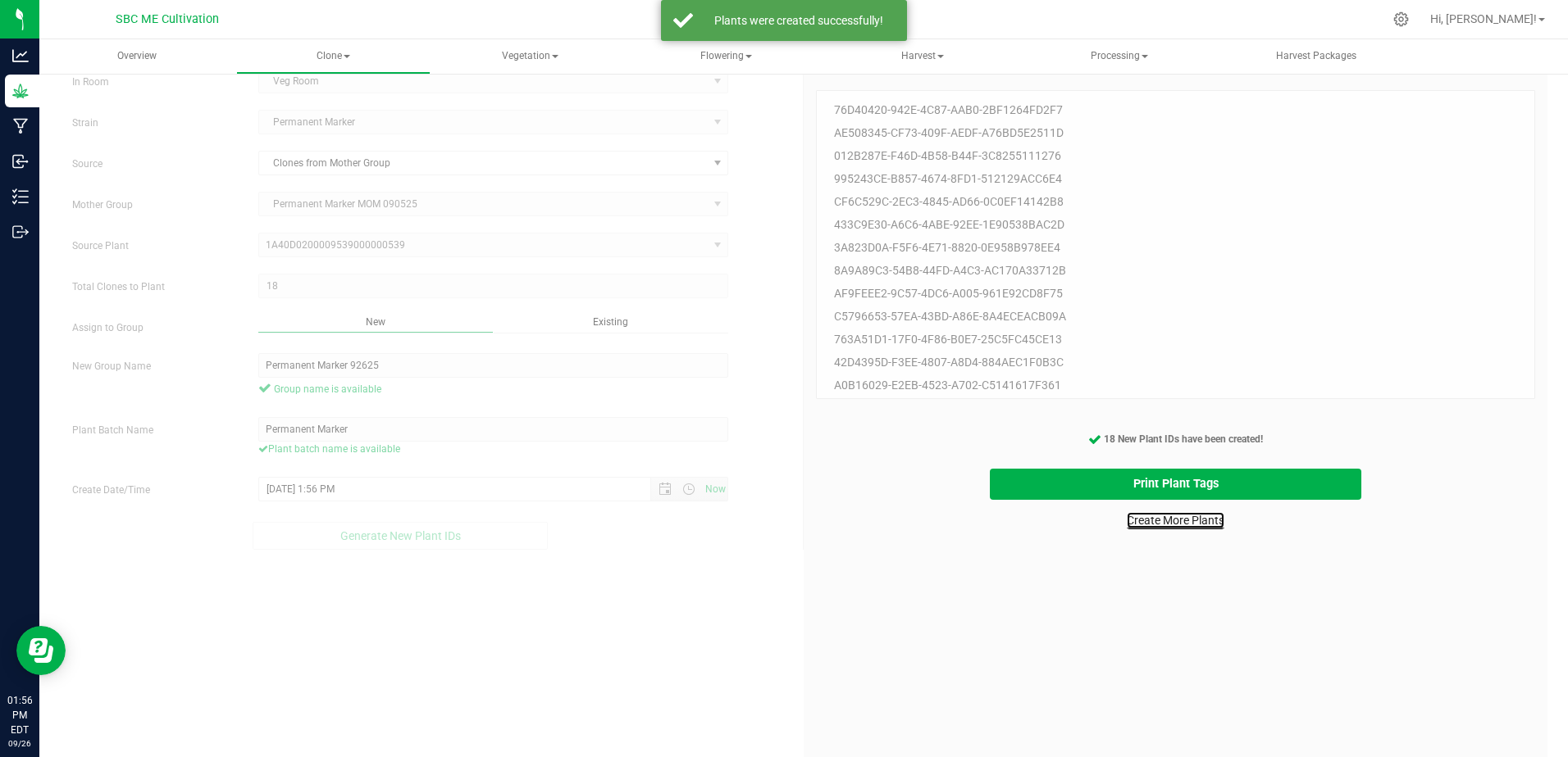
click at [1175, 524] on link "Create More Plants" at bounding box center [1174, 520] width 97 height 17
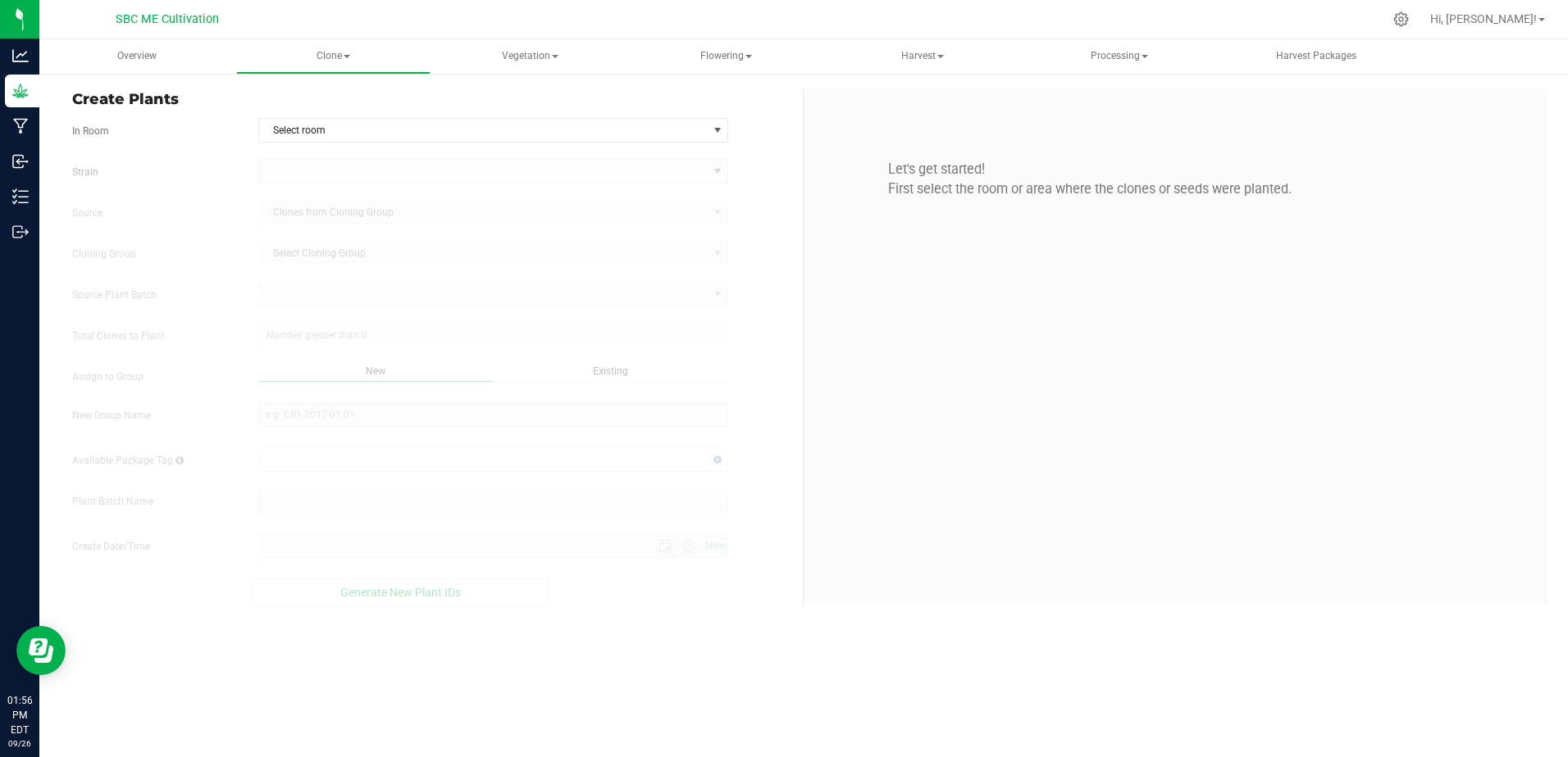
type input "[DATE] 1:56 PM"
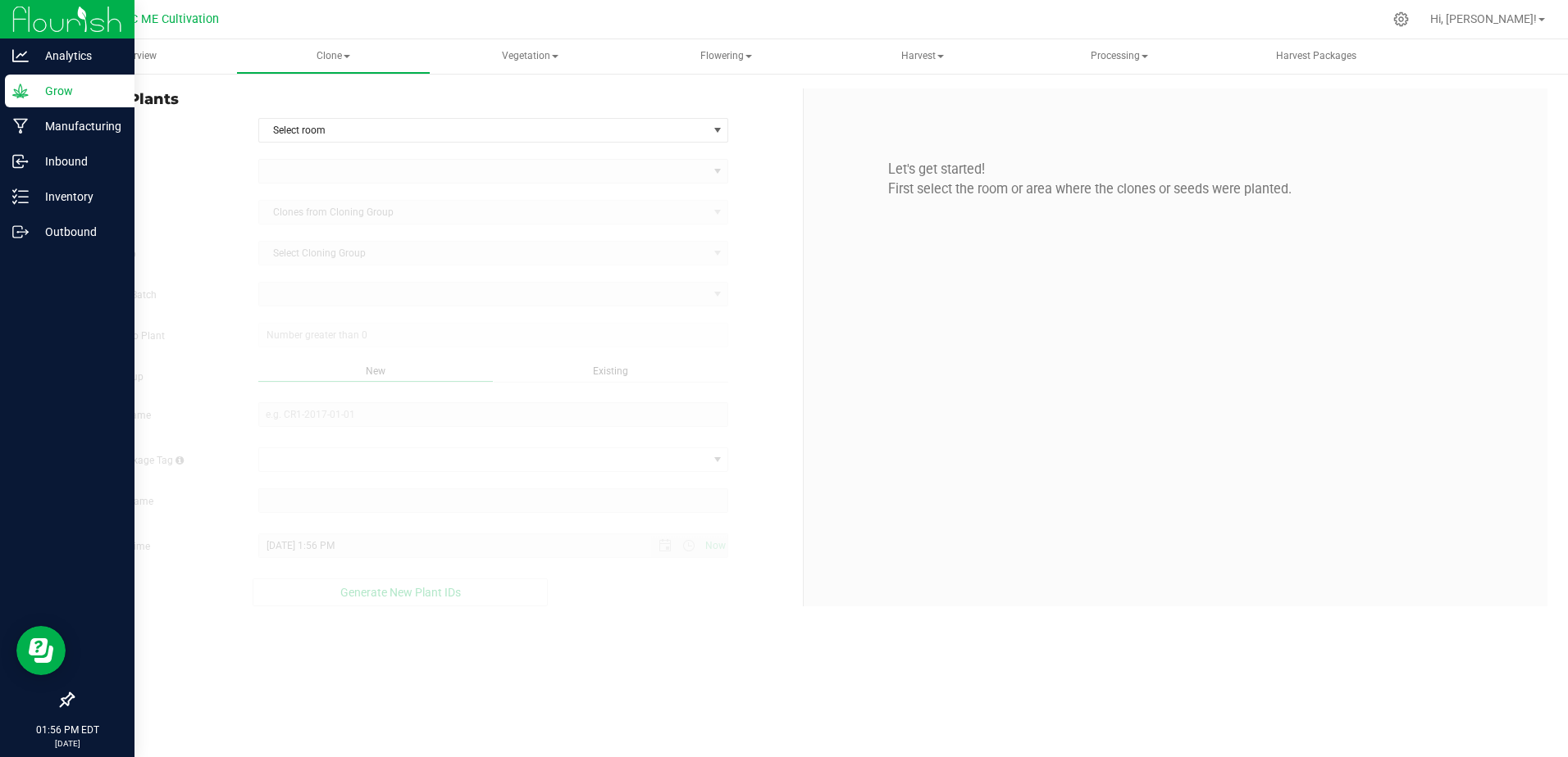
click at [53, 82] on p "Grow" at bounding box center [78, 91] width 98 height 19
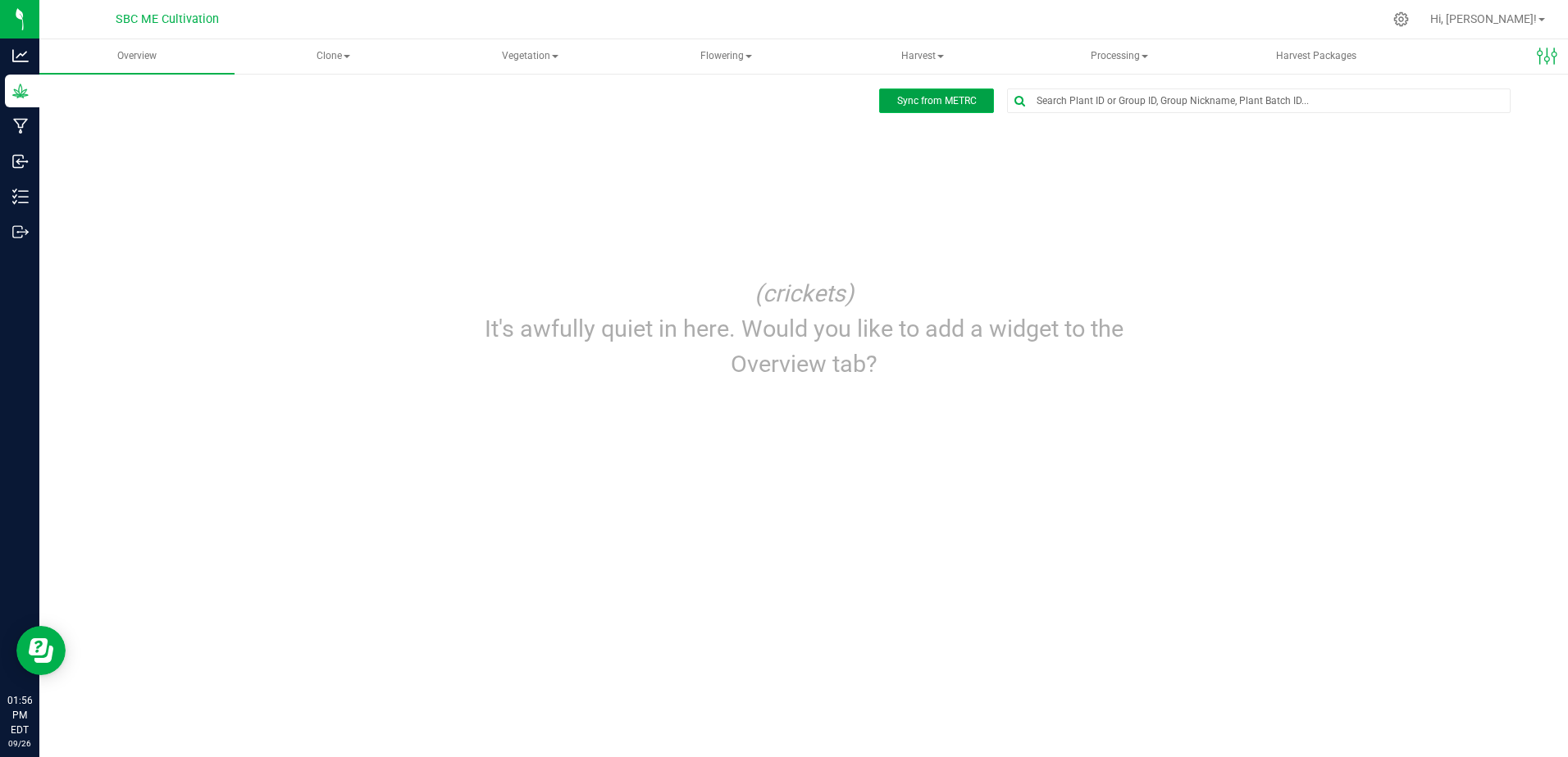
click at [914, 106] on span "Sync from METRC" at bounding box center [937, 101] width 80 height 11
